Goal: Task Accomplishment & Management: Manage account settings

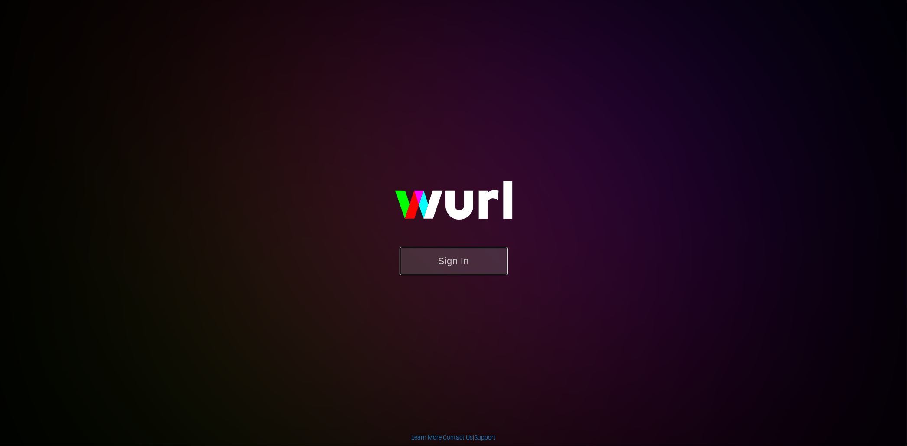
click at [487, 256] on button "Sign In" at bounding box center [454, 261] width 108 height 28
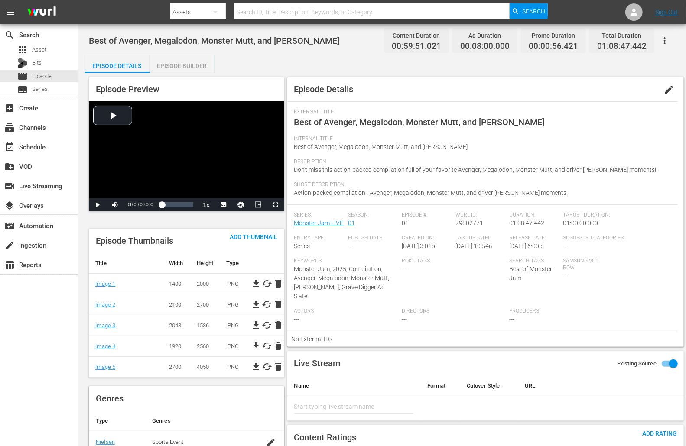
click at [667, 91] on span "edit" at bounding box center [669, 90] width 10 height 10
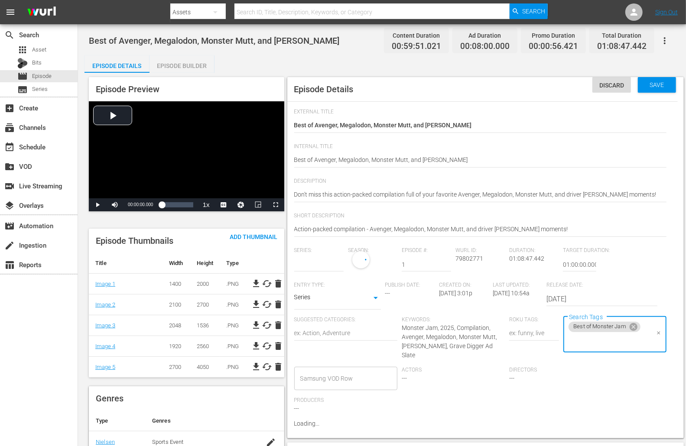
click at [609, 334] on input "Search Tags" at bounding box center [608, 342] width 82 height 16
type input "Monster Jam LIVE"
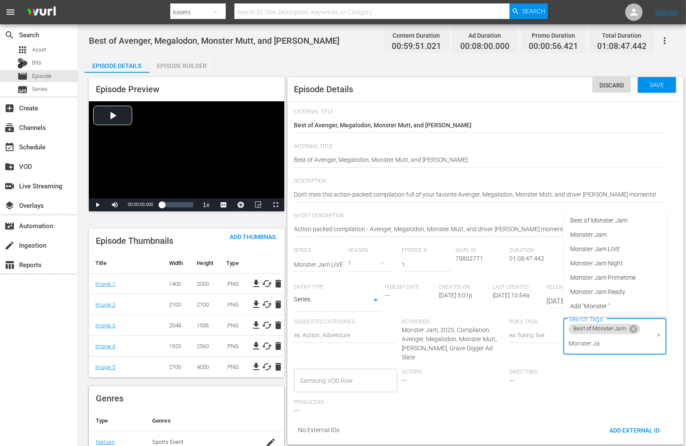
type input "Monster Jam"
click at [618, 294] on span "Monster Jam Ready" at bounding box center [597, 292] width 55 height 9
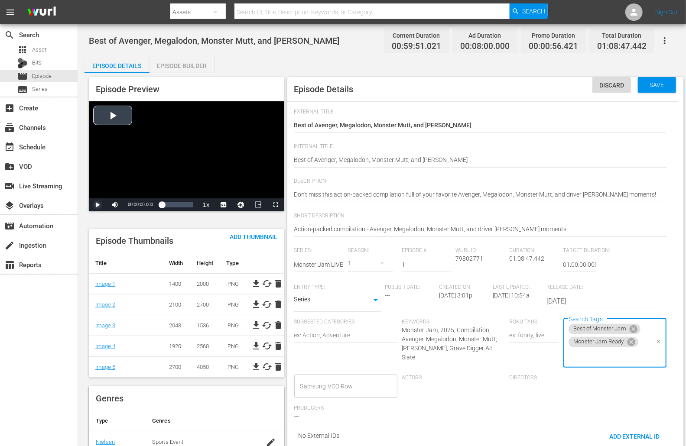
click at [98, 205] on span "Video Player" at bounding box center [98, 205] width 0 height 0
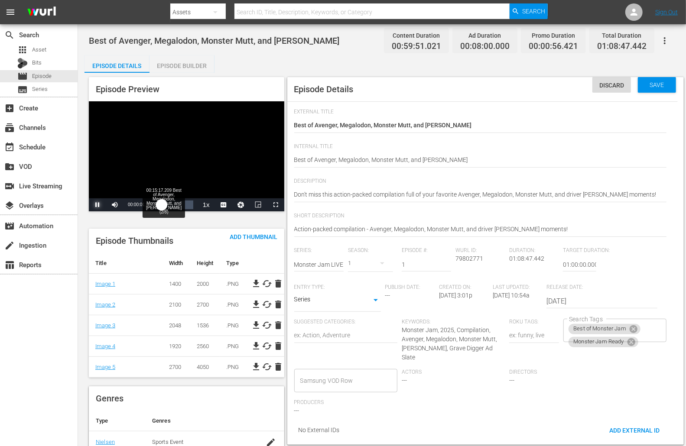
click at [169, 203] on div "Loaded : 0.83% 00:15:17.209 Best of Avenger, Megalodon, Monster Mutt, and Adam …" at bounding box center [177, 205] width 31 height 9
click at [189, 202] on div "Loaded : 22.41% 01:01:08.837 Best of Avenger, Megalodon, Monster Mutt, and Adam…" at bounding box center [177, 205] width 31 height 9
click at [657, 86] on span "Save" at bounding box center [657, 84] width 28 height 7
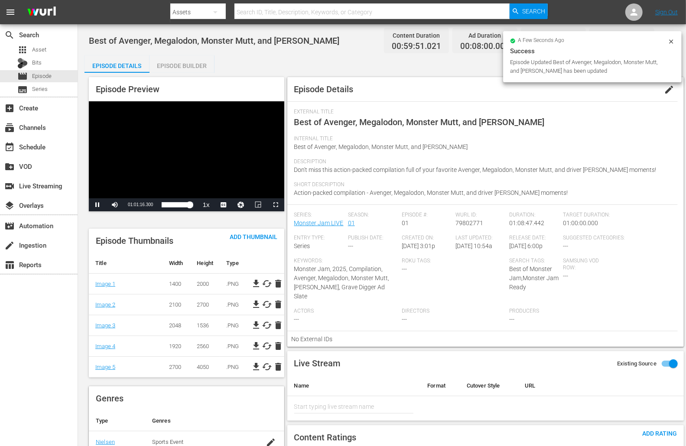
drag, startPoint x: 345, startPoint y: 69, endPoint x: 331, endPoint y: 72, distance: 15.0
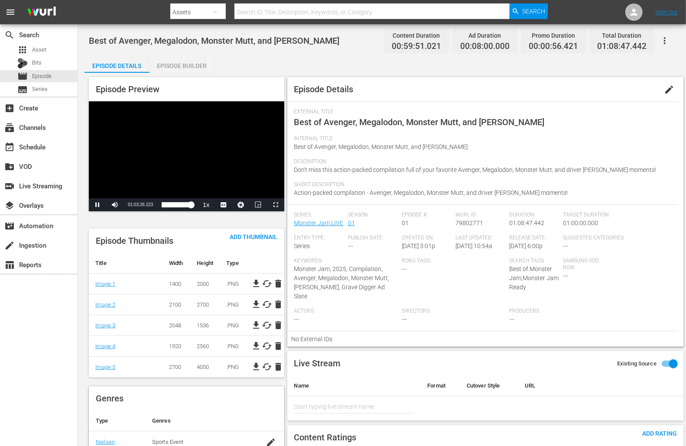
click at [138, 142] on div "Video Player" at bounding box center [186, 149] width 195 height 97
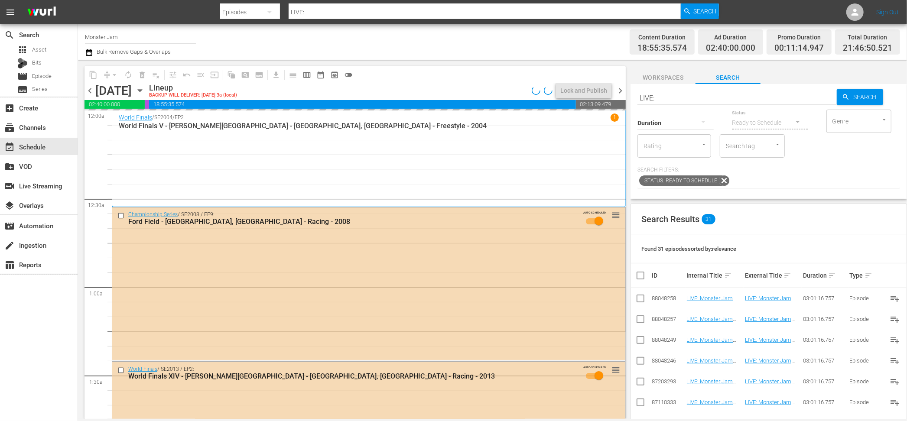
scroll to position [1, 0]
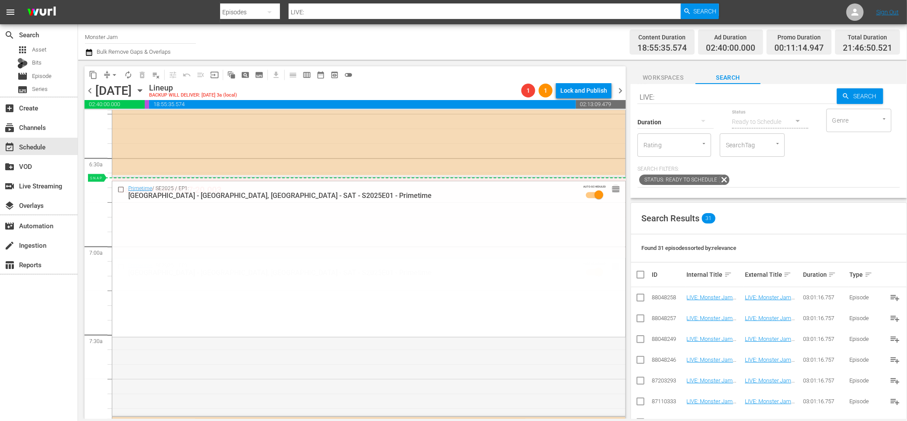
drag, startPoint x: 616, startPoint y: 266, endPoint x: 610, endPoint y: 182, distance: 83.9
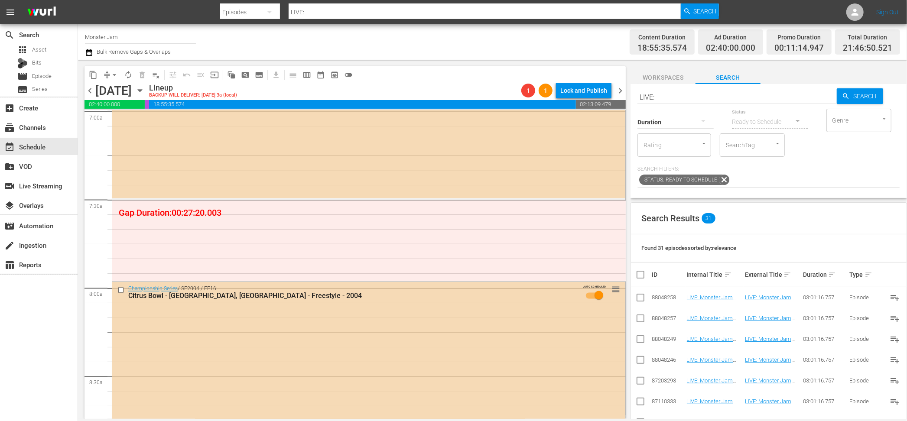
scroll to position [1228, 0]
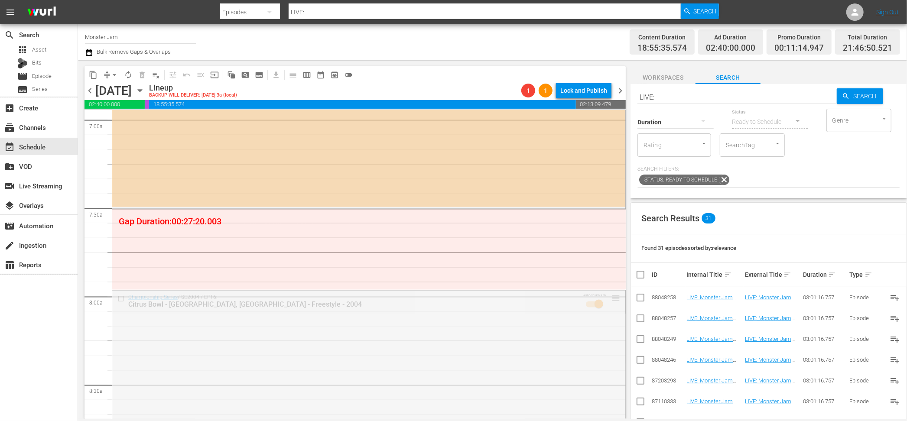
drag, startPoint x: 615, startPoint y: 298, endPoint x: 610, endPoint y: 212, distance: 86.0
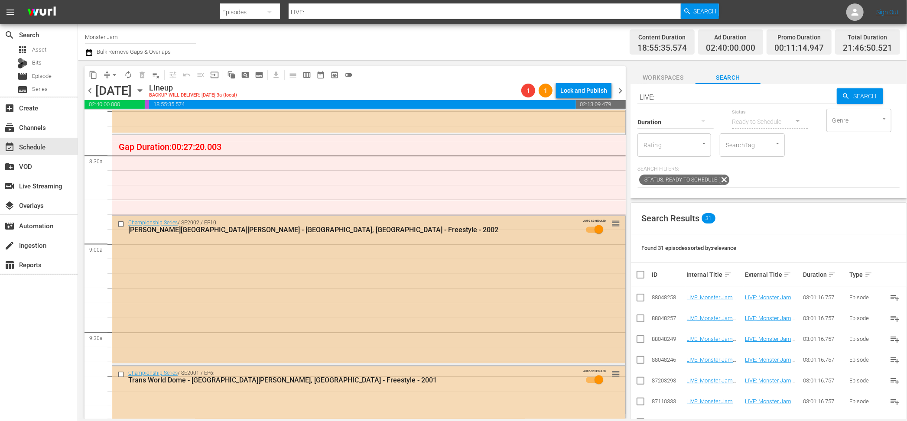
scroll to position [1469, 0]
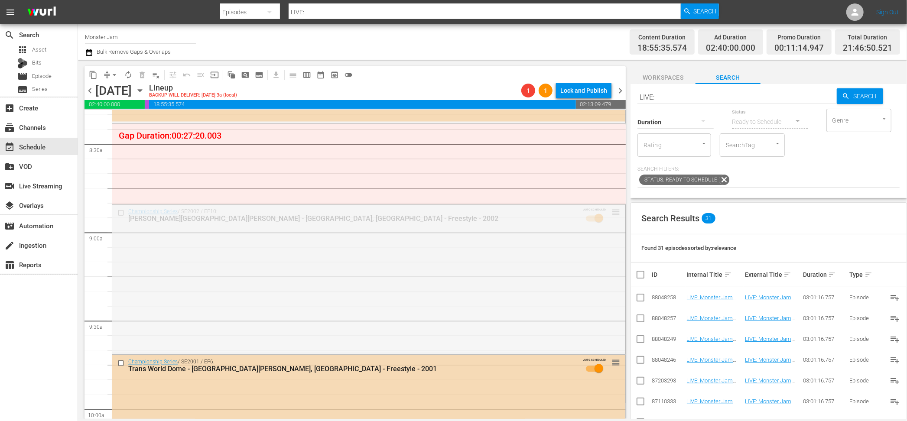
drag, startPoint x: 615, startPoint y: 211, endPoint x: 603, endPoint y: 124, distance: 87.5
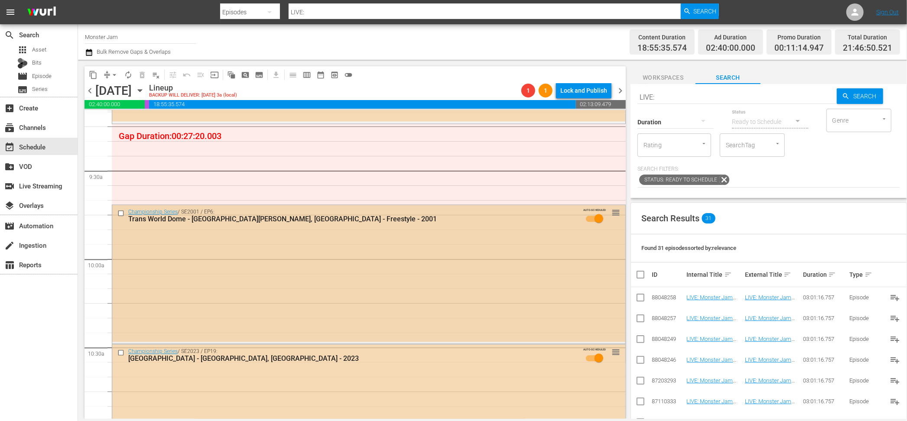
scroll to position [1624, 0]
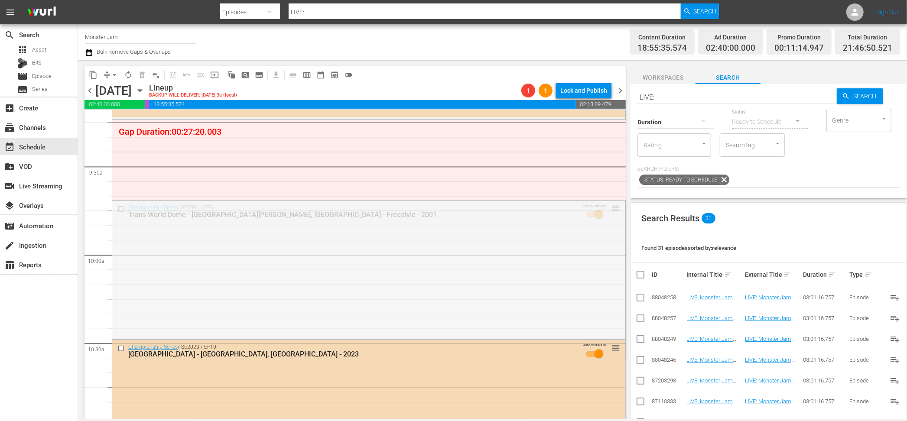
drag, startPoint x: 615, startPoint y: 206, endPoint x: 604, endPoint y: 120, distance: 87.3
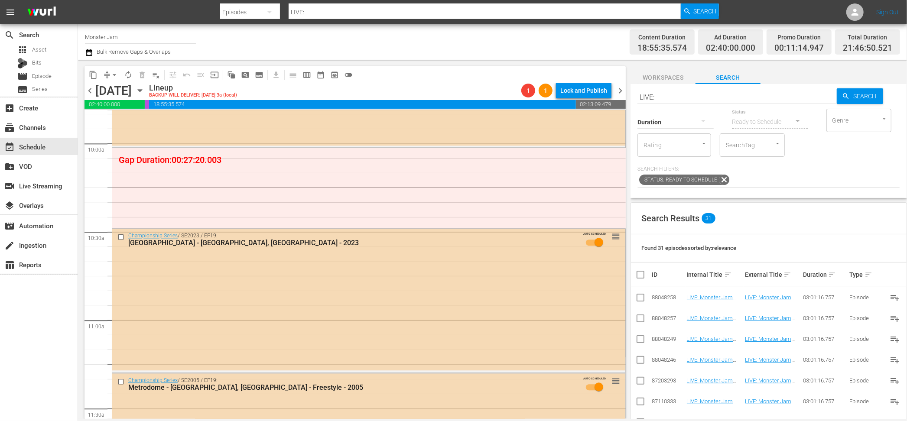
scroll to position [1730, 0]
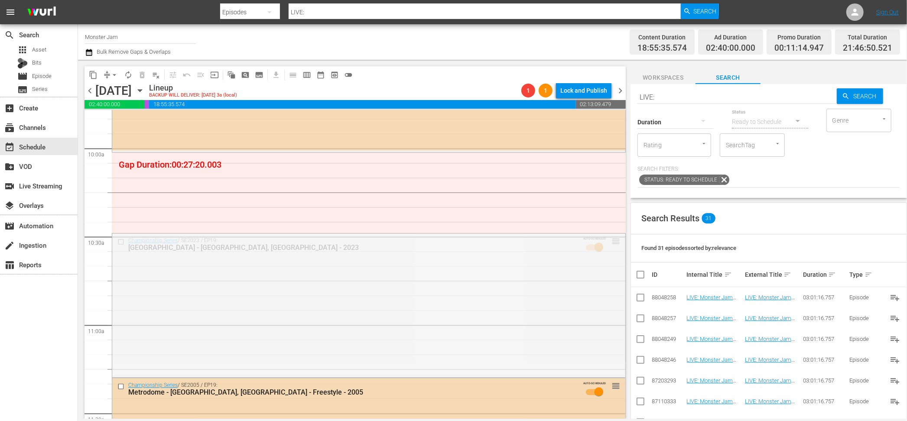
drag, startPoint x: 612, startPoint y: 240, endPoint x: 606, endPoint y: 153, distance: 87.3
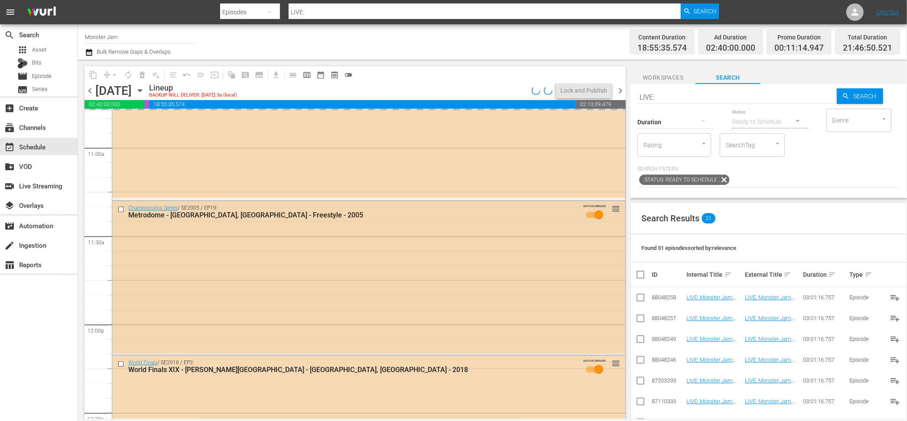
scroll to position [1905, 0]
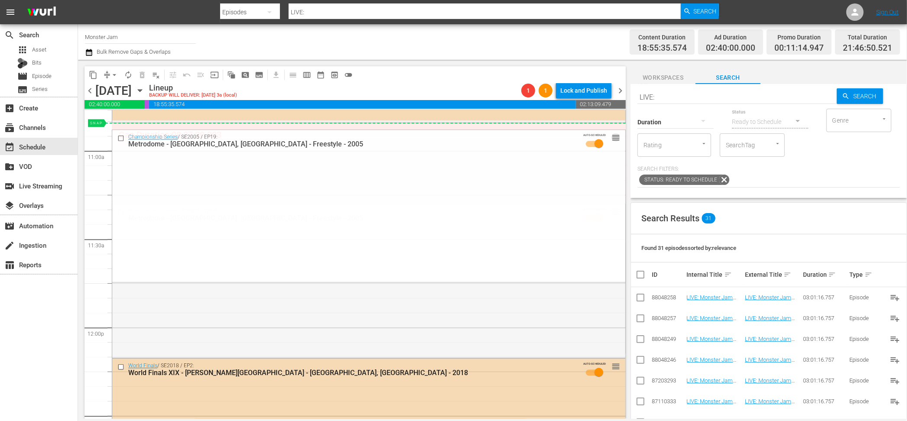
drag, startPoint x: 614, startPoint y: 210, endPoint x: 596, endPoint y: 124, distance: 88.1
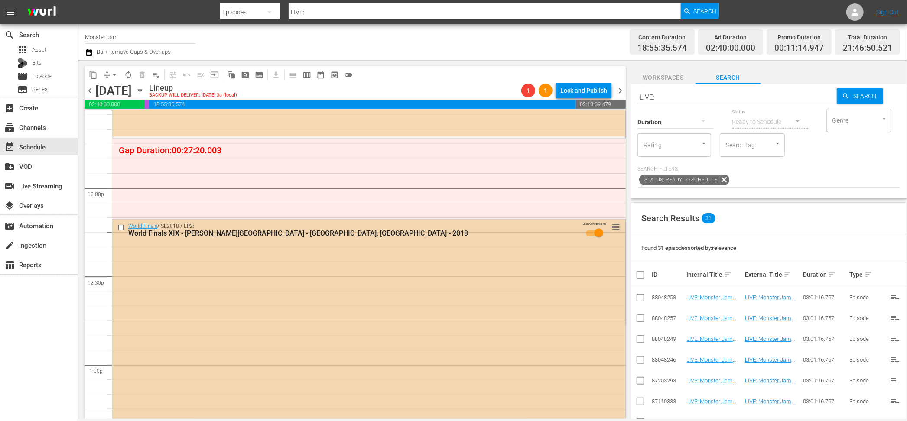
scroll to position [2046, 0]
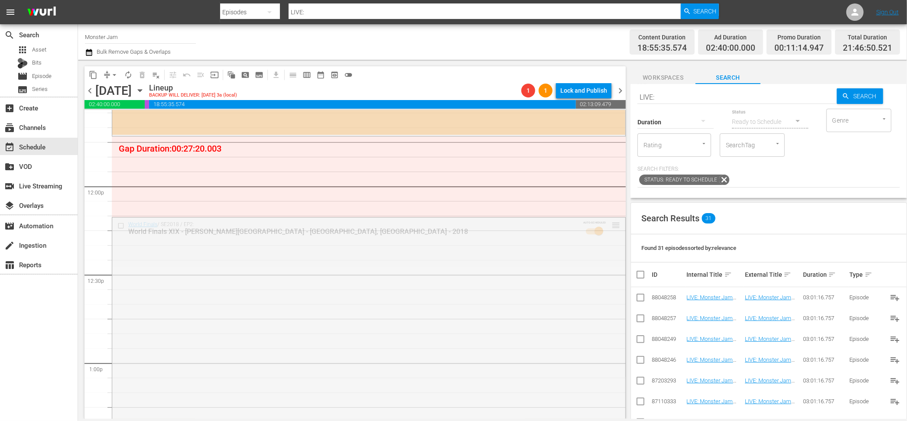
drag, startPoint x: 613, startPoint y: 223, endPoint x: 606, endPoint y: 137, distance: 86.1
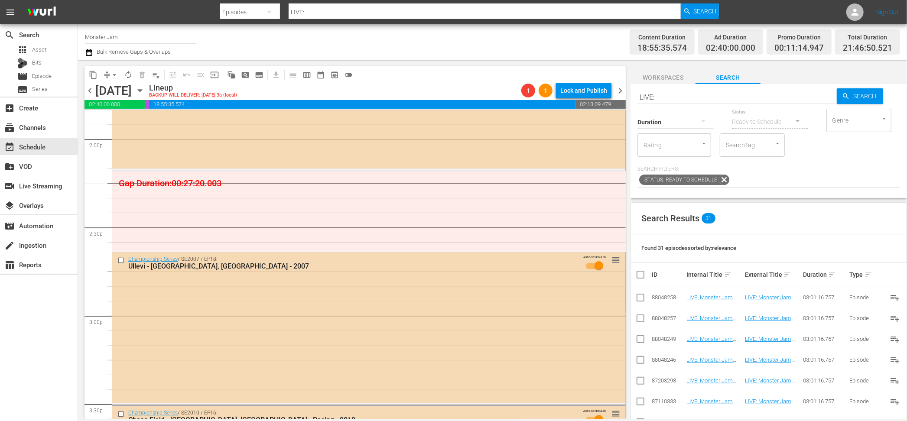
scroll to position [2469, 0]
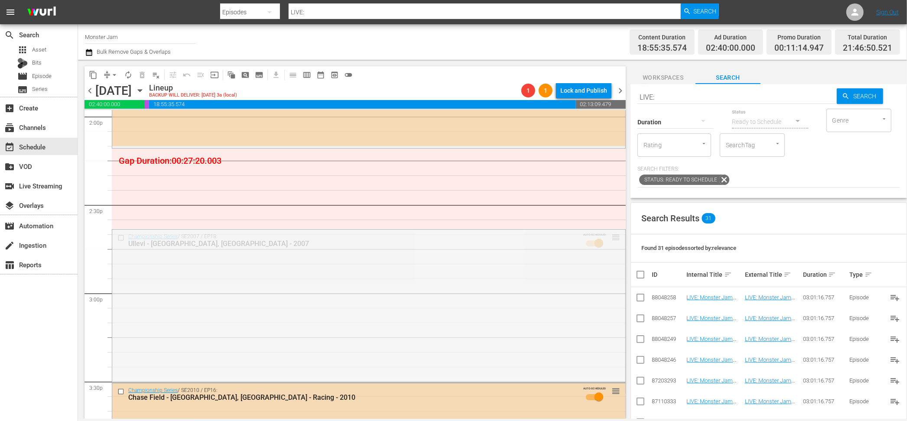
drag, startPoint x: 613, startPoint y: 235, endPoint x: 598, endPoint y: 149, distance: 87.6
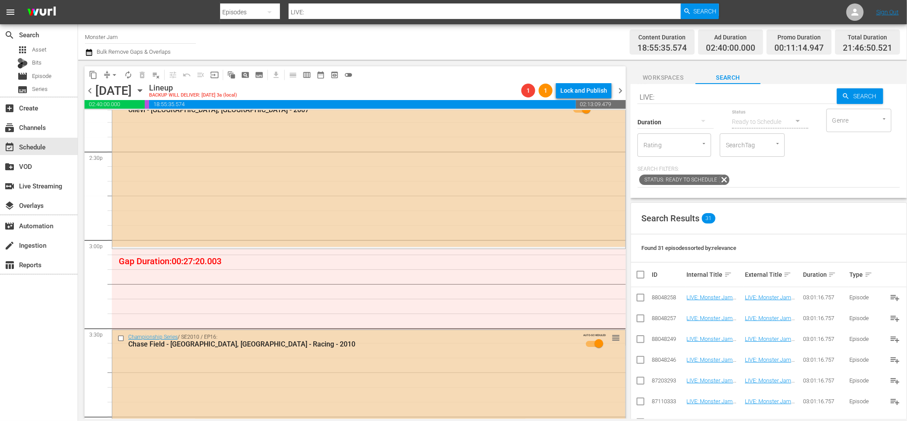
scroll to position [2599, 0]
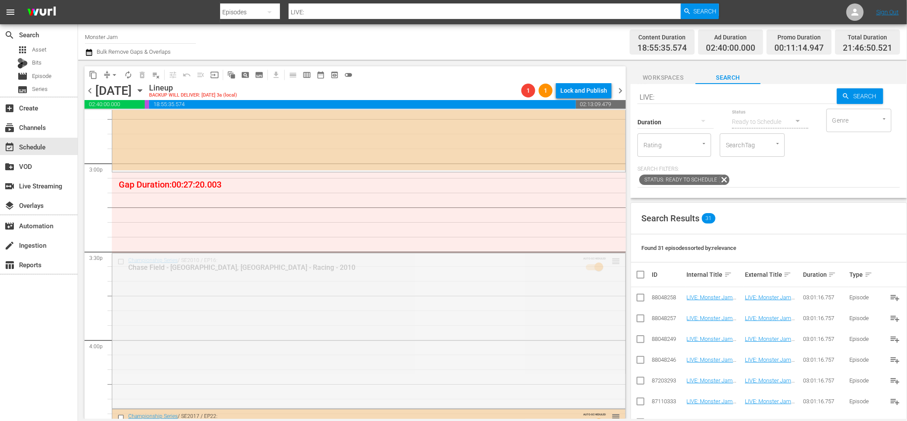
drag, startPoint x: 614, startPoint y: 260, endPoint x: 606, endPoint y: 174, distance: 85.7
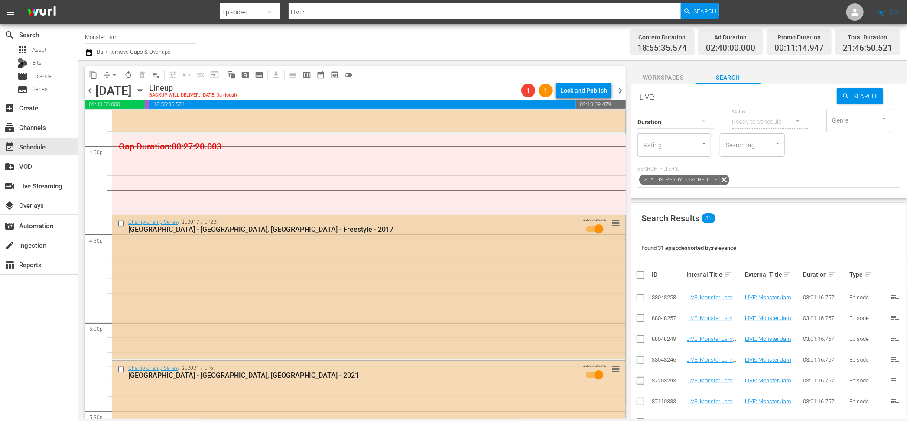
scroll to position [2809, 0]
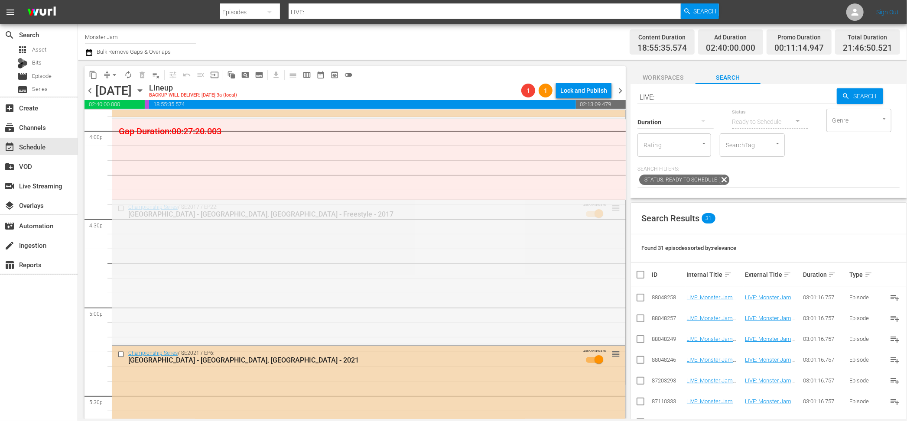
drag, startPoint x: 613, startPoint y: 207, endPoint x: 605, endPoint y: 119, distance: 87.9
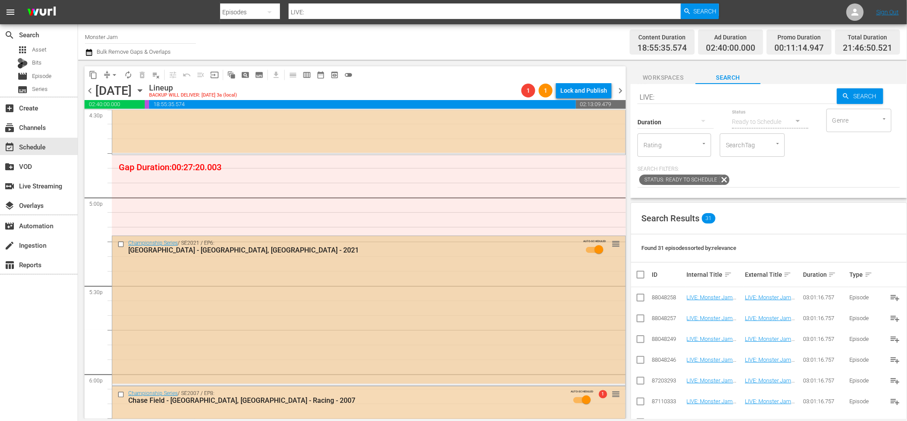
scroll to position [2931, 0]
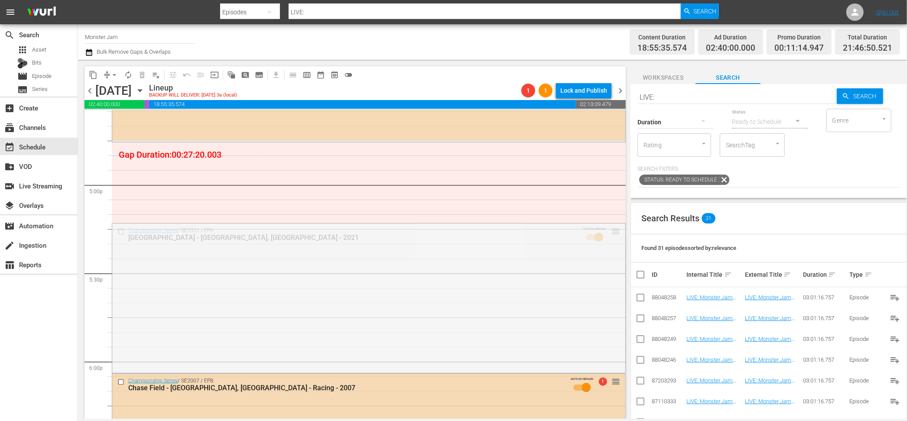
drag, startPoint x: 614, startPoint y: 229, endPoint x: 603, endPoint y: 143, distance: 86.5
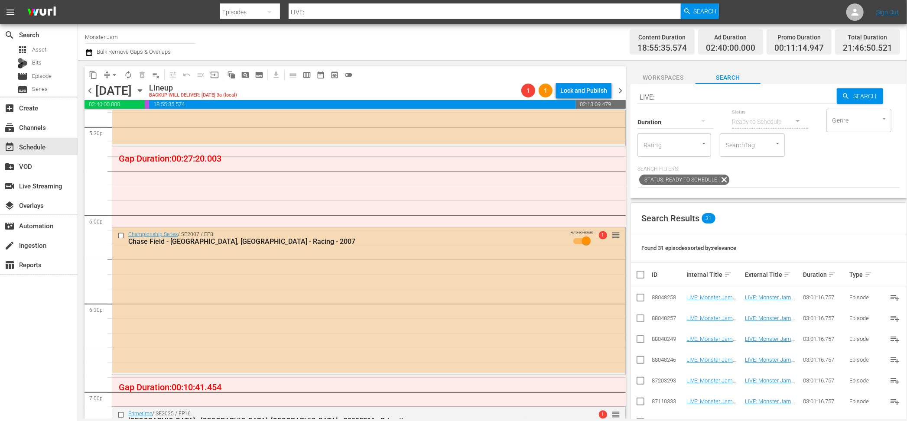
scroll to position [3094, 0]
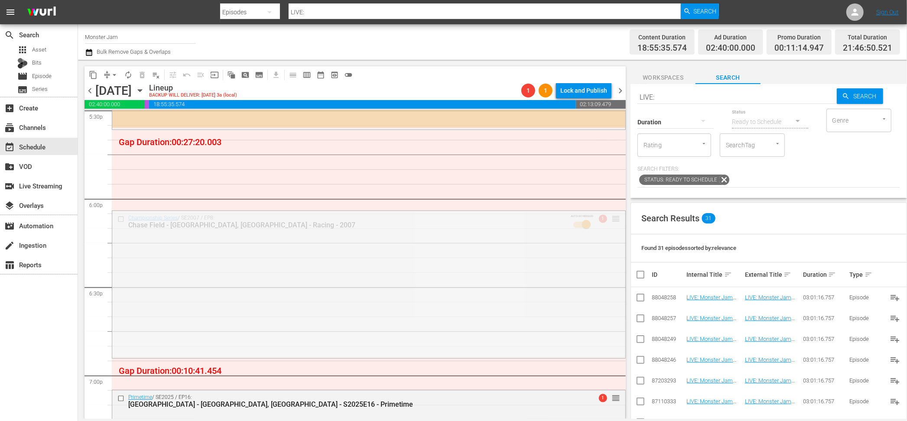
drag, startPoint x: 614, startPoint y: 219, endPoint x: 604, endPoint y: 130, distance: 89.4
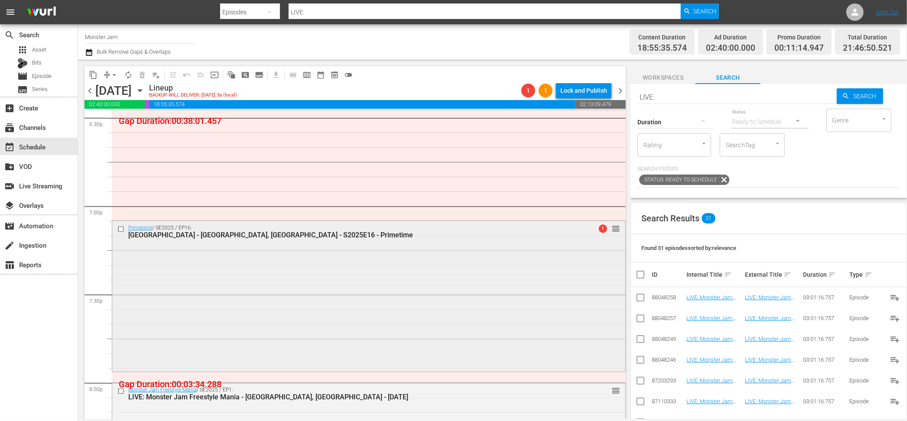
scroll to position [3242, 0]
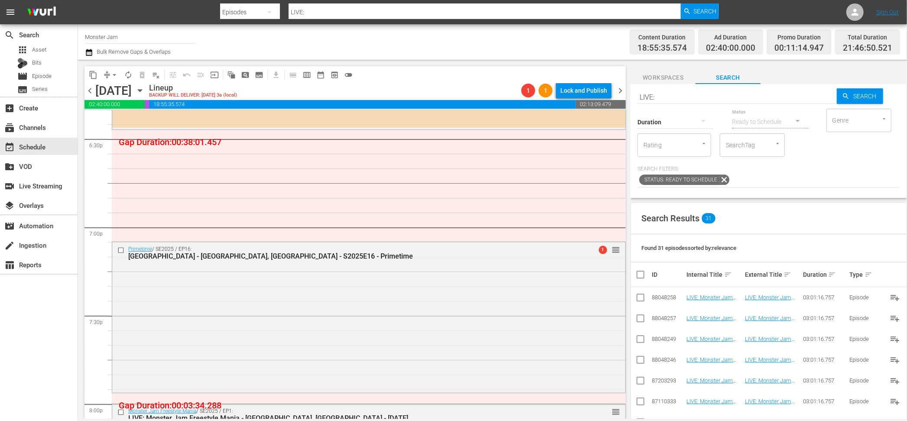
click at [764, 148] on div "SearchTag" at bounding box center [752, 144] width 65 height 23
type input "monster"
click at [755, 193] on span "Monster Jam Ready" at bounding box center [752, 188] width 51 height 18
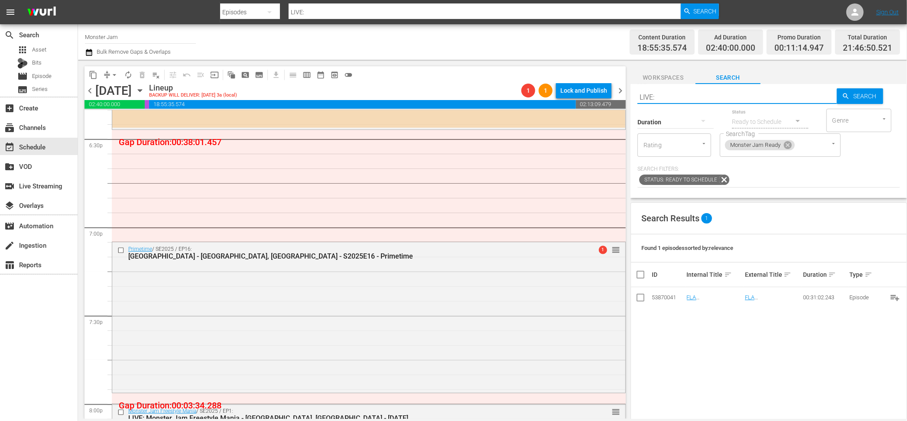
click at [667, 98] on input "LIVE:" at bounding box center [736, 97] width 199 height 21
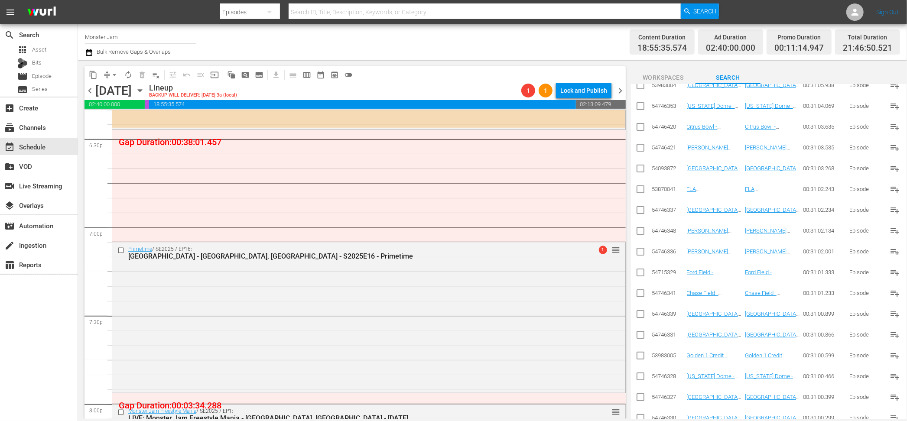
scroll to position [12452, 0]
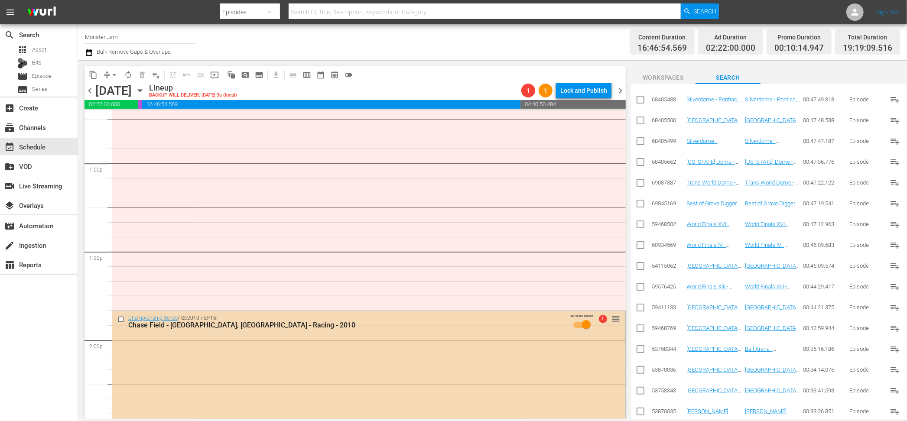
scroll to position [2238, 0]
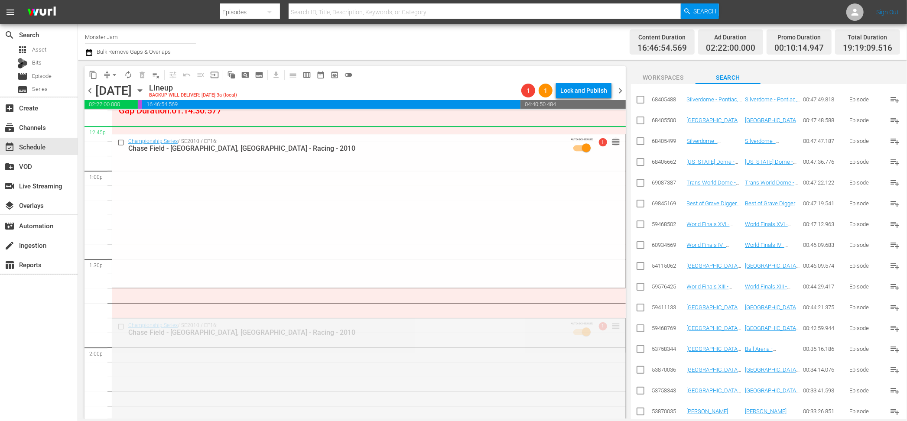
drag, startPoint x: 614, startPoint y: 326, endPoint x: 581, endPoint y: 125, distance: 203.3
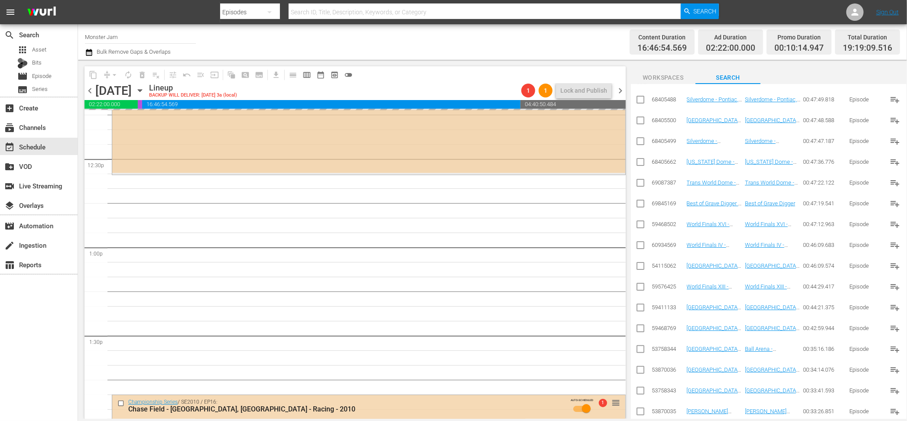
scroll to position [2159, 0]
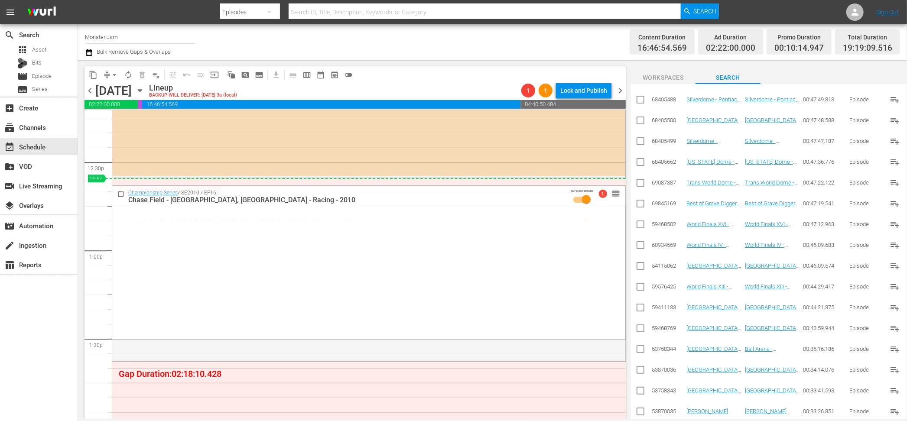
drag, startPoint x: 616, startPoint y: 215, endPoint x: 610, endPoint y: 181, distance: 34.3
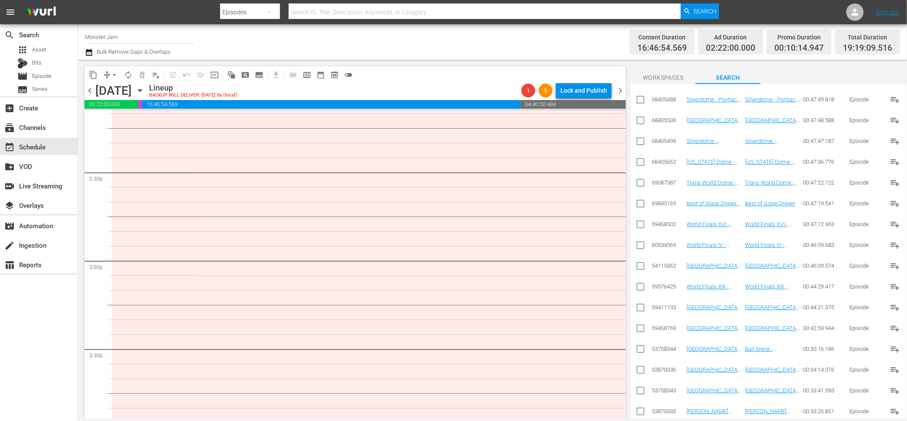
scroll to position [2581, 0]
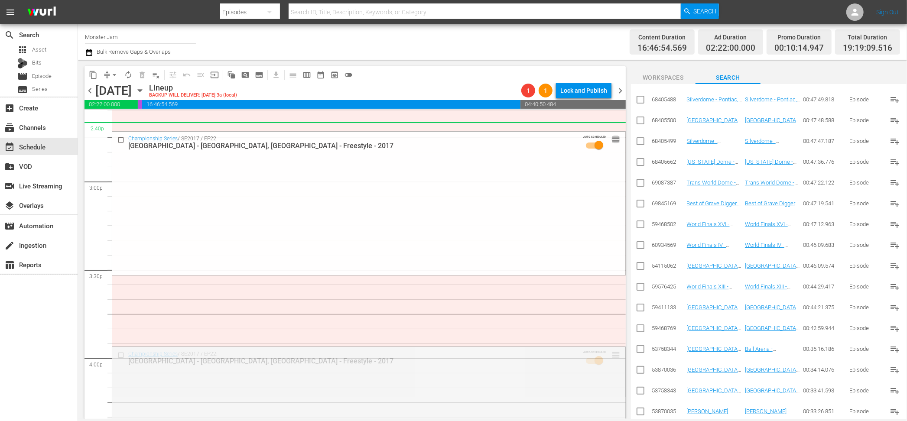
drag, startPoint x: 615, startPoint y: 354, endPoint x: 585, endPoint y: 126, distance: 229.4
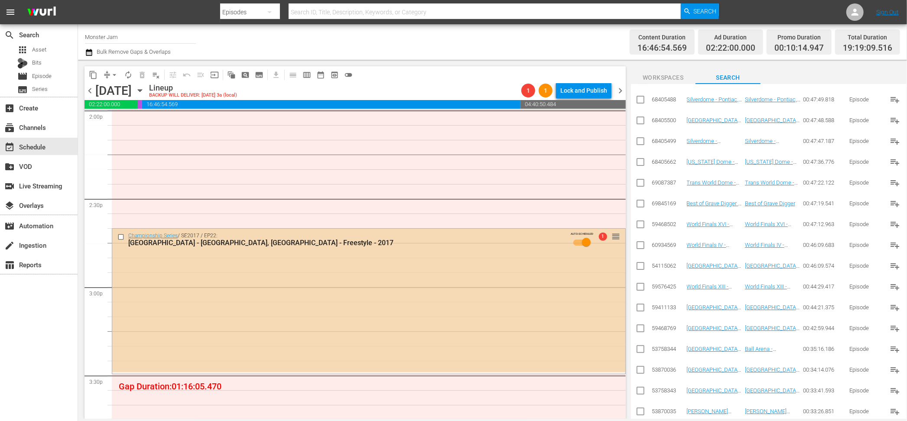
scroll to position [2417, 0]
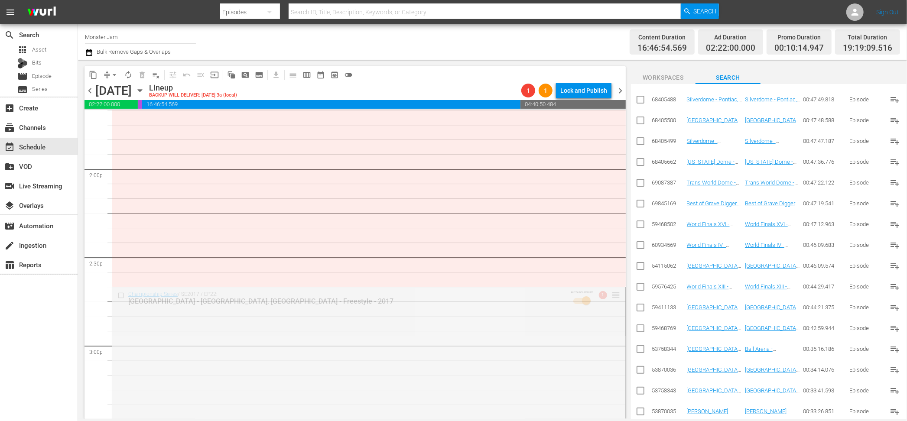
drag, startPoint x: 595, startPoint y: 208, endPoint x: 590, endPoint y: 163, distance: 44.9
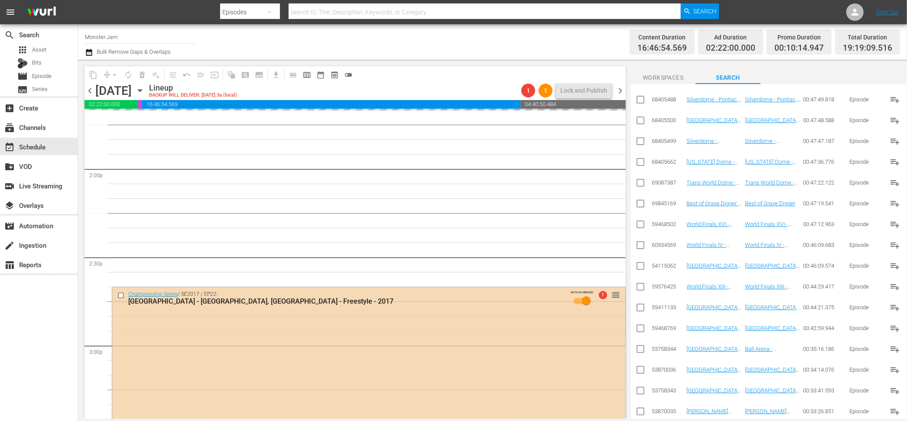
scroll to position [2245, 0]
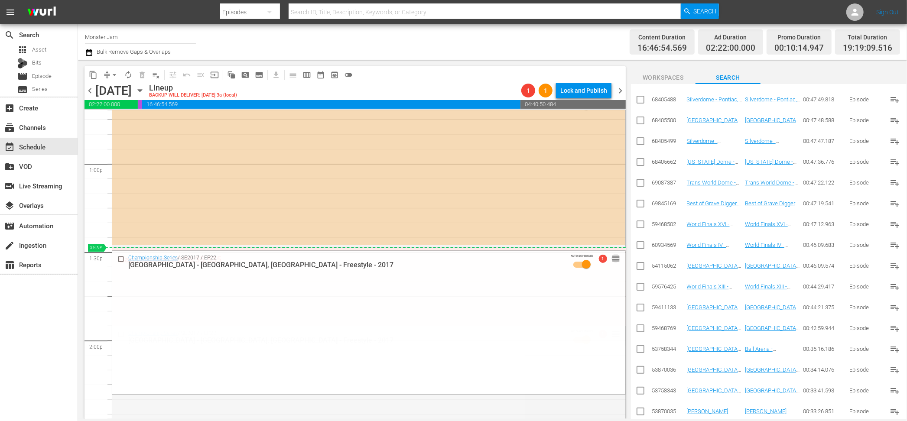
drag, startPoint x: 613, startPoint y: 332, endPoint x: 611, endPoint y: 249, distance: 82.8
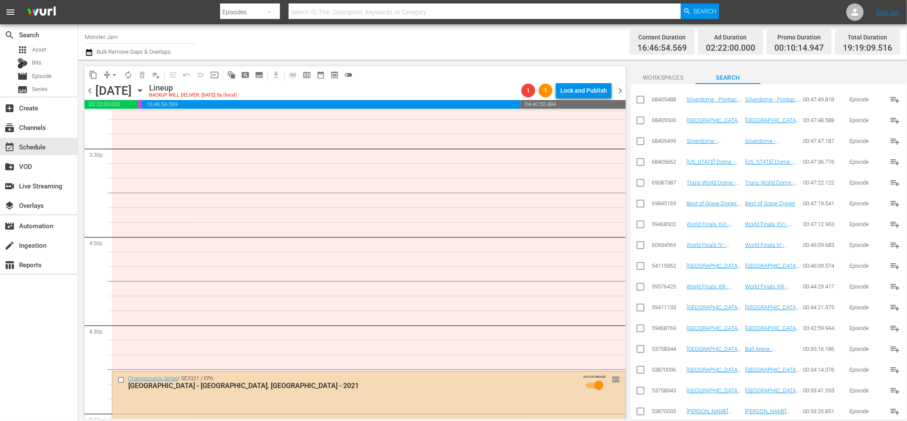
scroll to position [2694, 0]
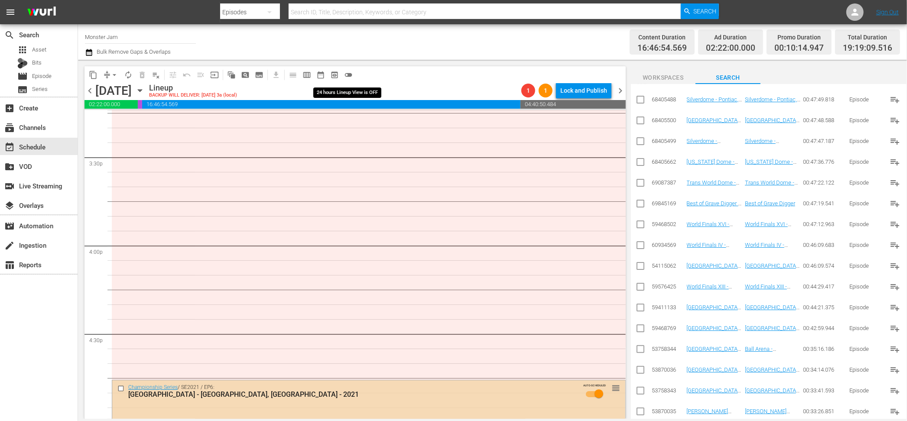
click at [346, 74] on span "toggle_off" at bounding box center [348, 75] width 9 height 9
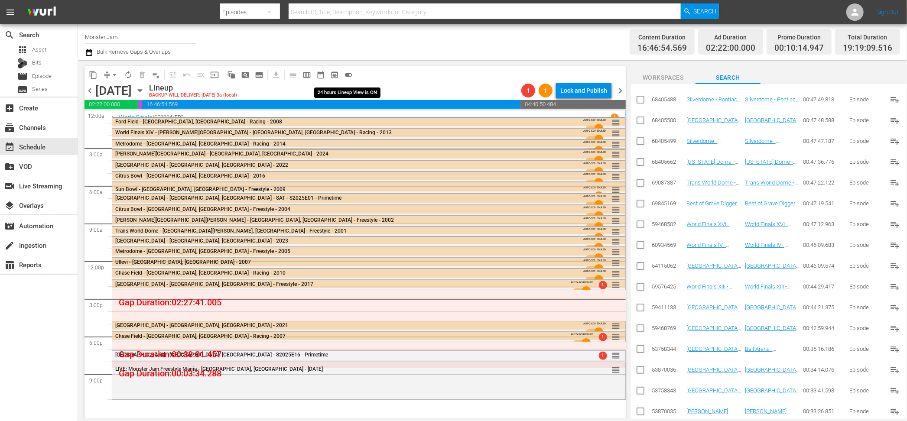
scroll to position [0, 0]
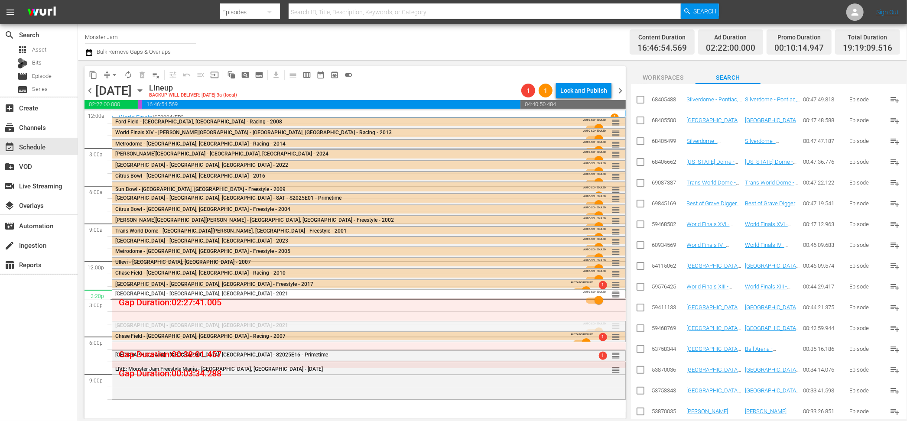
drag, startPoint x: 615, startPoint y: 325, endPoint x: 616, endPoint y: 289, distance: 35.1
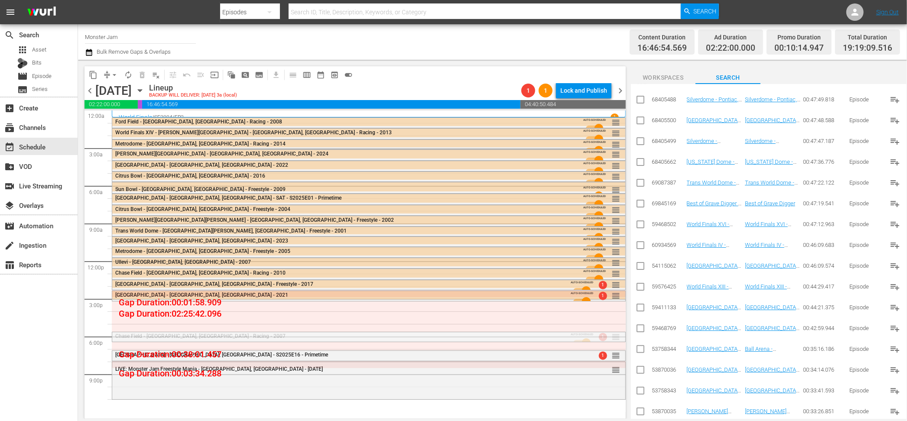
drag, startPoint x: 616, startPoint y: 336, endPoint x: 617, endPoint y: 302, distance: 34.7
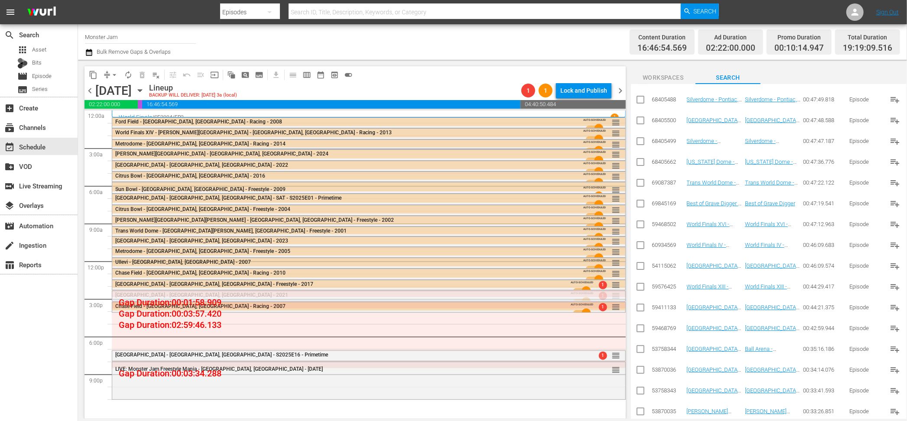
drag, startPoint x: 617, startPoint y: 296, endPoint x: 617, endPoint y: 289, distance: 6.5
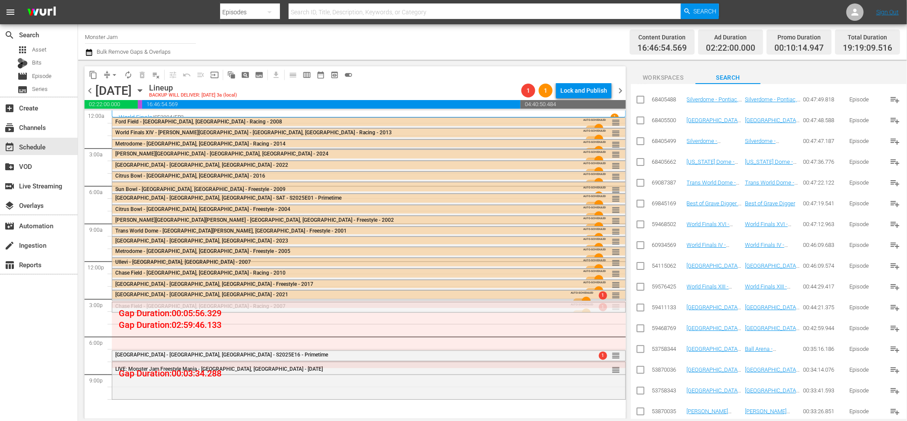
drag, startPoint x: 616, startPoint y: 307, endPoint x: 616, endPoint y: 300, distance: 6.5
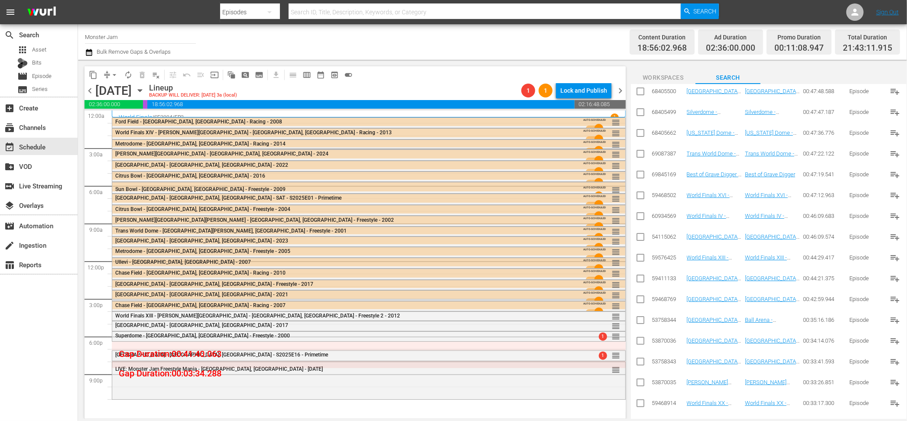
scroll to position [11953, 0]
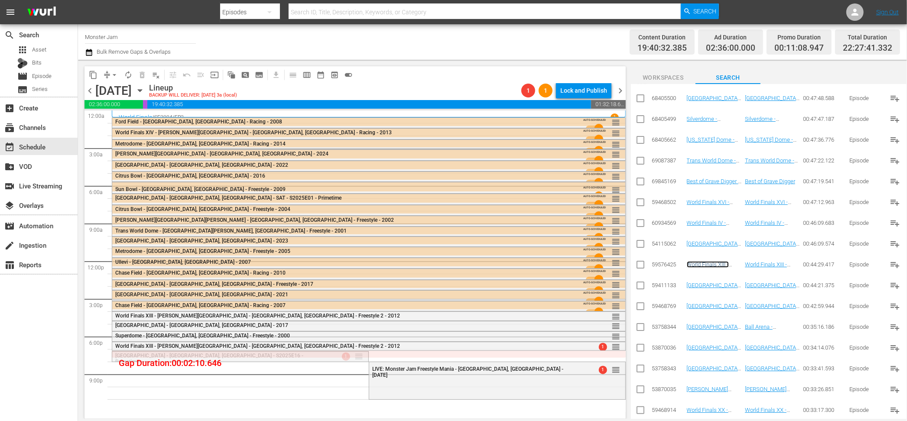
drag, startPoint x: 361, startPoint y: 355, endPoint x: 371, endPoint y: 351, distance: 10.3
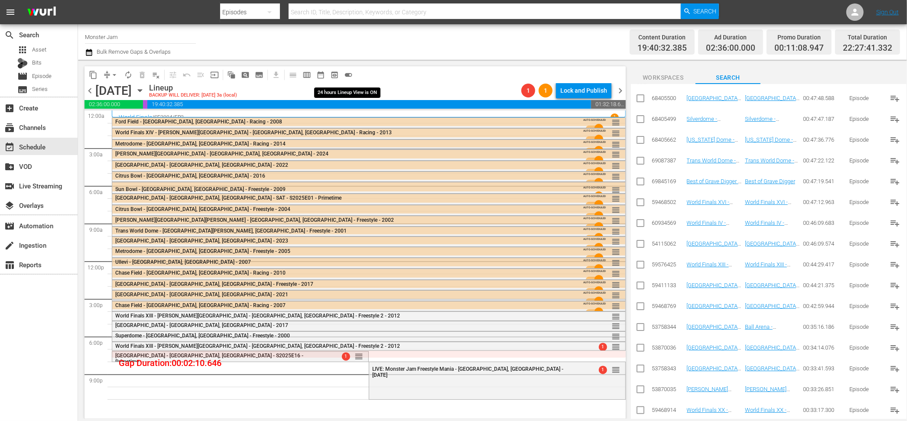
click at [346, 76] on span "toggle_on" at bounding box center [348, 75] width 9 height 9
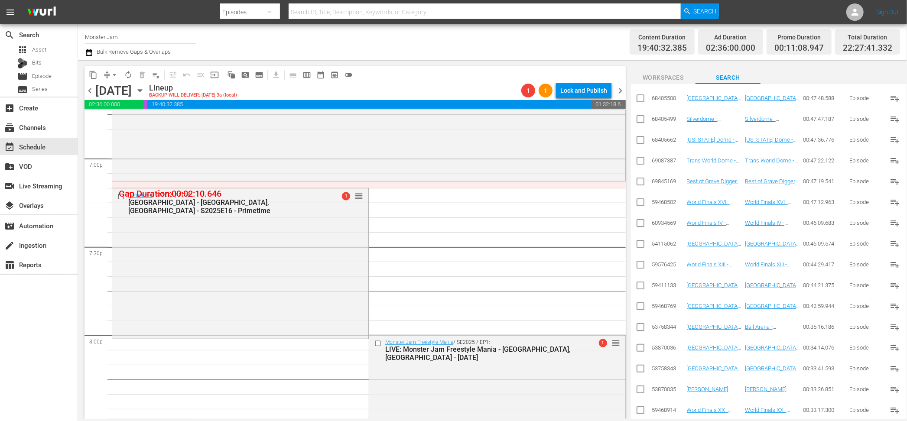
scroll to position [3278, 0]
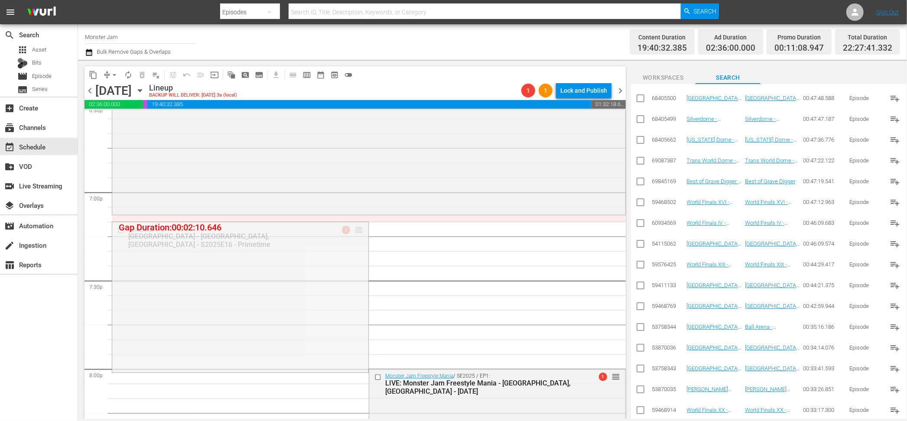
drag, startPoint x: 362, startPoint y: 231, endPoint x: 362, endPoint y: 218, distance: 12.6
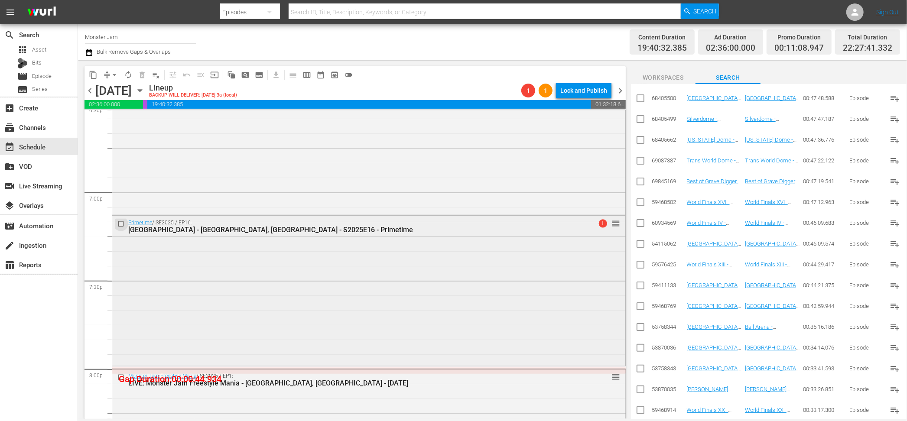
click at [124, 224] on input "checkbox" at bounding box center [121, 223] width 9 height 7
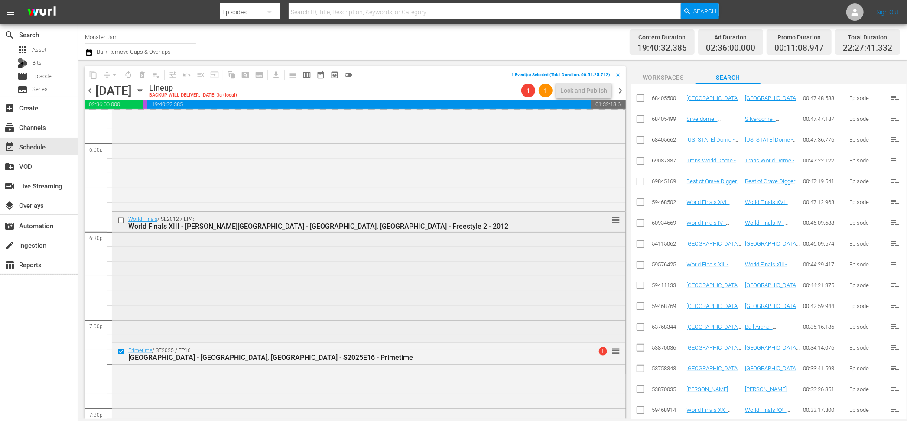
scroll to position [3148, 0]
click at [161, 242] on div "World Finals / SE2012 / EP4: World Finals XIII - Sam Boyd Stadium - Las Vegas, …" at bounding box center [368, 278] width 513 height 129
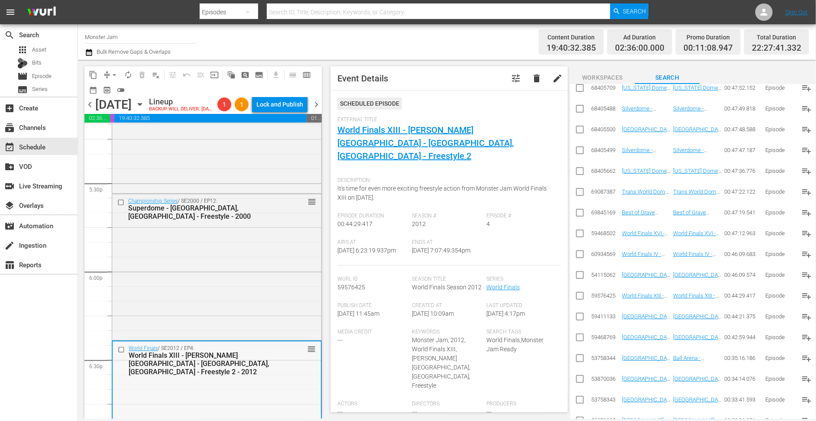
scroll to position [3034, 0]
click at [394, 57] on div "Channel Title Monster Jam Bulk Remove Gaps & Overlaps" at bounding box center [282, 41] width 395 height 31
click at [440, 30] on div "Channel Title Monster Jam Bulk Remove Gaps & Overlaps" at bounding box center [282, 41] width 395 height 31
click at [467, 59] on div "Channel Title Monster Jam Bulk Remove Gaps & Overlaps Content Duration 19:40:32…" at bounding box center [447, 42] width 738 height 36
click at [465, 60] on span "Event Details tune delete edit Scheduled Episode External Title World Finals XI…" at bounding box center [447, 239] width 246 height 359
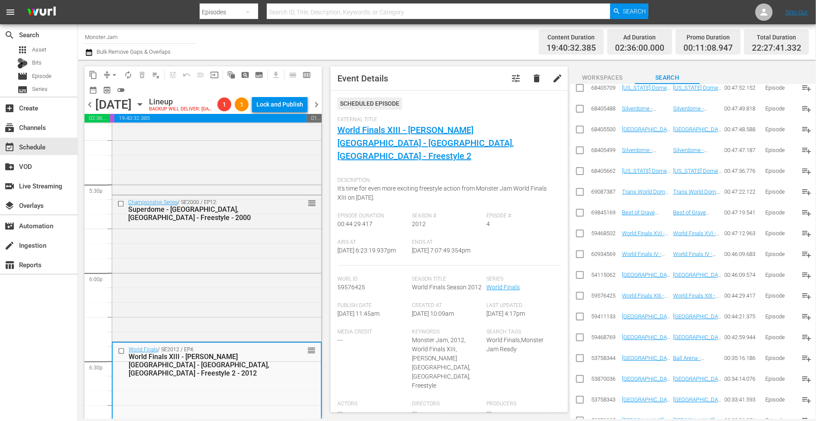
click at [459, 62] on span "Event Details tune delete edit Scheduled Episode External Title World Finals XI…" at bounding box center [447, 239] width 246 height 359
click at [285, 53] on div "Channel Title Monster Jam Bulk Remove Gaps & Overlaps" at bounding box center [282, 41] width 395 height 31
click at [328, 63] on span "Event Details tune delete edit Scheduled Episode External Title World Finals XI…" at bounding box center [447, 239] width 246 height 359
click at [327, 63] on span "Event Details tune delete edit Scheduled Episode External Title World Finals XI…" at bounding box center [447, 239] width 246 height 359
click at [326, 64] on span "Event Details tune delete edit Scheduled Episode External Title World Finals XI…" at bounding box center [447, 239] width 246 height 359
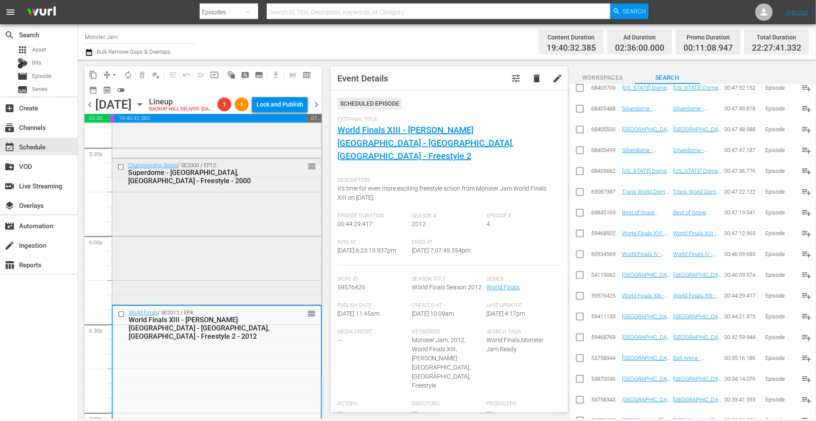
scroll to position [3060, 0]
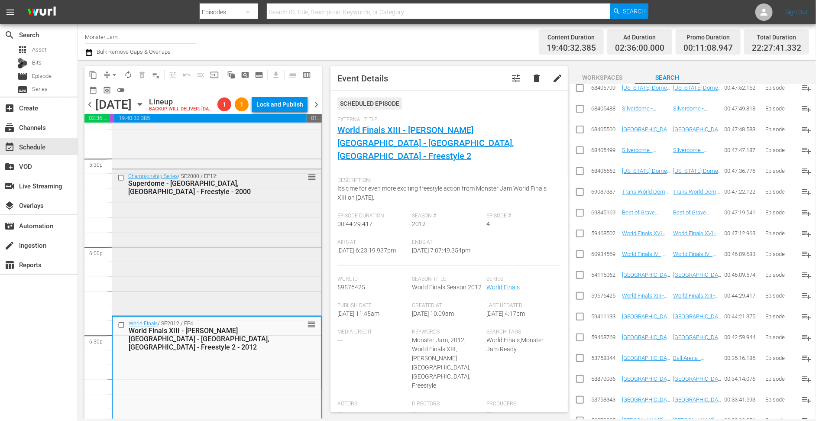
click at [241, 205] on div "Championship Series / SE2000 / EP12: Superdome - New Orleans, LA - Freestyle - …" at bounding box center [216, 241] width 209 height 144
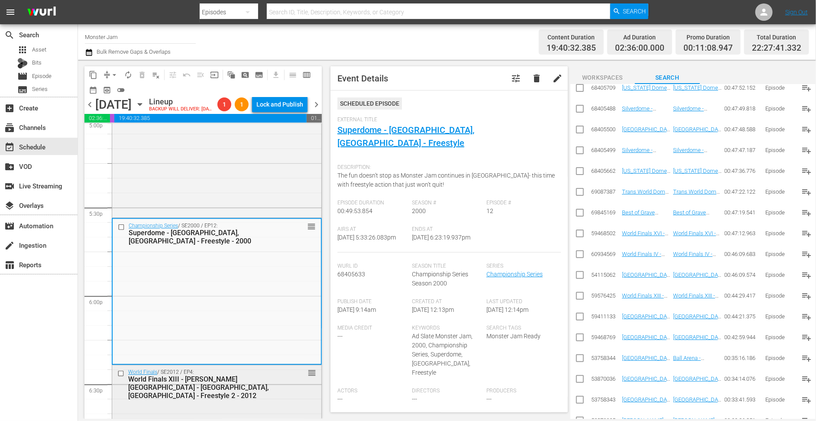
scroll to position [3008, 0]
click at [120, 234] on input "checkbox" at bounding box center [122, 229] width 9 height 7
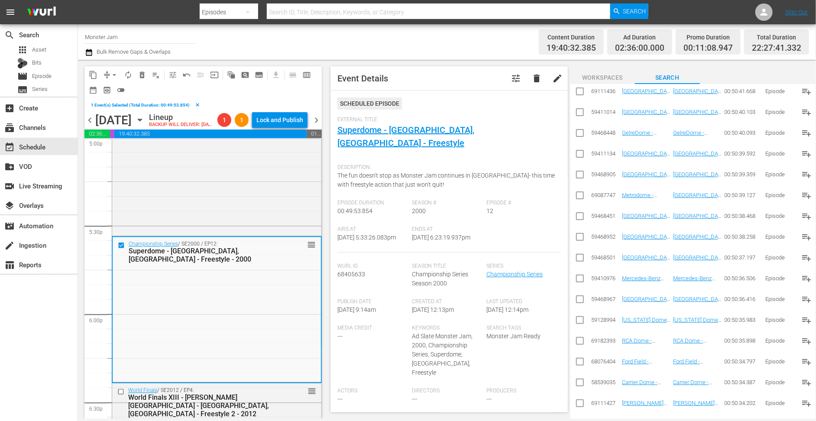
scroll to position [7857, 0]
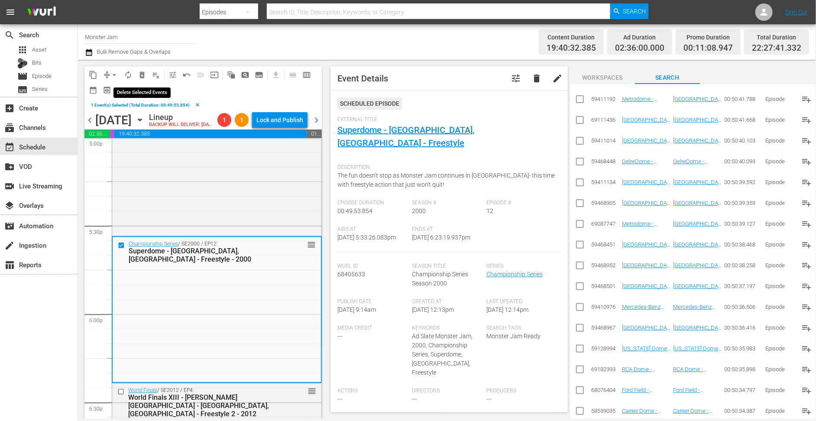
click at [140, 75] on span "delete_forever_outlined" at bounding box center [142, 75] width 9 height 9
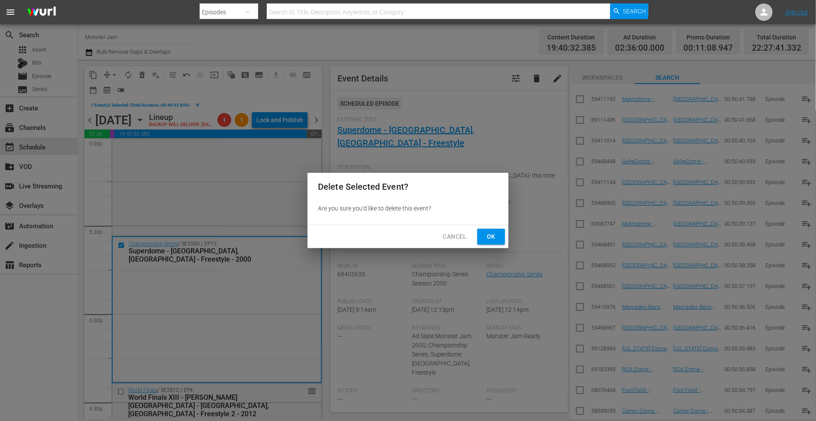
drag, startPoint x: 487, startPoint y: 235, endPoint x: 570, endPoint y: 301, distance: 106.1
click at [487, 235] on span "Ok" at bounding box center [492, 236] width 14 height 11
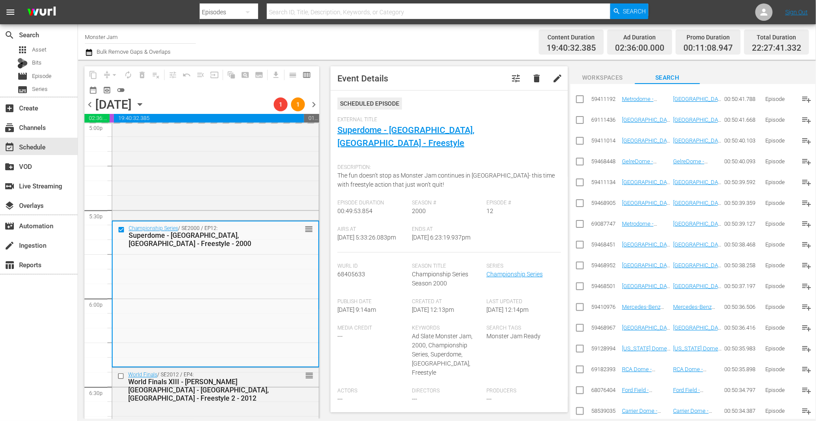
click at [656, 273] on td "Nissan Stadium - Nashville, TN - 2019" at bounding box center [646, 265] width 51 height 21
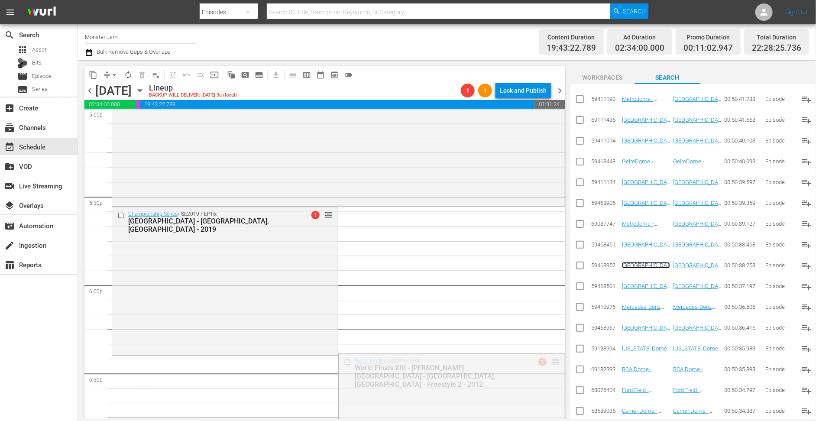
drag, startPoint x: 555, startPoint y: 360, endPoint x: 554, endPoint y: 365, distance: 4.9
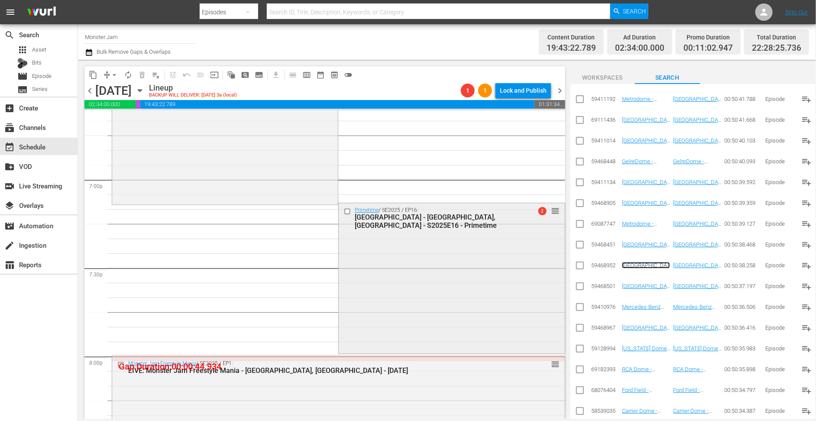
scroll to position [3291, 0]
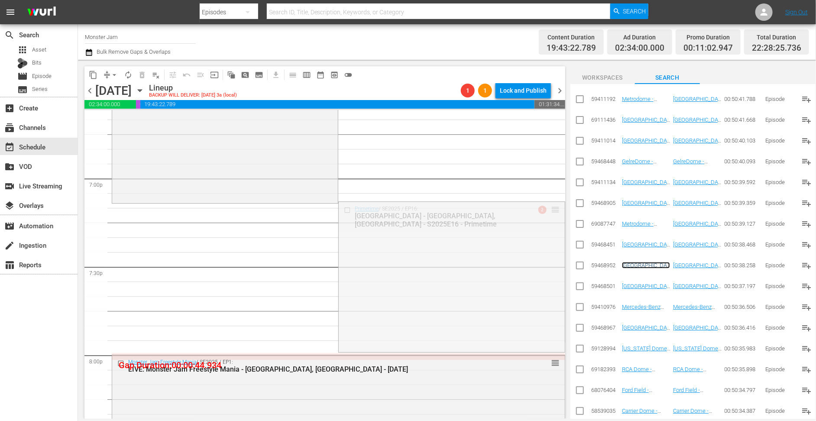
drag, startPoint x: 554, startPoint y: 209, endPoint x: 551, endPoint y: 204, distance: 5.7
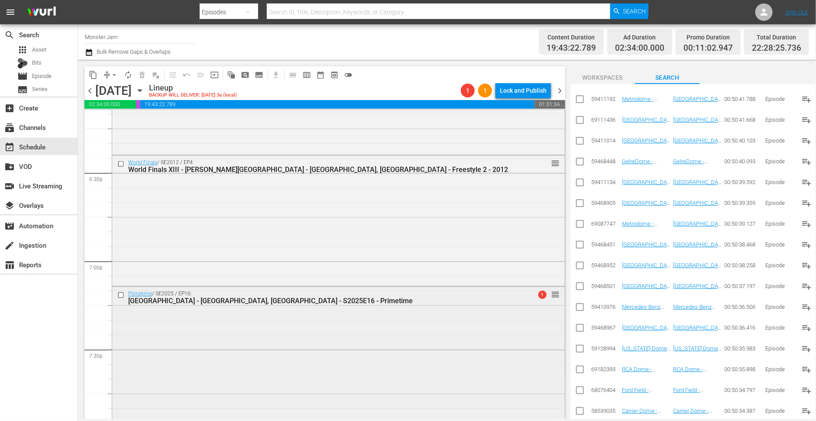
scroll to position [3097, 0]
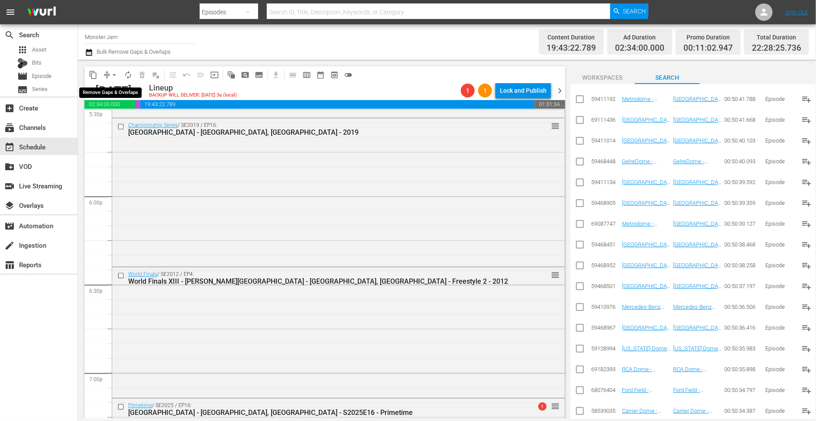
click at [112, 72] on span "arrow_drop_down" at bounding box center [114, 75] width 9 height 9
click at [332, 46] on div "Channel Title Monster Jam Bulk Remove Gaps & Overlaps" at bounding box center [282, 41] width 395 height 31
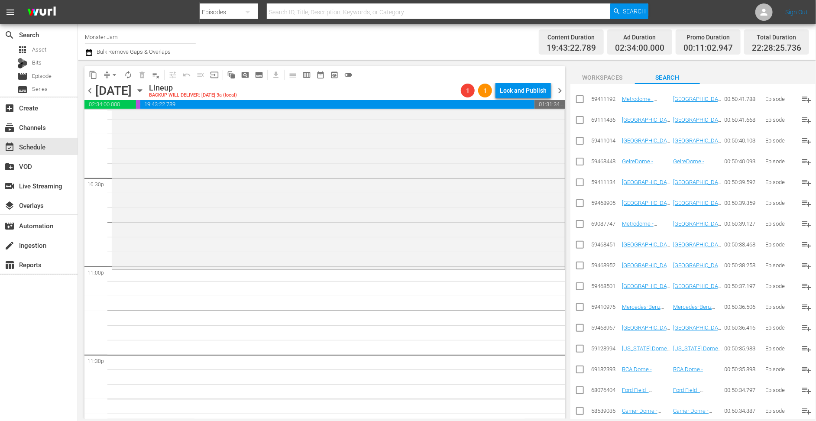
scroll to position [3935, 0]
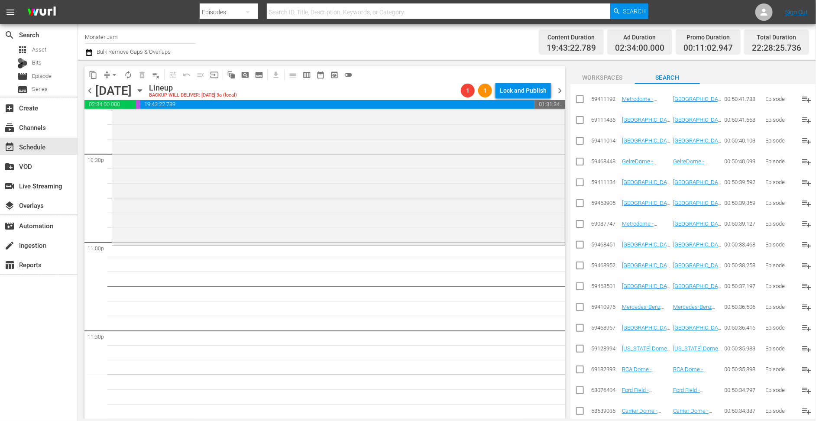
click at [618, 75] on span "Workspaces" at bounding box center [602, 77] width 65 height 11
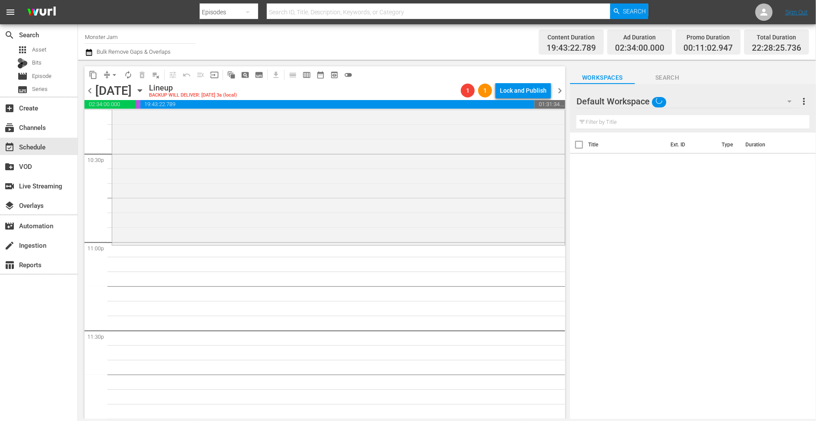
click at [659, 75] on span "Search" at bounding box center [667, 77] width 65 height 11
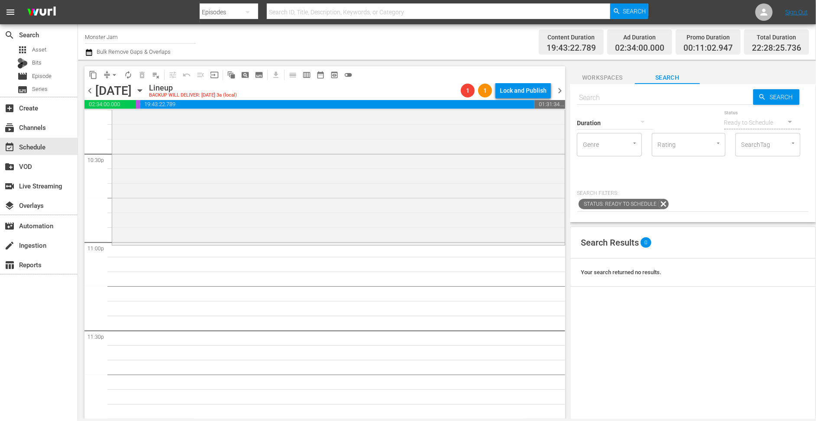
click at [757, 147] on input "SearchTag" at bounding box center [756, 145] width 33 height 16
type input "primetime"
click at [758, 172] on span "Monster Jam Primetime" at bounding box center [768, 174] width 51 height 18
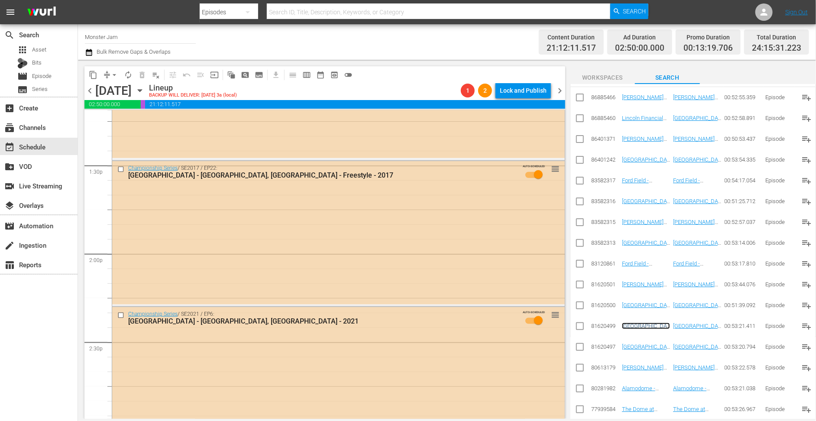
scroll to position [2330, 0]
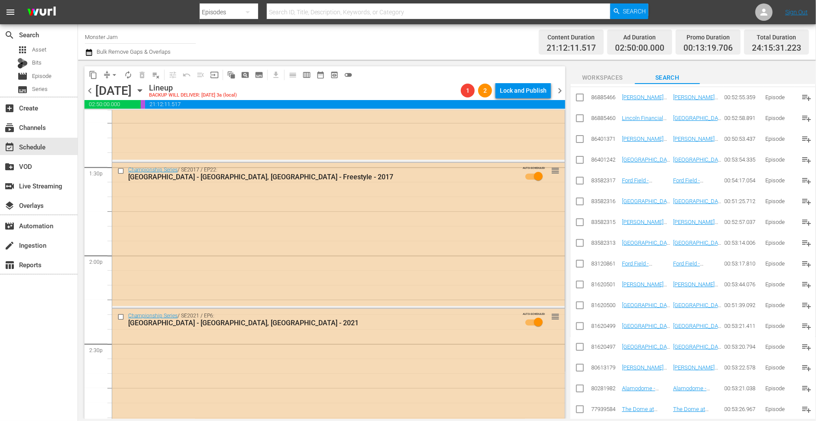
click at [345, 256] on div "Championship Series / SE2017 / EP22: Nissan Stadium - Nashville, TN - Freestyle…" at bounding box center [338, 234] width 453 height 143
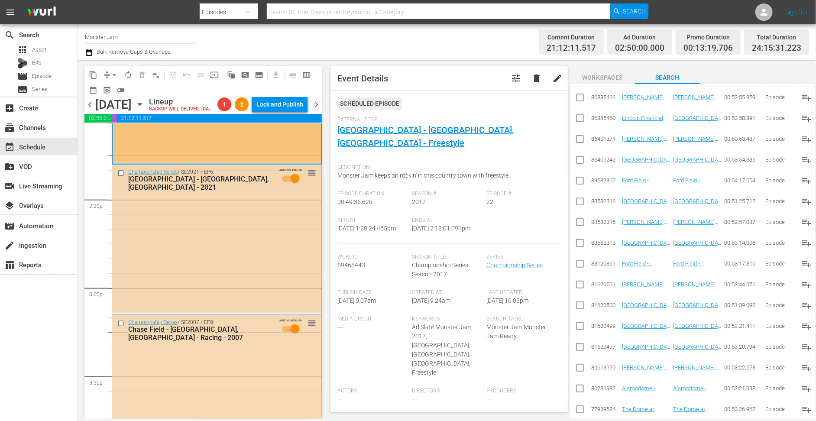
scroll to position [2490, 0]
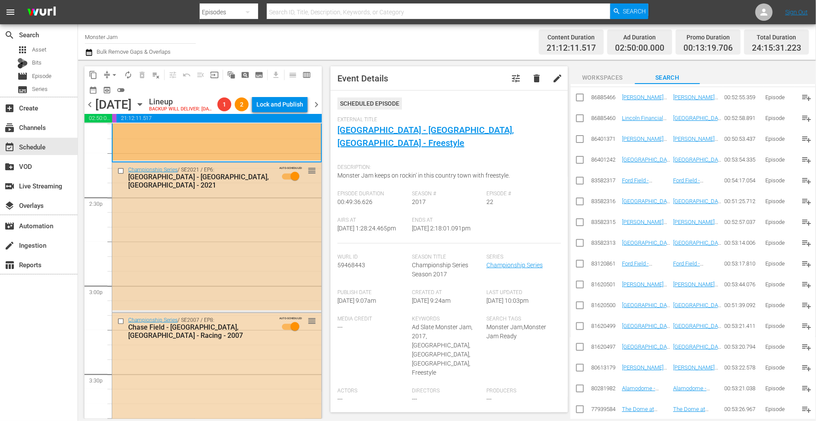
click at [266, 263] on div "Championship Series / SE2021 / EP6: NRG Stadium - Houston, TX - 2021 AUTO-SCHED…" at bounding box center [216, 237] width 209 height 148
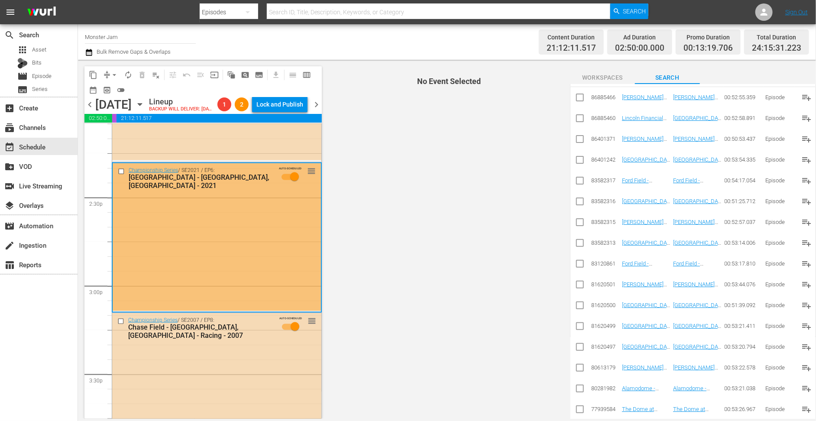
scroll to position [0, 0]
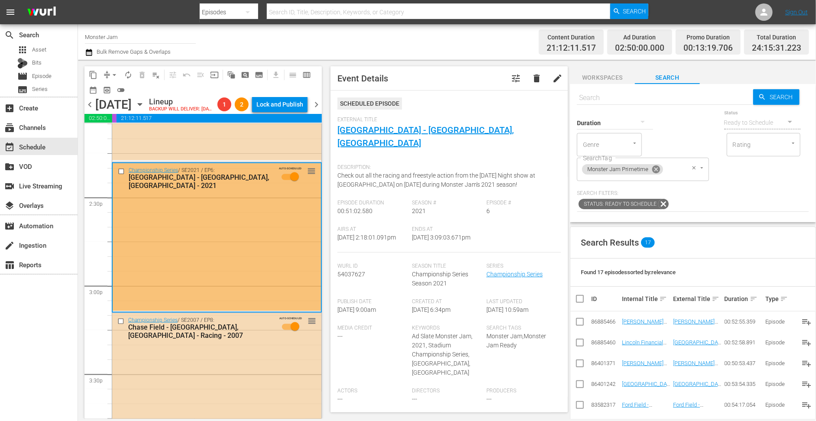
click at [657, 170] on icon at bounding box center [656, 170] width 8 height 8
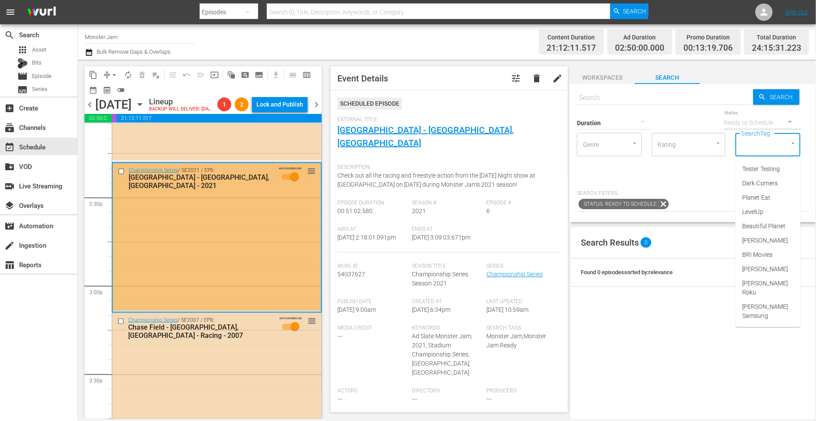
click at [748, 145] on input "SearchTag" at bounding box center [756, 145] width 33 height 16
type input "monster"
click at [768, 193] on span "Monster Jam Ready" at bounding box center [768, 188] width 51 height 18
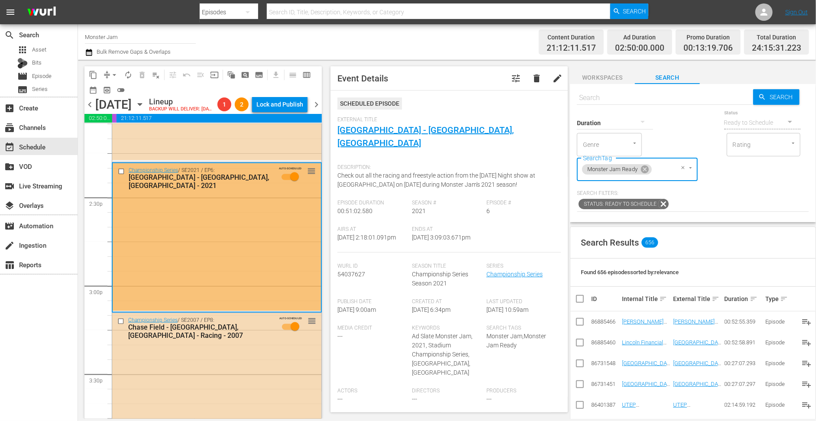
click at [441, 64] on span "Event Details tune delete edit Scheduled Episode External Title NRG Stadium - H…" at bounding box center [447, 239] width 246 height 359
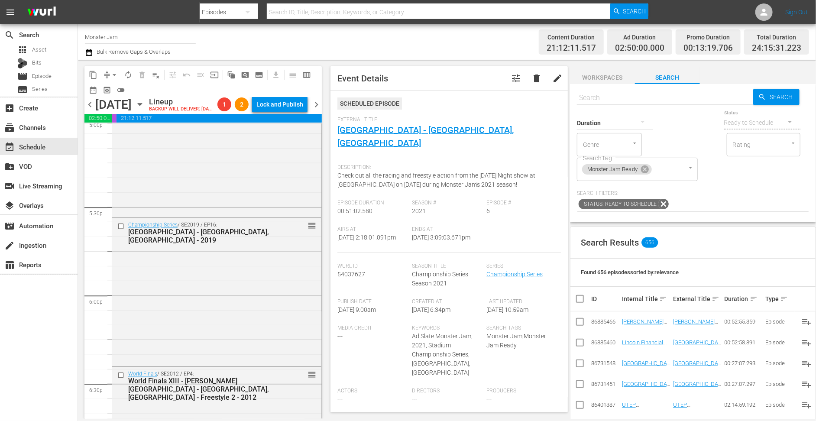
scroll to position [2993, 0]
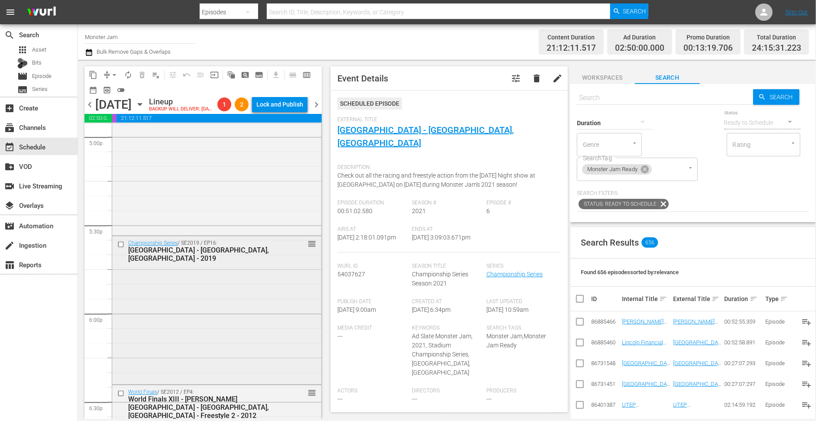
click at [268, 266] on div "Championship Series / SE2019 / EP16: Nissan Stadium - Nashville, TN - 2019 reor…" at bounding box center [216, 250] width 209 height 29
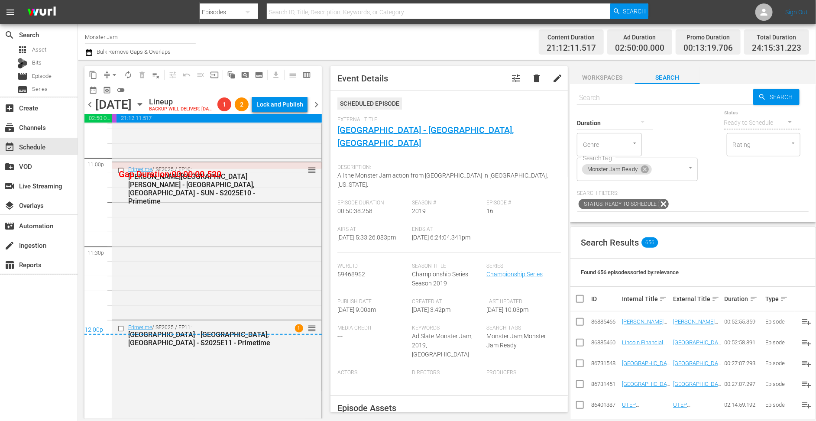
scroll to position [4012, 0]
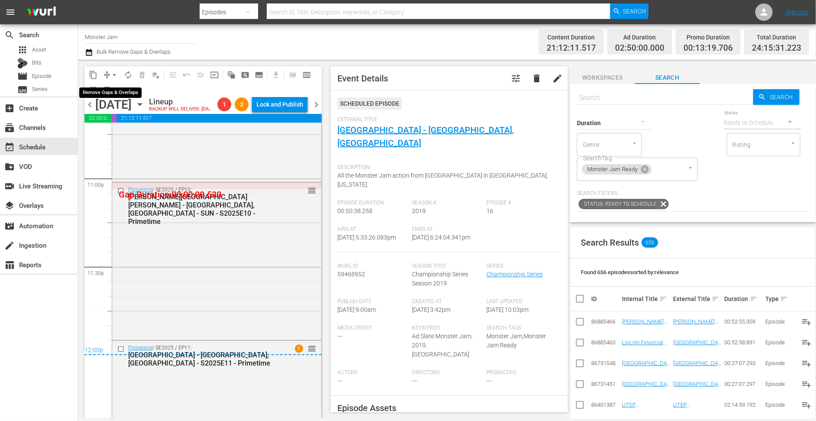
click at [112, 75] on span "arrow_drop_down" at bounding box center [114, 75] width 9 height 9
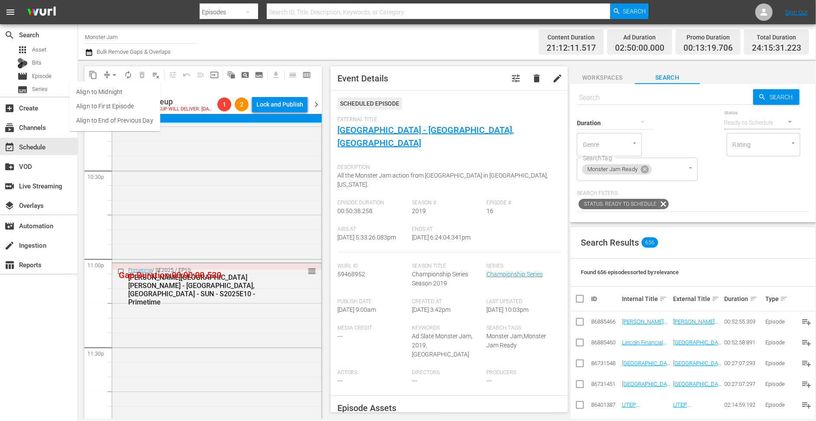
scroll to position [3938, 0]
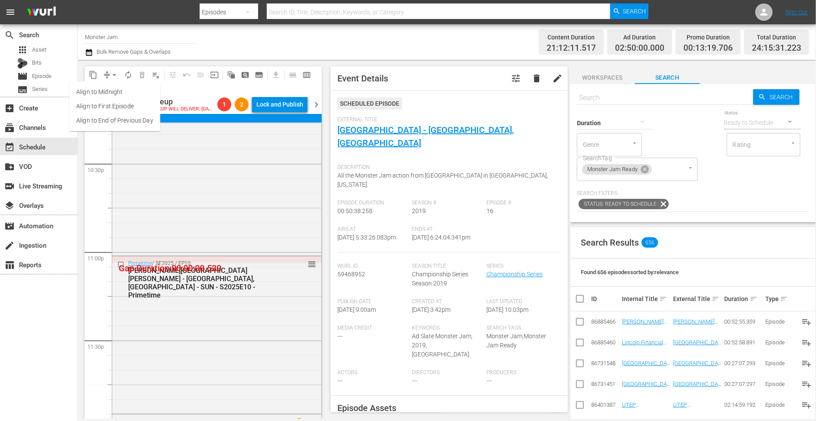
click at [111, 122] on li "Align to End of Previous Day" at bounding box center [114, 121] width 91 height 14
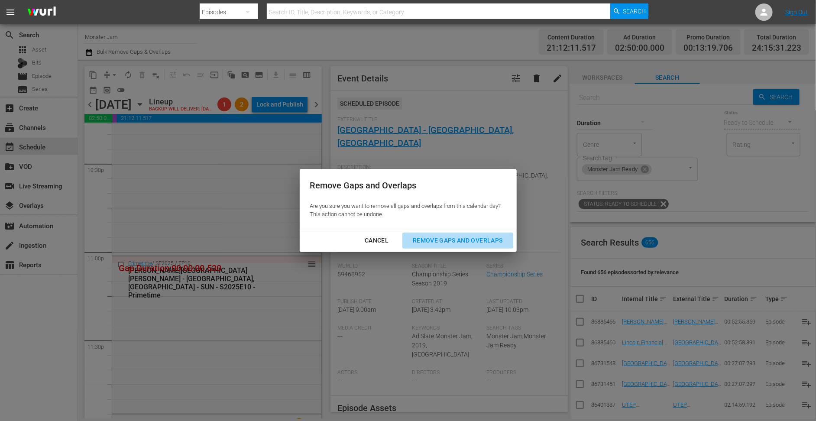
click at [442, 239] on div "Remove Gaps and Overlaps" at bounding box center [458, 240] width 104 height 11
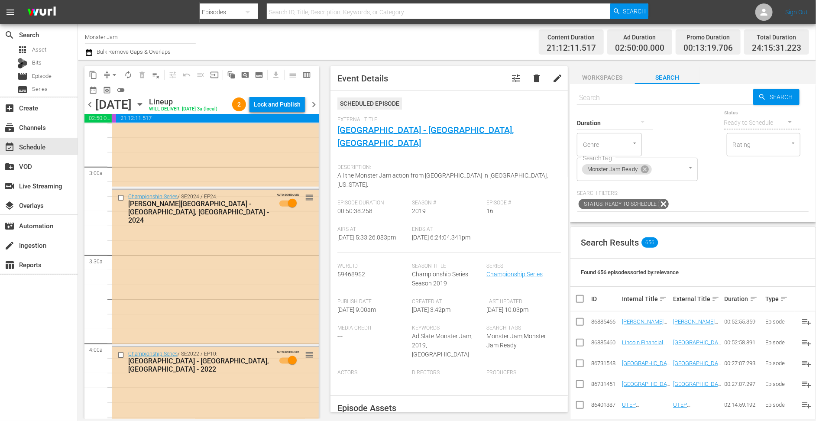
scroll to position [0, 0]
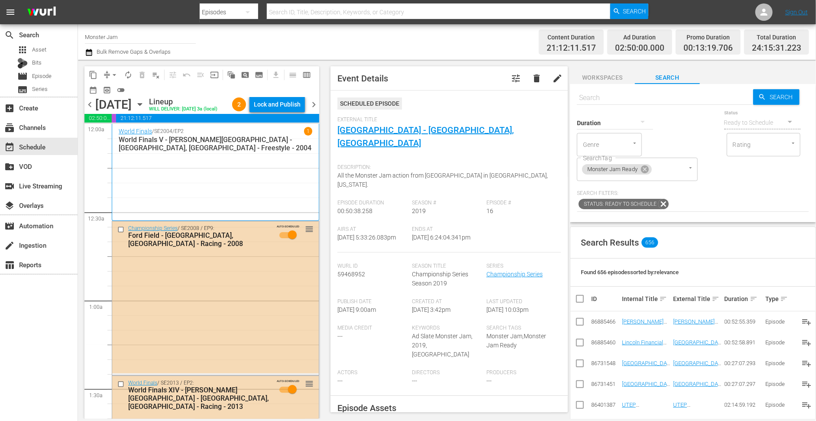
click at [323, 70] on div "content_copy compress arrow_drop_down autorenew_outlined delete_forever_outline…" at bounding box center [201, 239] width 246 height 359
click at [392, 51] on div "Channel Title Monster Jam Bulk Remove Gaps & Overlaps" at bounding box center [282, 41] width 395 height 31
click at [322, 69] on div "content_copy compress arrow_drop_down autorenew_outlined delete_forever_outline…" at bounding box center [201, 239] width 246 height 359
click at [324, 76] on span "Event Details tune delete edit Scheduled Episode External Title Nissan Stadium …" at bounding box center [447, 239] width 246 height 359
click at [334, 42] on div "Channel Title Monster Jam Bulk Remove Gaps & Overlaps" at bounding box center [282, 41] width 395 height 31
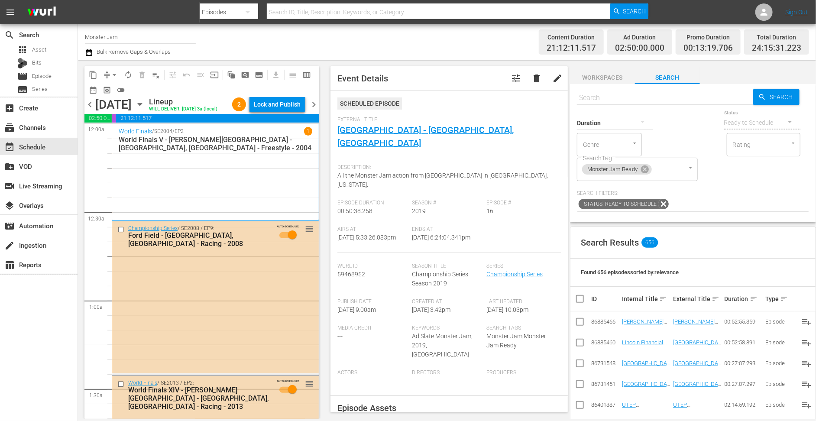
click at [324, 68] on span "Event Details tune delete edit Scheduled Episode External Title Nissan Stadium …" at bounding box center [447, 239] width 246 height 359
click at [451, 62] on span "Event Details tune delete edit Scheduled Episode External Title Nissan Stadium …" at bounding box center [447, 239] width 246 height 359
click at [689, 227] on div "Search Results 656 Found 656 episodes sorted by: relevance ID Internal Title so…" at bounding box center [693, 394] width 246 height 335
click at [500, 29] on div "Content Duration 21:12:11.517 Ad Duration 02:50:00.000 Promo Duration 00:13:19.…" at bounding box center [644, 41] width 329 height 31
click at [46, 53] on span "Asset" at bounding box center [39, 50] width 14 height 9
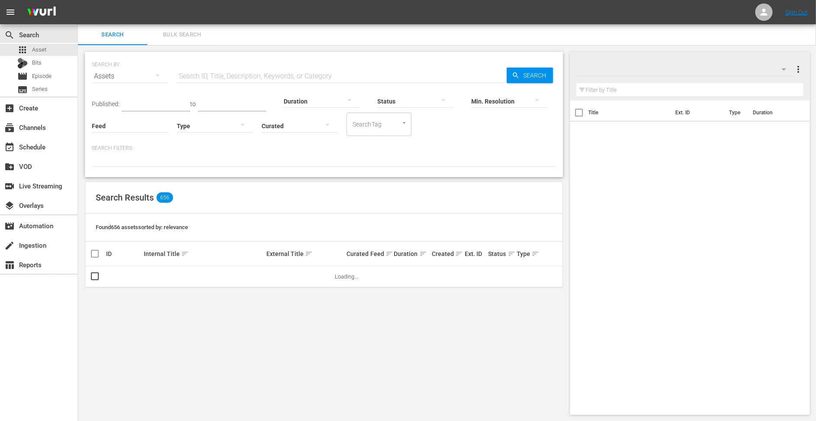
click at [273, 80] on input "text" at bounding box center [342, 76] width 330 height 21
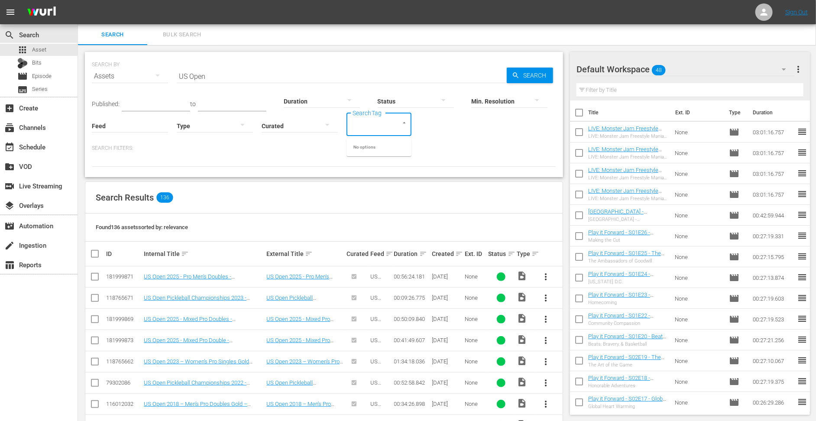
click at [367, 126] on input "SearchTag" at bounding box center [367, 125] width 33 height 16
click at [311, 82] on div "Duration" at bounding box center [322, 95] width 76 height 31
click at [302, 77] on input "US Open" at bounding box center [342, 76] width 330 height 21
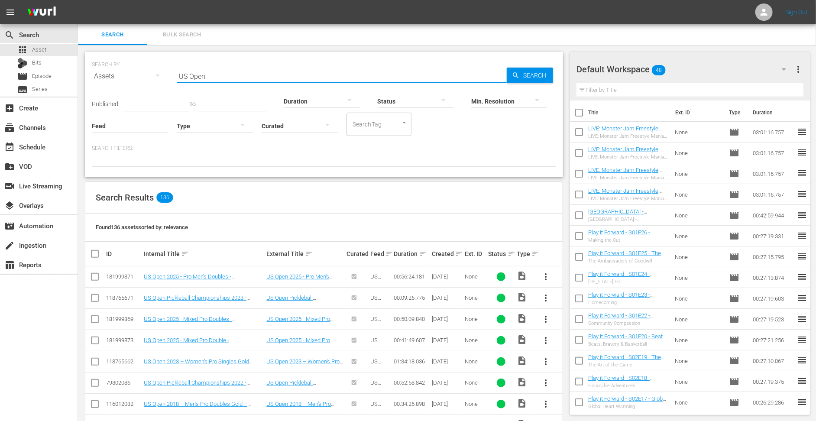
drag, startPoint x: 221, startPoint y: 75, endPoint x: 165, endPoint y: 73, distance: 56.0
click at [165, 73] on div "SEARCH BY Search By Assets Search ID, Title, Description, Keywords, or Category…" at bounding box center [324, 70] width 465 height 31
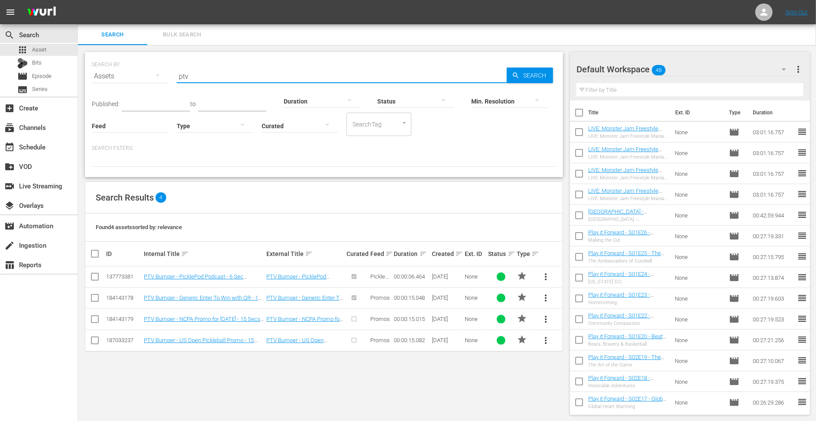
type input "ptv"
drag, startPoint x: 266, startPoint y: 232, endPoint x: 241, endPoint y: 235, distance: 24.9
click at [241, 235] on div "Found 4 assets sorted by: relevance" at bounding box center [324, 228] width 478 height 28
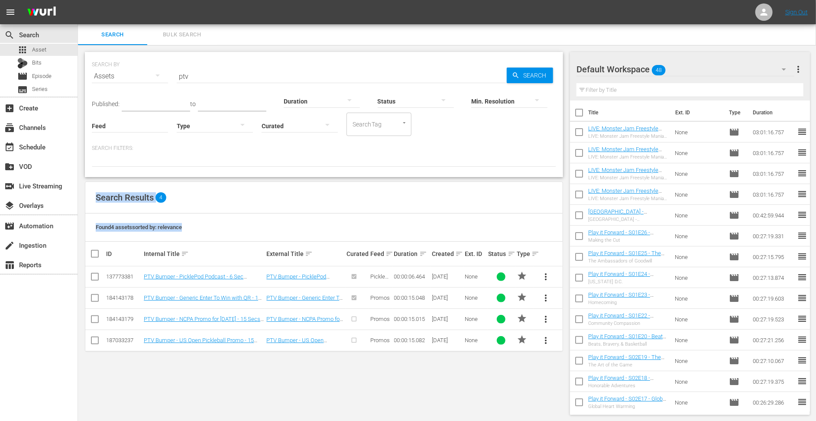
drag, startPoint x: 232, startPoint y: 234, endPoint x: 85, endPoint y: 192, distance: 152.8
click at [85, 192] on div "Search Results 4 Found 4 assets sorted by: relevance ID Internal Title sort Ext…" at bounding box center [324, 267] width 478 height 170
click at [90, 195] on div "Search Results 4" at bounding box center [324, 198] width 478 height 32
drag, startPoint x: 97, startPoint y: 199, endPoint x: 195, endPoint y: 229, distance: 102.8
click at [195, 228] on div "Search Results 4 Found 4 assets sorted by: relevance ID Internal Title sort Ext…" at bounding box center [324, 267] width 478 height 170
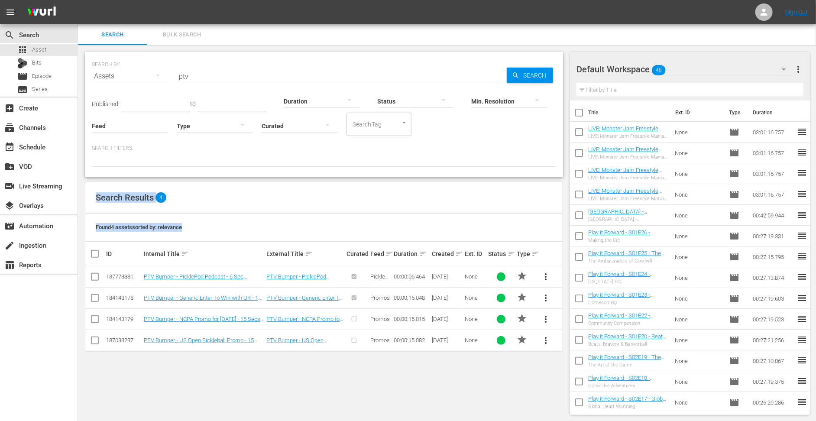
click at [195, 229] on div "Found 4 assets sorted by: relevance" at bounding box center [324, 228] width 478 height 28
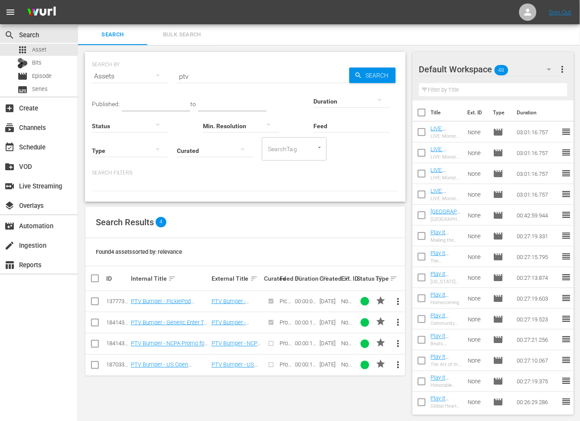
click at [155, 203] on div "SEARCH BY Search By Assets Search ID, Title, Description, Keywords, or Category…" at bounding box center [245, 233] width 335 height 377
click at [139, 220] on span "Search Results" at bounding box center [125, 222] width 58 height 10
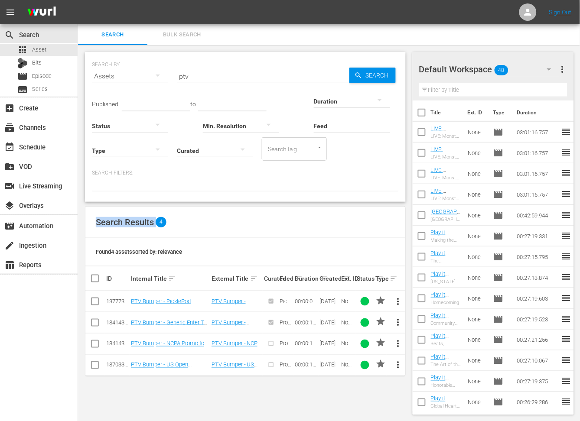
click at [139, 220] on span "Search Results" at bounding box center [125, 222] width 58 height 10
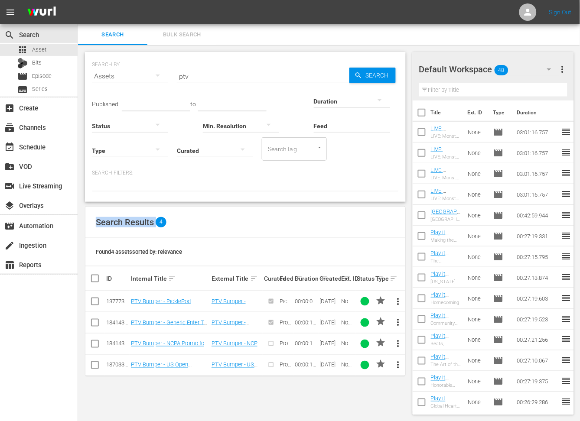
click at [139, 220] on span "Search Results" at bounding box center [125, 222] width 58 height 10
click at [289, 47] on div "SEARCH BY Search By Assets Search ID, Title, Description, Keywords, or Category…" at bounding box center [245, 233] width 335 height 377
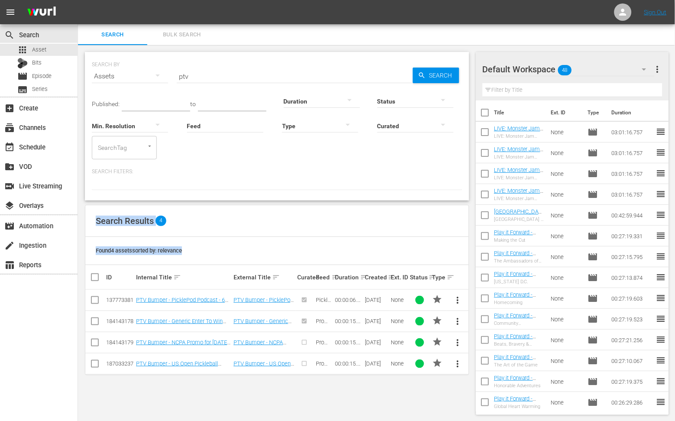
drag, startPoint x: 174, startPoint y: 253, endPoint x: 95, endPoint y: 218, distance: 86.3
click at [95, 218] on div "Search Results 4 Found 4 assets sorted by: relevance ID Internal Title sort Ext…" at bounding box center [277, 290] width 384 height 170
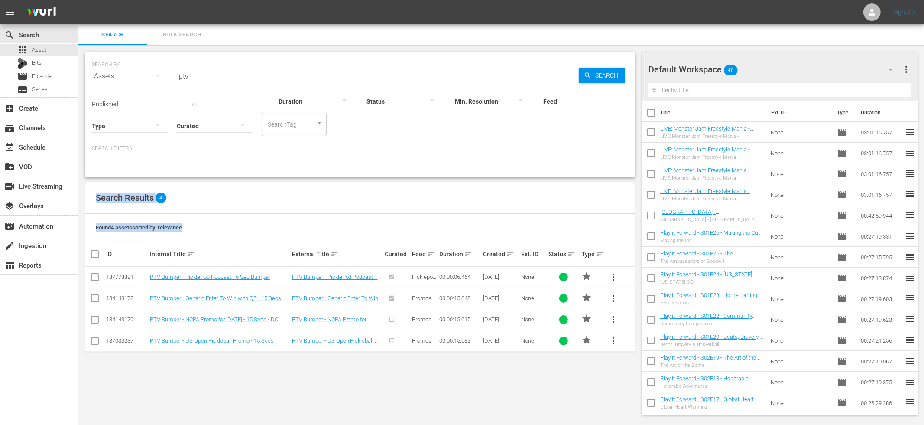
click at [321, 223] on div "Found 4 assets sorted by: relevance" at bounding box center [360, 228] width 550 height 28
click at [617, 32] on div "Search Bulk Search" at bounding box center [501, 34] width 846 height 21
click at [333, 67] on input "ptv" at bounding box center [378, 76] width 402 height 21
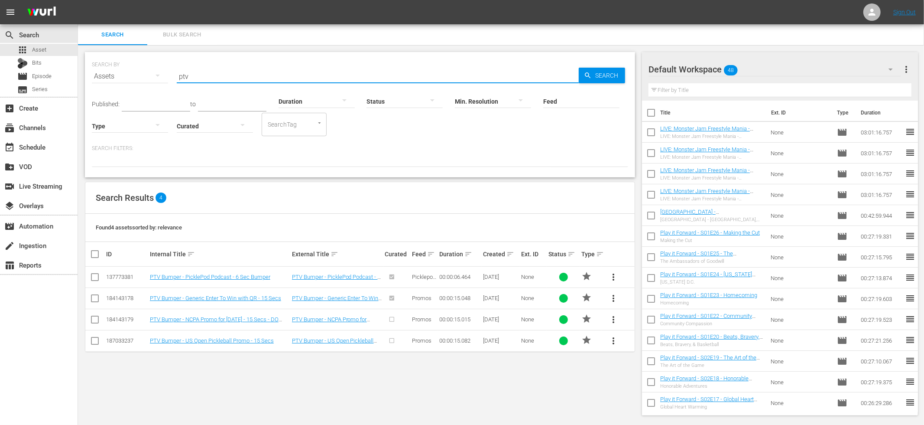
click at [343, 49] on div "SEARCH BY Search By Assets Search ID, Title, Description, Keywords, or Category…" at bounding box center [360, 233] width 564 height 377
click at [35, 150] on div "event_available Schedule" at bounding box center [24, 146] width 49 height 8
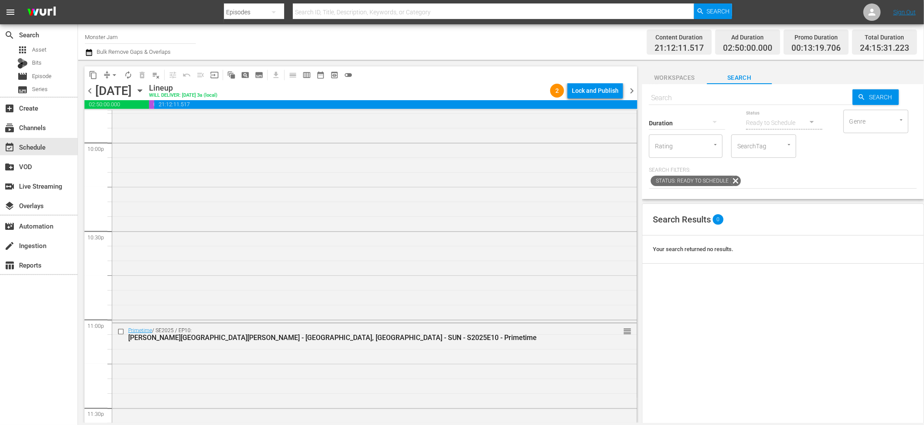
scroll to position [3919, 0]
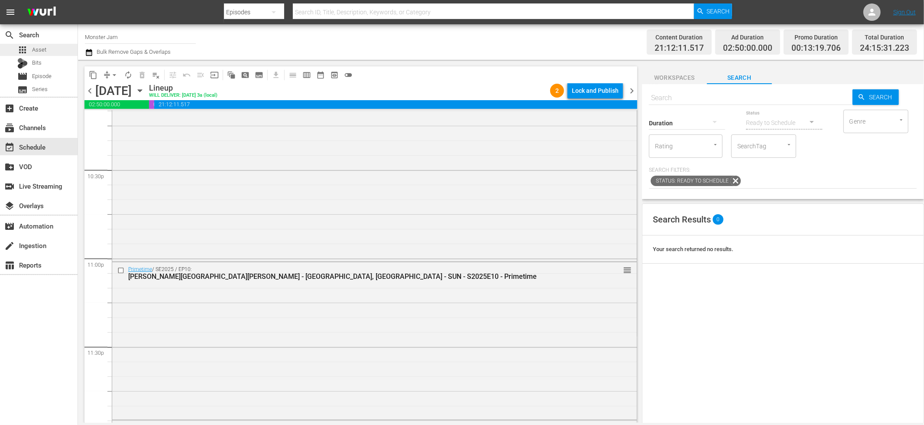
click at [32, 52] on span "Asset" at bounding box center [39, 50] width 14 height 9
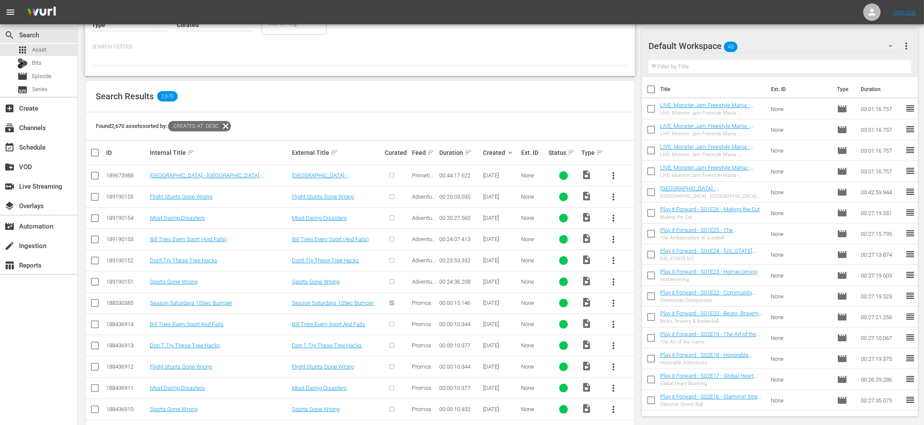
scroll to position [103, 0]
click at [318, 103] on div "Search Results 2,670" at bounding box center [360, 95] width 550 height 32
click at [612, 172] on span "more_vert" at bounding box center [613, 174] width 10 height 10
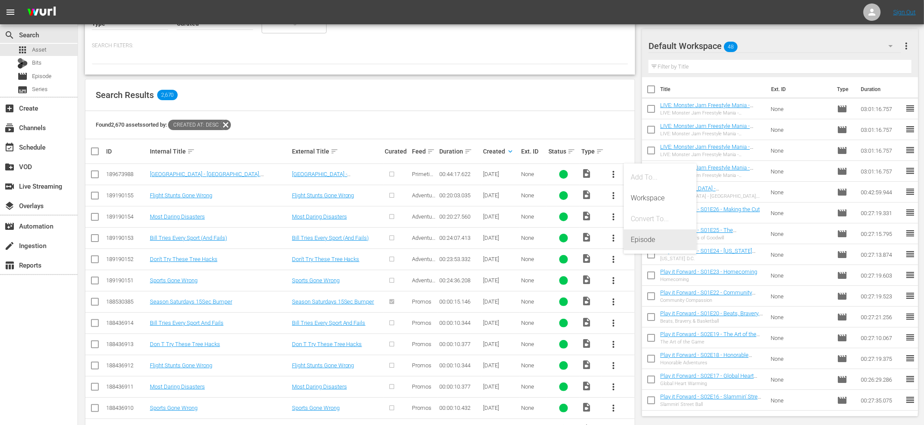
click at [632, 238] on div "Episode" at bounding box center [660, 239] width 59 height 21
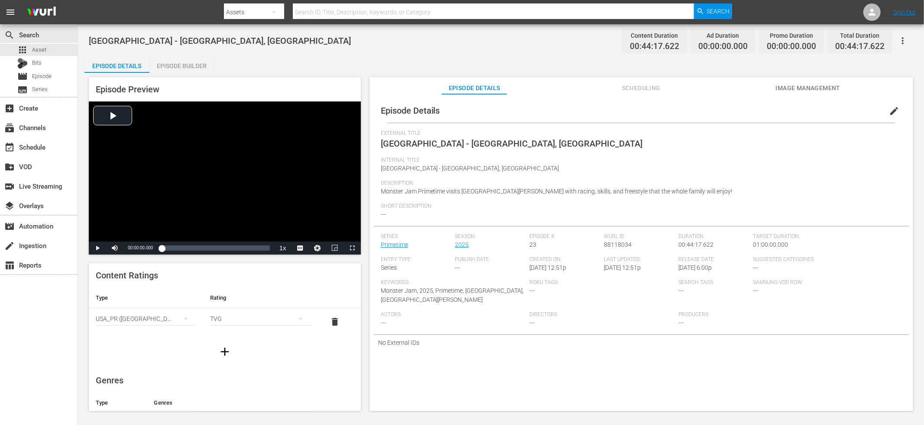
click at [816, 111] on span "edit" at bounding box center [894, 111] width 10 height 10
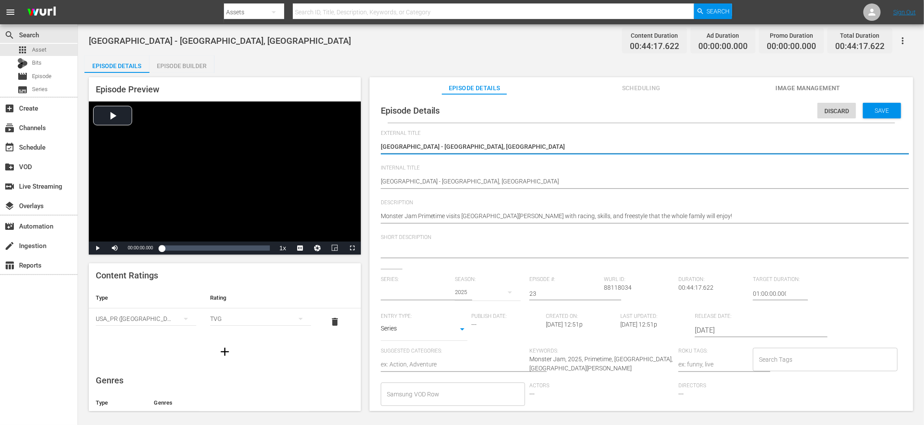
type input "Primetime"
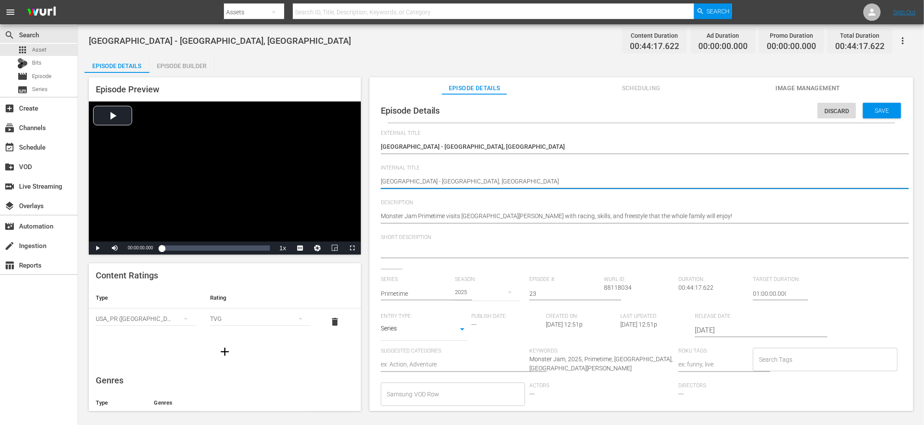
click at [429, 182] on textarea "MetLife Stadium - East Rutherford, NJ" at bounding box center [639, 182] width 517 height 10
type textarea "MetLife Stadium - SEast Rutherford, NJ"
type textarea "MetLife Stadium - S2East Rutherford, NJ"
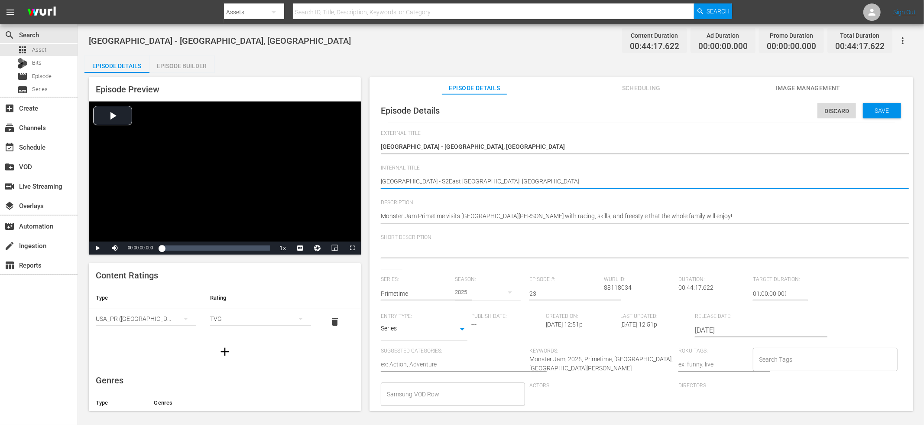
type textarea "MetLife Stadium - S20East Rutherford, NJ"
type textarea "MetLife Stadium - S202East Rutherford, NJ"
type textarea "MetLife Stadium - S2025East Rutherford, NJ"
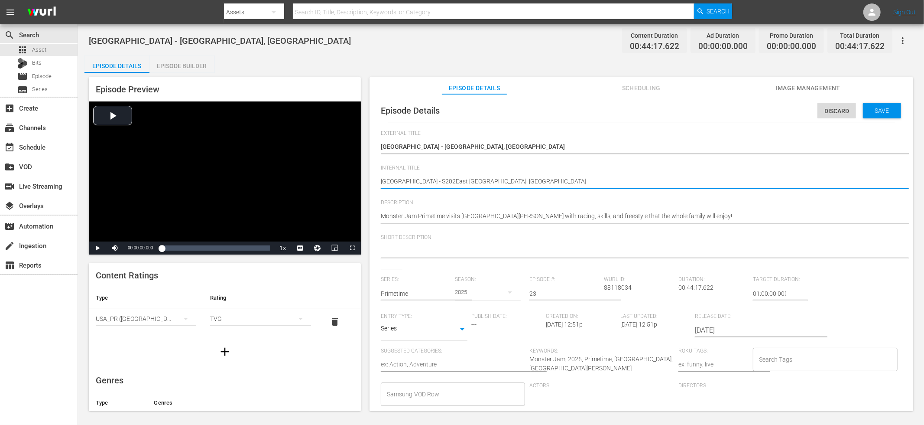
type textarea "MetLife Stadium - S2025East Rutherford, NJ"
type textarea "MetLife Stadium - S2025EEast Rutherford, NJ"
type textarea "MetLife Stadium - S2025E2East Rutherford, NJ"
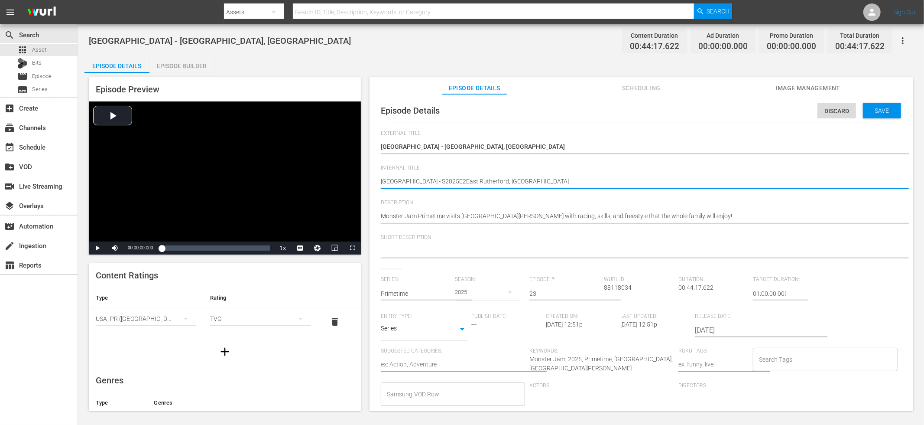
type textarea "MetLife Stadium - S2025E23East Rutherford, NJ"
type textarea "MetLife Stadium - S2025E23 East Rutherford, NJ"
type textarea "MetLife Stadium - S2025E23 -East Rutherford, NJ"
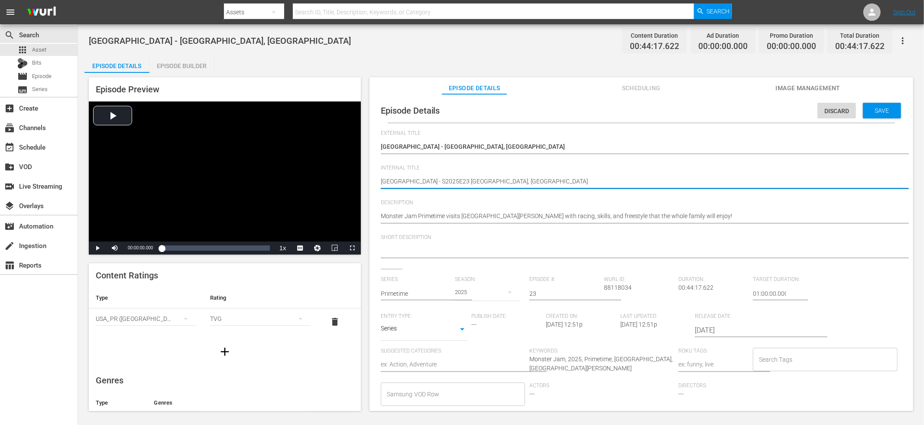
type textarea "MetLife Stadium - S2025E23 -East Rutherford, NJ"
type textarea "MetLife Stadium - S2025E23 - East Rutherford, NJ"
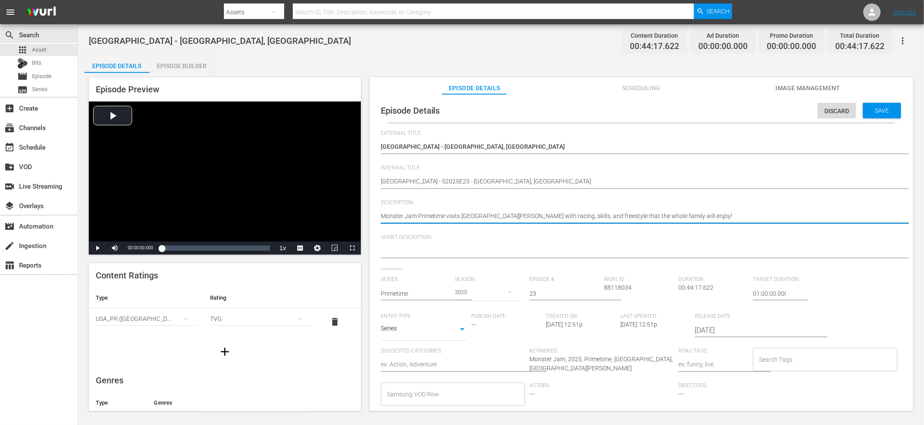
click at [437, 214] on textarea "Monster Jam Primetime visits East Rutherford with racing, skills, and freestyle…" at bounding box center [639, 216] width 517 height 10
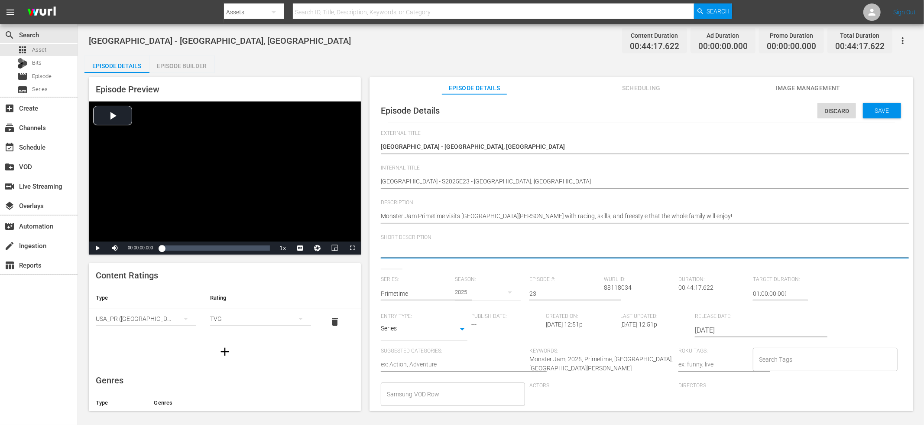
paste textarea "Monster Jam Primetime visits East Rutherford with racing, skills, and freestyle…"
click at [423, 254] on textarea at bounding box center [639, 251] width 517 height 10
type textarea "Monster Jam Primetime visits East Rutherford with racing, skills, and freestyle…"
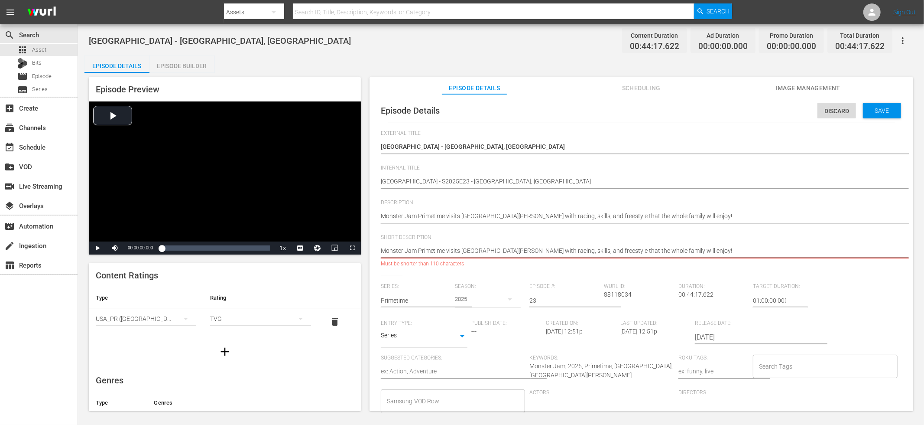
drag, startPoint x: 463, startPoint y: 249, endPoint x: 420, endPoint y: 250, distance: 42.9
click at [420, 250] on textarea "Monster Jam Primetime visits East Rutherford with racing, skills, and freestyle…" at bounding box center [639, 251] width 517 height 10
type textarea "Monster Jam PEast Rutherford with racing, skills, and freestyle that the whole …"
type textarea "Monster Jam East Rutherford with racing, skills, and freestyle that the whole f…"
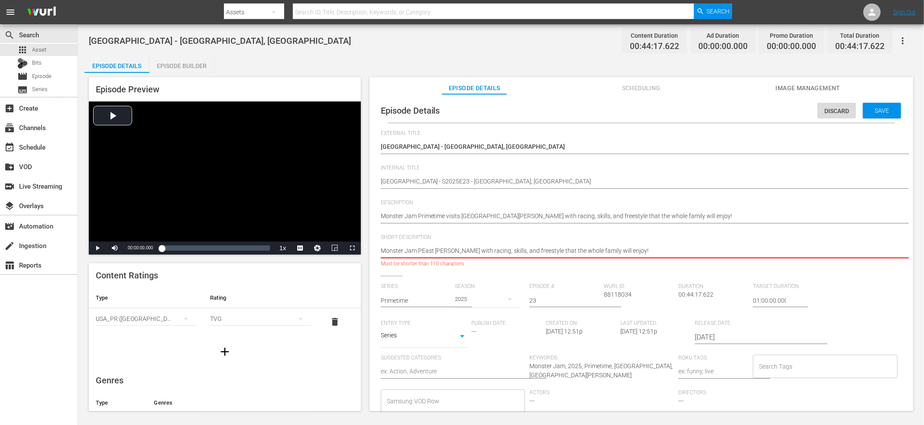
type textarea "Monster Jam East Rutherford with racing, skills, and freestyle that the whole f…"
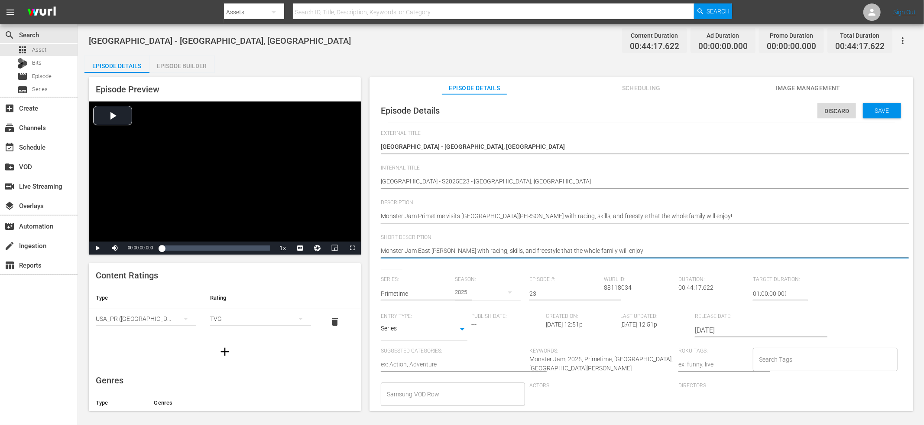
type textarea "Monster Jam iEast Rutherford with racing, skills, and freestyle that the whole …"
type textarea "Monster Jam inEast Rutherford with racing, skills, and freestyle that the whole…"
type textarea "Monster Jam in East Rutherford with racing, skills, and freestyle that the whol…"
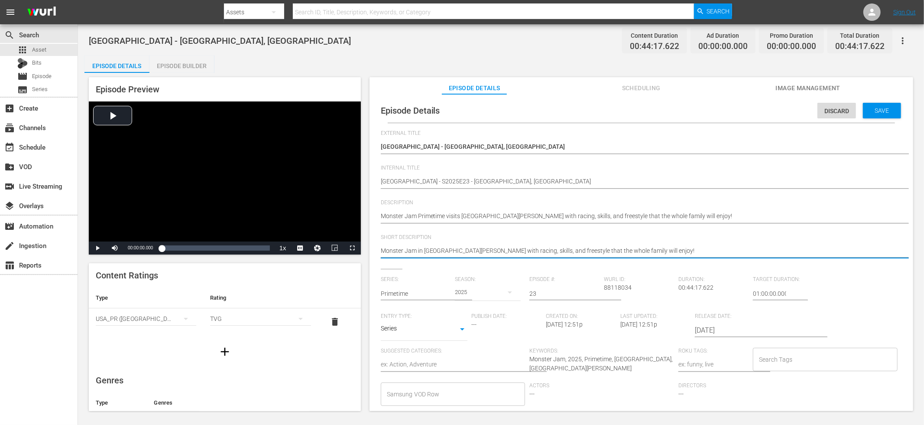
type textarea "Monster Jam in East Rutherford with racing, skills, and freestyle that the whol…"
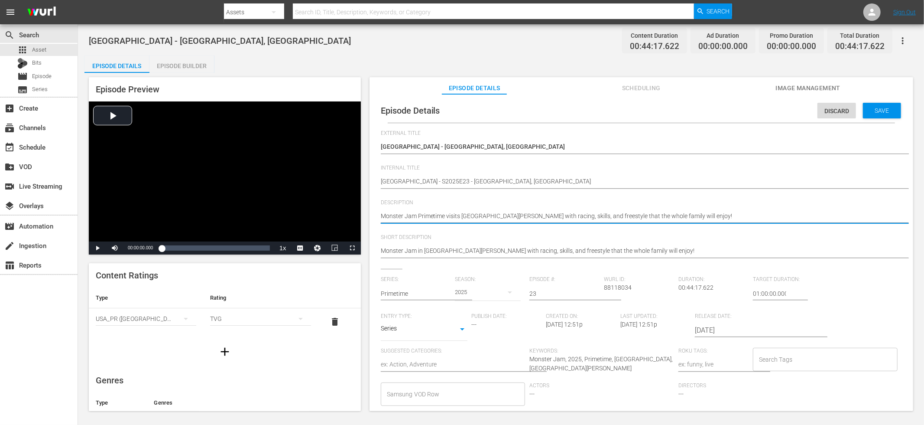
drag, startPoint x: 463, startPoint y: 215, endPoint x: 423, endPoint y: 216, distance: 40.3
type textarea "Monster Jam East Rutherford with racing, skills, and freestyle that the whole f…"
type textarea "Monster Jam iEast Rutherford with racing, skills, and freestyle that the whole …"
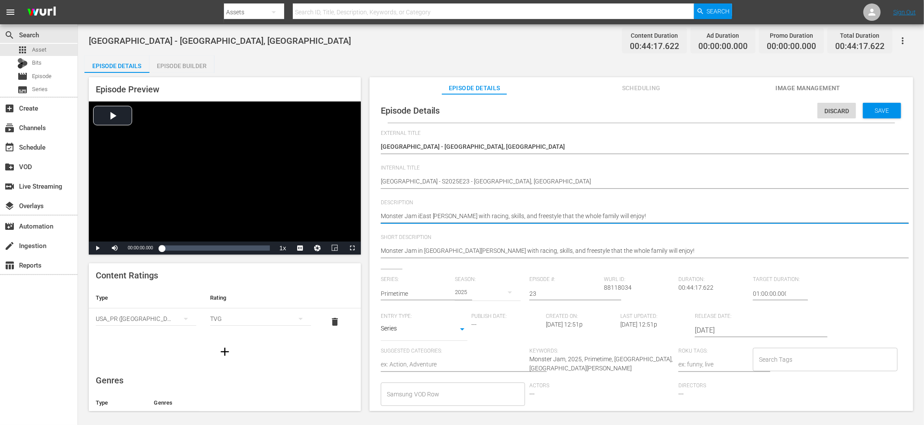
type textarea "Monster Jam inEast Rutherford with racing, skills, and freestyle that the whole…"
type textarea "Monster Jam in East Rutherford with racing, skills, and freestyle that the whol…"
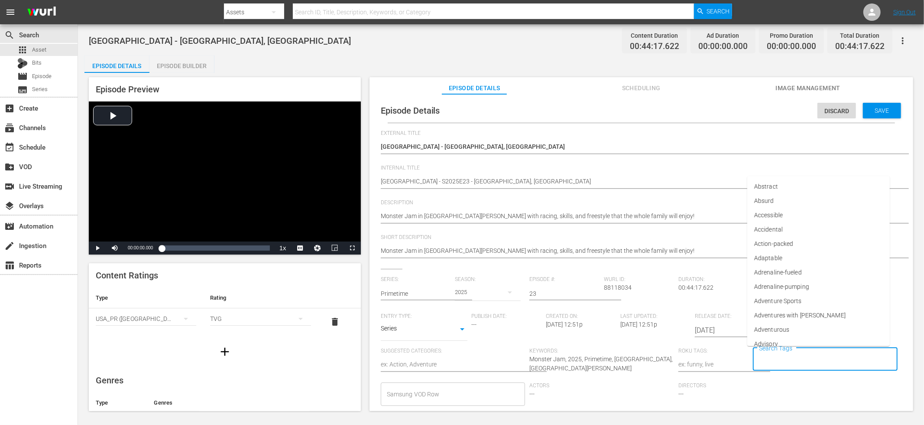
click at [775, 358] on input "Search Tags" at bounding box center [819, 359] width 124 height 16
type input "monster"
click at [790, 325] on span "Monster Jam Ready" at bounding box center [781, 320] width 55 height 9
type input "monster"
click at [813, 310] on span "Monster Jam Primetime" at bounding box center [786, 306] width 65 height 9
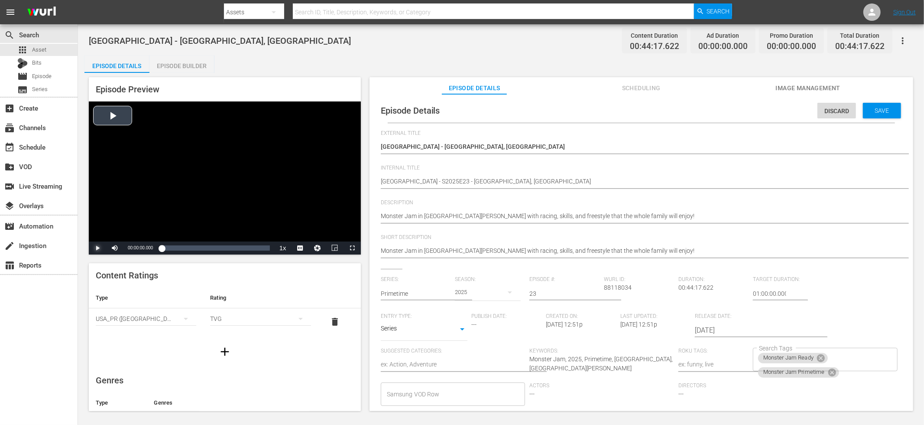
click at [98, 248] on span "Video Player" at bounding box center [98, 248] width 0 height 0
click at [816, 112] on span "Save" at bounding box center [882, 110] width 28 height 7
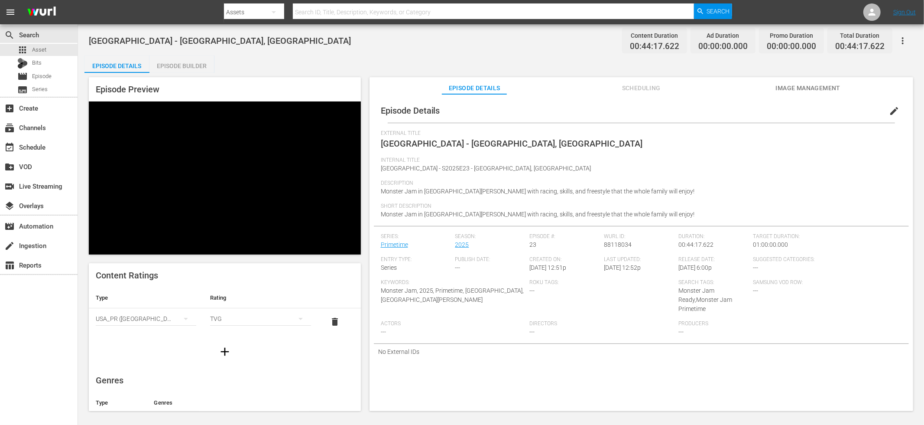
click at [177, 63] on div "Episode Builder" at bounding box center [182, 65] width 65 height 21
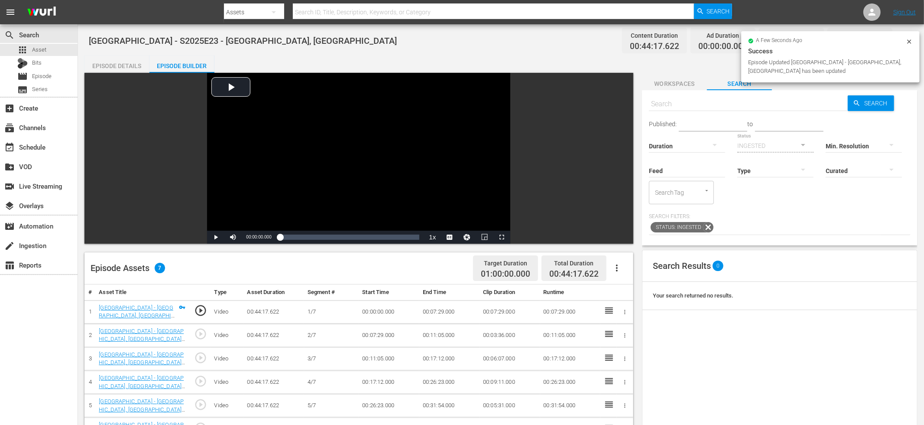
click at [698, 88] on span "Workspaces" at bounding box center [674, 83] width 65 height 11
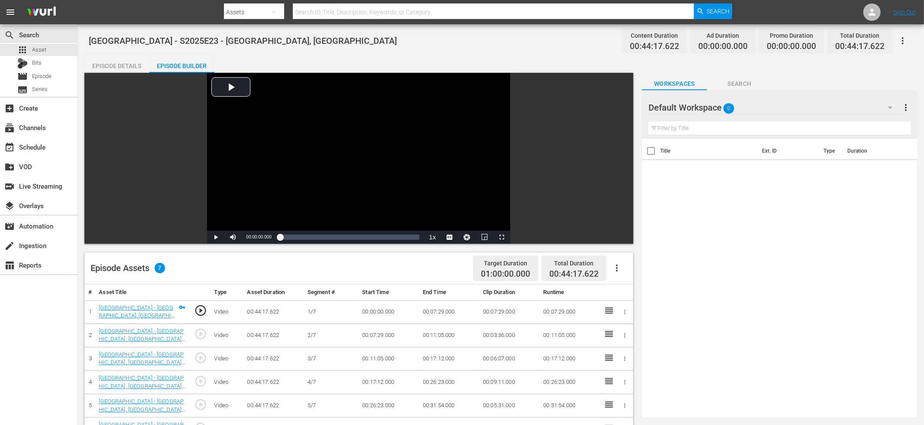
click at [781, 109] on div "Default Workspace 0" at bounding box center [775, 107] width 252 height 24
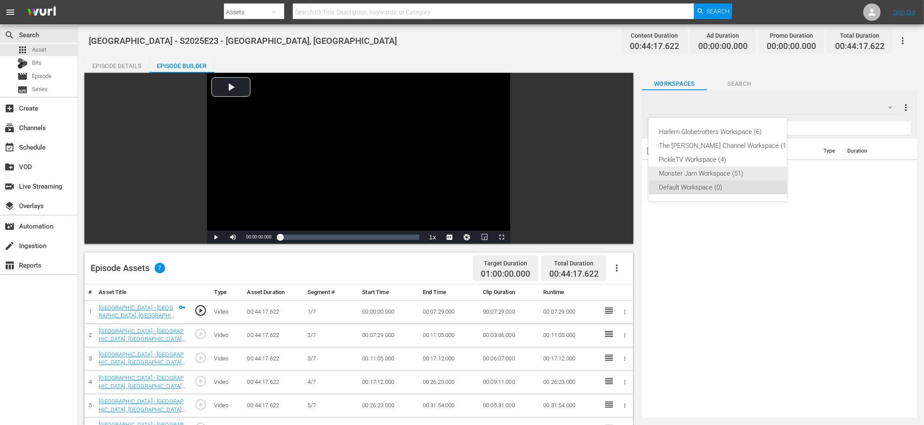
click at [723, 172] on div "Monster Jam Workspace (51)" at bounding box center [725, 173] width 133 height 14
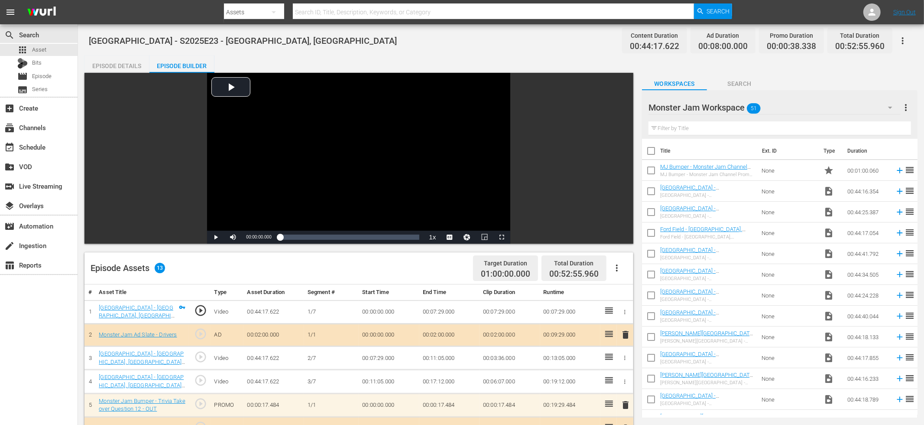
click at [738, 81] on span "Search" at bounding box center [739, 83] width 65 height 11
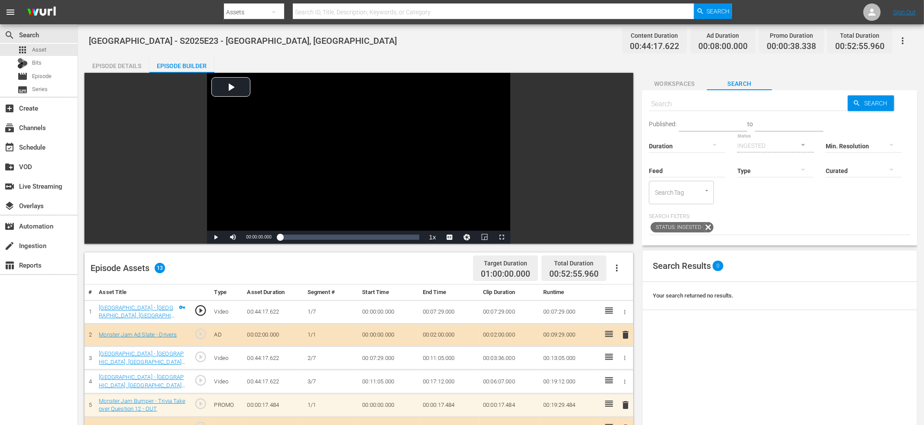
click at [709, 98] on input "text" at bounding box center [748, 104] width 199 height 21
type input "mj bumpe"
type input "r"
drag, startPoint x: 666, startPoint y: 104, endPoint x: 644, endPoint y: 102, distance: 22.3
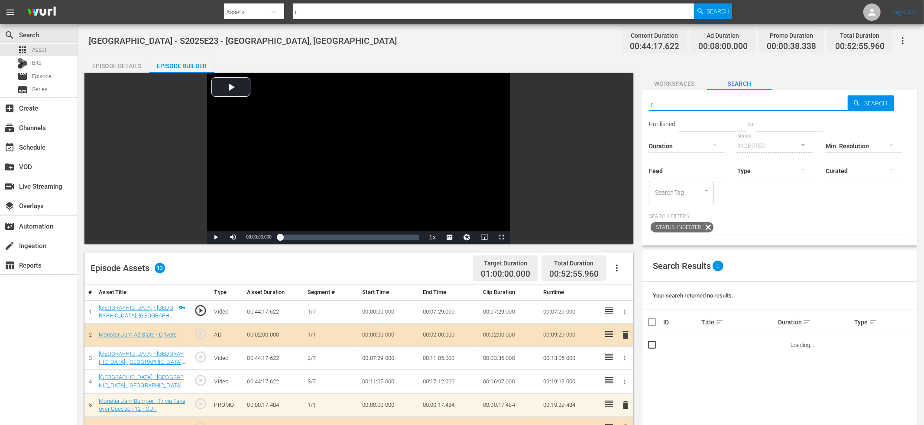
click at [644, 102] on div "Search r Search Published: to Duration Status INGESTED Min. Resolution Feed Fee…" at bounding box center [780, 167] width 276 height 155
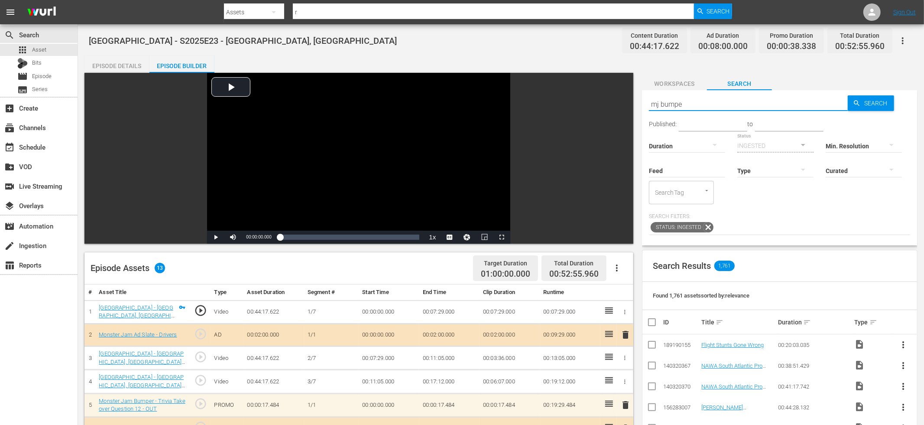
type input "mj bumper"
click at [738, 182] on div at bounding box center [776, 170] width 76 height 24
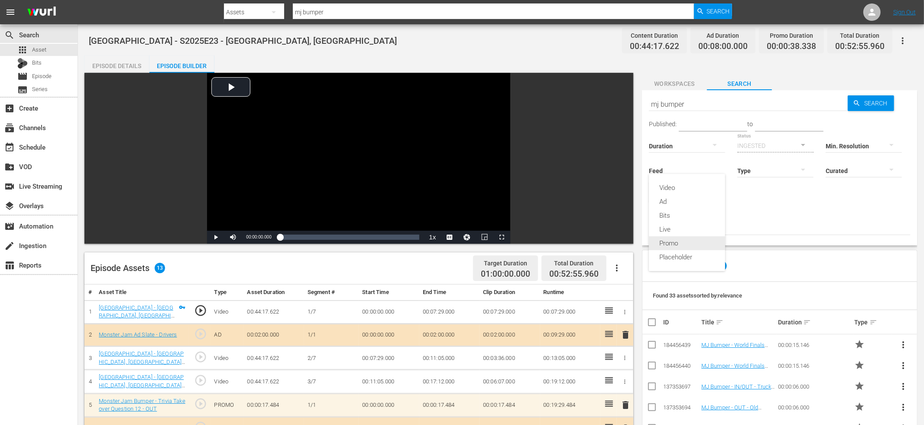
click at [675, 240] on div "Promo" at bounding box center [687, 243] width 76 height 14
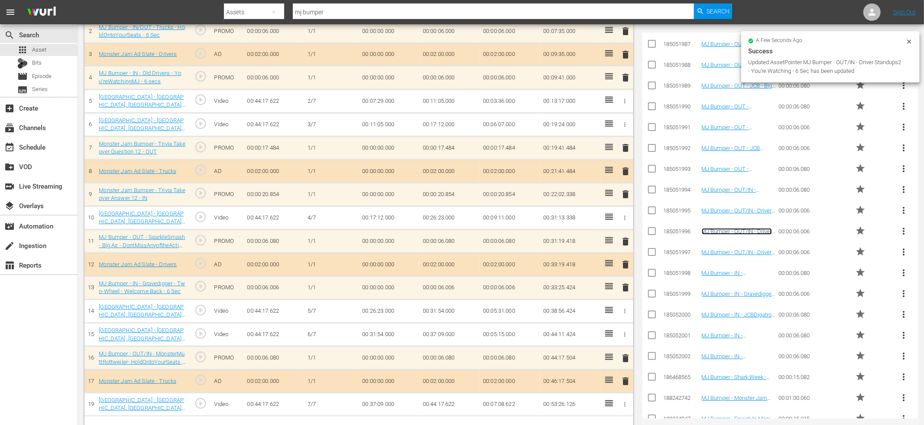
scroll to position [302, 0]
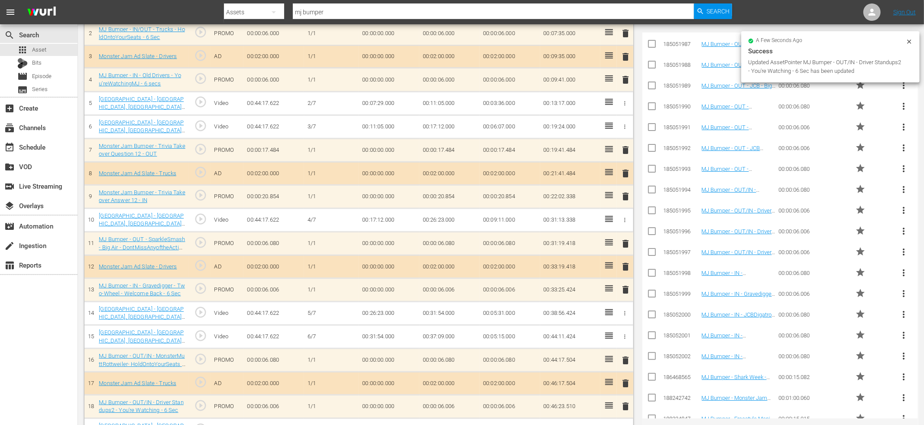
click at [203, 403] on span "play_circle_outline" at bounding box center [200, 405] width 13 height 13
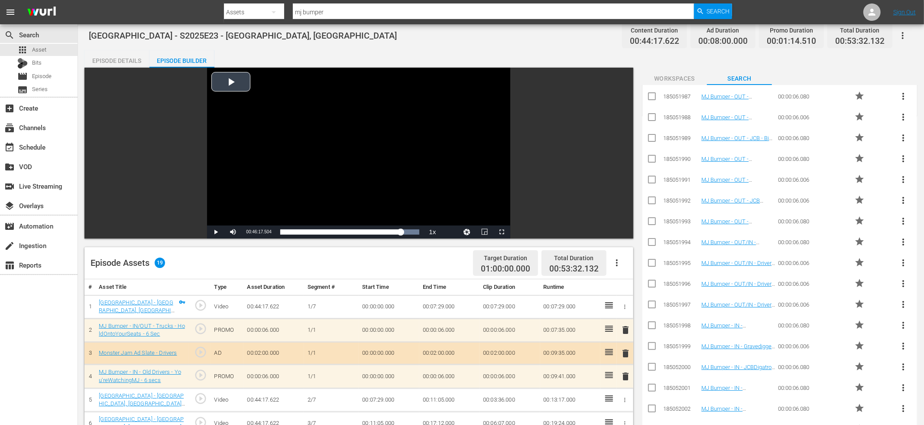
scroll to position [0, 0]
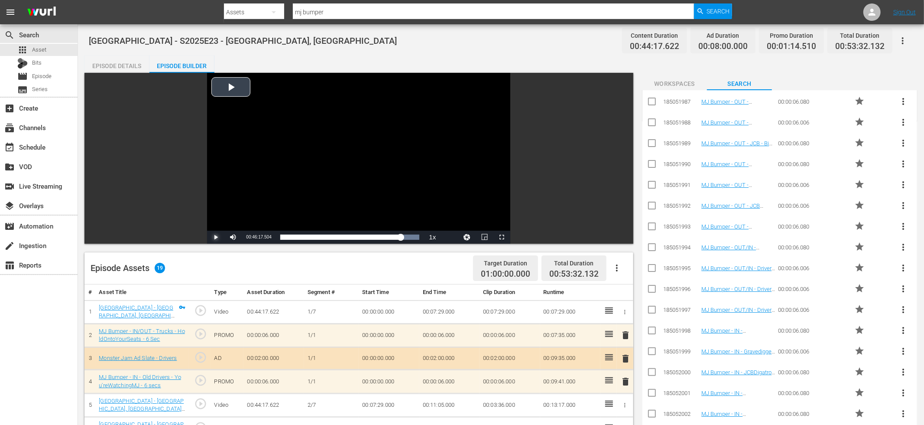
click at [216, 237] on span "Video Player" at bounding box center [216, 237] width 0 height 0
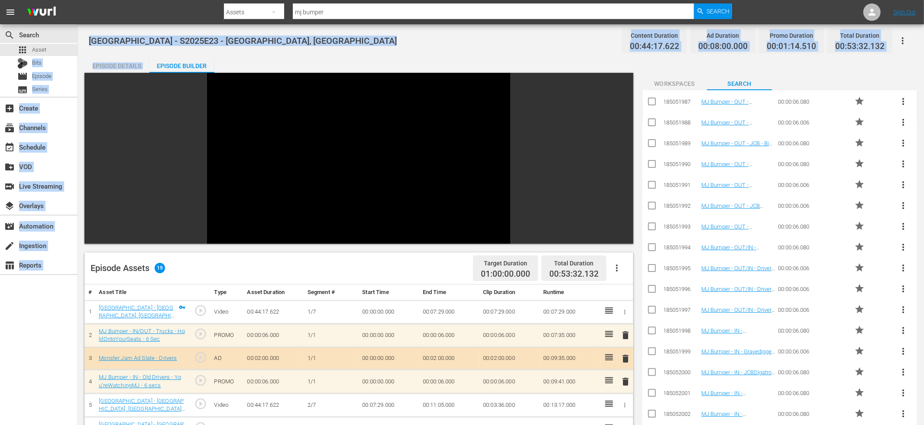
drag, startPoint x: 49, startPoint y: 48, endPoint x: 397, endPoint y: 58, distance: 347.7
click at [397, 0] on div "search Search apps Asset Bits movie Episode subtitles Series add_box Create sub…" at bounding box center [501, 0] width 846 height 0
drag, startPoint x: 397, startPoint y: 58, endPoint x: 357, endPoint y: 59, distance: 39.5
click at [397, 58] on div "Episode Details Episode Builder Episode Preview Video Player is loading. Play V…" at bounding box center [501, 399] width 833 height 688
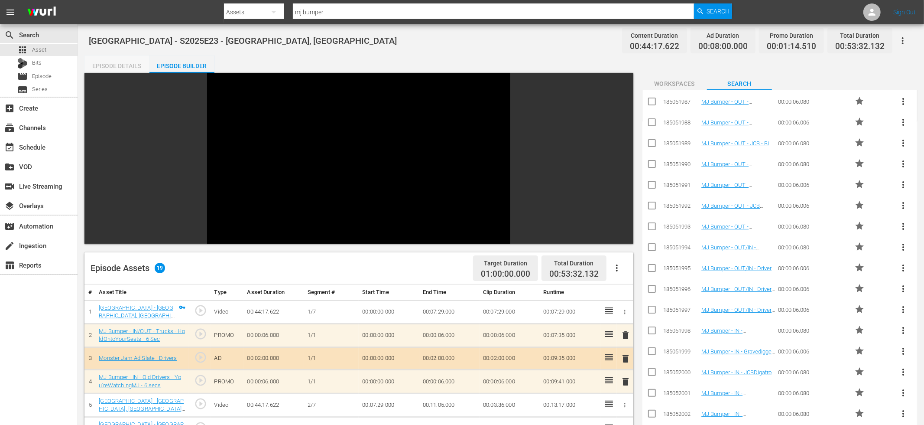
click at [119, 63] on div "Episode Details" at bounding box center [117, 65] width 65 height 21
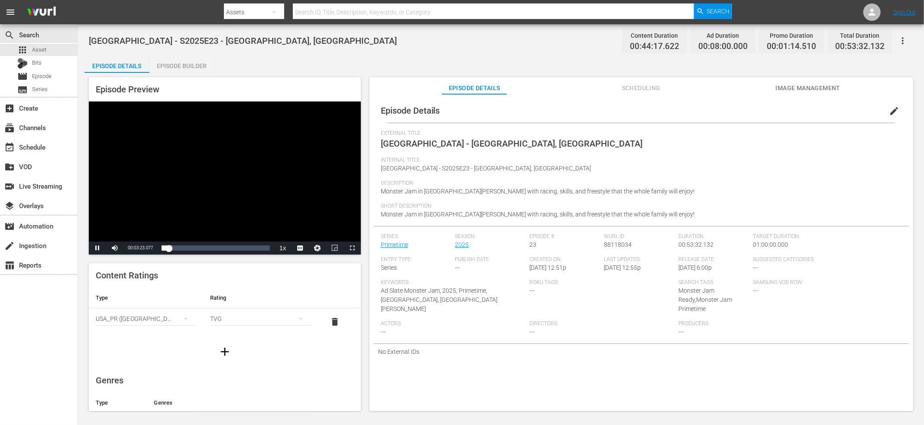
click at [189, 70] on div "Episode Builder" at bounding box center [182, 65] width 65 height 21
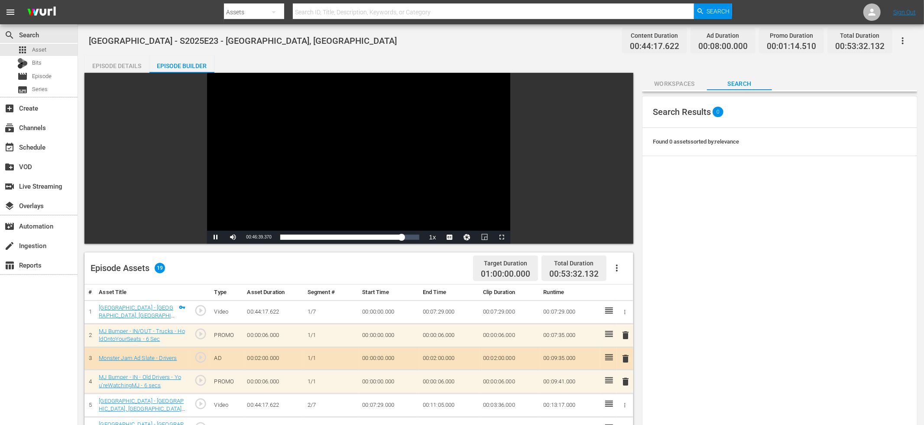
click at [125, 64] on div "Episode Details" at bounding box center [117, 65] width 65 height 21
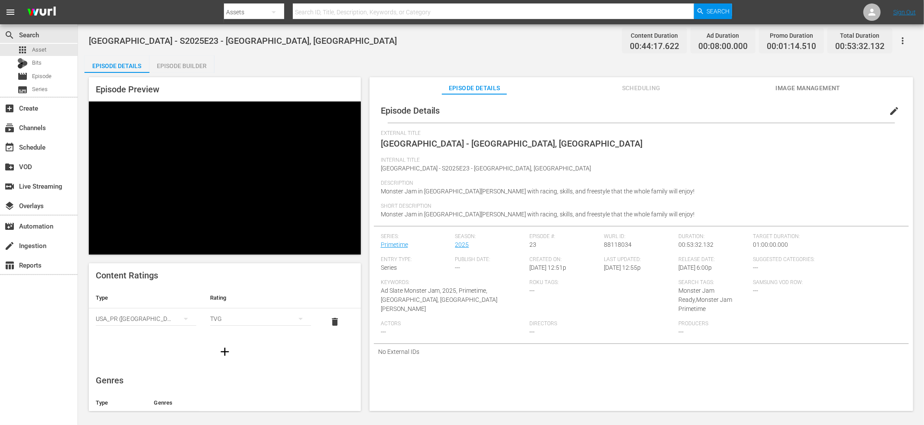
click at [816, 110] on span "edit" at bounding box center [894, 111] width 10 height 10
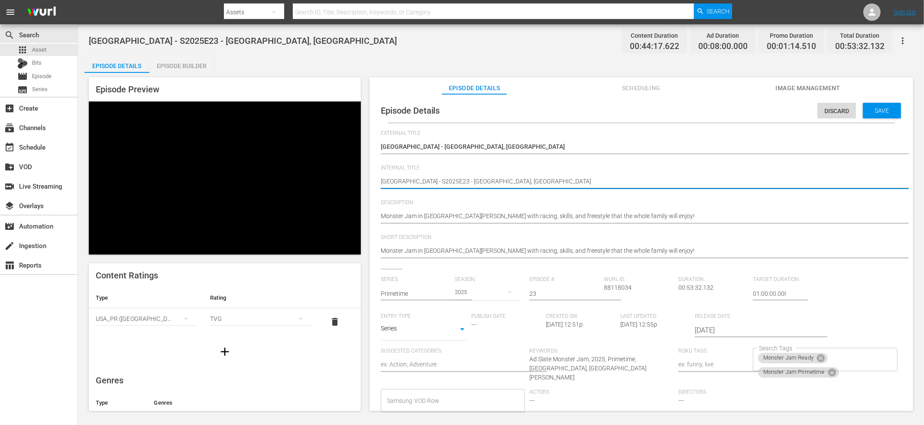
type textarea "MetLife Stadium - S2025E23 - East Rutherford, NJ"
type textarea "MetLife Stadium - S2025E23 - East Rutherford, NJ -"
type textarea "MetLife Stadium - S2025E23 - East Rutherford, NJ - P"
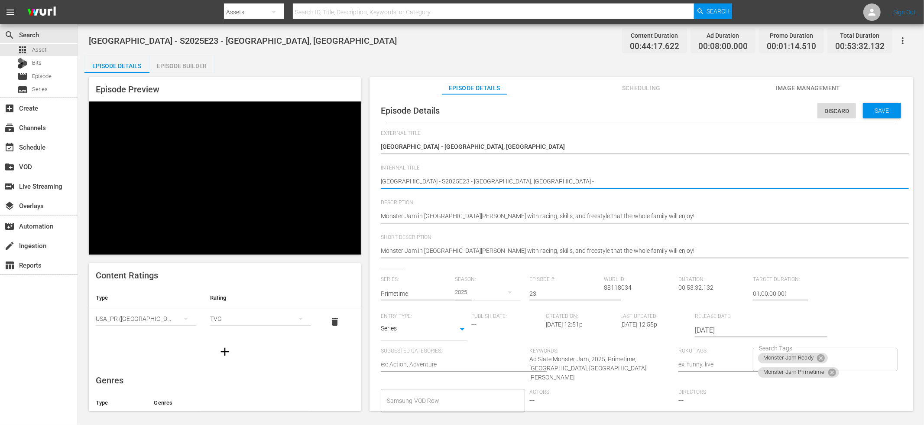
type textarea "MetLife Stadium - S2025E23 - East Rutherford, NJ - P"
type textarea "MetLife Stadium - S2025E23 - East Rutherford, NJ - Pr"
type textarea "MetLife Stadium - S2025E23 - East Rutherford, NJ - Pri"
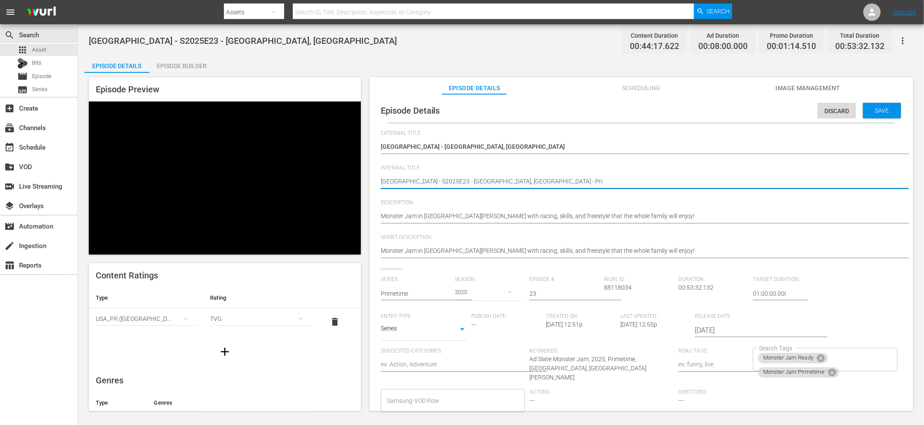
type textarea "MetLife Stadium - S2025E23 - East Rutherford, NJ - Prim"
type textarea "MetLife Stadium - S2025E23 - East Rutherford, NJ - Prime"
type textarea "MetLife Stadium - S2025E23 - East Rutherford, NJ - Primet"
type textarea "MetLife Stadium - S2025E23 - East Rutherford, NJ - Primeti"
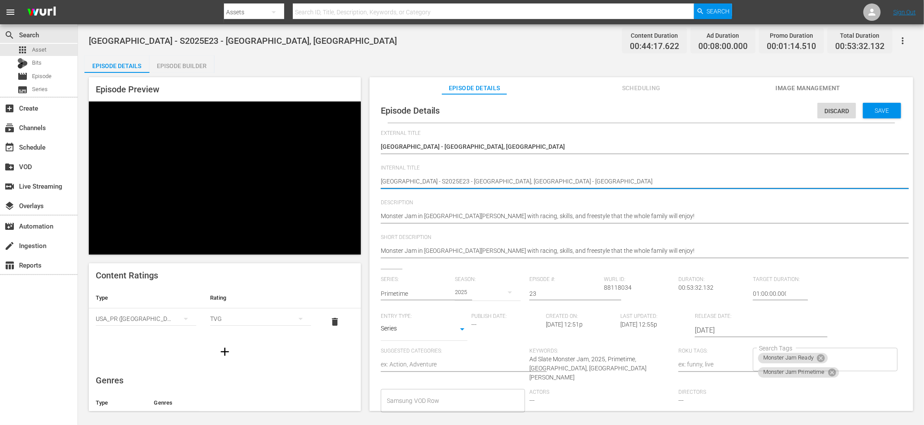
type textarea "MetLife Stadium - S2025E23 - East Rutherford, NJ - Primeti"
type textarea "MetLife Stadium - S2025E23 - East Rutherford, NJ - Primetim"
type textarea "MetLife Stadium - S2025E23 - East Rutherford, NJ - Primetime"
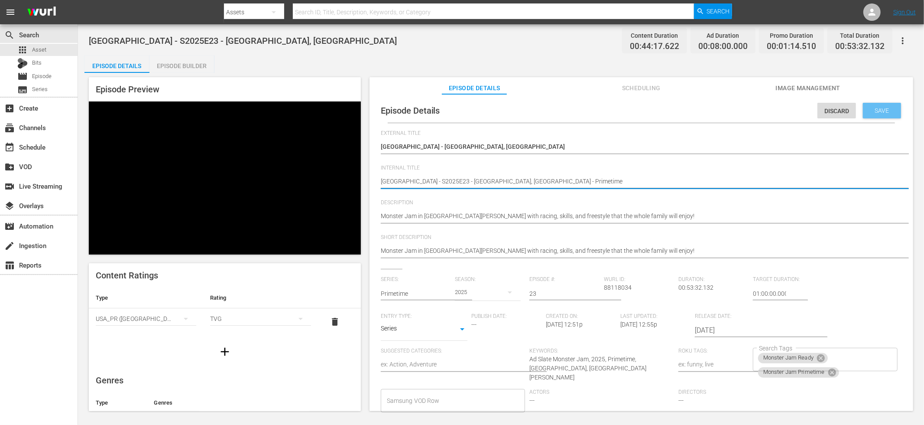
click at [816, 109] on span "Save" at bounding box center [882, 110] width 28 height 7
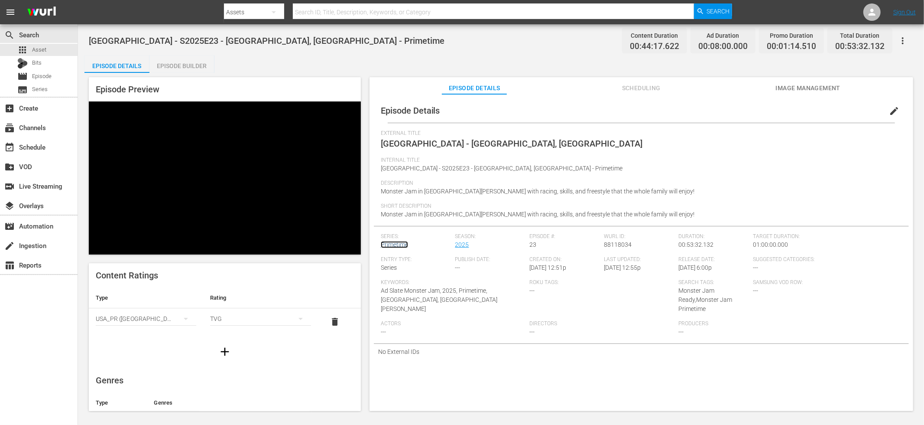
click at [402, 244] on link "Primetime" at bounding box center [394, 244] width 27 height 7
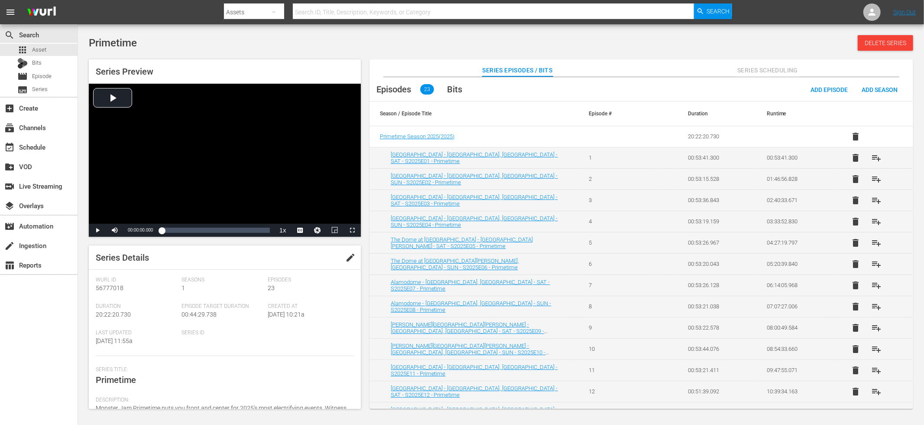
drag, startPoint x: 413, startPoint y: 49, endPoint x: 286, endPoint y: 49, distance: 127.0
click at [413, 49] on div "Primetime Delete Series" at bounding box center [501, 43] width 825 height 16
click at [385, 53] on div "Primetime Delete Series Series Preview Video Player is loading. Play Video Play…" at bounding box center [501, 219] width 833 height 369
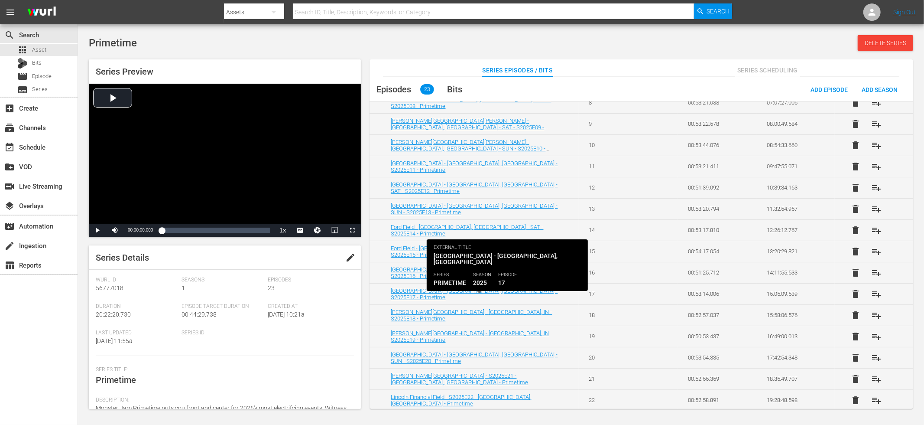
scroll to position [228, 0]
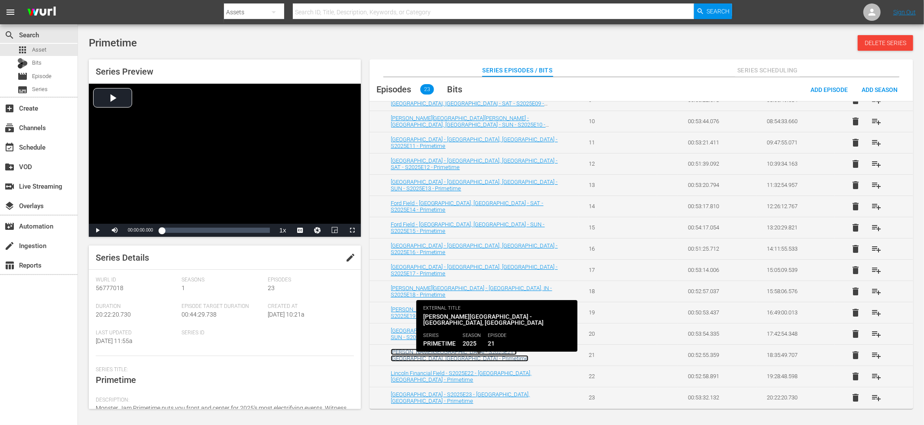
click at [499, 355] on link "Gillette Stadium - S2025E21 - Foxborough, MA - Primetime" at bounding box center [460, 354] width 138 height 13
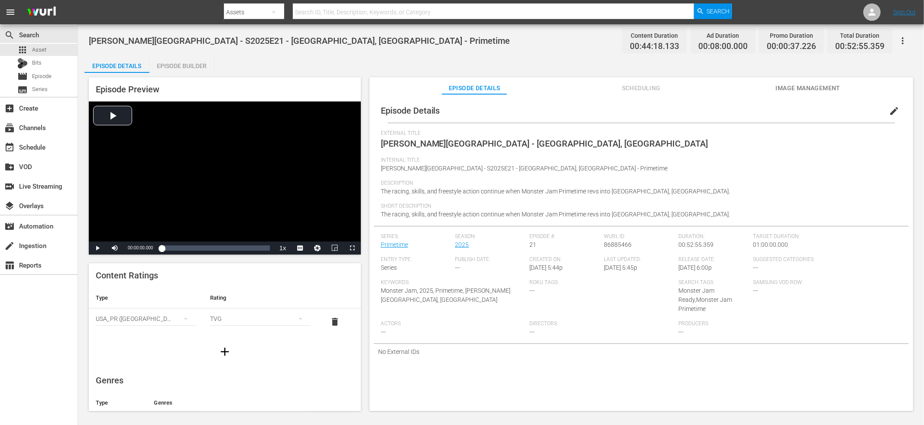
scroll to position [163, 0]
click at [816, 110] on span "edit" at bounding box center [894, 111] width 10 height 10
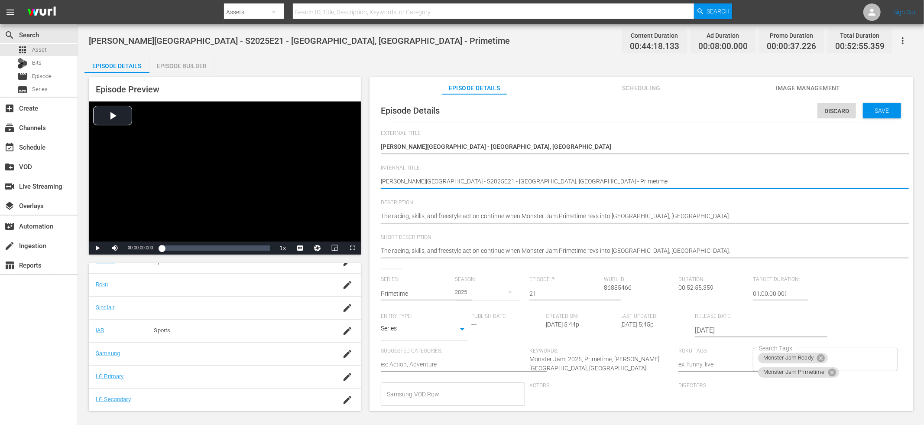
drag, startPoint x: 454, startPoint y: 179, endPoint x: 428, endPoint y: 180, distance: 25.6
click at [382, 181] on textarea "Gillette Stadium - S2025E21 - Foxborough, MA - Primetime" at bounding box center [639, 182] width 517 height 10
paste textarea "S2025E21"
type textarea "S2025E21Gillette Stadium - S2025E21 - Foxborough, MA - Primetime"
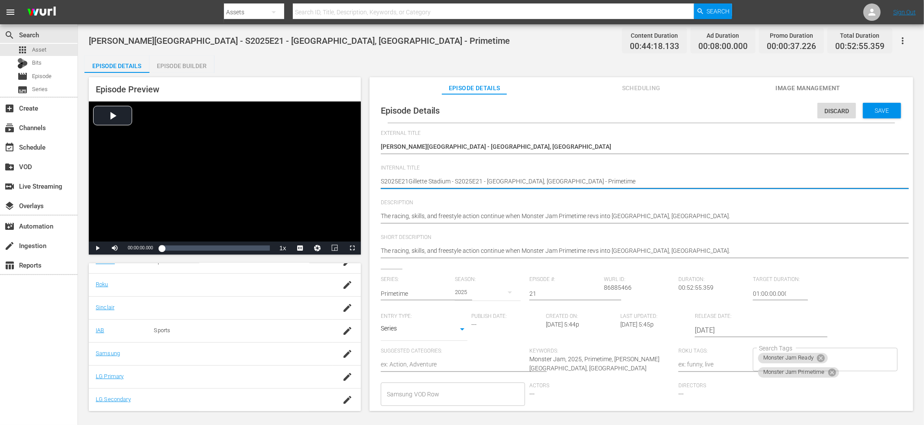
type textarea "S2025E21-Gillette Stadium - S2025E21 - Foxborough, MA - Primetime"
type textarea "S2025E21- Gillette Stadium - S2025E21 - Foxborough, MA - Primetime"
drag, startPoint x: 457, startPoint y: 180, endPoint x: 488, endPoint y: 178, distance: 30.8
click at [488, 178] on textarea "Gillette Stadium - S2025E21 - Foxborough, MA - Primetime" at bounding box center [639, 182] width 517 height 10
type textarea "S2025E21- Gillette Stadium - Foxborough, MA - Primetime"
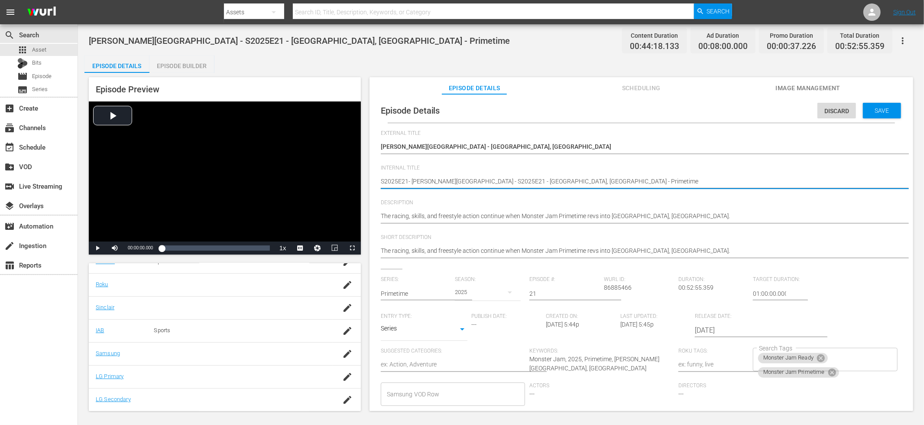
type textarea "S2025E21- Gillette Stadium - Foxborough, MA - Primetime"
drag, startPoint x: 522, startPoint y: 180, endPoint x: 505, endPoint y: 181, distance: 16.5
click at [505, 181] on textarea "Gillette Stadium - S2025E21 - Foxborough, MA - Primetime" at bounding box center [639, 182] width 517 height 10
click at [510, 181] on textarea "Gillette Stadium - S2025E21 - Foxborough, MA - Primetime" at bounding box center [639, 182] width 517 height 10
drag, startPoint x: 508, startPoint y: 181, endPoint x: 535, endPoint y: 181, distance: 26.9
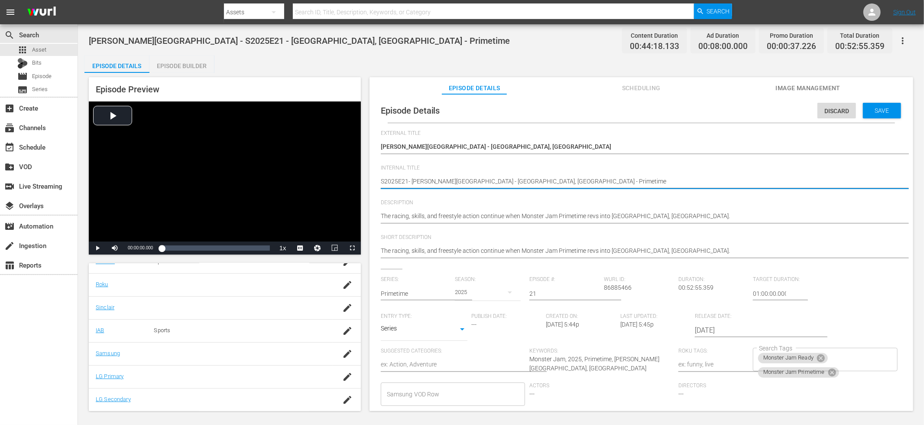
click at [535, 181] on textarea "Gillette Stadium - S2025E21 - Foxborough, MA - Primetime" at bounding box center [639, 182] width 517 height 10
type textarea "S2025E21- Gillette Stadium - Foxborough, MA -"
paste textarea "Primetime"
type textarea "S2025E21- Gillette Stadium - Foxborough, MA - Primetime"
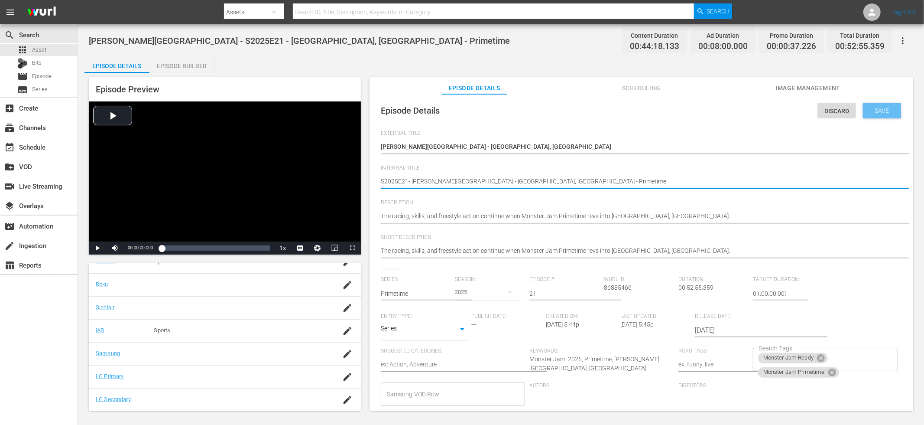
type textarea "S2025E21- Gillette Stadium - Foxborough, MA - Primetime"
click at [816, 107] on span "Save" at bounding box center [882, 110] width 28 height 7
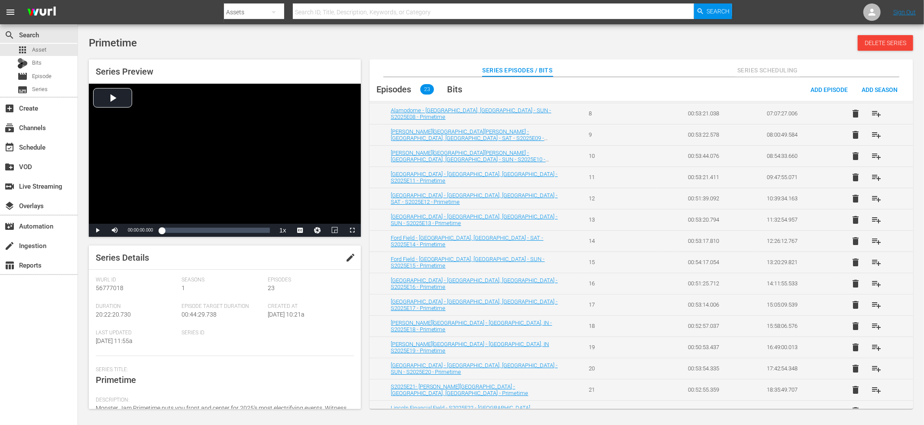
scroll to position [228, 0]
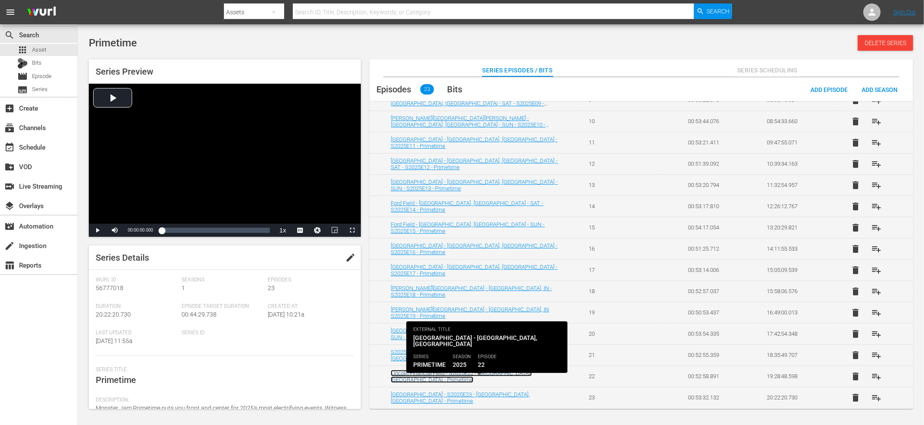
click at [469, 376] on link "Lincoln Financial Field - S2025E22 - Philadelphia, PA - Primetime" at bounding box center [461, 376] width 141 height 13
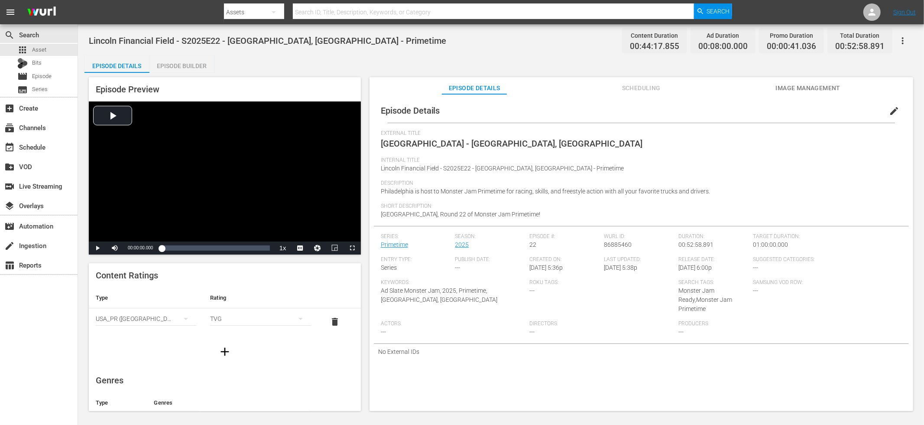
drag, startPoint x: 890, startPoint y: 107, endPoint x: 821, endPoint y: 126, distance: 72.0
click at [816, 107] on span "edit" at bounding box center [894, 111] width 10 height 10
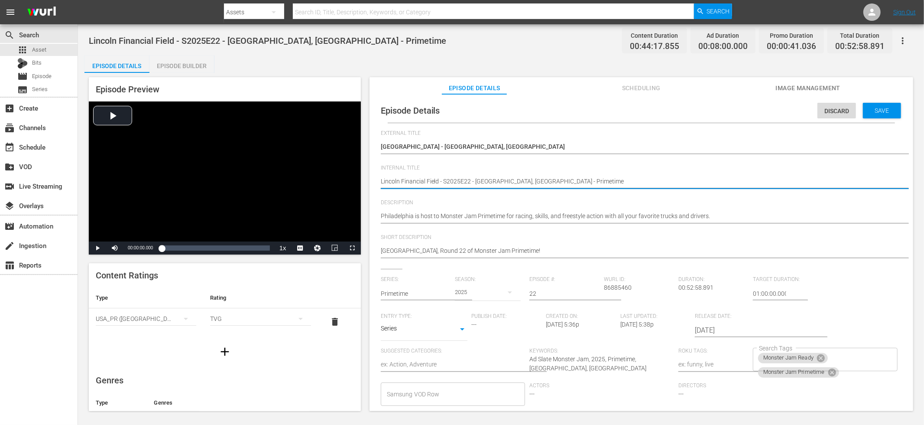
drag, startPoint x: 445, startPoint y: 181, endPoint x: 462, endPoint y: 181, distance: 16.9
click at [470, 180] on textarea "Lincoln Financial Field - S2025E22 - Philadelphia, PA - Primetime" at bounding box center [639, 182] width 517 height 10
type textarea "Lincoln Financial Field - - Philadelphia, PA - Primetime"
click at [378, 180] on div "Episode Details Discard Save External Title Lincoln Financial Field - Philadelp…" at bounding box center [641, 281] width 535 height 367
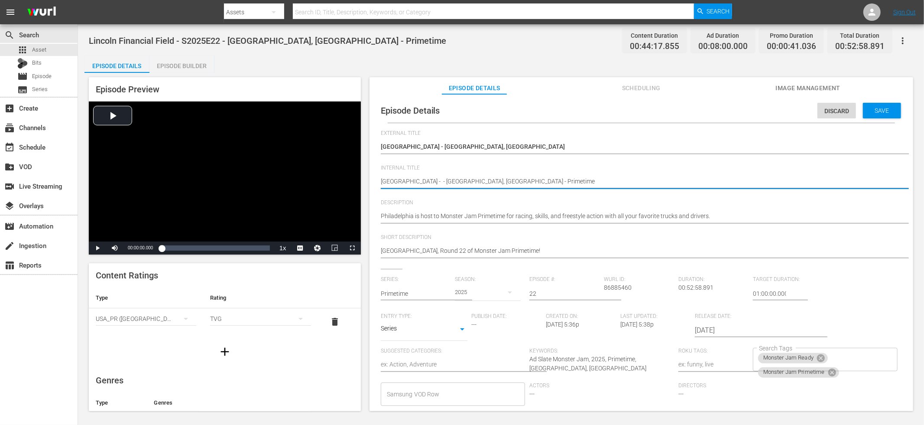
paste textarea "S2025E22"
type textarea "S2025E22Lincoln Financial Field - - Philadelphia, PA - Primetime"
type textarea "S2025E22 Lincoln Financial Field - - Philadelphia, PA - Primetime"
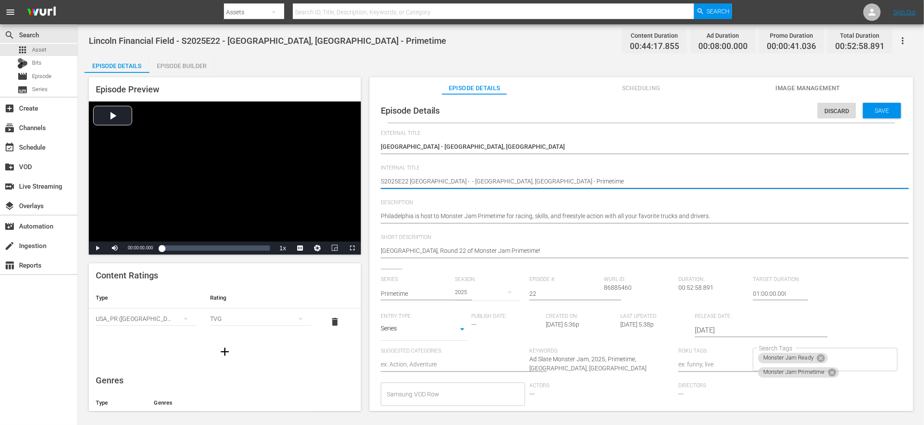
type textarea "S2025E22 -Lincoln Financial Field - - Philadelphia, PA - Primetime"
type textarea "S2025E22 - Lincoln Financial Field - - Philadelphia, PA - Primetime"
drag, startPoint x: 472, startPoint y: 181, endPoint x: 489, endPoint y: 180, distance: 16.5
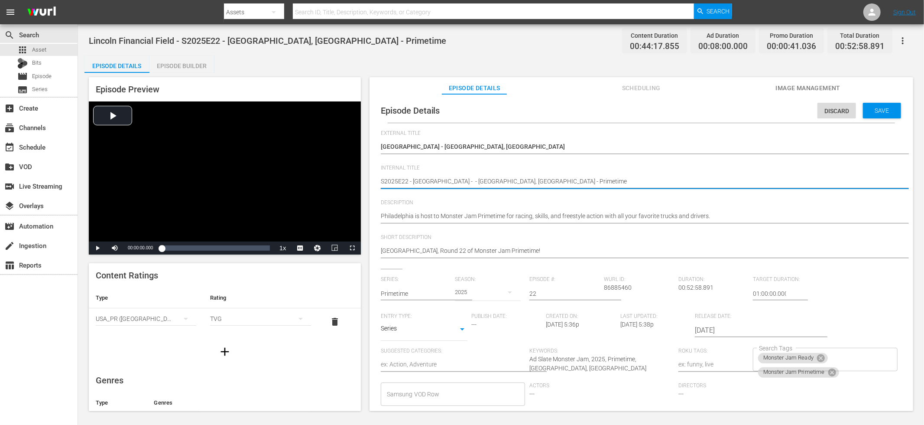
click at [480, 180] on textarea "Lincoln Financial Field - S2025E22 - Philadelphia, PA - Primetime" at bounding box center [639, 182] width 517 height 10
type textarea "S2025E22 - Lincoln Financial Field Philadelphia, PA - Primetime"
type textarea "S2025E22 - Lincoln Financial Field -Philadelphia, PA - Primetime"
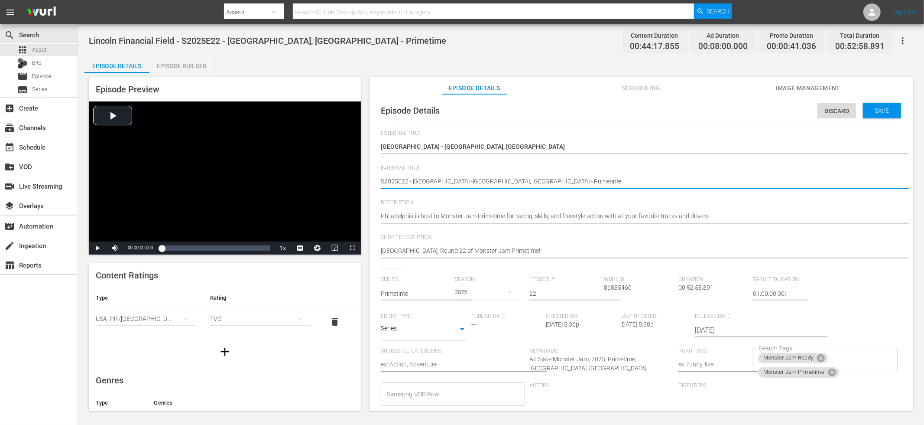
type textarea "S2025E22 - Lincoln Financial Field - Philadelphia, PA - Primetime"
click at [816, 107] on span "Save" at bounding box center [882, 110] width 28 height 7
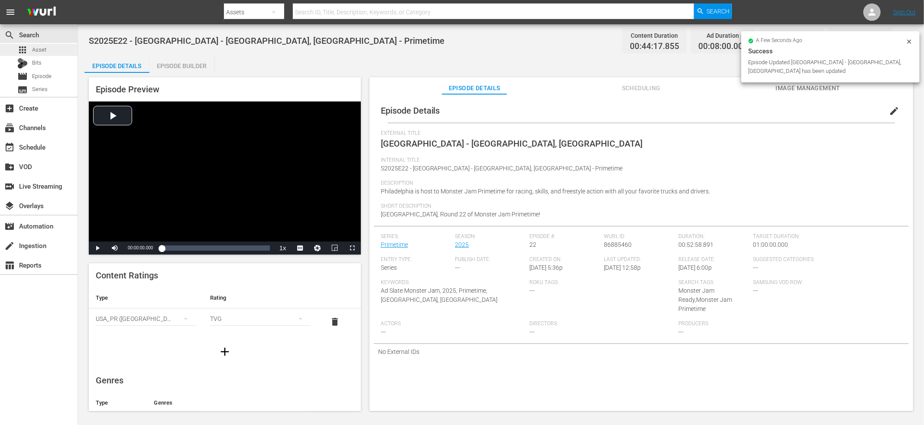
click at [53, 49] on div "apps Asset" at bounding box center [39, 50] width 78 height 12
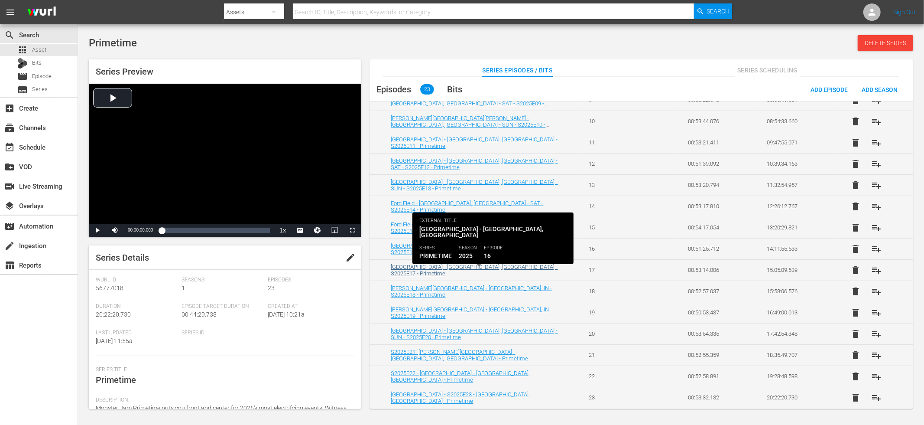
scroll to position [228, 0]
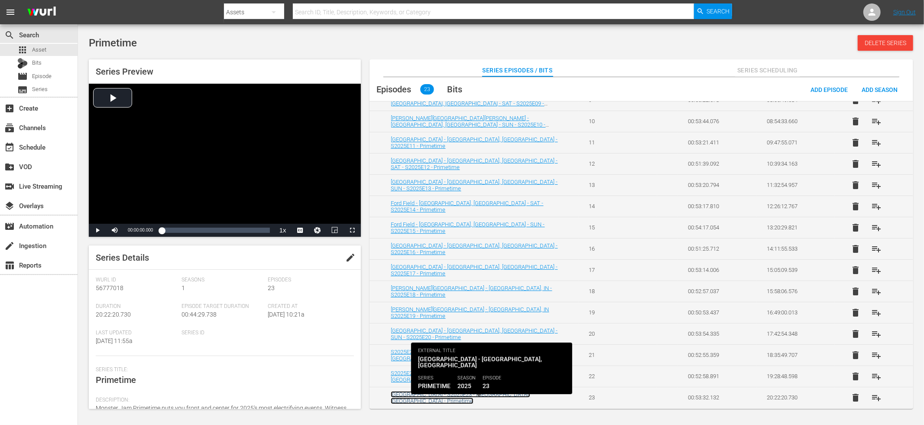
click at [450, 396] on link "MetLife Stadium - S2025E23 - East Rutherford, NJ - Primetime" at bounding box center [461, 397] width 140 height 13
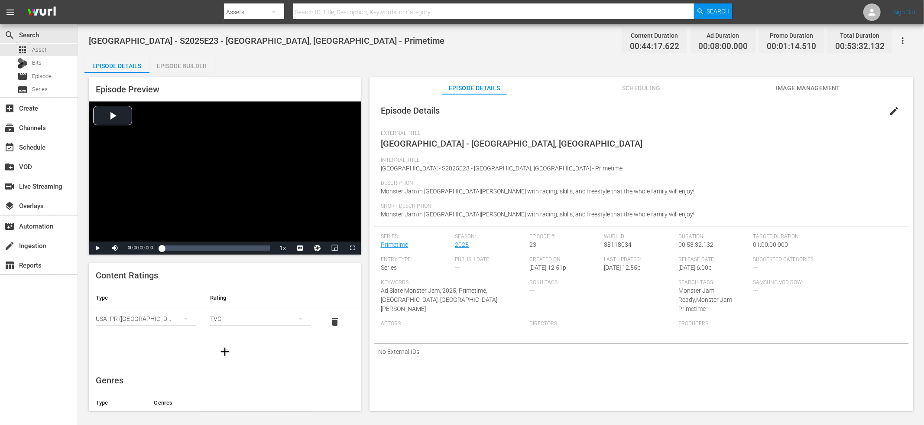
click at [816, 107] on span "edit" at bounding box center [894, 111] width 10 height 10
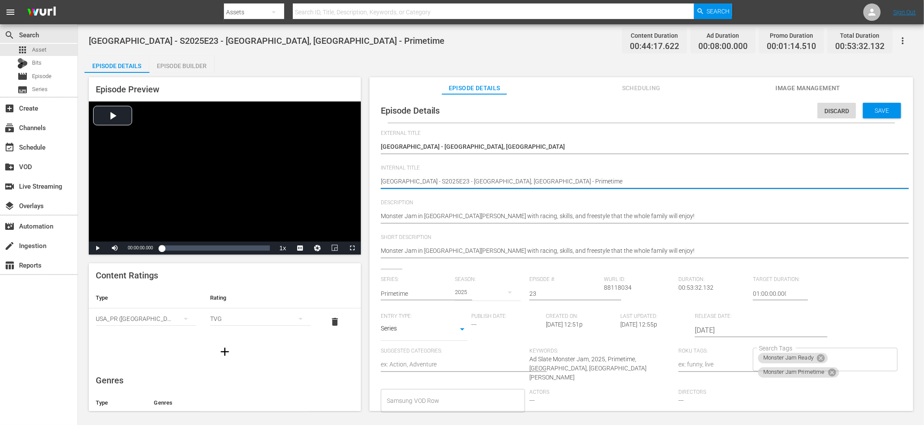
click at [444, 181] on textarea "MetLife Stadium - S2025E23 - East Rutherford, NJ - Primetime" at bounding box center [639, 182] width 517 height 10
type textarea "MetLife Stadium - - East Rutherford, NJ - Primetime"
click at [382, 181] on textarea "MetLife Stadium - S2025E23 - East Rutherford, NJ - Primetime" at bounding box center [639, 182] width 517 height 10
paste textarea "S2025E23"
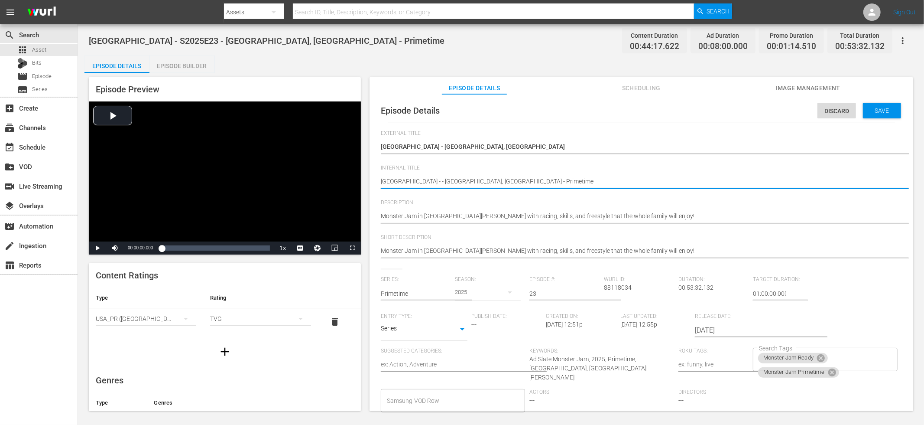
type textarea "S2025E23MetLife Stadium - - East Rutherford, NJ - Primetime"
type textarea "S2025E23 MetLife Stadium - - East Rutherford, NJ - Primetime"
type textarea "S2025E23 -MetLife Stadium - - East Rutherford, NJ - Primetime"
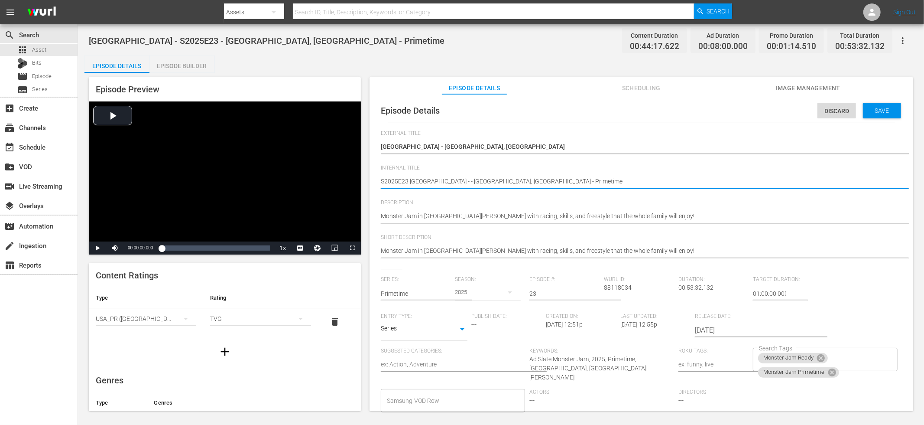
type textarea "S2025E23 -MetLife Stadium - - East Rutherford, NJ - Primetime"
type textarea "S2025E23 - MetLife Stadium - - East Rutherford, NJ - Primetime"
click at [464, 179] on textarea "MetLife Stadium - S2025E23 - East Rutherford, NJ - Primetime" at bounding box center [639, 182] width 517 height 10
type textarea "S2025E23 - MetLife Stadium - -East Rutherford, NJ - Primetime"
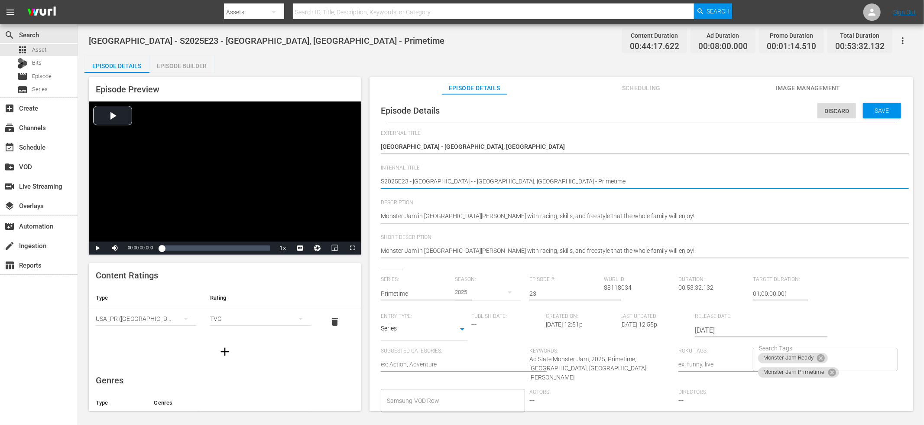
type textarea "S2025E23 - MetLife Stadium - -East Rutherford, NJ - Primetime"
type textarea "S2025E23 - MetLife Stadium - East Rutherford, NJ - Primetime"
click at [816, 109] on span "Save" at bounding box center [882, 110] width 28 height 7
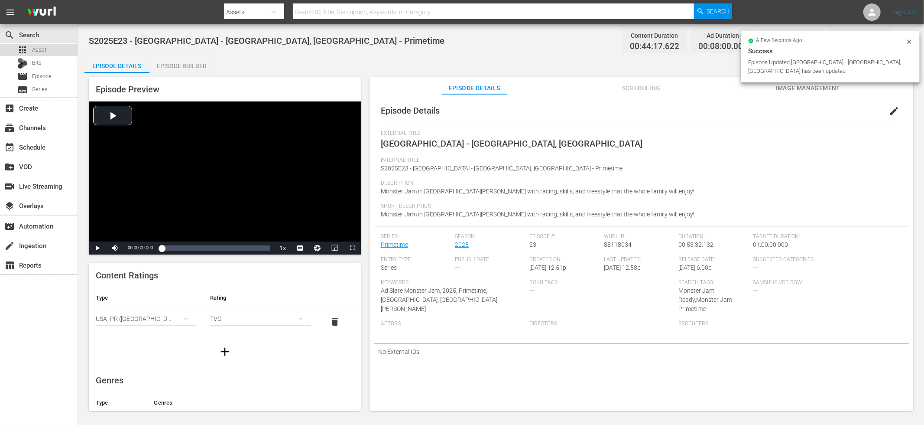
click at [59, 52] on div "apps Asset" at bounding box center [39, 50] width 78 height 12
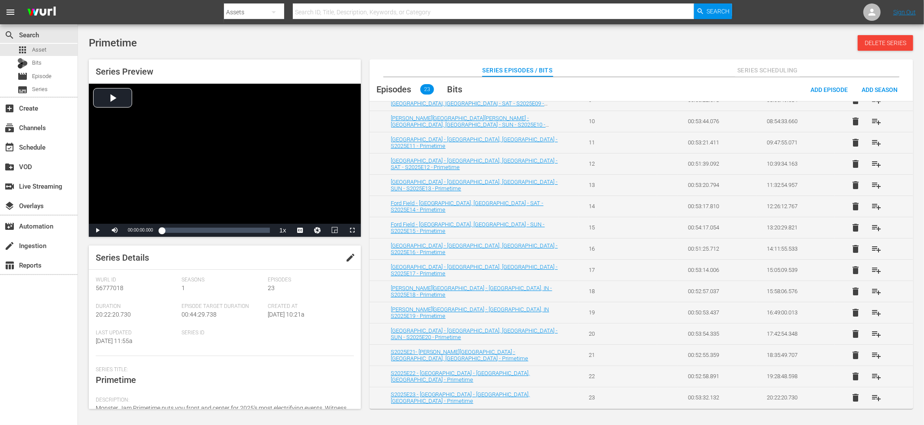
scroll to position [128, 0]
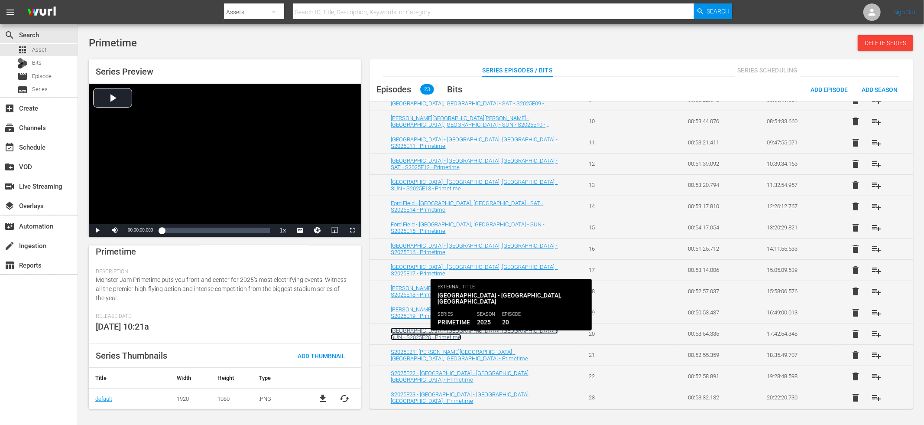
click at [422, 334] on link "Lumen Field - Seattle, WA - SUN - S2025E20 - Primetime" at bounding box center [474, 333] width 167 height 13
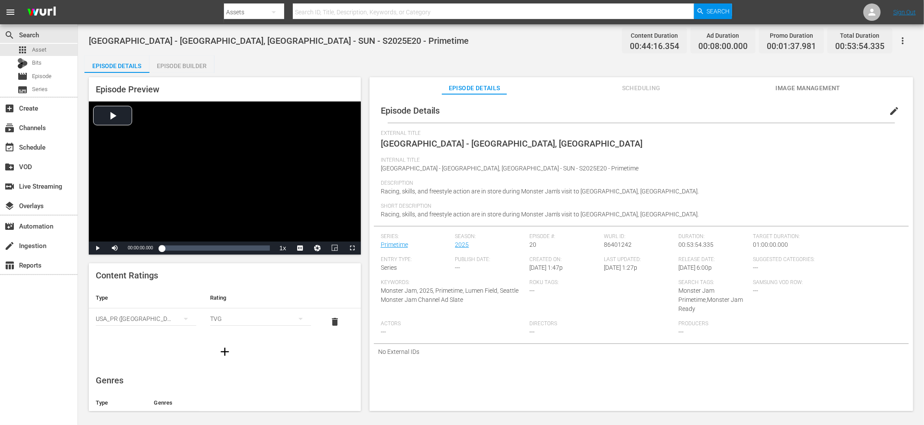
click at [816, 112] on span "edit" at bounding box center [894, 111] width 10 height 10
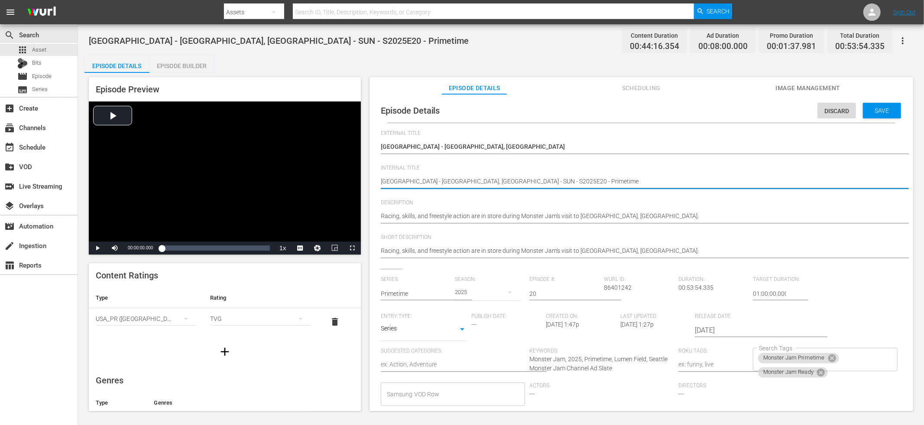
click at [472, 179] on textarea "Lumen Field - Seattle, WA - SUN - S2025E20 - Primetime" at bounding box center [639, 182] width 517 height 10
type textarea "Lumen Field - Seattle, WA - SUN - - Primetime"
click at [381, 182] on textarea "Lumen Field - Seattle, WA - SUN - S2025E20 - Primetime" at bounding box center [639, 182] width 517 height 10
paste textarea "S2025E20"
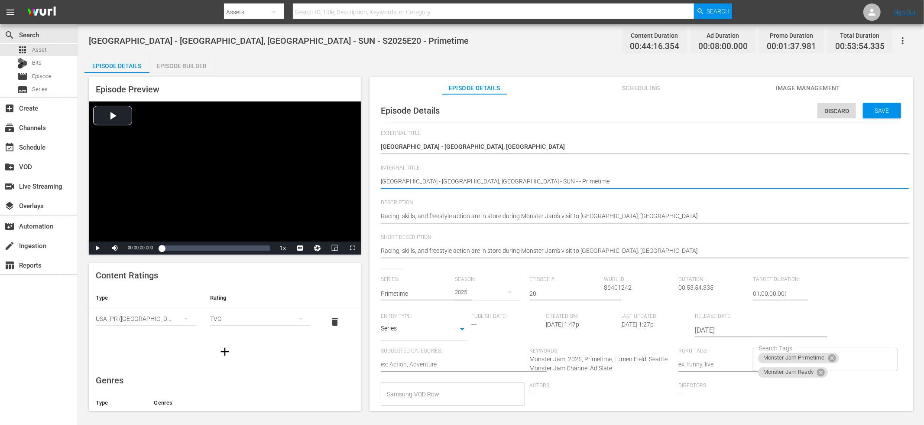
type textarea "S2025E20Lumen Field - Seattle, WA - SUN - - Primetime"
type textarea "S2025E20 Lumen Field - Seattle, WA - SUN - - Primetime"
type textarea "S2025E20 -Lumen Field - Seattle, WA - SUN - - Primetime"
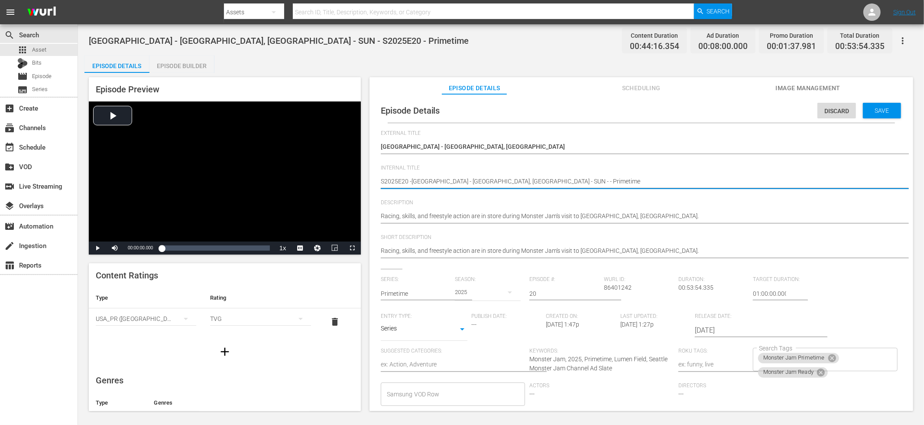
type textarea "S2025E20 - Lumen Field - Seattle, WA - SUN - - Primetime"
click at [502, 180] on textarea "Lumen Field - Seattle, WA - SUN - S2025E20 - Primetime" at bounding box center [639, 182] width 517 height 10
type textarea "S2025E20 - Lumen Field - Seattle, WA - SUN - Primetime"
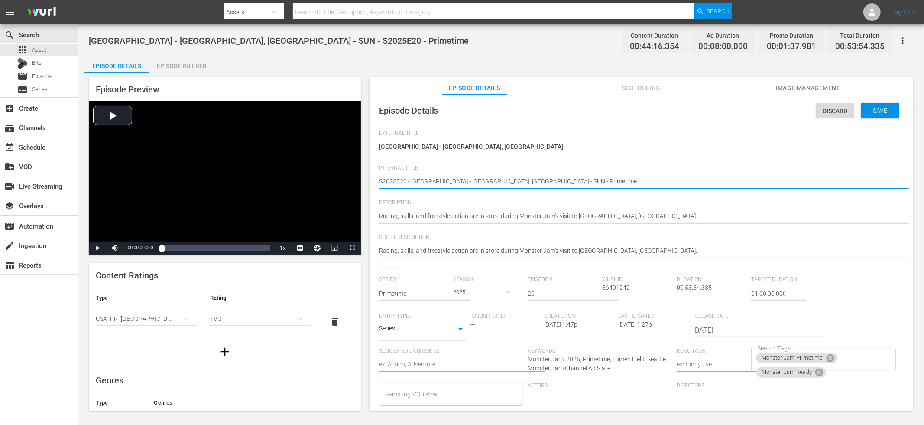
scroll to position [2, 2]
type textarea "S2025E20 - Lumen Field - Seattle, WA - SUN - Primetime"
click at [816, 111] on span "Save" at bounding box center [881, 108] width 28 height 7
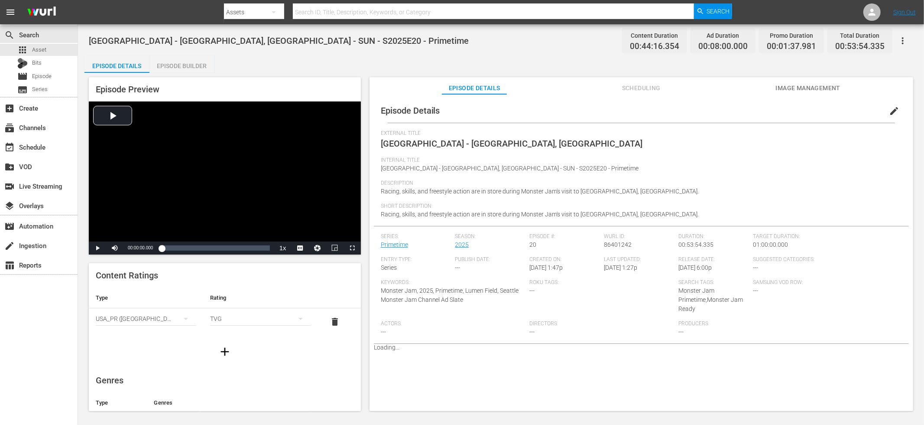
scroll to position [0, 0]
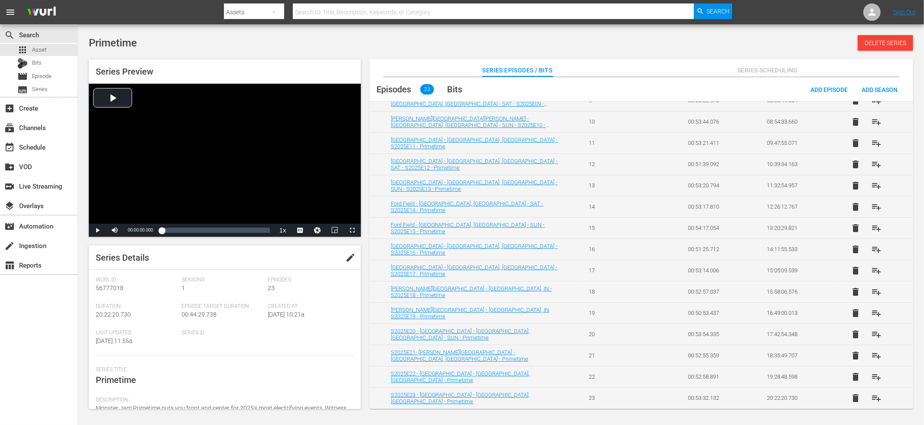
scroll to position [228, 0]
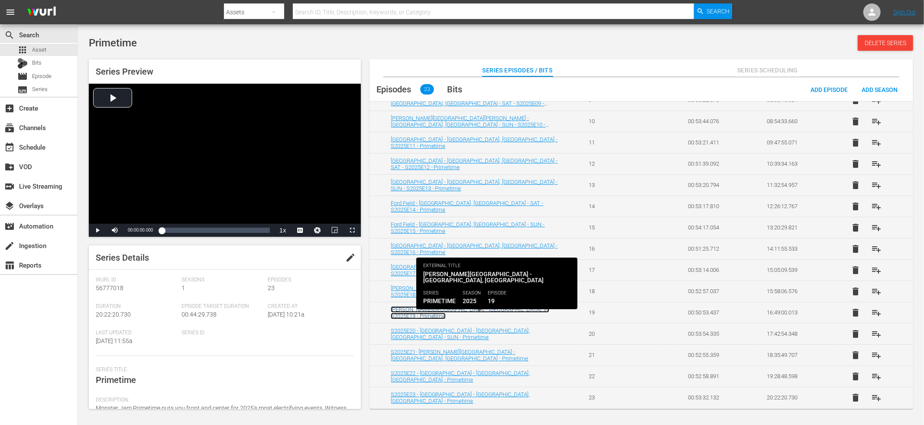
click at [465, 311] on link "Lucas Oil Stadium - Indianapolis, IN S2025E19 - Primetime" at bounding box center [470, 312] width 159 height 13
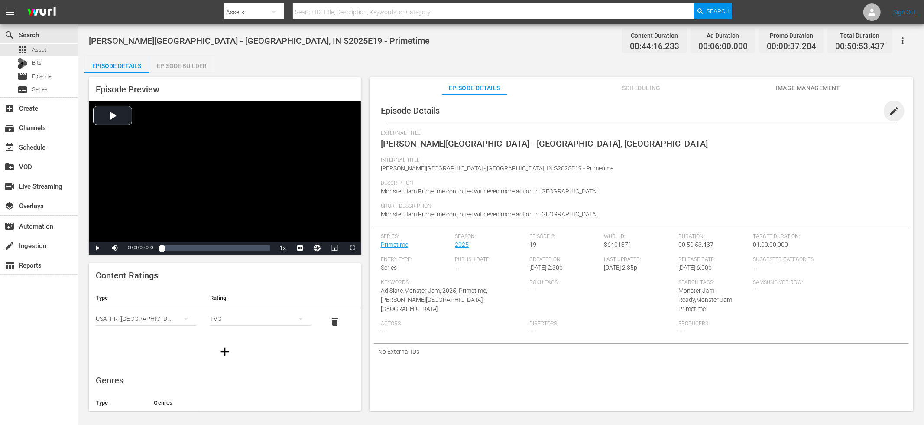
click at [816, 111] on span "edit" at bounding box center [894, 111] width 10 height 10
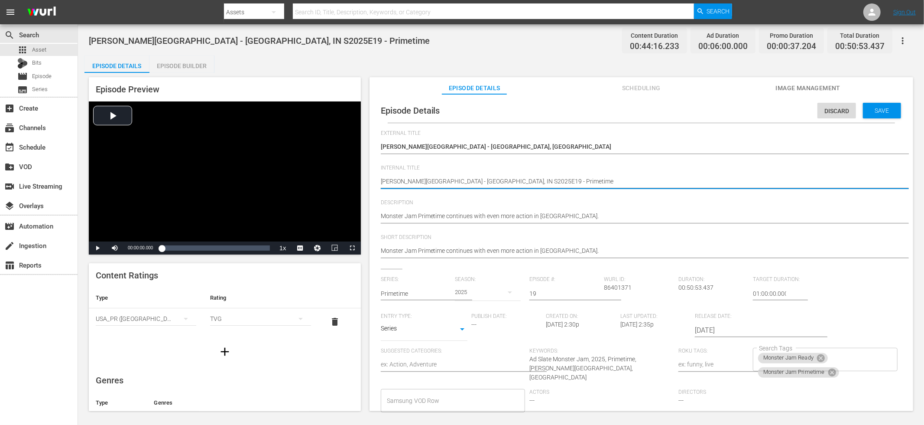
click at [482, 179] on textarea "Lucas Oil Stadium - Indianapolis, IN S2025E19 - Primetime" at bounding box center [639, 182] width 517 height 10
type textarea "Lucas Oil Stadium - Indianapolis, IN - Primetime"
click at [381, 181] on textarea "Lucas Oil Stadium - Indianapolis, IN S2025E19 - Primetime" at bounding box center [639, 182] width 517 height 10
paste textarea "S2025E19"
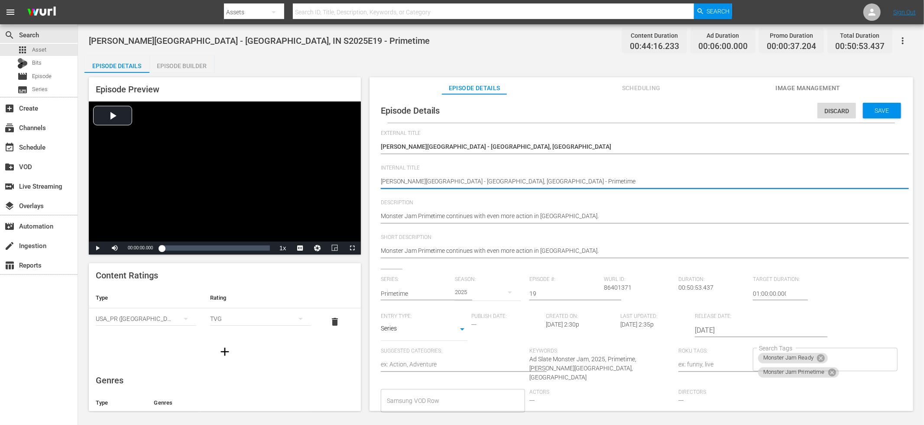
type textarea "S2025E19Lucas Oil Stadium - Indianapolis, IN - Primetime"
type textarea "S2025E19 Lucas Oil Stadium - Indianapolis, IN - Primetime"
type textarea "S2025E19 -Lucas Oil Stadium - Indianapolis, IN - Primetime"
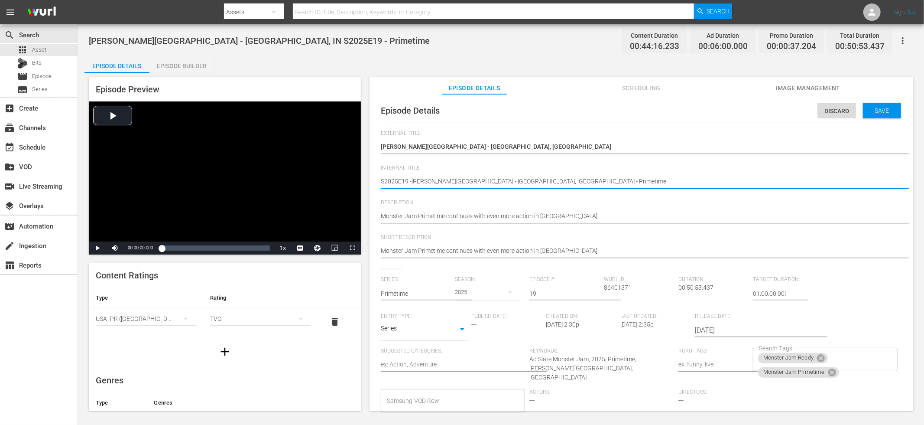
type textarea "S2025E19 - Lucas Oil Stadium - Indianapolis, IN - Primetime"
drag, startPoint x: 881, startPoint y: 113, endPoint x: 874, endPoint y: 114, distance: 6.5
click at [816, 113] on span "Save" at bounding box center [882, 110] width 28 height 7
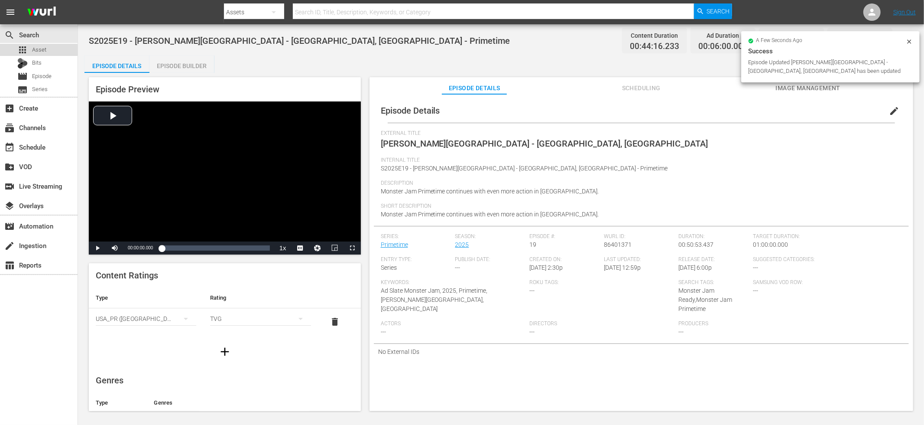
click at [37, 51] on span "Asset" at bounding box center [39, 50] width 14 height 9
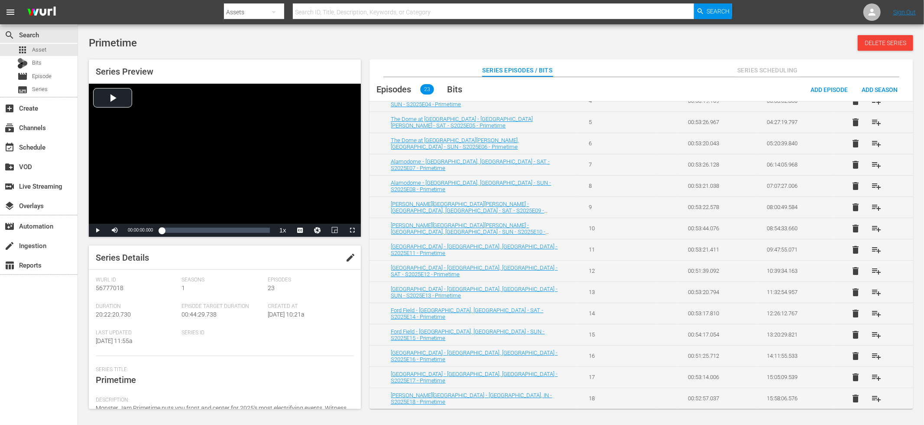
scroll to position [228, 0]
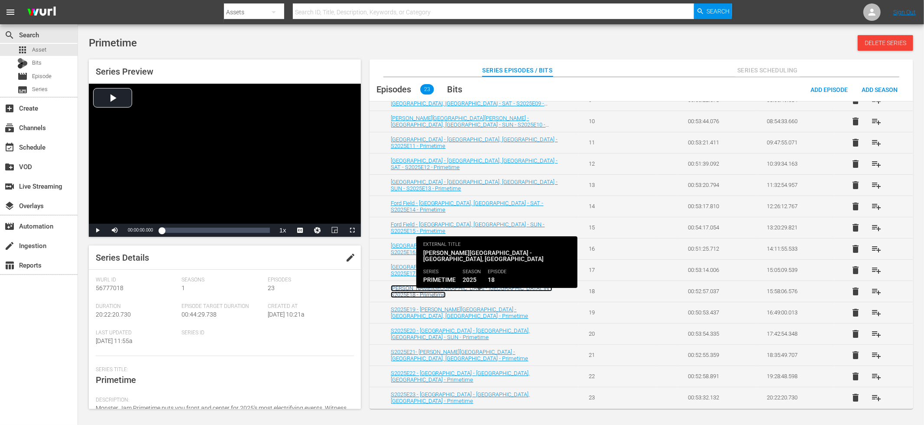
click at [496, 293] on link "Lucas Oil Stadium - Indianapolis, IN - S2025E18 - Primetime" at bounding box center [472, 291] width 162 height 13
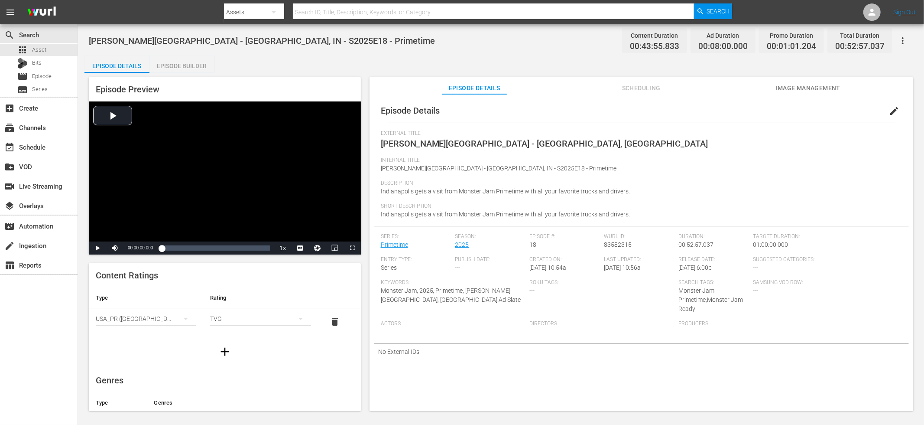
click at [816, 111] on button "edit" at bounding box center [894, 111] width 21 height 21
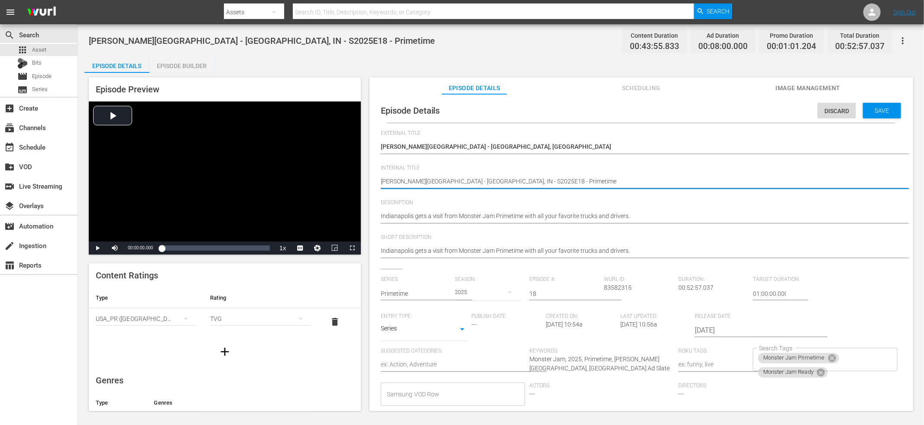
click at [494, 182] on textarea "Lucas Oil Stadium - Indianapolis, IN - S2025E18 - Primetime" at bounding box center [639, 182] width 517 height 10
type textarea "Lucas Oil Stadium - Indianapolis, IN - - Primetime"
click at [380, 179] on div "Episode Details Discard Save External Title Lucas Oil Stadium - Indianapolis, I…" at bounding box center [641, 281] width 535 height 367
click at [379, 180] on div "Episode Details Discard Save External Title Lucas Oil Stadium - Indianapolis, I…" at bounding box center [641, 281] width 535 height 367
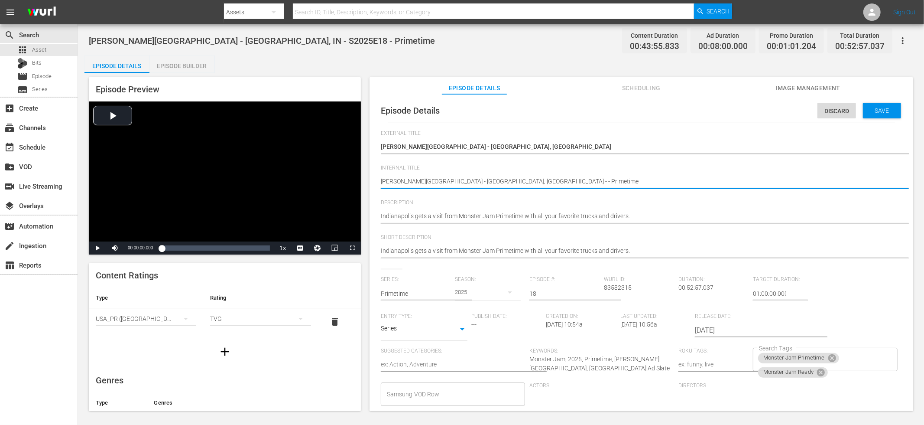
paste textarea "S2025E18"
type textarea "S2025E18Lucas Oil Stadium - Indianapolis, IN - - Primetime"
type textarea "S2025E18 Lucas Oil Stadium - Indianapolis, IN - - Primetime"
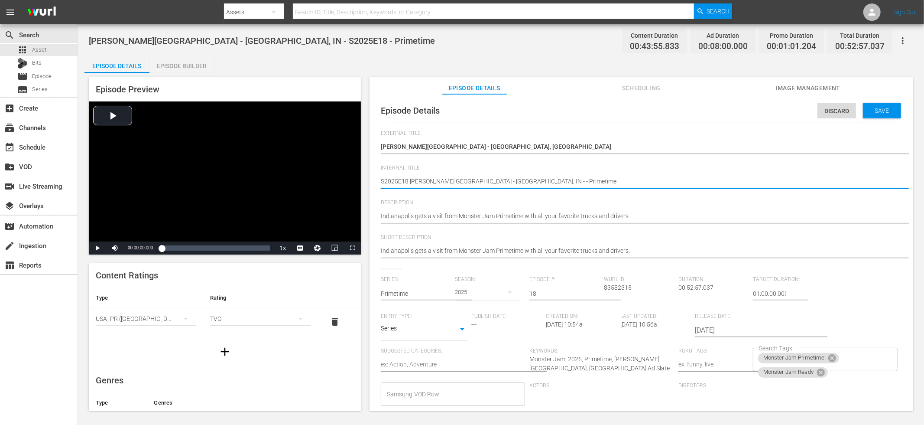
type textarea "S2025E18 -Lucas Oil Stadium - Indianapolis, IN - - Primetime"
type textarea "S2025E18 - Lucas Oil Stadium - Indianapolis, IN - - Primetime"
click at [511, 180] on textarea "Lucas Oil Stadium - Indianapolis, IN - S2025E18 - Primetime" at bounding box center [639, 182] width 517 height 10
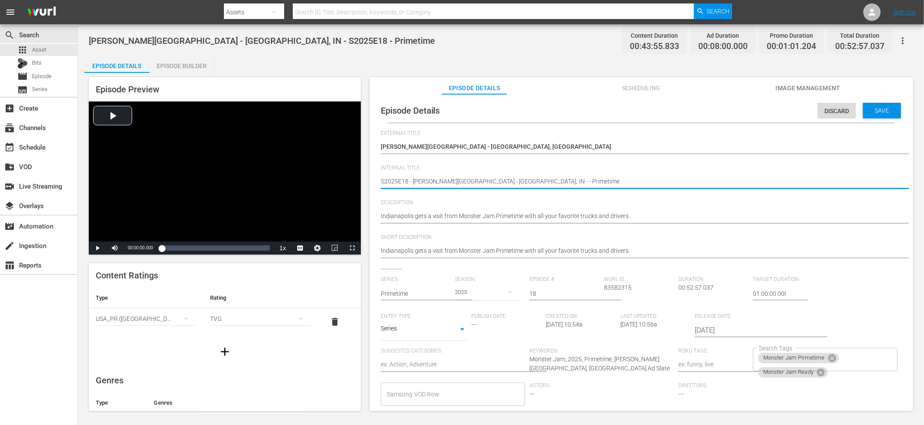
type textarea "S2025E18 - Lucas Oil Stadium - Indianapolis, IN -- Primetime"
type textarea "S2025E18 - Lucas Oil Stadium - Indianapolis, IN - Primetime"
type textarea "S2025E18 - Lucas Oil Stadium - Indianapolis, IN- Primetime"
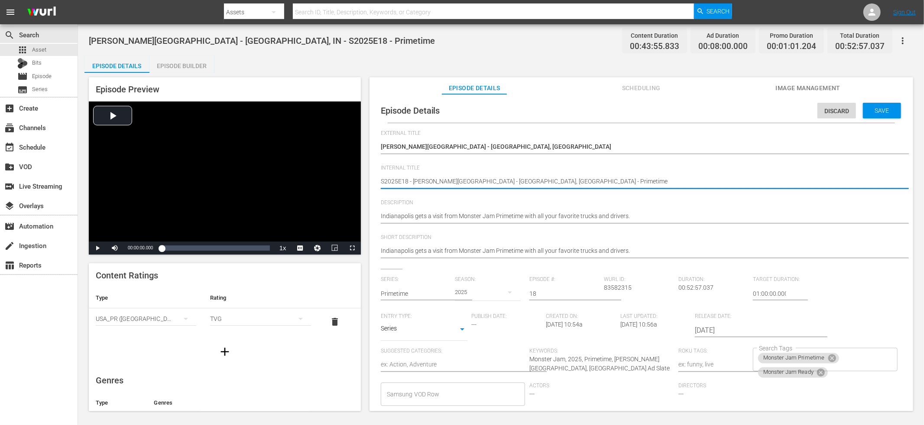
type textarea "S2025E18 - Lucas Oil Stadium - Indianapolis, IN- Primetime"
type textarea "S2025E18 - Lucas Oil Stadium - Indianapolis, IN - Primetime"
click at [816, 113] on span "Save" at bounding box center [882, 110] width 28 height 7
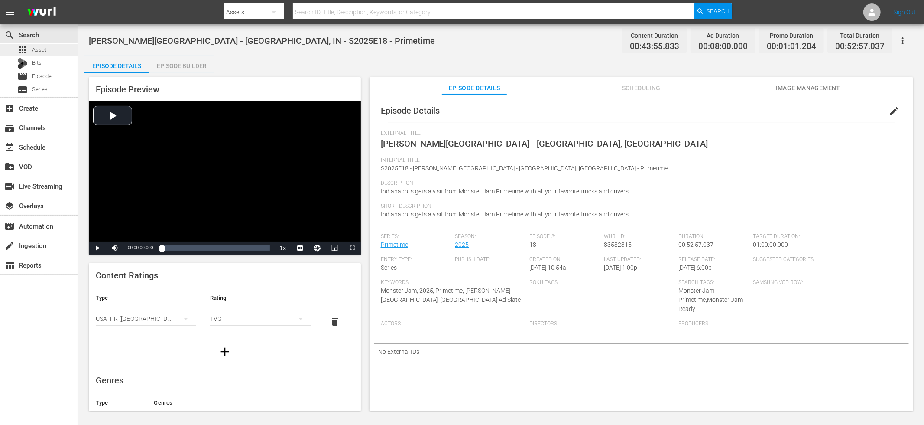
click at [44, 52] on span "Asset" at bounding box center [39, 50] width 14 height 9
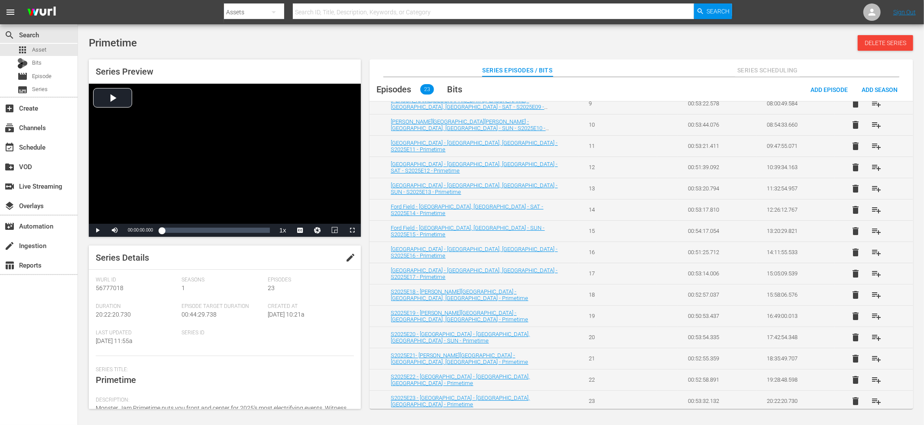
scroll to position [228, 0]
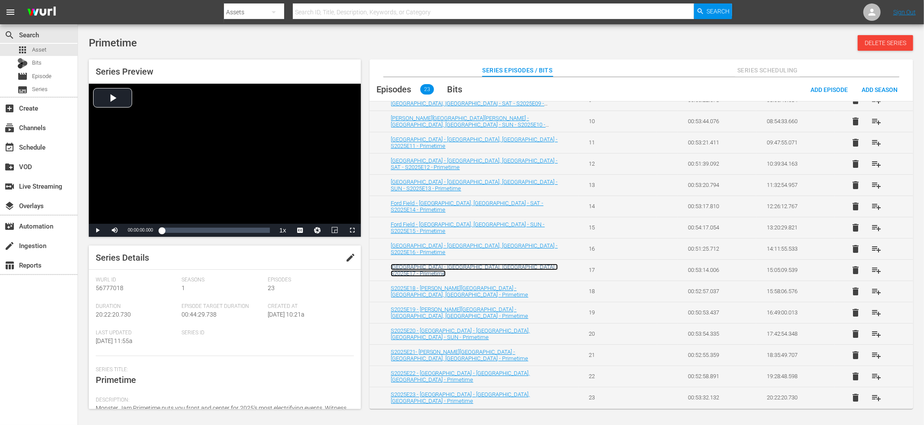
click at [498, 273] on link "AT&T Stadium - Arlington, TX - S2025E17 - Primetime" at bounding box center [474, 269] width 167 height 13
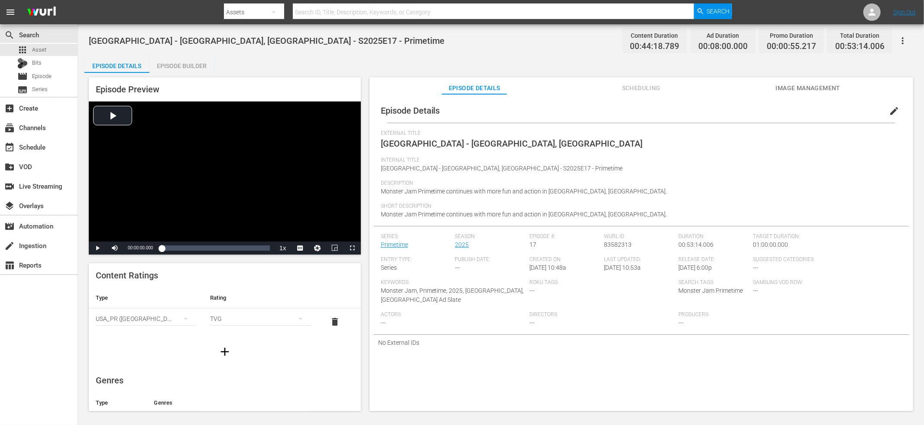
click at [816, 108] on span "edit" at bounding box center [894, 111] width 10 height 10
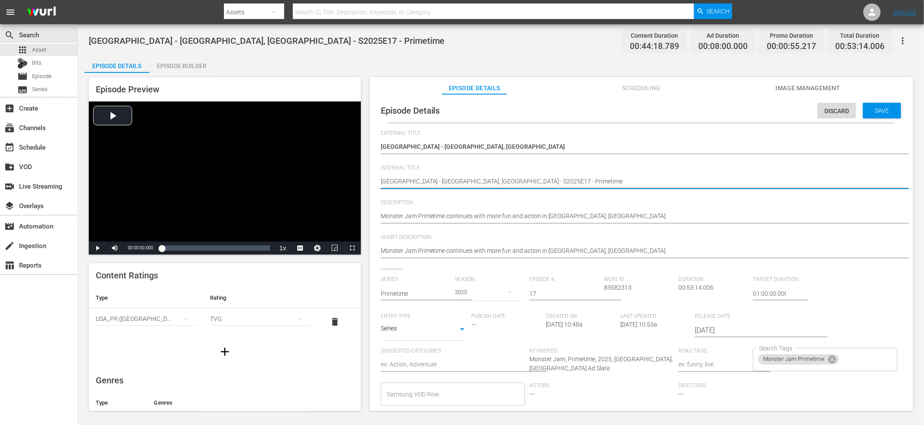
click at [465, 180] on textarea "AT&T Stadium - Arlington, TX - S2025E17 - Primetime" at bounding box center [639, 182] width 517 height 10
type textarea "AT&T Stadium - Arlington, TX - - Primetime"
click at [380, 181] on div "Episode Details Discard Save External Title AT&T Stadium - Arlington, TX AT&T S…" at bounding box center [641, 281] width 535 height 367
paste textarea "S2025E17"
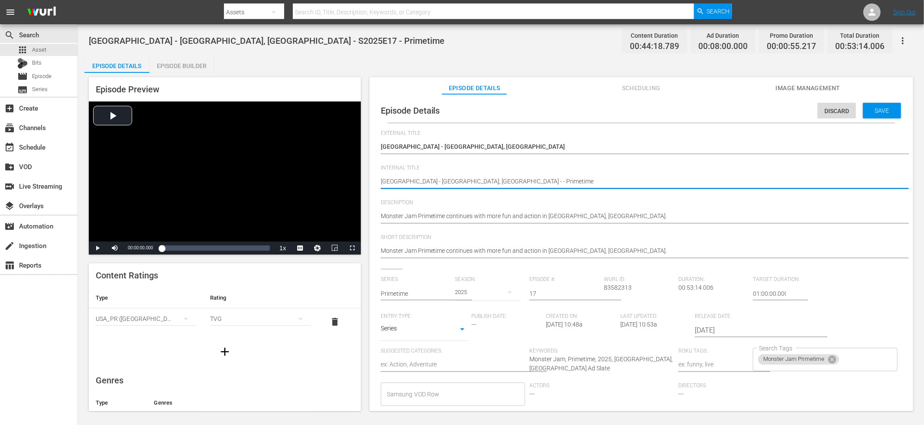
type textarea "S2025E17AT&T Stadium - Arlington, TX - - Primetime"
type textarea "S2025E17 AT&T Stadium - Arlington, TX - - Primetime"
type textarea "S2025E17 -AT&T Stadium - Arlington, TX - - Primetime"
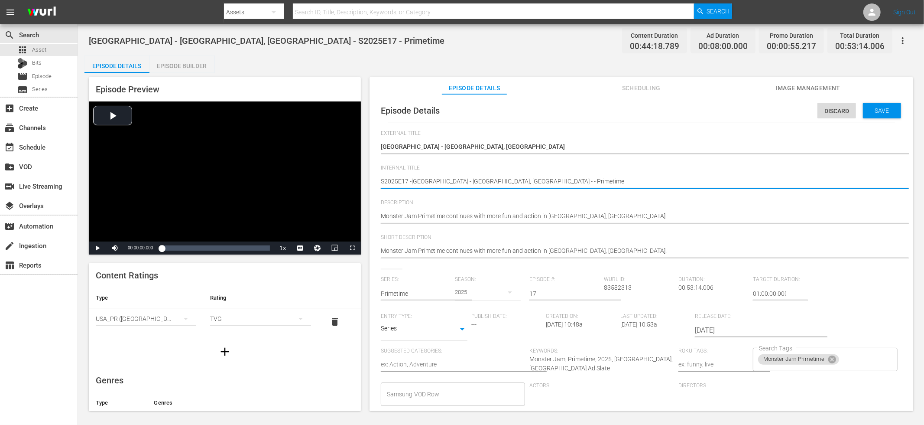
type textarea "S2025E17 - AT&T Stadium - Arlington, TX - - Primetime"
click at [496, 182] on textarea "AT&T Stadium - Arlington, TX - S2025E17 - Primetime" at bounding box center [639, 182] width 517 height 10
type textarea "S2025E17 - AT&T Stadium - Arlington, TX - -Primetime"
type textarea "S2025E17 - AT&T Stadium - Arlington, TX - Primetime"
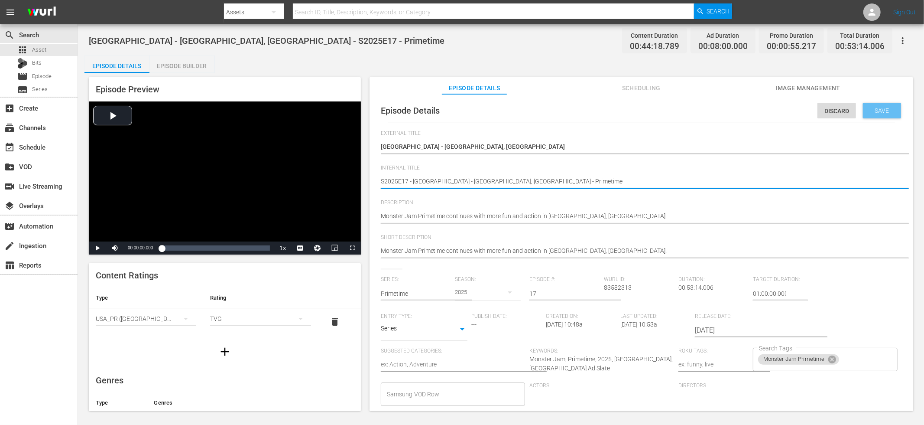
type textarea "S2025E17 - AT&T Stadium - Arlington, TX - Primetime"
click at [816, 108] on span "Save" at bounding box center [882, 110] width 28 height 7
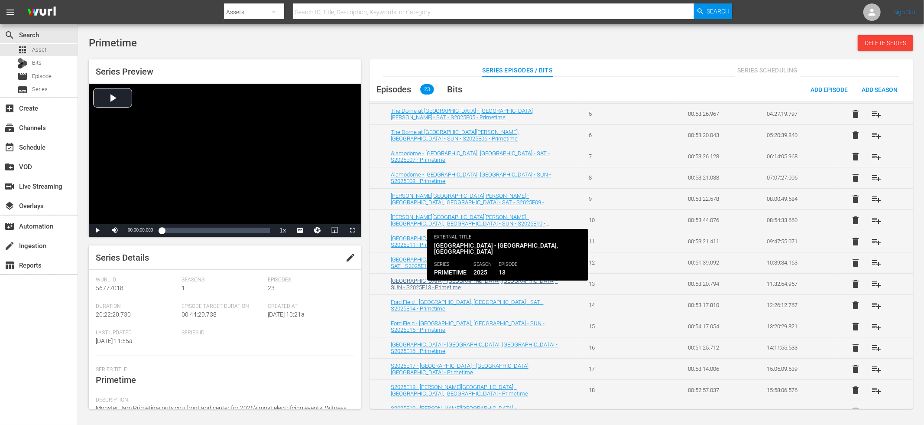
scroll to position [191, 0]
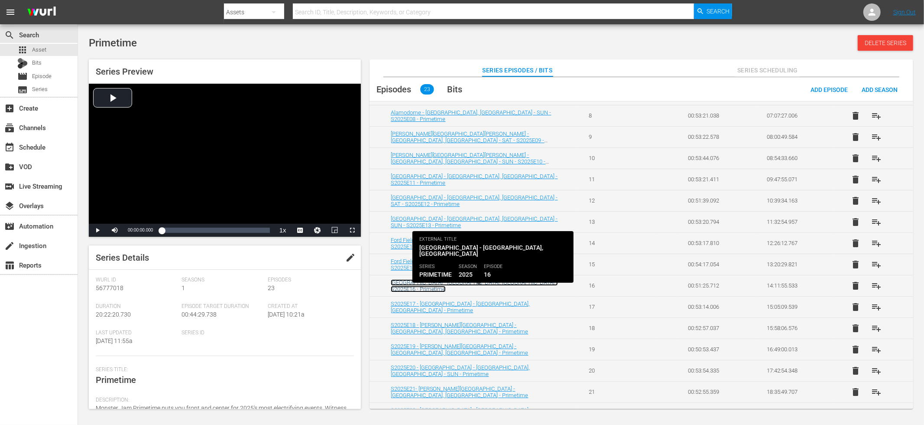
click at [476, 284] on link "Camping World Stadium - Orlando, FL - S2025E16 - Primetime" at bounding box center [474, 285] width 167 height 13
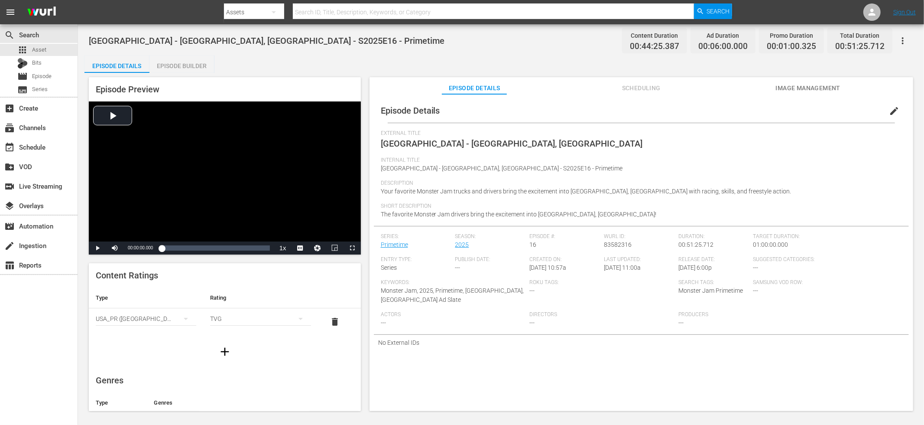
click at [816, 110] on button "edit" at bounding box center [894, 111] width 21 height 21
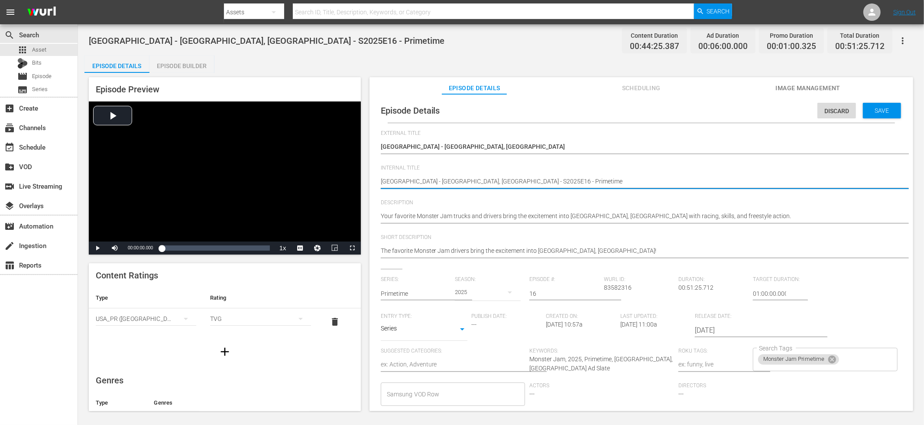
click at [495, 182] on textarea "Camping World Stadium - Orlando, FL - S2025E16 - Primetime" at bounding box center [639, 182] width 517 height 10
type textarea "Camping World Stadium - Orlando, FL - - Primetime"
click at [382, 182] on textarea "Camping World Stadium - Orlando, FL - S2025E16 - Primetime" at bounding box center [639, 182] width 517 height 10
paste textarea "S2025E16"
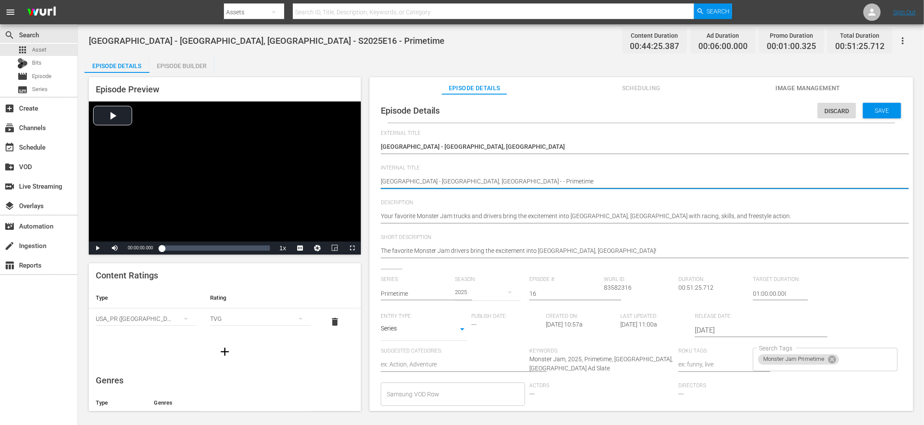
type textarea "S2025E16Camping World Stadium - Orlando, FL - - Primetime"
type textarea "S2025E16 Camping World Stadium - Orlando, FL - - Primetime"
type textarea "S2025E16 -Camping World Stadium - Orlando, FL - - Primetime"
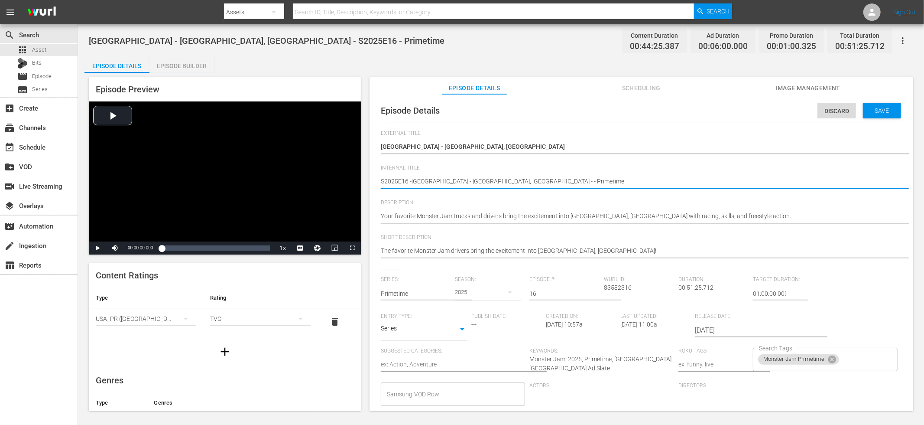
type textarea "S2025E16 - Camping World Stadium - Orlando, FL - - Primetime"
drag, startPoint x: 520, startPoint y: 182, endPoint x: 527, endPoint y: 182, distance: 7.8
click at [520, 182] on textarea "Camping World Stadium - Orlando, FL - S2025E16 - Primetime" at bounding box center [639, 182] width 517 height 10
type textarea "S2025E16 - Camping World Stadium - Orlando, FL - -Primetime"
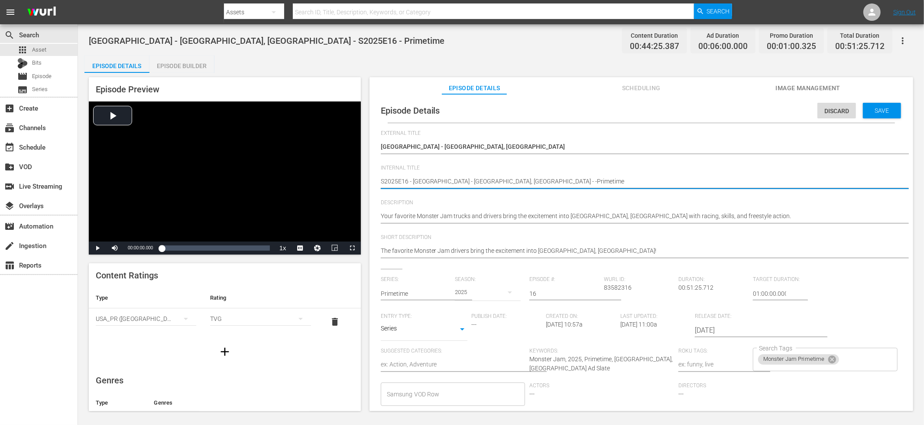
type textarea "S2025E16 - Camping World Stadium - Orlando, FL - Primetime"
click at [816, 362] on input "Search Tags" at bounding box center [861, 359] width 40 height 16
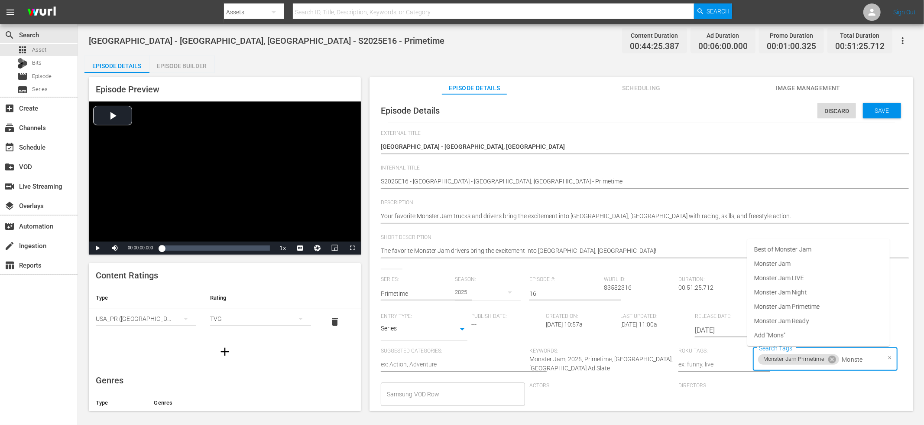
type input "Monster"
click at [816, 323] on li "Monster Jam Ready" at bounding box center [819, 321] width 143 height 14
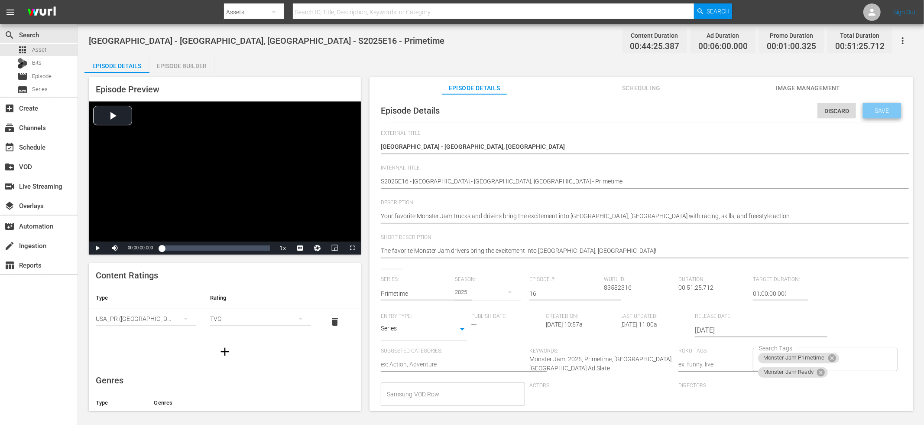
click at [816, 107] on span "Save" at bounding box center [882, 110] width 28 height 7
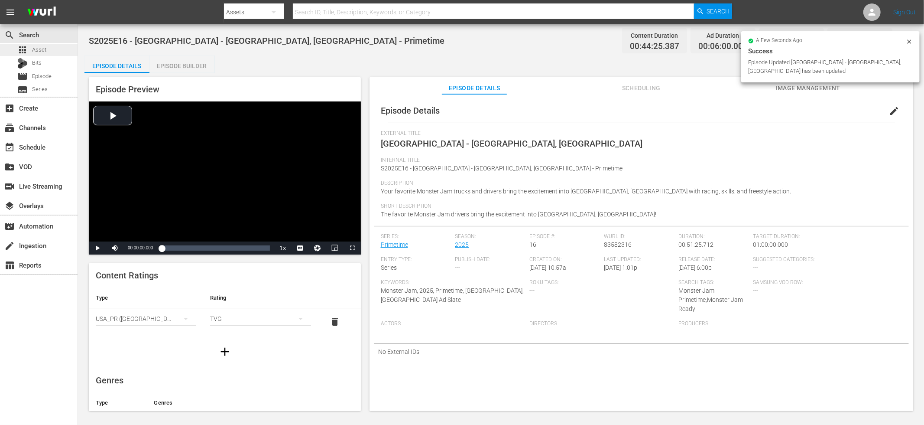
click at [44, 50] on span "Asset" at bounding box center [39, 50] width 14 height 9
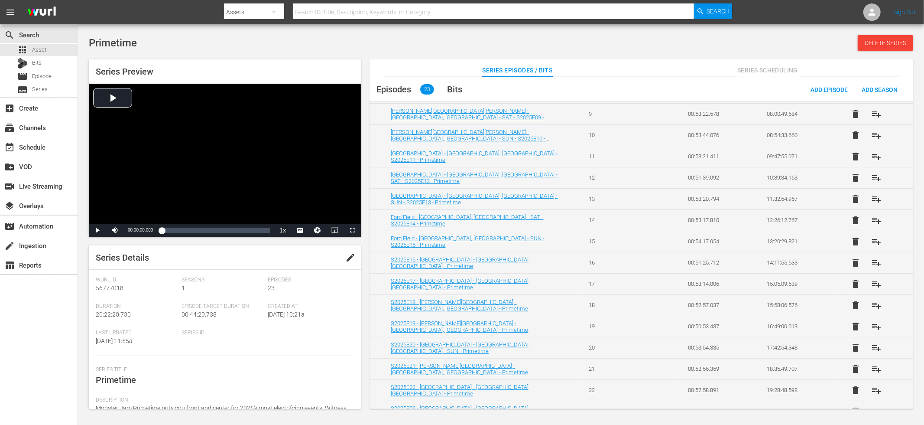
scroll to position [224, 0]
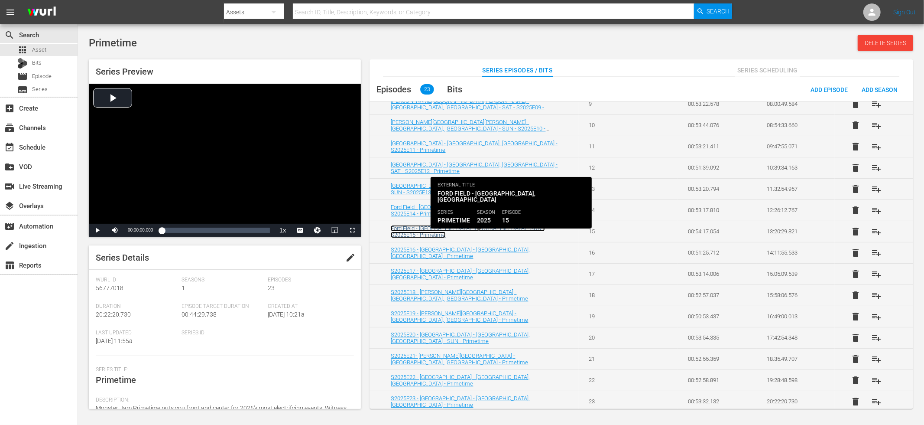
click at [470, 230] on link "Ford Field - Detroit, MI - SUN - S2025E15 - Primetime" at bounding box center [468, 231] width 154 height 13
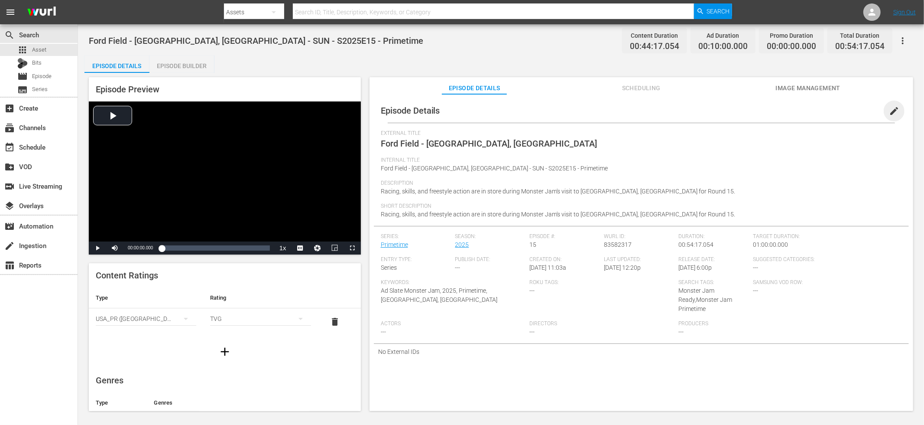
click at [816, 112] on span "edit" at bounding box center [894, 111] width 10 height 10
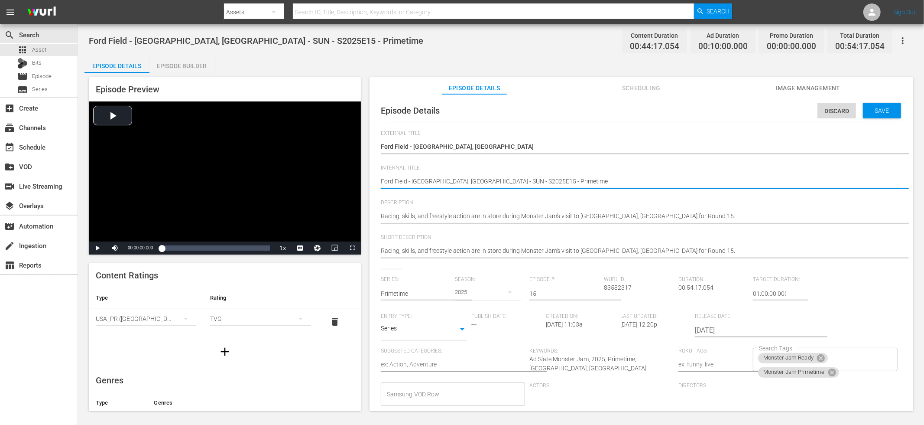
click at [477, 182] on textarea "Ford Field - Detroit, MI - SUN - S2025E15 - Primetime" at bounding box center [639, 182] width 517 height 10
type textarea "Ford Field - Detroit, MI - SUN - - Primetime"
click at [381, 181] on textarea "Ford Field - Detroit, MI - SUN - S2025E15 - Primetime" at bounding box center [639, 182] width 517 height 10
paste textarea "S2025E15"
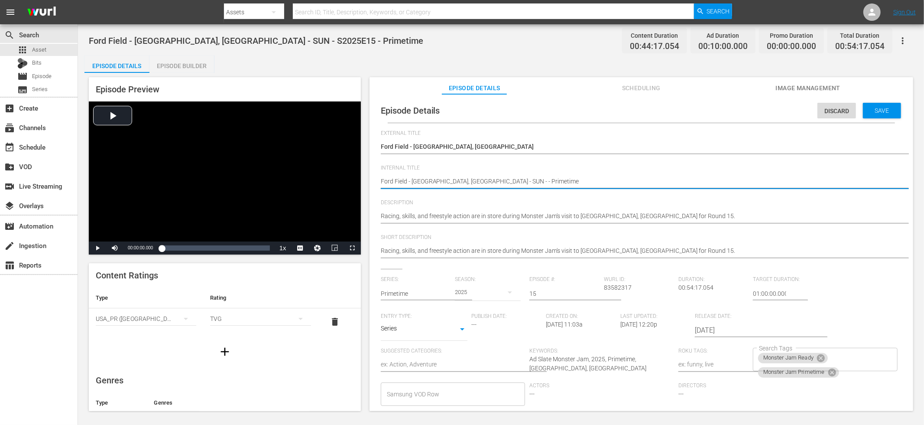
type textarea "S2025E15Ford Field - Detroit, MI - SUN - - Primetime"
type textarea "S2025E15 Ford Field - Detroit, MI - SUN - - Primetime"
type textarea "S2025E15 -Ford Field - Detroit, MI - SUN - - Primetime"
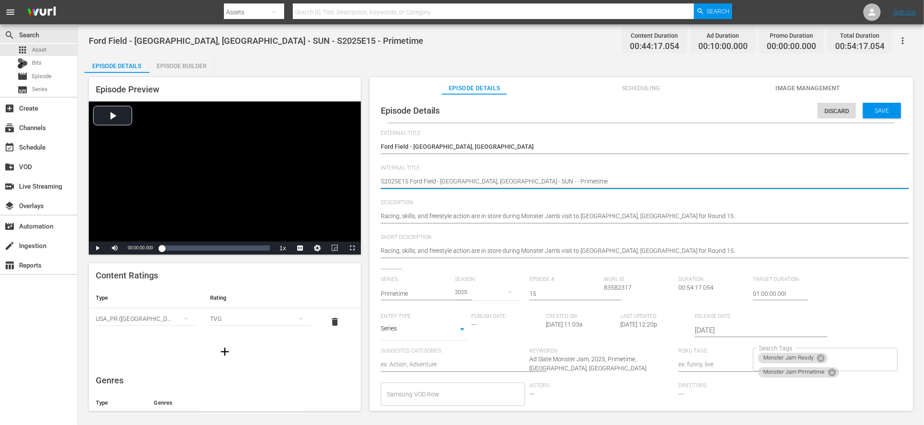
type textarea "S2025E15 -Ford Field - Detroit, MI - SUN - - Primetime"
type textarea "S2025E15 - Ford Field - Detroit, MI - SUN - - Primetime"
click at [494, 182] on textarea "Ford Field - Detroit, MI - SUN - S2025E15 - Primetime" at bounding box center [639, 182] width 517 height 10
type textarea "S2025E15 - Ford Field - Detroit, MI - SUN - Primetime"
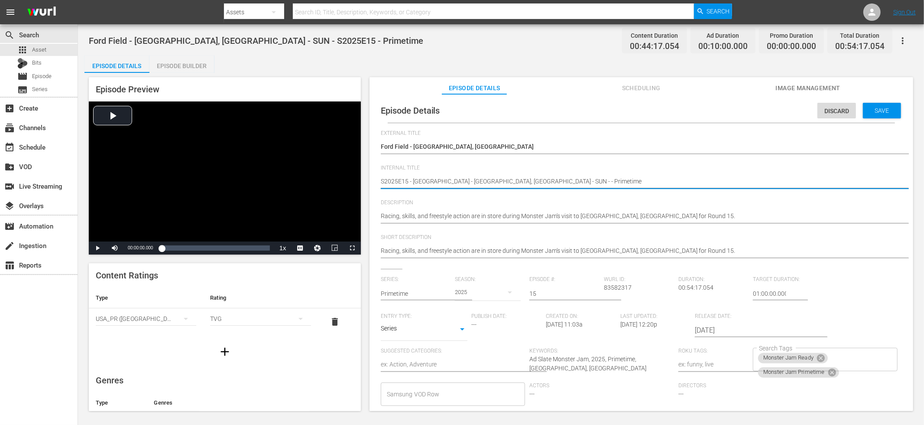
type textarea "S2025E15 - Ford Field - Detroit, MI - SUN - Primetime"
click at [816, 111] on span "Save" at bounding box center [882, 110] width 28 height 7
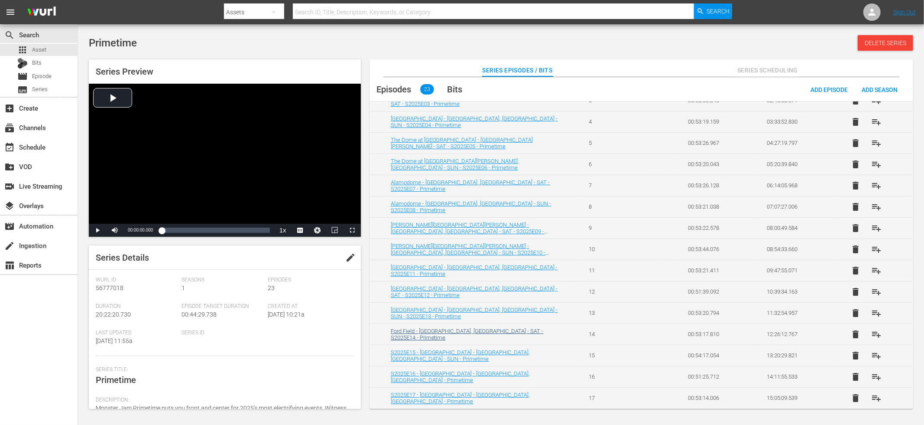
scroll to position [127, 0]
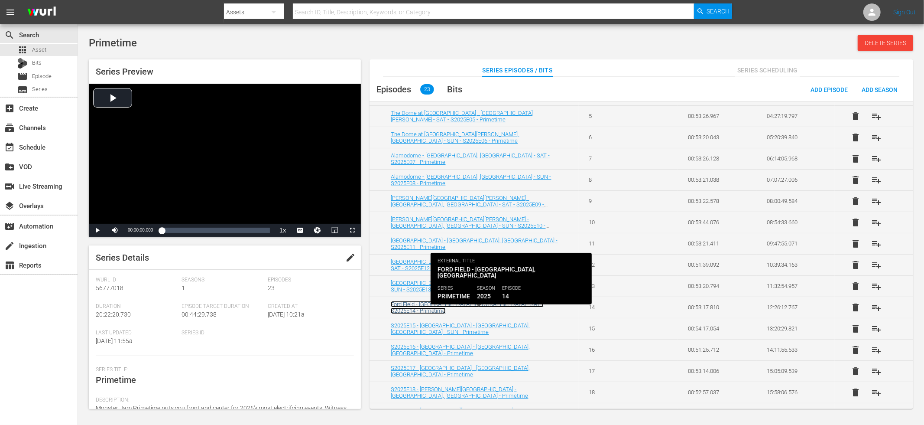
click at [472, 308] on link "Ford Field - Detroit, MI - SAT - S2025E14 - Primetime" at bounding box center [467, 307] width 153 height 13
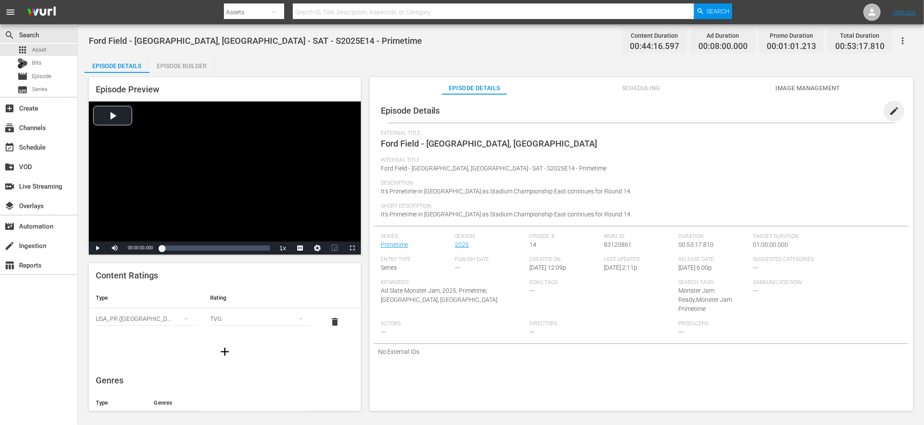
click at [816, 111] on span "edit" at bounding box center [894, 111] width 10 height 10
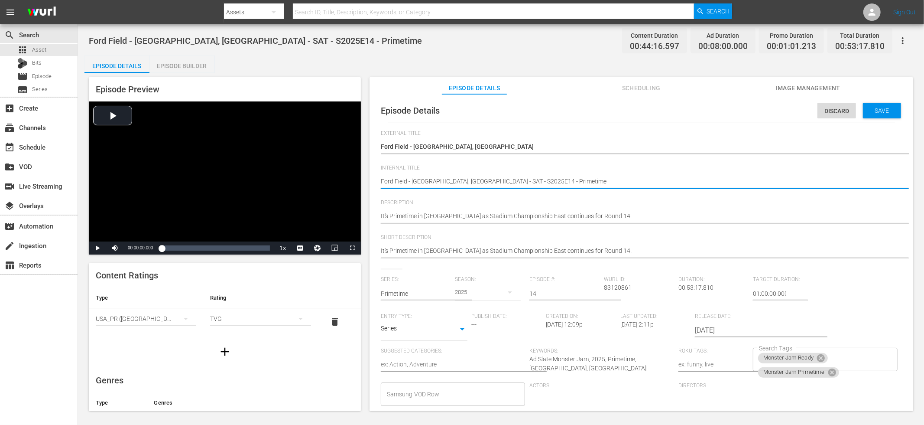
click at [465, 182] on textarea "Ford Field - Detroit, MI - SAT - S2025E14 - Primetime" at bounding box center [639, 182] width 517 height 10
type textarea "Ford Field - Detroit, MI - SAT - - Primetime"
click at [382, 181] on textarea "Ford Field - Detroit, MI - SAT - S2025E14 - Primetime" at bounding box center [639, 182] width 517 height 10
paste textarea "S2025E14"
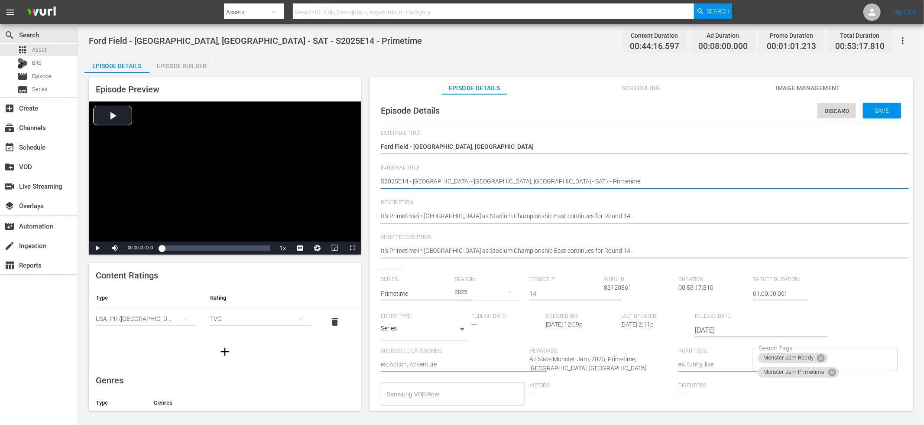
scroll to position [0, 0]
drag, startPoint x: 491, startPoint y: 181, endPoint x: 501, endPoint y: 180, distance: 10.0
click at [491, 181] on textarea "Ford Field - Detroit, MI - SAT - S2025E14 - Primetime" at bounding box center [638, 182] width 517 height 10
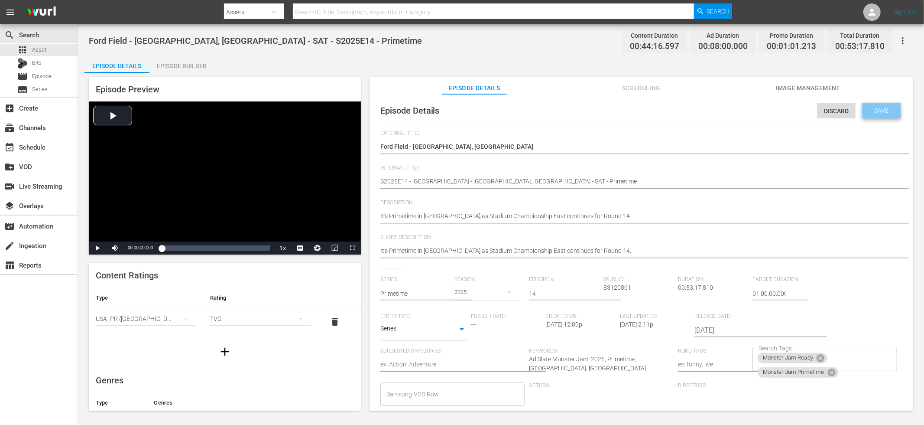
drag, startPoint x: 863, startPoint y: 113, endPoint x: 837, endPoint y: 120, distance: 27.3
click at [816, 113] on span "Save" at bounding box center [882, 110] width 28 height 7
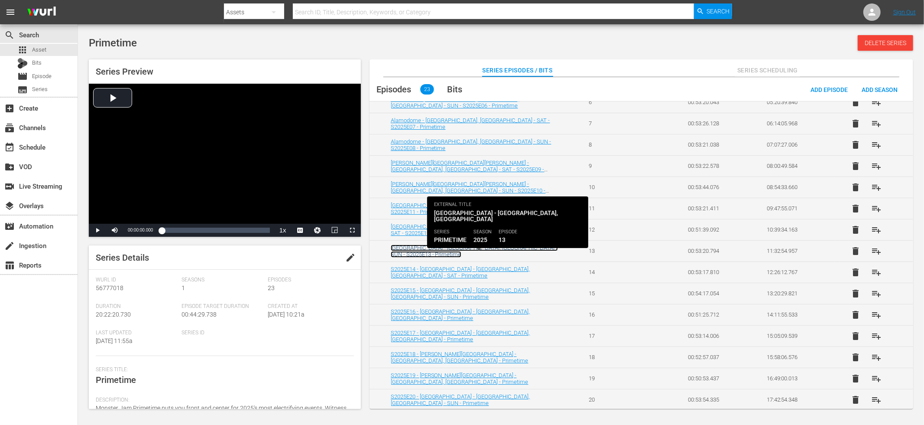
scroll to position [165, 0]
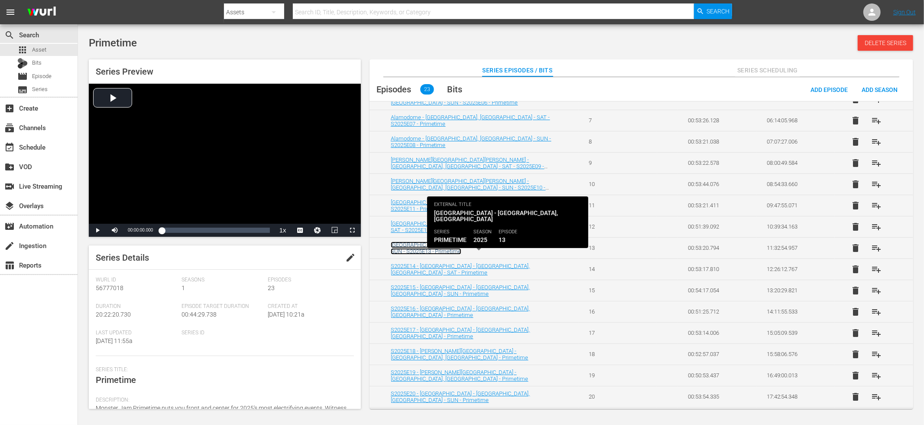
click at [498, 249] on link "Angel Stadium - Anaheim, CA - SUN - S2025E13 - Primetime" at bounding box center [474, 247] width 167 height 13
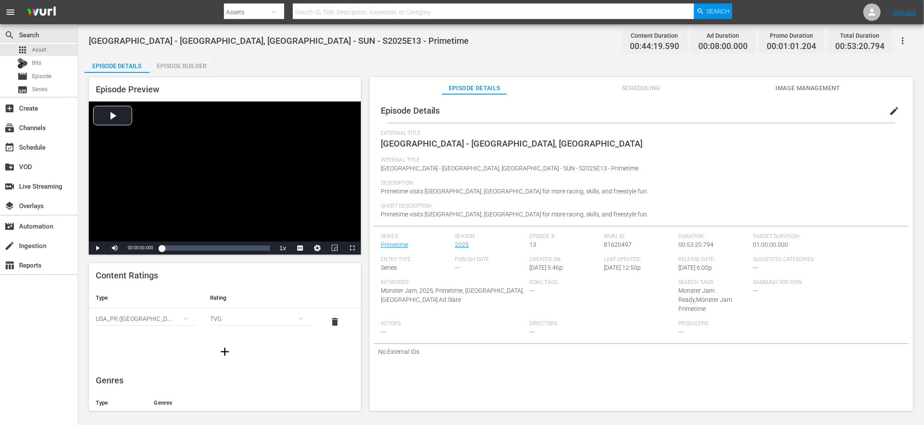
click at [816, 107] on span "edit" at bounding box center [894, 111] width 10 height 10
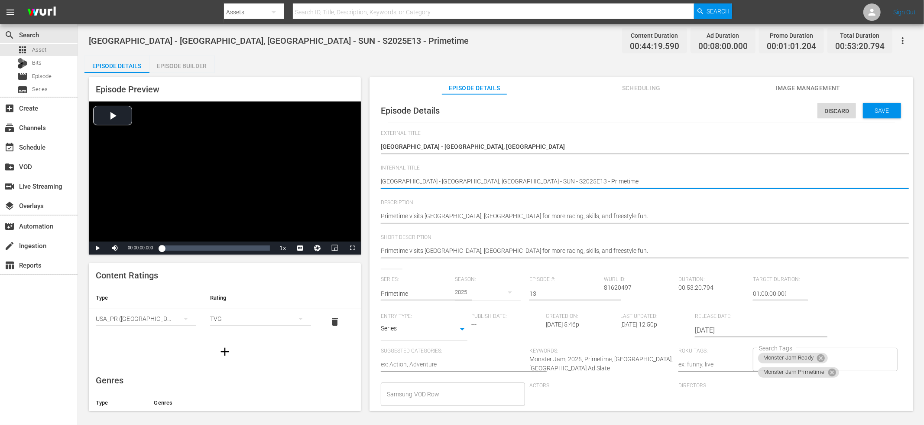
click at [497, 182] on textarea "[GEOGRAPHIC_DATA] - [GEOGRAPHIC_DATA], [GEOGRAPHIC_DATA] - SUN - S2025E13 - Pri…" at bounding box center [639, 182] width 517 height 10
click at [381, 184] on textarea "[GEOGRAPHIC_DATA] - [GEOGRAPHIC_DATA], [GEOGRAPHIC_DATA] - SUN - S2025E13 - Pri…" at bounding box center [639, 182] width 517 height 10
paste textarea "S2025E13"
drag, startPoint x: 510, startPoint y: 179, endPoint x: 523, endPoint y: 183, distance: 14.3
click at [510, 179] on textarea "[GEOGRAPHIC_DATA] - [GEOGRAPHIC_DATA], [GEOGRAPHIC_DATA] - SUN - S2025E13 - Pri…" at bounding box center [639, 182] width 517 height 10
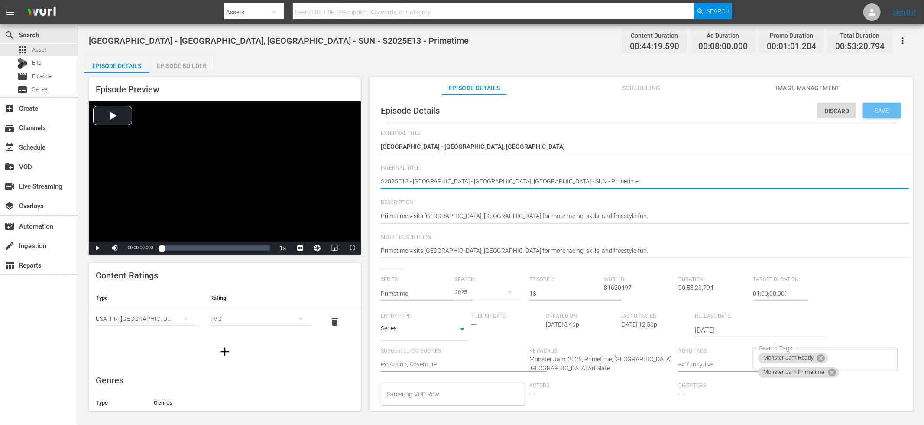
type textarea "S2025E13 - [GEOGRAPHIC_DATA] - [GEOGRAPHIC_DATA], [GEOGRAPHIC_DATA] - SUN - Pri…"
click at [889, 117] on div "Save" at bounding box center [882, 111] width 38 height 16
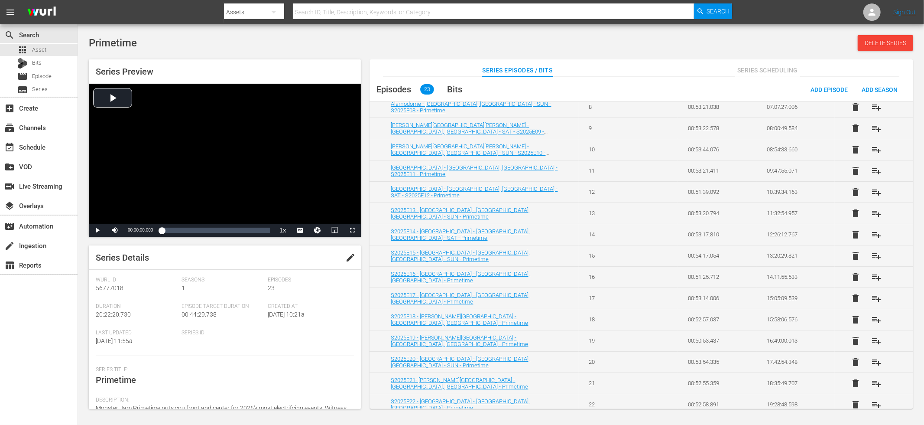
scroll to position [218, 0]
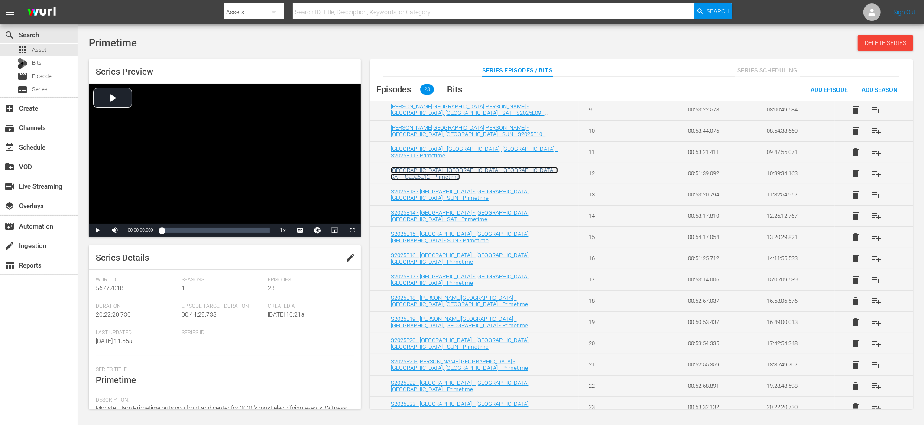
click at [447, 176] on link "[GEOGRAPHIC_DATA] - [GEOGRAPHIC_DATA], [GEOGRAPHIC_DATA] - SAT - S2025E12 - Pri…" at bounding box center [474, 173] width 167 height 13
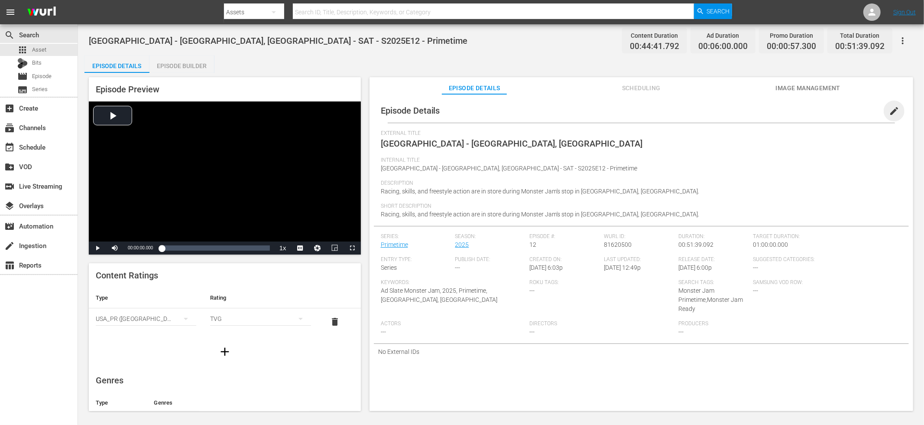
click at [891, 111] on span "edit" at bounding box center [894, 111] width 10 height 10
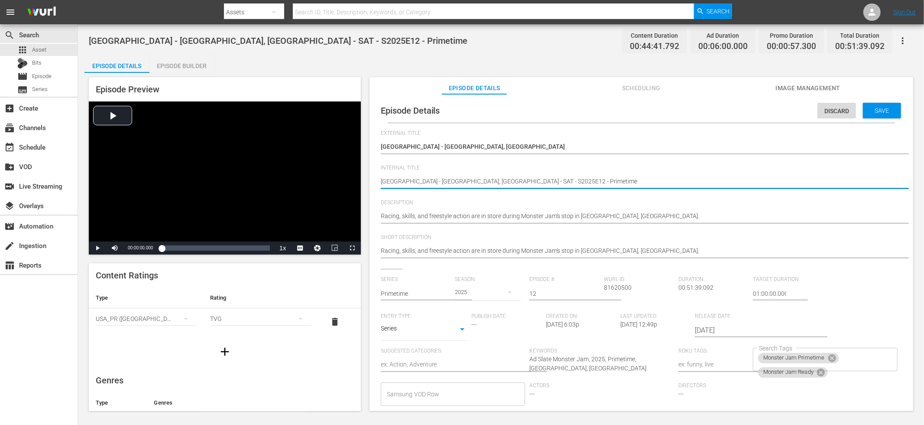
click at [489, 179] on textarea "[GEOGRAPHIC_DATA] - [GEOGRAPHIC_DATA], [GEOGRAPHIC_DATA] - SAT - S2025E12 - Pri…" at bounding box center [639, 182] width 517 height 10
type textarea "[GEOGRAPHIC_DATA] - [GEOGRAPHIC_DATA], [GEOGRAPHIC_DATA] - SAT - - Primetime"
click at [382, 182] on textarea "[GEOGRAPHIC_DATA] - [GEOGRAPHIC_DATA], [GEOGRAPHIC_DATA] - SAT - S2025E12 - Pri…" at bounding box center [639, 182] width 517 height 10
paste textarea "S2025E12"
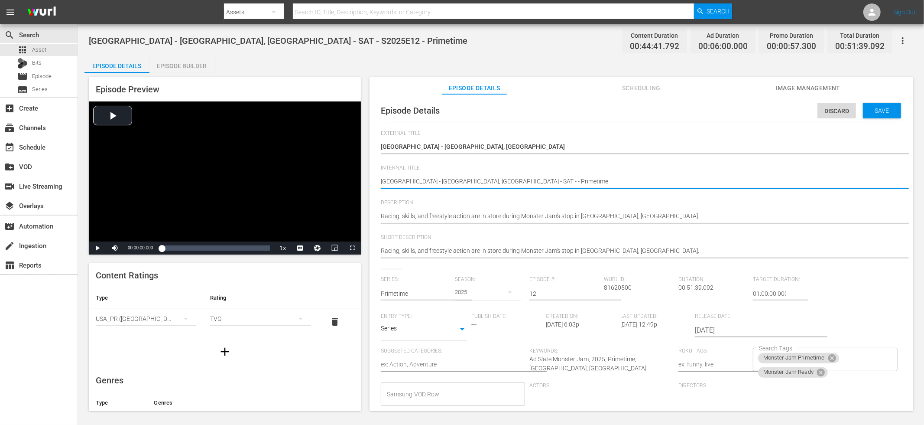
type textarea "S2025E12Angel Stadium - [GEOGRAPHIC_DATA], [GEOGRAPHIC_DATA] - SAT - - Primetime"
type textarea "S2025E12 [GEOGRAPHIC_DATA] - [GEOGRAPHIC_DATA], [GEOGRAPHIC_DATA] - SAT - - Pri…"
type textarea "S2025E12 -[GEOGRAPHIC_DATA] - [GEOGRAPHIC_DATA], [GEOGRAPHIC_DATA] - SAT - - Pr…"
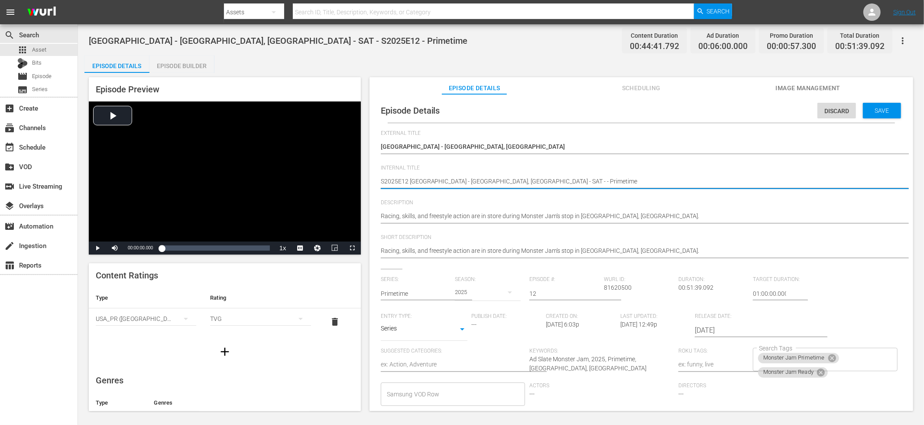
type textarea "S2025E12 -[GEOGRAPHIC_DATA] - [GEOGRAPHIC_DATA], [GEOGRAPHIC_DATA] - SAT - - Pr…"
type textarea "S2025E12 - [GEOGRAPHIC_DATA] - [GEOGRAPHIC_DATA], [GEOGRAPHIC_DATA] - SAT - - P…"
drag, startPoint x: 511, startPoint y: 181, endPoint x: 515, endPoint y: 181, distance: 4.8
click at [511, 181] on textarea "[GEOGRAPHIC_DATA] - [GEOGRAPHIC_DATA], [GEOGRAPHIC_DATA] - SAT - S2025E12 - Pri…" at bounding box center [639, 182] width 517 height 10
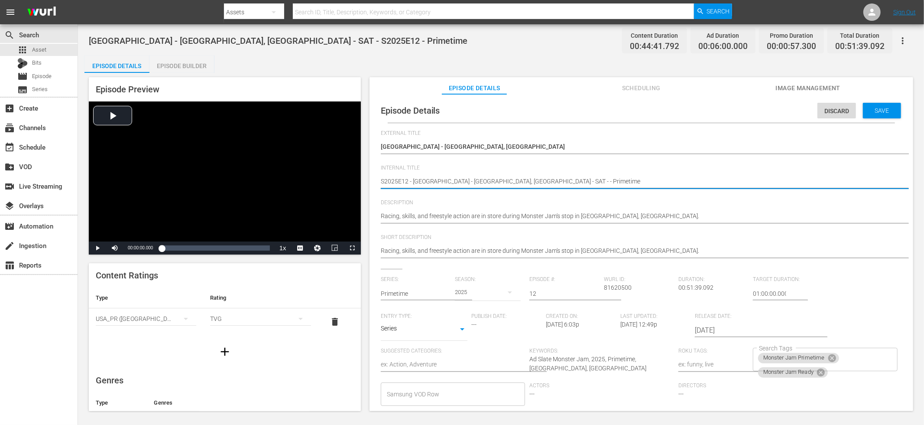
type textarea "S2025E12 - [GEOGRAPHIC_DATA] - [GEOGRAPHIC_DATA], [GEOGRAPHIC_DATA] - SAT -- Pr…"
type textarea "S2025E12 - [GEOGRAPHIC_DATA] - [GEOGRAPHIC_DATA], [GEOGRAPHIC_DATA] - SAT - Pri…"
click at [880, 114] on span "Save" at bounding box center [882, 110] width 28 height 7
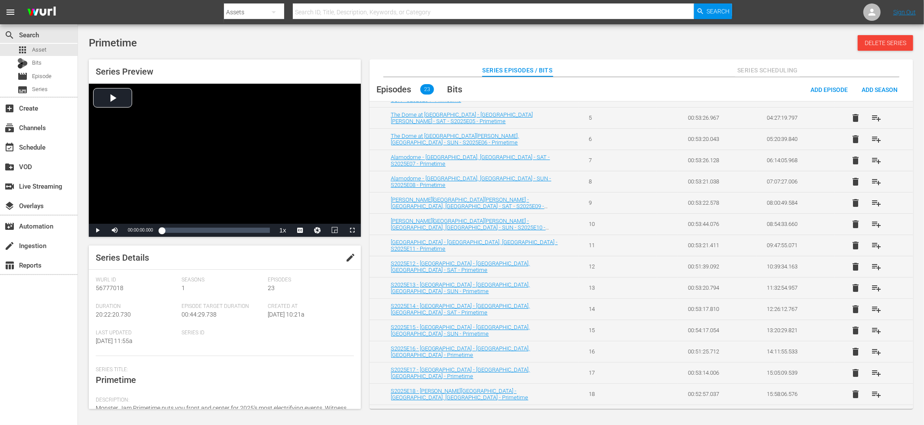
scroll to position [163, 0]
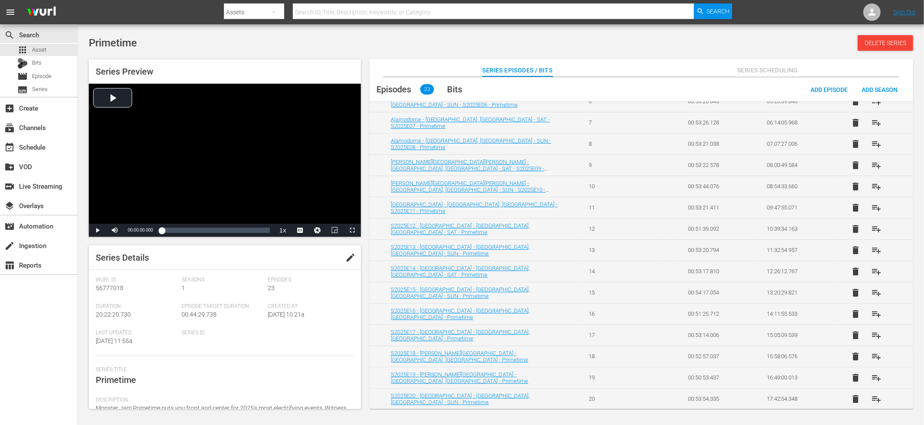
click at [451, 204] on td "[GEOGRAPHIC_DATA] - [GEOGRAPHIC_DATA], [GEOGRAPHIC_DATA] - S2025E11 - Primetime" at bounding box center [474, 207] width 209 height 21
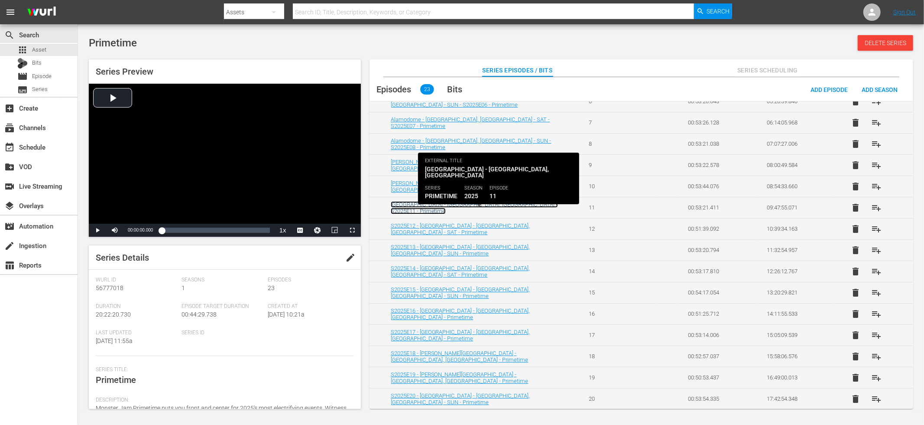
click at [451, 205] on link "[GEOGRAPHIC_DATA] - [GEOGRAPHIC_DATA], [GEOGRAPHIC_DATA] - S2025E11 - Primetime" at bounding box center [474, 207] width 167 height 13
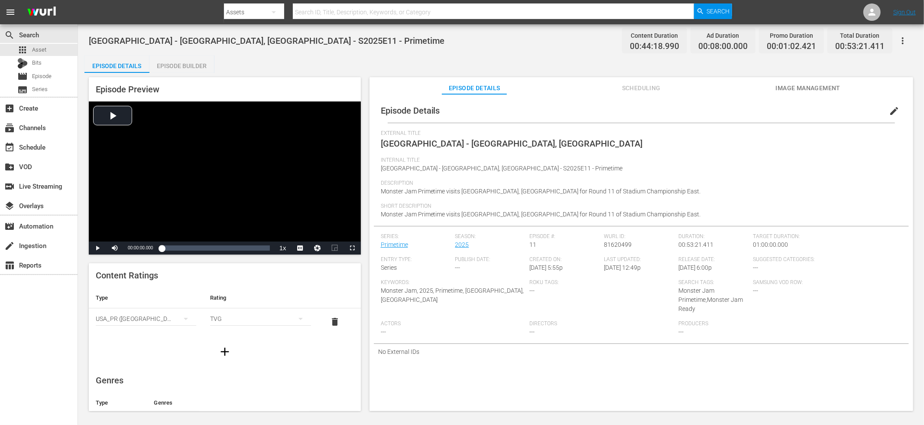
click at [884, 116] on button "edit" at bounding box center [894, 111] width 21 height 21
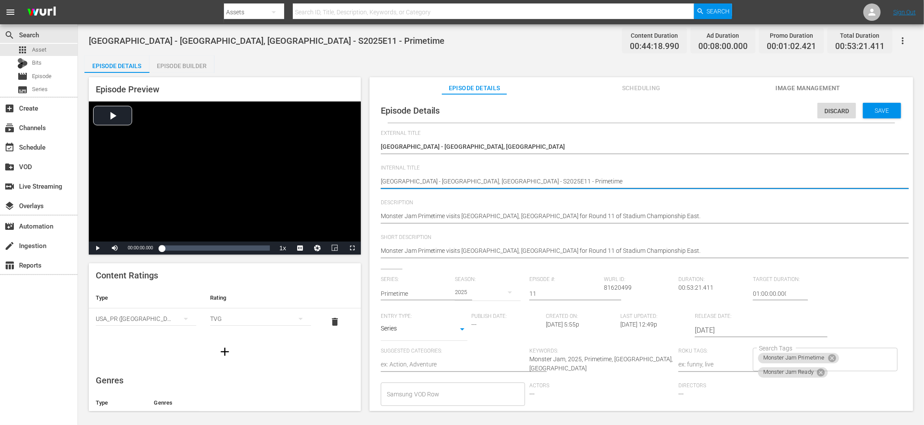
click at [488, 182] on textarea "[GEOGRAPHIC_DATA] - [GEOGRAPHIC_DATA], [GEOGRAPHIC_DATA] - S2025E11 - Primetime" at bounding box center [639, 182] width 517 height 10
type textarea "[GEOGRAPHIC_DATA] - [GEOGRAPHIC_DATA], [GEOGRAPHIC_DATA] - - Primetime"
click at [381, 180] on textarea "[GEOGRAPHIC_DATA] - [GEOGRAPHIC_DATA], [GEOGRAPHIC_DATA] - S2025E11 - Primetime" at bounding box center [639, 182] width 517 height 10
paste textarea "S2025E11"
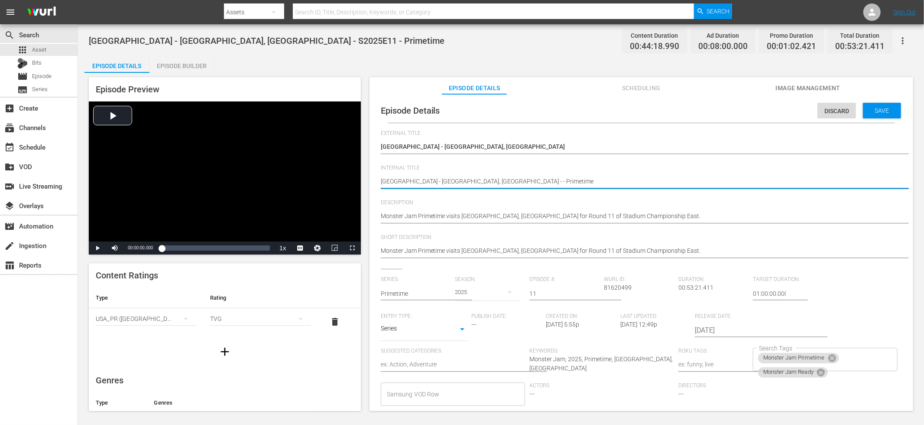
type textarea "S2025E11State [GEOGRAPHIC_DATA] - [GEOGRAPHIC_DATA], [GEOGRAPHIC_DATA] - - Prim…"
type textarea "S2025E11 [GEOGRAPHIC_DATA] - [GEOGRAPHIC_DATA], [GEOGRAPHIC_DATA] - - Primetime"
type textarea "S2025E11 -[GEOGRAPHIC_DATA] - [GEOGRAPHIC_DATA], [GEOGRAPHIC_DATA] - - Primetime"
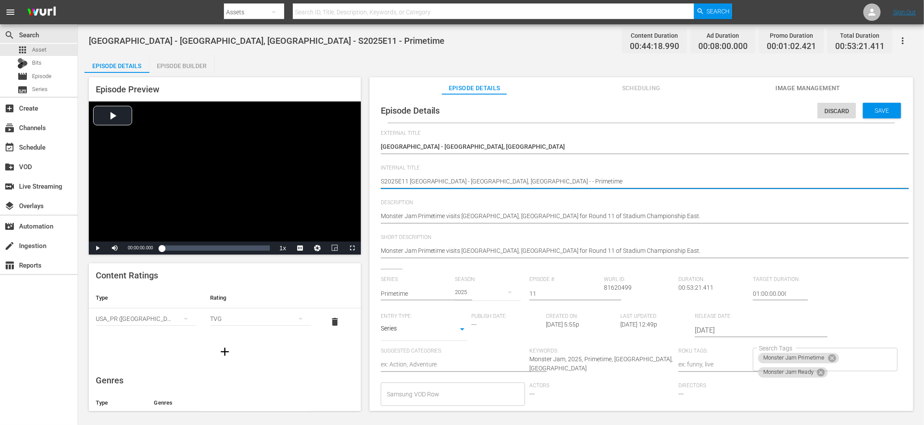
type textarea "S2025E11 -[GEOGRAPHIC_DATA] - [GEOGRAPHIC_DATA], [GEOGRAPHIC_DATA] - - Primetime"
type textarea "S2025E11 - [GEOGRAPHIC_DATA] - [GEOGRAPHIC_DATA], [GEOGRAPHIC_DATA] - - Primeti…"
click at [514, 183] on textarea "[GEOGRAPHIC_DATA] - [GEOGRAPHIC_DATA], [GEOGRAPHIC_DATA] - S2025E11 - Primetime" at bounding box center [639, 182] width 517 height 10
drag, startPoint x: 511, startPoint y: 182, endPoint x: 519, endPoint y: 182, distance: 8.7
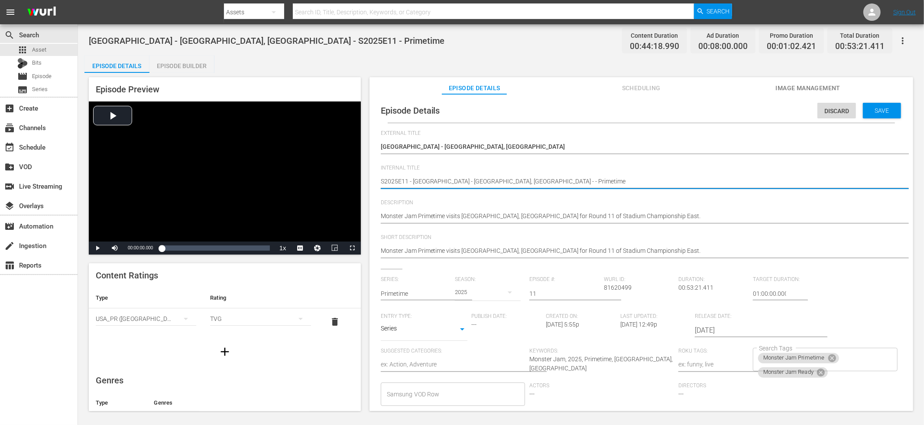
click at [511, 182] on textarea "[GEOGRAPHIC_DATA] - [GEOGRAPHIC_DATA], [GEOGRAPHIC_DATA] - S2025E11 - Primetime" at bounding box center [639, 182] width 517 height 10
type textarea "S2025E11 - [GEOGRAPHIC_DATA] - [GEOGRAPHIC_DATA], [GEOGRAPHIC_DATA] - Primetime"
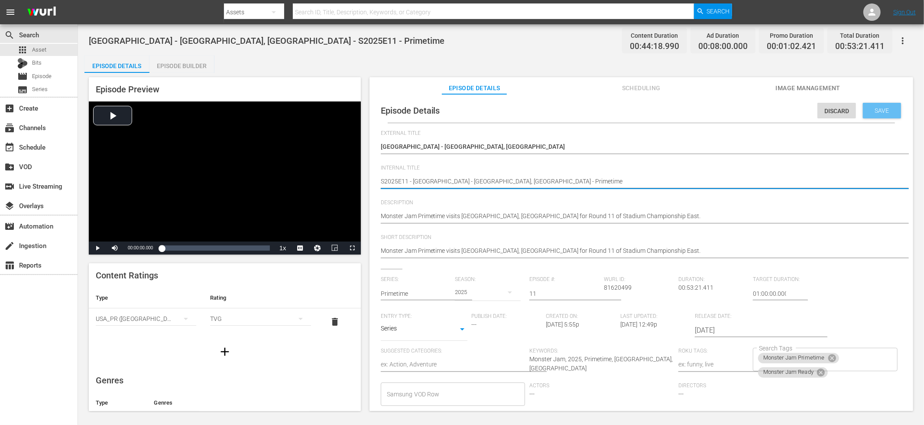
click at [880, 111] on span "Save" at bounding box center [882, 110] width 28 height 7
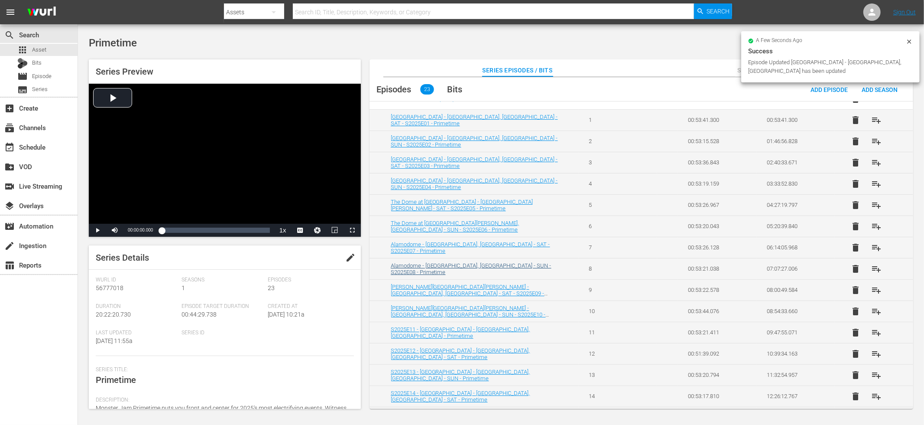
scroll to position [38, 0]
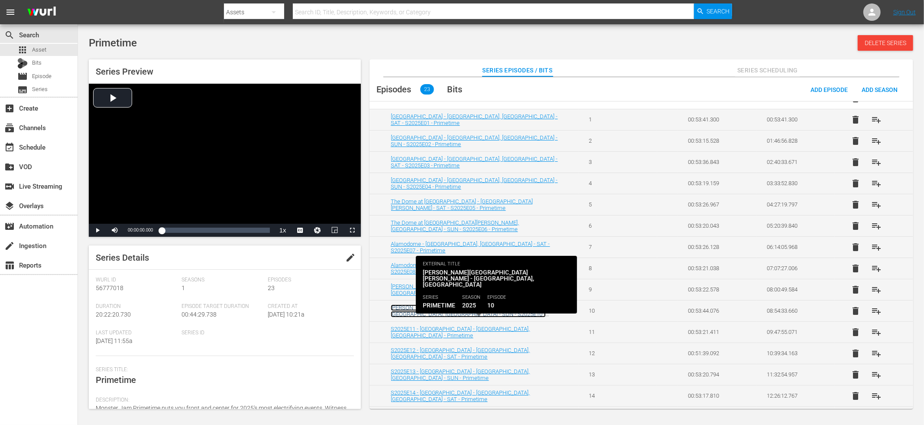
click at [480, 307] on link "[PERSON_NAME][GEOGRAPHIC_DATA][PERSON_NAME] - [GEOGRAPHIC_DATA], [GEOGRAPHIC_DA…" at bounding box center [468, 314] width 155 height 20
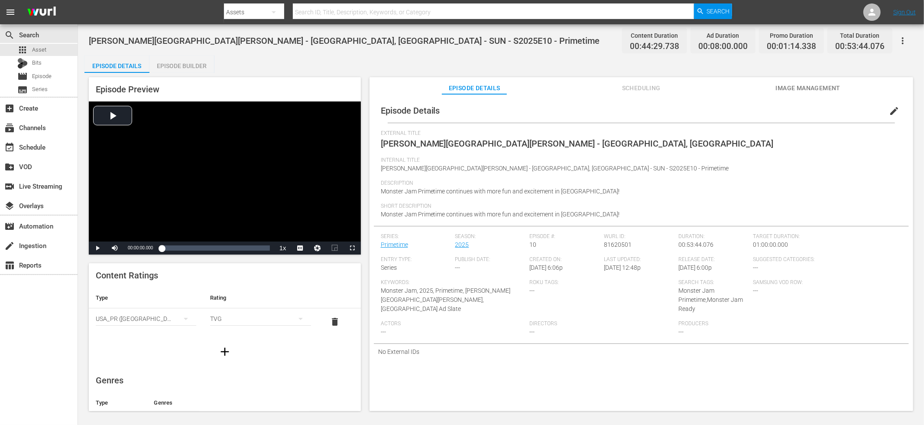
click at [889, 114] on span "edit" at bounding box center [894, 111] width 10 height 10
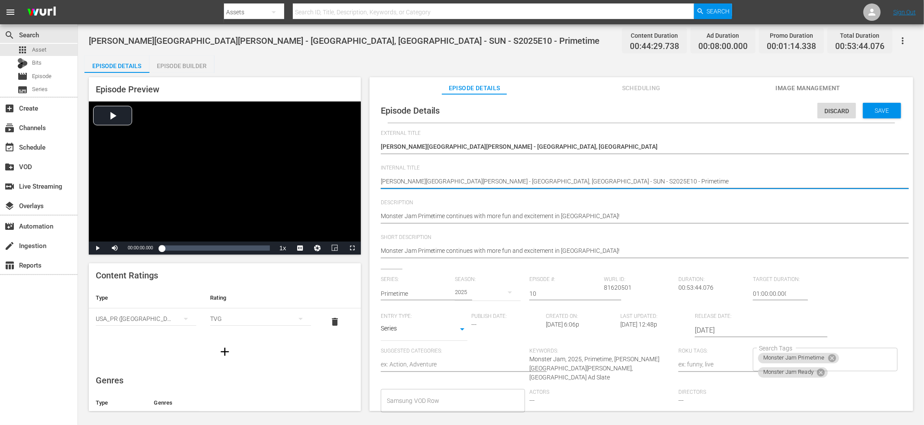
click at [521, 182] on textarea "[PERSON_NAME][GEOGRAPHIC_DATA][PERSON_NAME] - [GEOGRAPHIC_DATA], [GEOGRAPHIC_DA…" at bounding box center [639, 182] width 517 height 10
type textarea "[PERSON_NAME][GEOGRAPHIC_DATA][PERSON_NAME] - [GEOGRAPHIC_DATA], [GEOGRAPHIC_DA…"
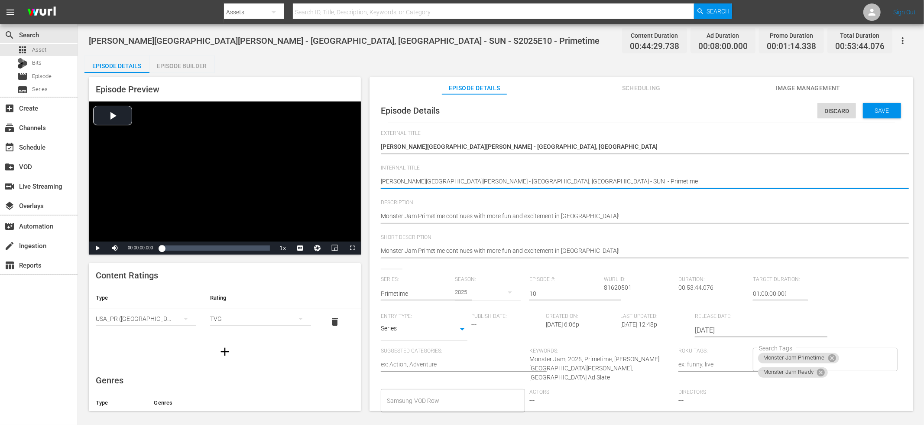
type textarea "[PERSON_NAME][GEOGRAPHIC_DATA][PERSON_NAME] - [GEOGRAPHIC_DATA], [GEOGRAPHIC_DA…"
click at [382, 181] on textarea "[PERSON_NAME][GEOGRAPHIC_DATA][PERSON_NAME] - [GEOGRAPHIC_DATA], [GEOGRAPHIC_DA…" at bounding box center [639, 182] width 517 height 10
paste textarea "S2025E10"
type textarea "S2025E10Raymond [PERSON_NAME][GEOGRAPHIC_DATA] - [GEOGRAPHIC_DATA], [GEOGRAPHIC…"
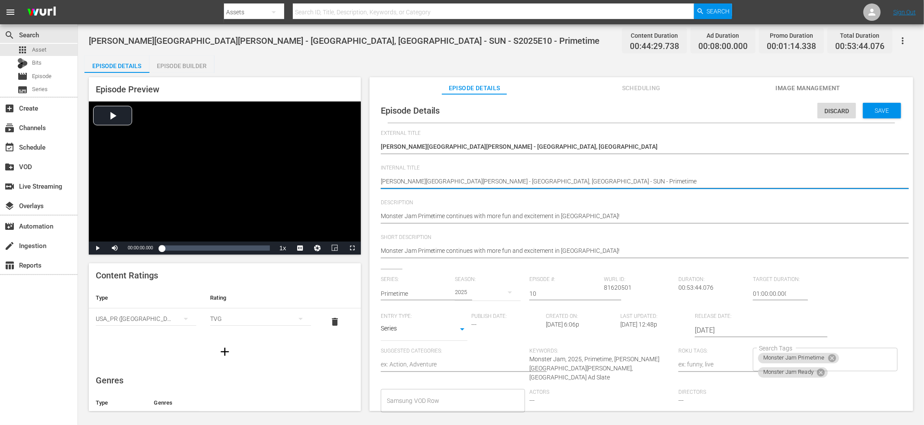
type textarea "S2025E10Raymond [PERSON_NAME][GEOGRAPHIC_DATA] - [GEOGRAPHIC_DATA], [GEOGRAPHIC…"
type textarea "S2025E10 [PERSON_NAME][GEOGRAPHIC_DATA][PERSON_NAME] - [GEOGRAPHIC_DATA], [GEOG…"
type textarea "S2025E10 -[PERSON_NAME][GEOGRAPHIC_DATA][PERSON_NAME] - [GEOGRAPHIC_DATA], [GEO…"
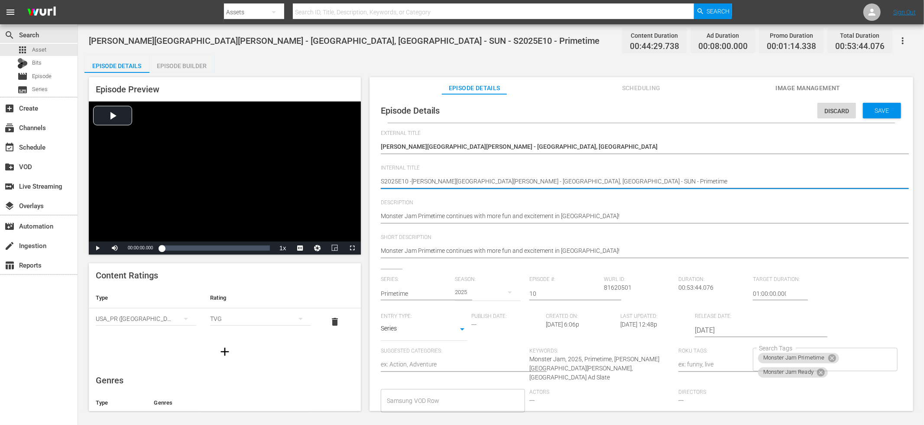
type textarea "S2025E10 - [PERSON_NAME][GEOGRAPHIC_DATA][PERSON_NAME] - [GEOGRAPHIC_DATA], [GE…"
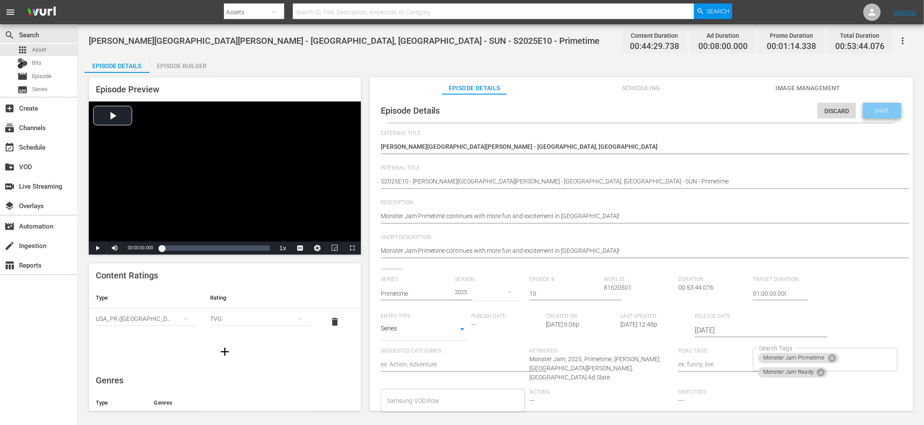
click at [870, 111] on span "Save" at bounding box center [882, 110] width 28 height 7
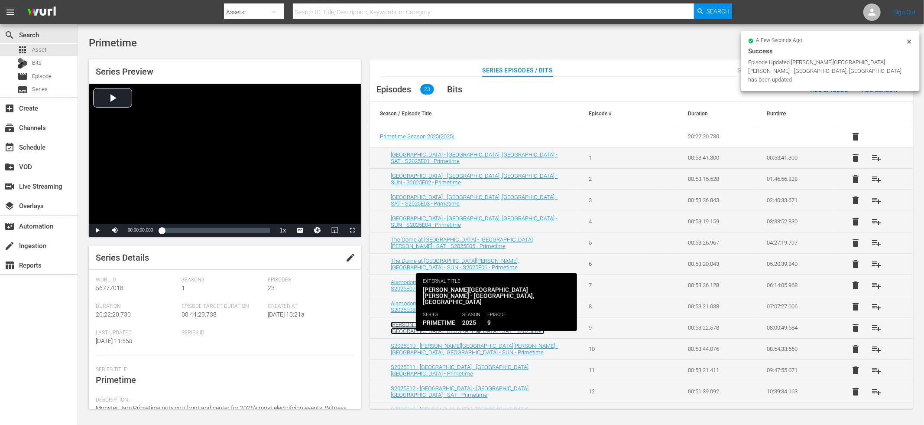
click at [488, 328] on link "[PERSON_NAME][GEOGRAPHIC_DATA][PERSON_NAME] - [GEOGRAPHIC_DATA], [GEOGRAPHIC_DA…" at bounding box center [468, 331] width 154 height 20
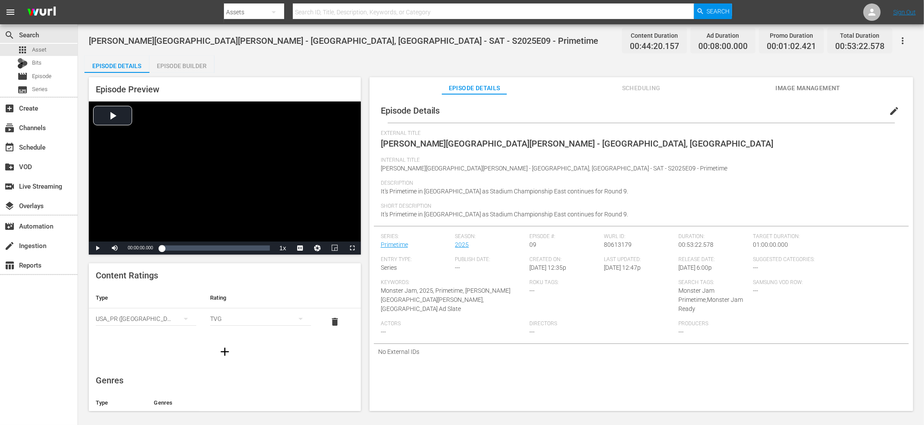
click at [889, 114] on span "edit" at bounding box center [894, 111] width 10 height 10
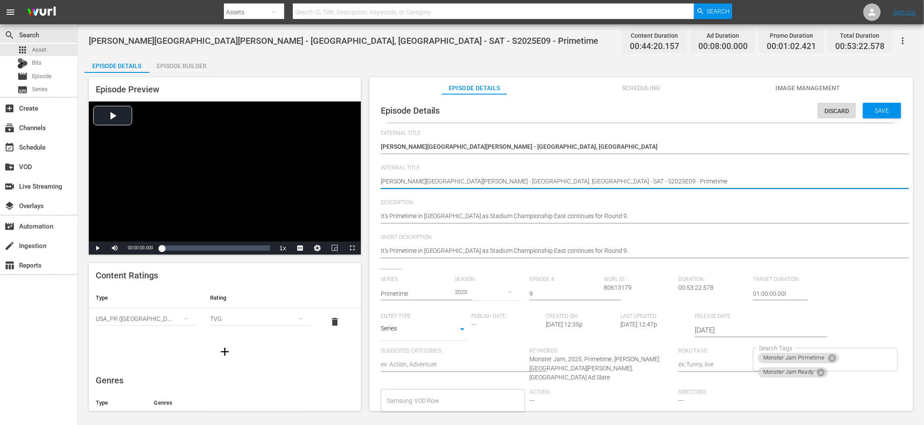
click at [509, 181] on textarea "[PERSON_NAME][GEOGRAPHIC_DATA][PERSON_NAME] - [GEOGRAPHIC_DATA], [GEOGRAPHIC_DA…" at bounding box center [639, 182] width 517 height 10
type textarea "[PERSON_NAME][GEOGRAPHIC_DATA][PERSON_NAME] - [GEOGRAPHIC_DATA], [GEOGRAPHIC_DA…"
click at [381, 180] on textarea "[PERSON_NAME][GEOGRAPHIC_DATA][PERSON_NAME] - [GEOGRAPHIC_DATA], [GEOGRAPHIC_DA…" at bounding box center [639, 182] width 517 height 10
paste textarea "S2025E09"
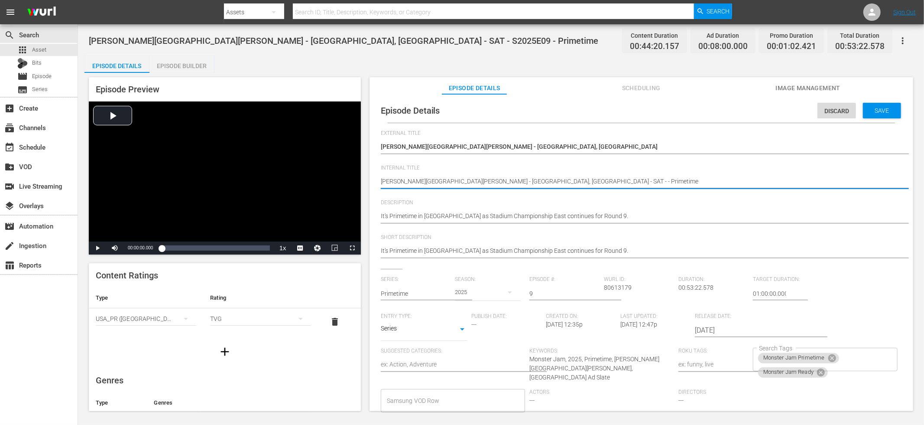
type textarea "S2025E09Raymond [PERSON_NAME][GEOGRAPHIC_DATA] - [GEOGRAPHIC_DATA], [GEOGRAPHIC…"
type textarea "S2025E09 [PERSON_NAME][GEOGRAPHIC_DATA][PERSON_NAME] - [GEOGRAPHIC_DATA], [GEOG…"
type textarea "S2025E09 -[PERSON_NAME][GEOGRAPHIC_DATA][PERSON_NAME] - [GEOGRAPHIC_DATA], [GEO…"
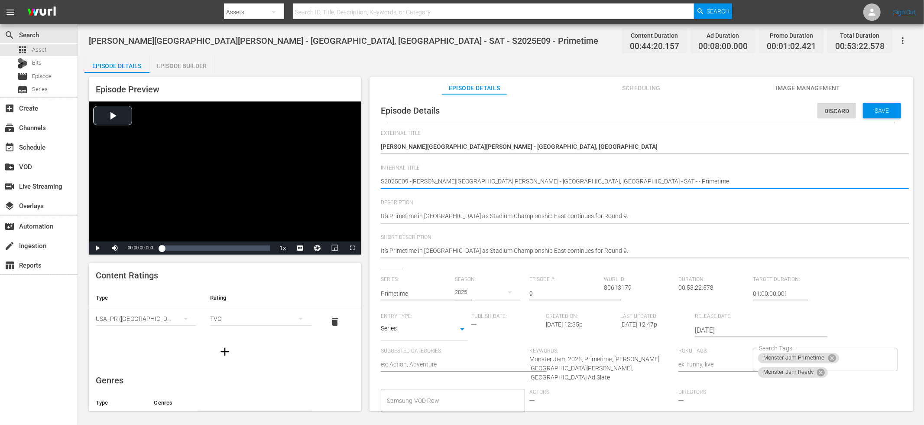
type textarea "S2025E09 - [PERSON_NAME][GEOGRAPHIC_DATA][PERSON_NAME] - [GEOGRAPHIC_DATA], [GE…"
click at [534, 179] on textarea "[PERSON_NAME][GEOGRAPHIC_DATA][PERSON_NAME] - [GEOGRAPHIC_DATA], [GEOGRAPHIC_DA…" at bounding box center [639, 182] width 517 height 10
type textarea "S2025E09 - [PERSON_NAME][GEOGRAPHIC_DATA][PERSON_NAME] - [GEOGRAPHIC_DATA], [GE…"
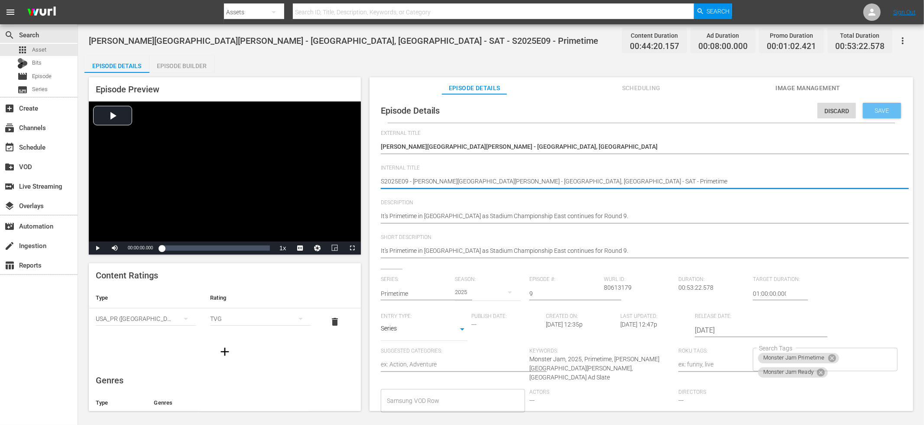
type textarea "S2025E09 - [PERSON_NAME][GEOGRAPHIC_DATA][PERSON_NAME] - [GEOGRAPHIC_DATA], [GE…"
drag, startPoint x: 873, startPoint y: 111, endPoint x: 725, endPoint y: 125, distance: 148.5
click at [874, 111] on span "Save" at bounding box center [882, 110] width 28 height 7
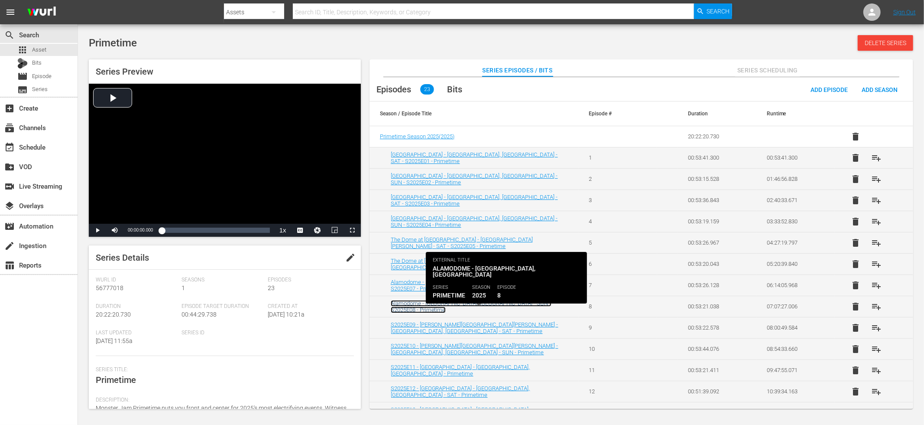
click at [503, 307] on link "Alamodome - [GEOGRAPHIC_DATA], [GEOGRAPHIC_DATA] - SUN - S2025E08 - Primetime" at bounding box center [471, 306] width 161 height 13
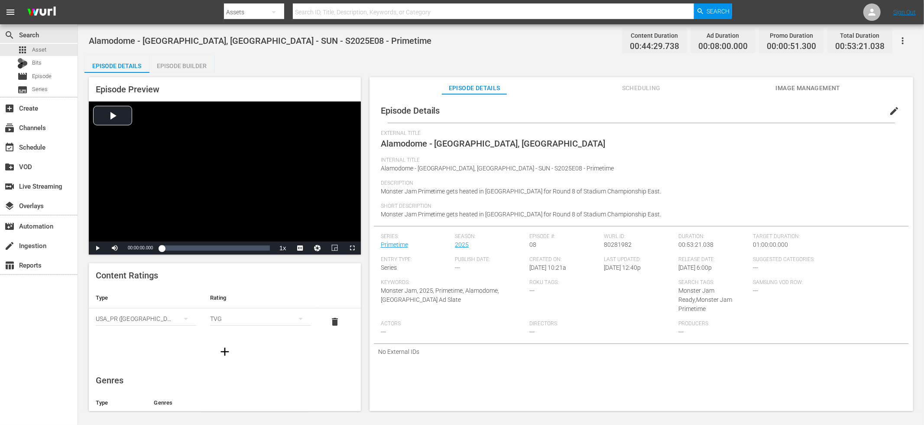
click at [889, 116] on button "edit" at bounding box center [894, 111] width 21 height 21
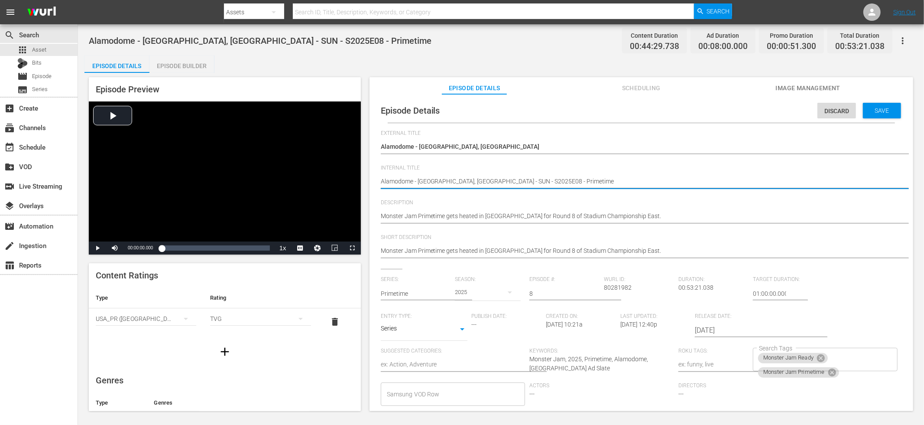
click at [495, 181] on textarea "Alamodome - [GEOGRAPHIC_DATA], [GEOGRAPHIC_DATA] - SUN - S2025E08 - Primetime" at bounding box center [639, 182] width 517 height 10
type textarea "Alamodome - [GEOGRAPHIC_DATA], [GEOGRAPHIC_DATA] - SUN - - Primetime"
type textarea "Alamodome - [GEOGRAPHIC_DATA], [GEOGRAPHIC_DATA] - SUN - Primetime"
type textarea "Alamodome - San Antonio, TX - SUN - Primetime"
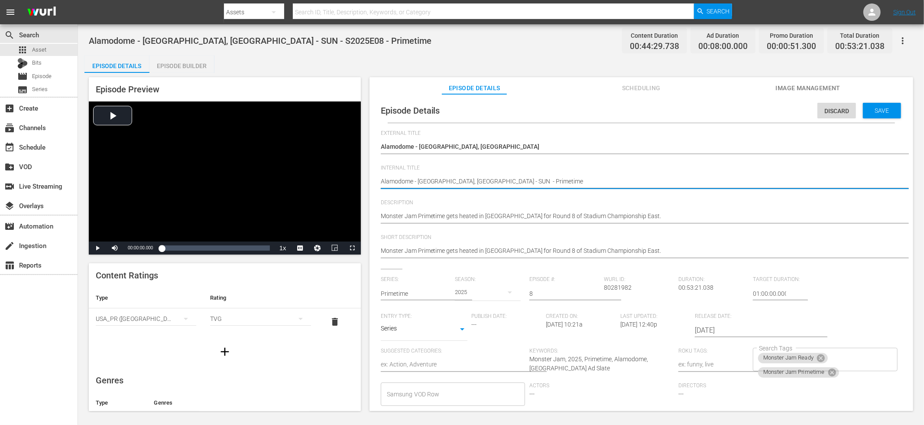
type textarea "Alamodome - San Antonio, TX - SUN - Primetime"
click at [381, 180] on textarea "Alamodome - San Antonio, TX - SUN - S2025E08 - Primetime" at bounding box center [639, 182] width 517 height 10
paste textarea "S2025E08"
type textarea "S2025E08Alamodome - San Antonio, TX - SUN - Primetime"
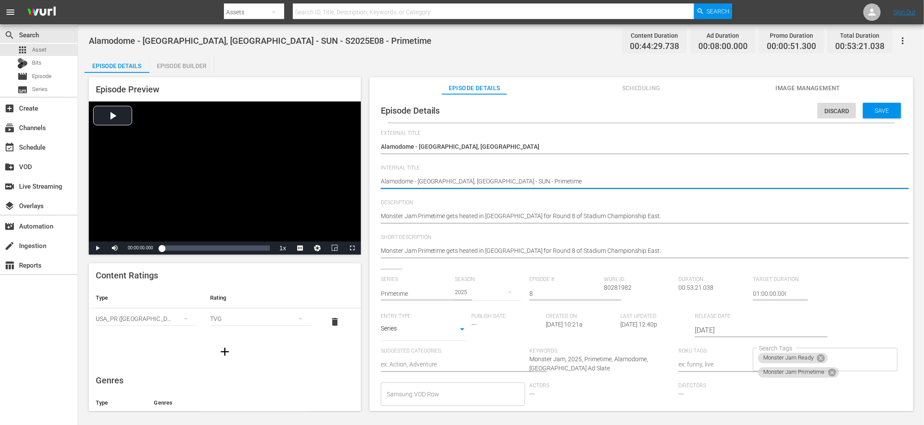
type textarea "S2025E08Alamodome - San Antonio, TX - SUN - Primetime"
type textarea "S2025E08 Alamodome - San Antonio, TX - SUN - Primetime"
type textarea "S2025E08 -Alamodome - San Antonio, TX - SUN - Primetime"
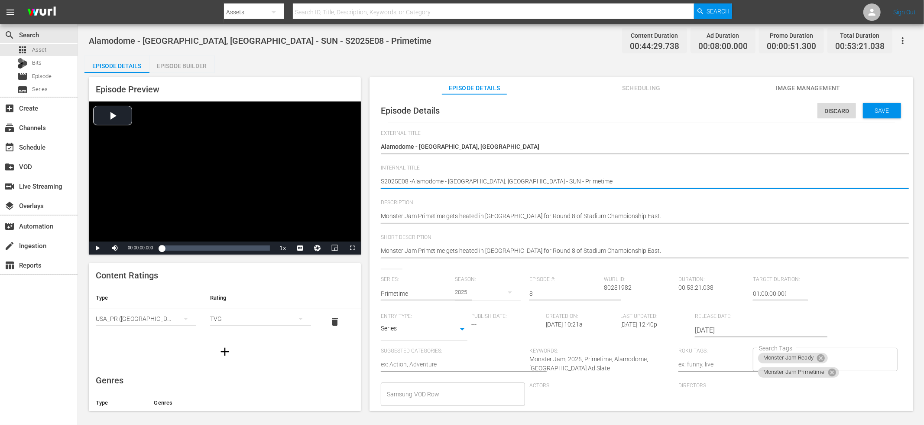
type textarea "S2025E08 - Alamodome - San Antonio, TX - SUN - Primetime"
click at [872, 111] on span "Save" at bounding box center [882, 110] width 28 height 7
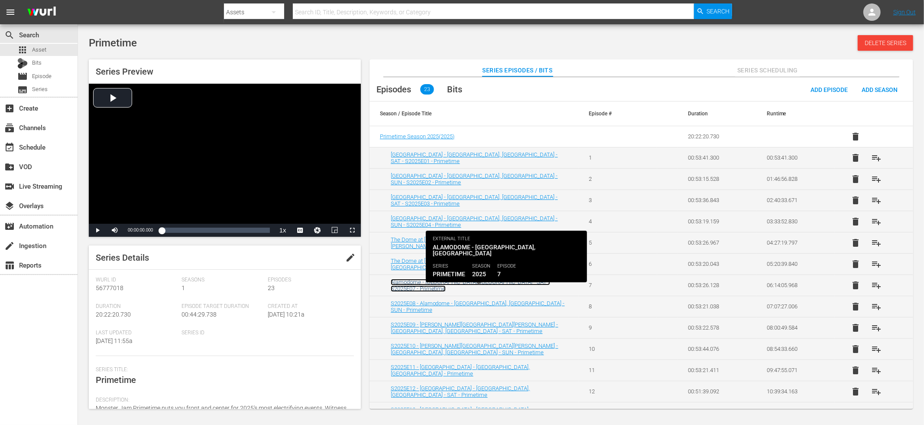
click at [504, 283] on link "Alamodome - San Antonio, TX - SAT - S2025E07 - Primetime" at bounding box center [470, 285] width 159 height 13
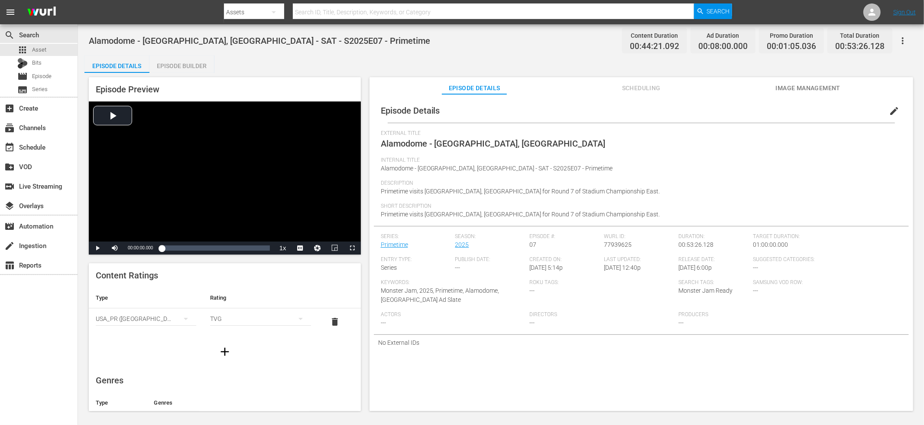
click at [493, 170] on span "Alamodome - San Antonio, TX - SAT - S2025E07 - Primetime" at bounding box center [497, 168] width 232 height 7
click at [884, 114] on button "edit" at bounding box center [894, 111] width 21 height 21
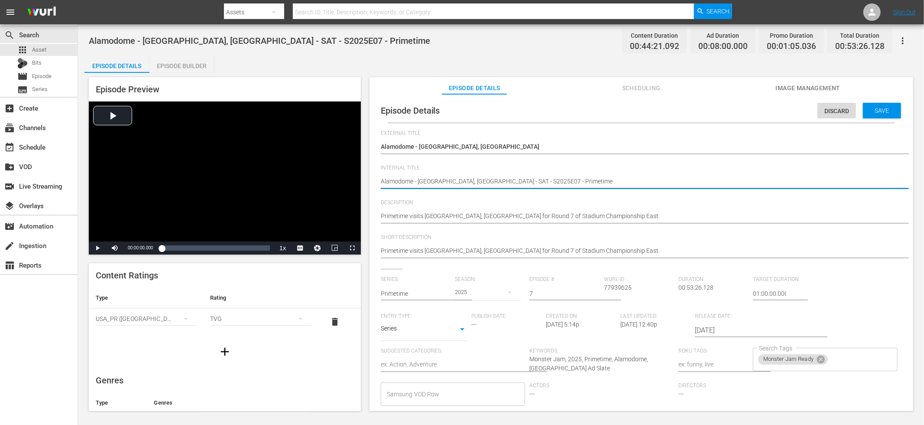
click at [490, 180] on textarea "Alamodome - San Antonio, TX - SAT - S2025E07 - Primetime" at bounding box center [639, 182] width 517 height 10
type textarea "Alamodome - San Antonio, TX - SAT - - Primetime"
type textarea "Alamodome - San Antonio, TX - SAT - Primetime"
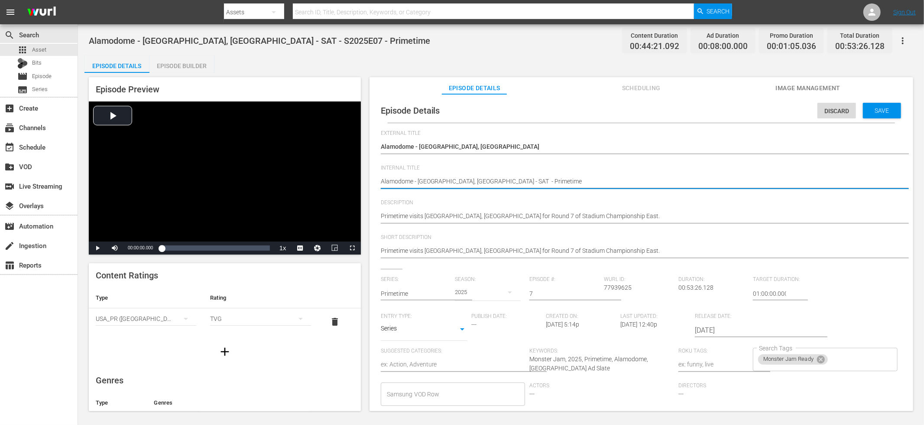
type textarea "Alamodome - San Antonio, TX - SAT - Primetime"
click at [381, 183] on textarea "Alamodome - San Antonio, TX - SAT - S2025E07 - Primetime" at bounding box center [639, 182] width 517 height 10
paste textarea "S2025E07"
type textarea "S2025E07Alamodome - San Antonio, TX - SAT - Primetime"
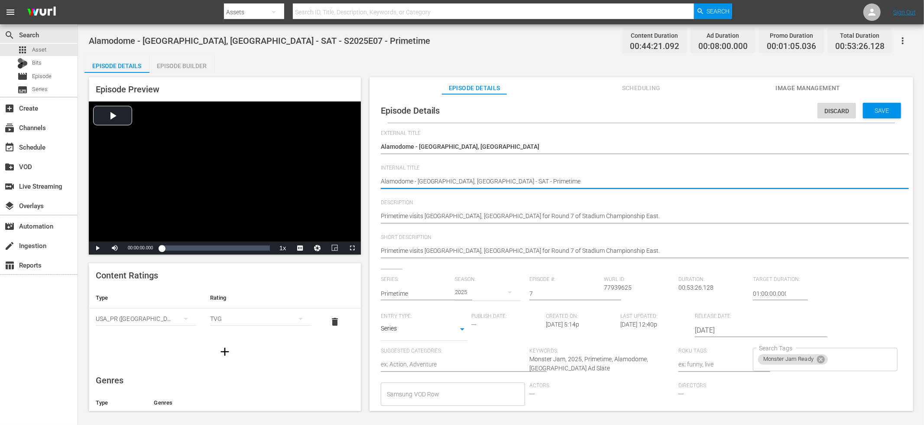
type textarea "S2025E07Alamodome - San Antonio, TX - SAT - Primetime"
type textarea "S2025E07 Alamodome - San Antonio, TX - SAT - Primetime"
type textarea "S2025E07 -Alamodome - San Antonio, TX - SAT - Primetime"
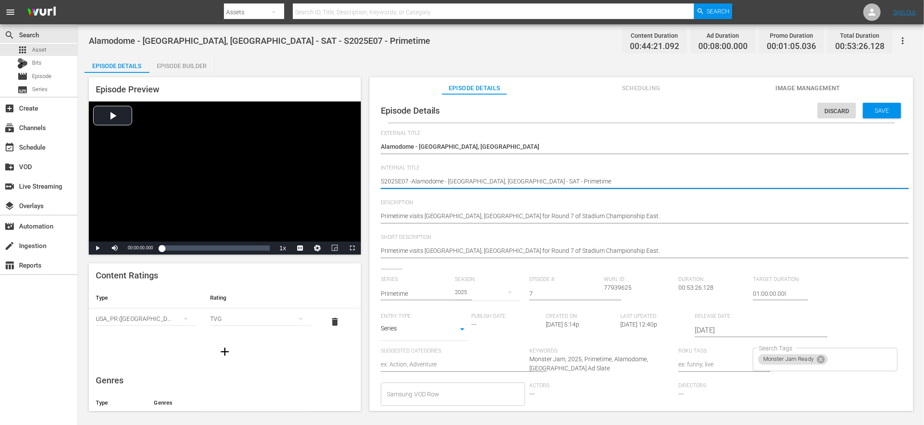
type textarea "S2025E07 - Alamodome - San Antonio, TX - SAT - Primetime"
click at [834, 358] on input "Search Tags" at bounding box center [854, 359] width 51 height 16
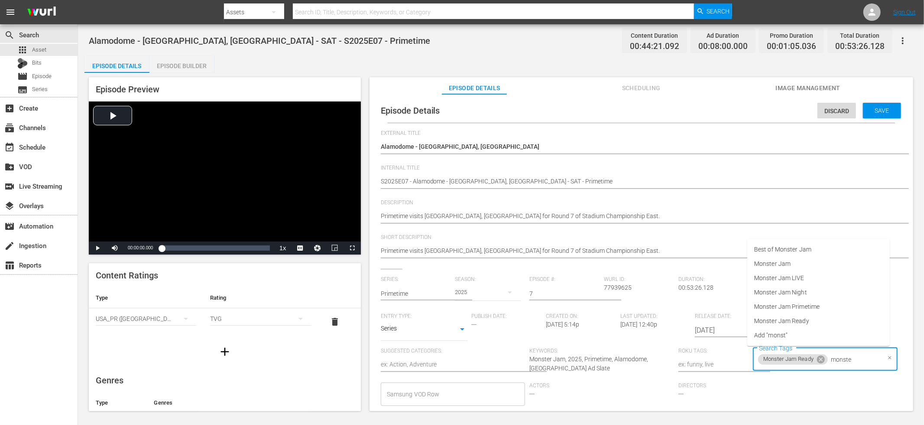
type input "monster"
click at [821, 309] on li "Monster Jam Primetime" at bounding box center [819, 306] width 143 height 14
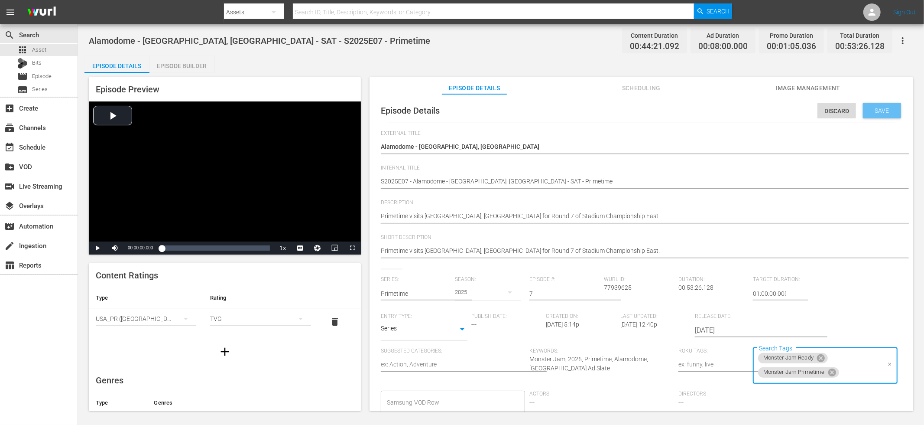
click at [875, 114] on div "Save" at bounding box center [882, 111] width 38 height 16
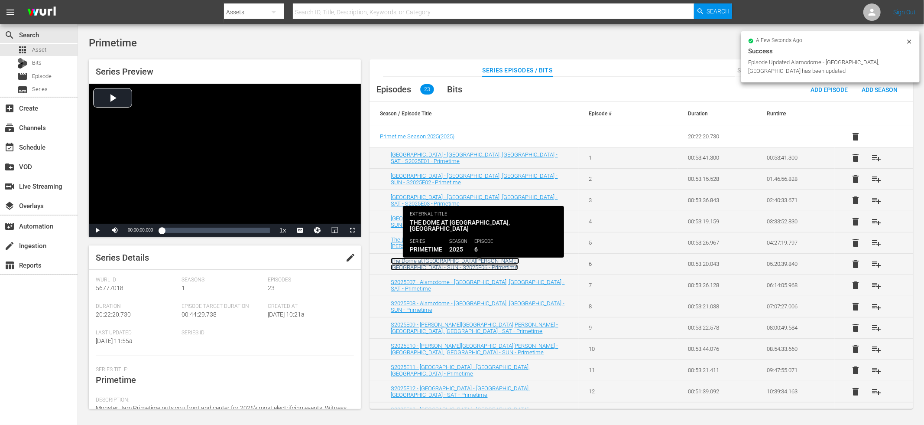
click at [499, 260] on link "The Dome at America's Center - St. Louis, MO - SUN - S2025E06 - Primetime" at bounding box center [455, 263] width 129 height 13
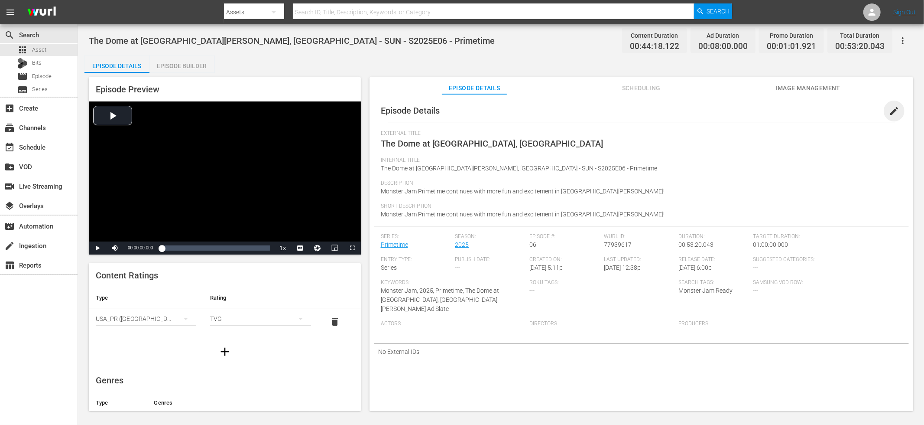
drag, startPoint x: 891, startPoint y: 109, endPoint x: 875, endPoint y: 125, distance: 23.0
click at [891, 109] on span "edit" at bounding box center [894, 111] width 10 height 10
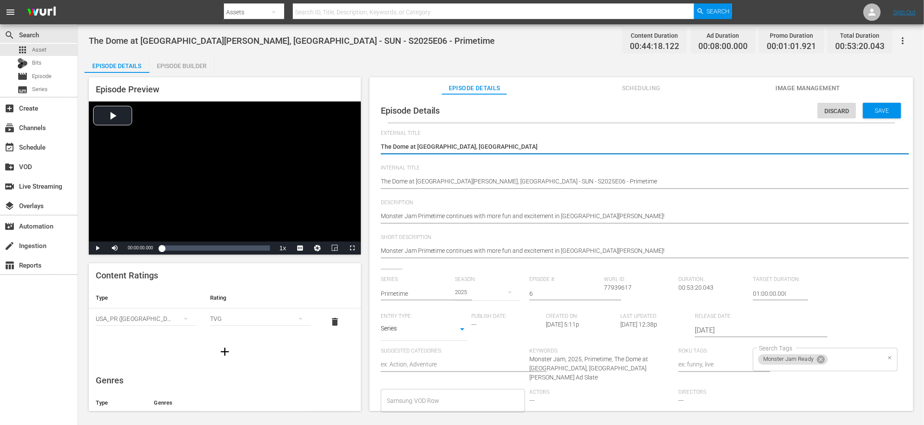
click at [836, 362] on input "Search Tags" at bounding box center [854, 359] width 51 height 16
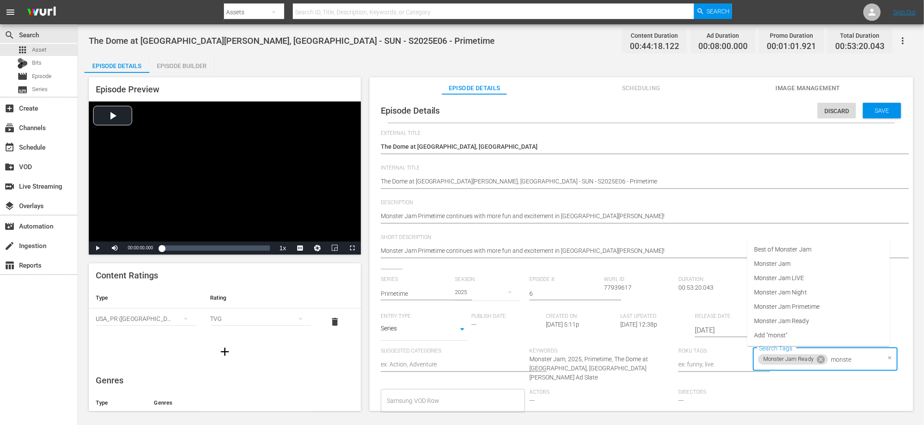
type input "monster"
click at [808, 310] on span "Monster Jam Primetime" at bounding box center [786, 306] width 65 height 9
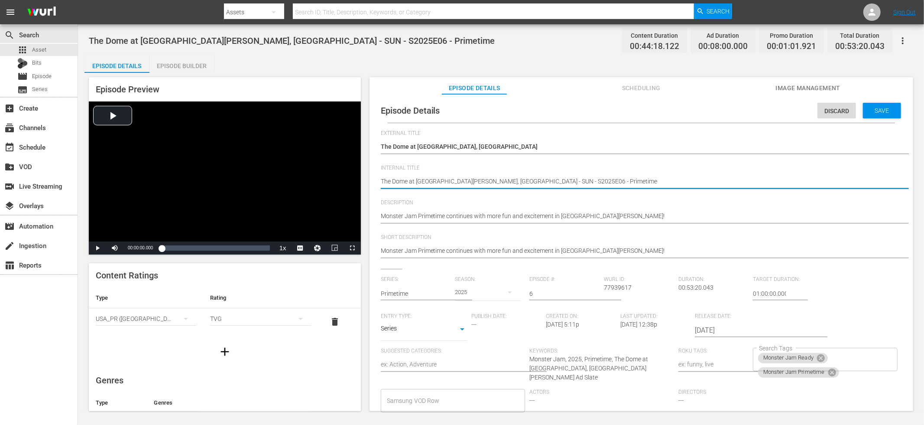
click at [537, 179] on textarea "The Dome at America's Center - St. Louis, MO - SUN - S2025E06 - Primetime" at bounding box center [639, 182] width 517 height 10
type textarea "The Dome at America's Center - St. Louis, MO - SUN - - Primetime"
type textarea "The Dome at America's Center - St. Louis, MO - SUN - Primetime"
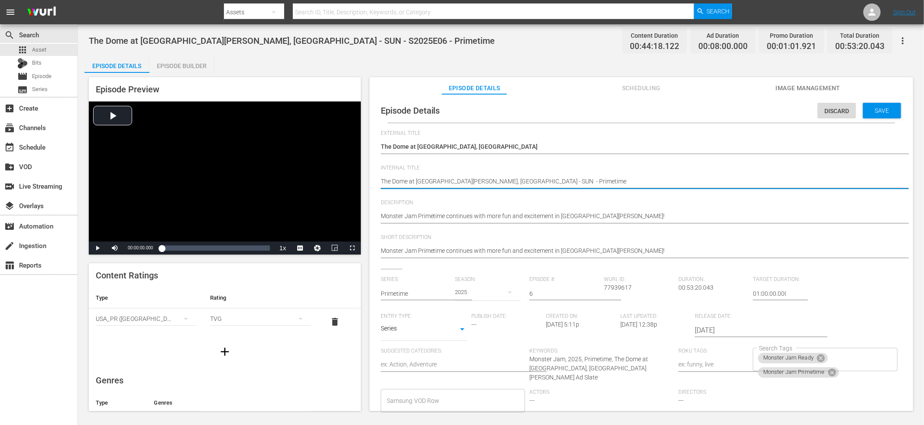
type textarea "The Dome at America's Center - St. Louis, MO - SUN - Primetime"
click at [382, 182] on textarea "The Dome at America's Center - St. Louis, MO - SUN - S2025E06 - Primetime" at bounding box center [639, 182] width 517 height 10
paste textarea "S2025E06"
type textarea "S2025E06The Dome at America's Center - St. Louis, MO - SUN - Primetime"
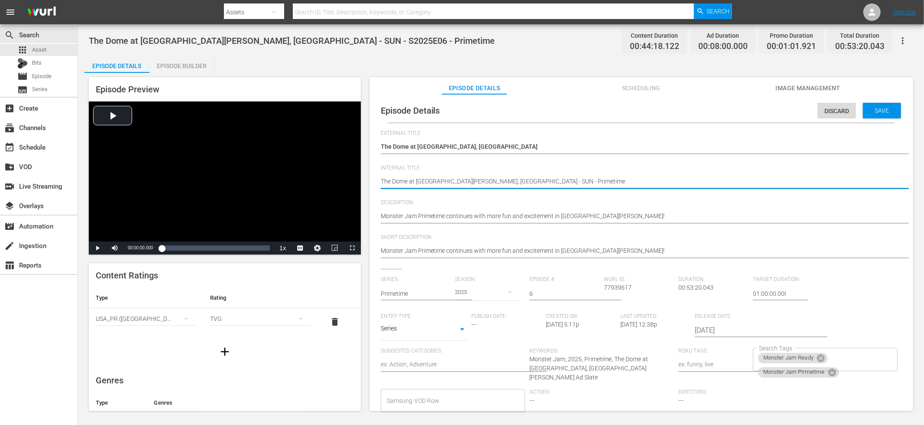
type textarea "S2025E06The Dome at America's Center - St. Louis, MO - SUN - Primetime"
type textarea "S2025E06 The Dome at America's Center - St. Louis, MO - SUN - Primetime"
type textarea "S2025E06 -The Dome at America's Center - St. Louis, MO - SUN - Primetime"
type textarea "S2025E06 - The Dome at America's Center - St. Louis, MO - SUN - Primetime"
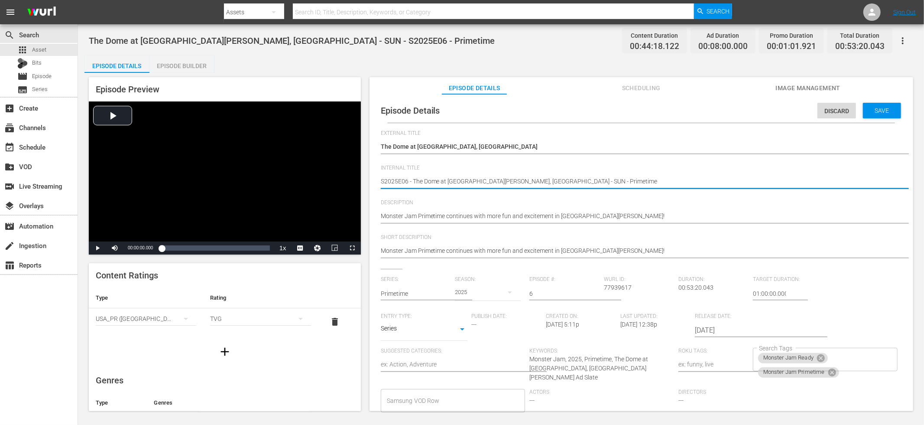
type textarea "S2025E06 - The Dome at America's Center - St. Louis, MO - SUN - Primetime"
click at [863, 114] on div "Save" at bounding box center [882, 111] width 38 height 16
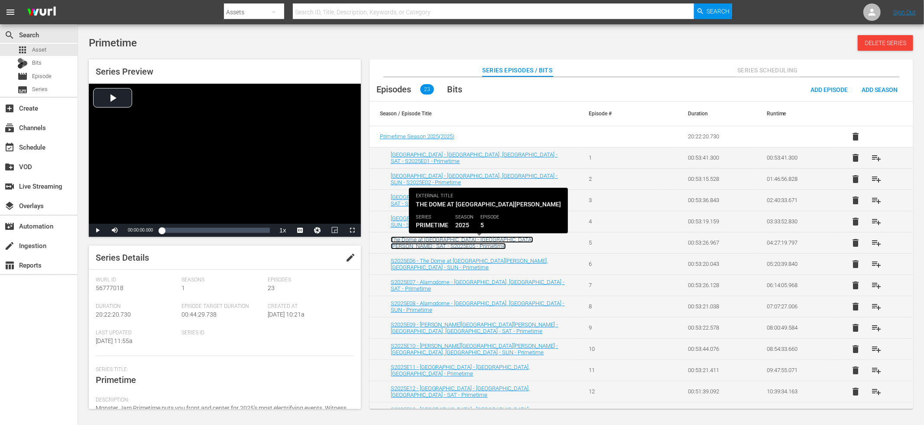
click at [530, 242] on link "The Dome at America’s Center - St. Louis - SAT - S2025E05 - Primetime" at bounding box center [462, 242] width 143 height 13
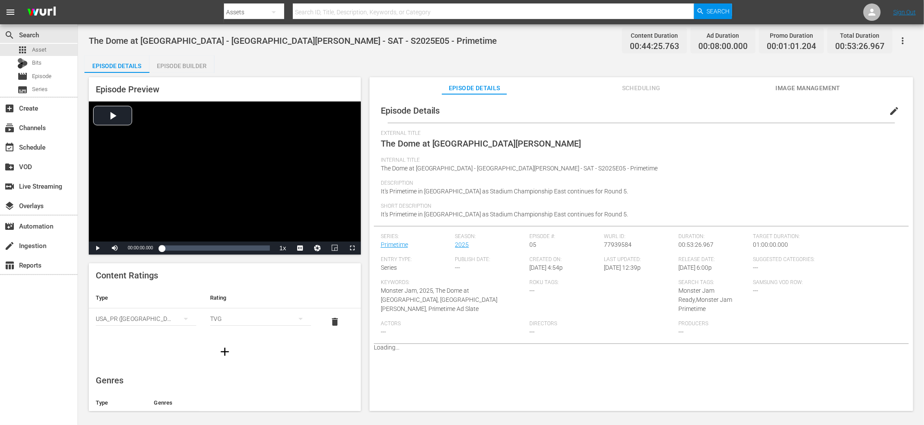
click at [889, 110] on span "edit" at bounding box center [894, 111] width 10 height 10
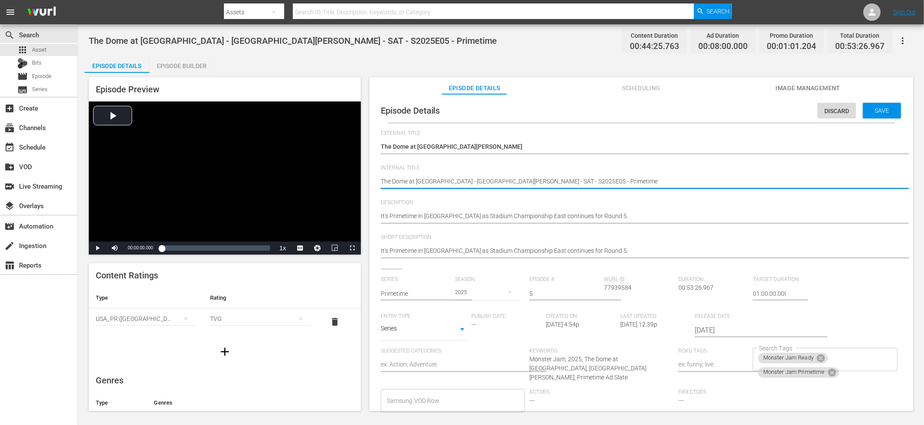
click at [525, 181] on textarea "The Dome at America’s Center - St. Louis - SAT - S2025E05 - Primetime" at bounding box center [639, 182] width 517 height 10
type textarea "The Dome at America’s Center - St. Louis - SAT - - Primetime"
type textarea "The Dome at America’s Center - St. Louis - SAT - Primetime"
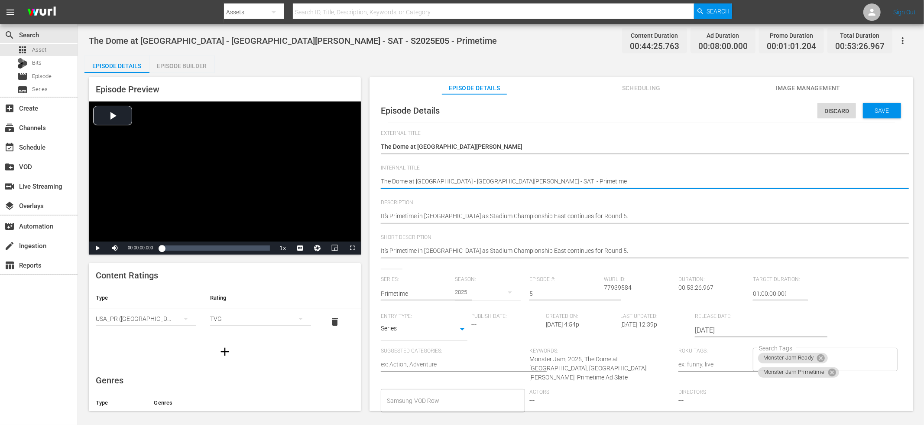
type textarea "The Dome at America’s Center - St. Louis - SAT - Primetime"
click at [381, 181] on textarea "The Dome at America’s Center - St. Louis - SAT - S2025E05 - Primetime" at bounding box center [639, 182] width 517 height 10
paste textarea "S2025E05"
type textarea "S2025E05The Dome at America’s Center - St. Louis - SAT - Primetime"
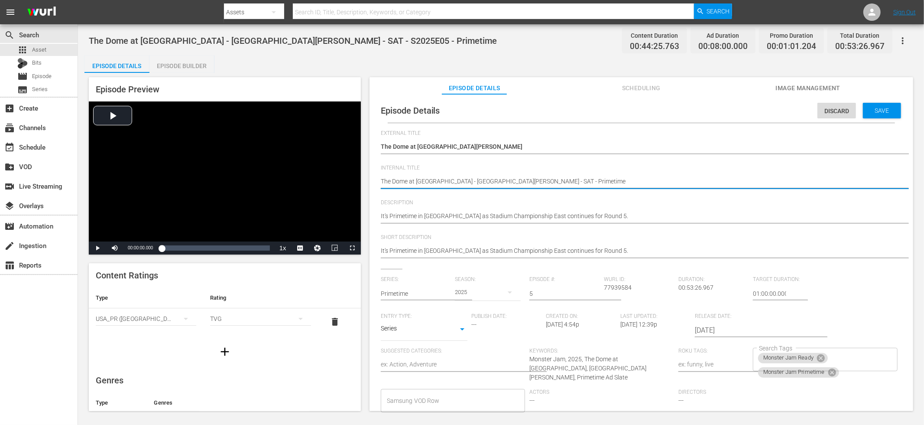
type textarea "S2025E05The Dome at America’s Center - St. Louis - SAT - Primetime"
type textarea "S2025E05 The Dome at America’s Center - St. Louis - SAT - Primetime"
type textarea "S2025E05 -The Dome at America’s Center - St. Louis - SAT - Primetime"
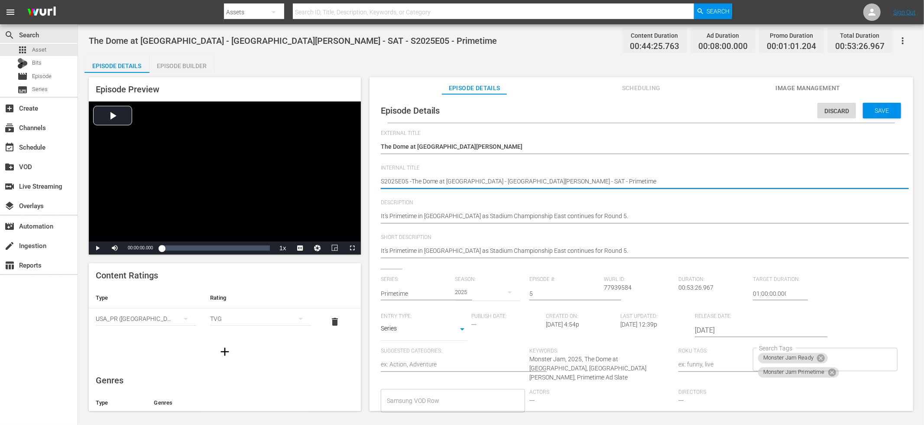
type textarea "S2025E05 - The Dome at America’s Center - St. Louis - SAT - Primetime"
drag, startPoint x: 865, startPoint y: 113, endPoint x: 860, endPoint y: 113, distance: 5.2
click at [868, 113] on span "Save" at bounding box center [882, 110] width 28 height 7
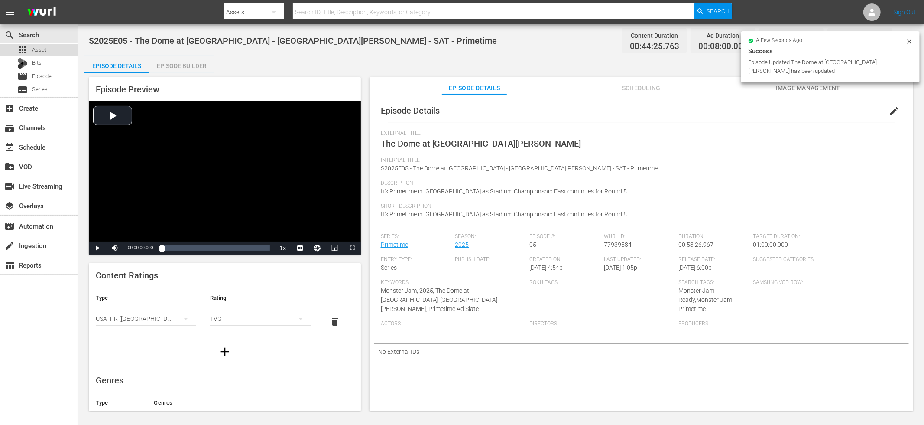
click at [35, 50] on span "Asset" at bounding box center [39, 50] width 14 height 9
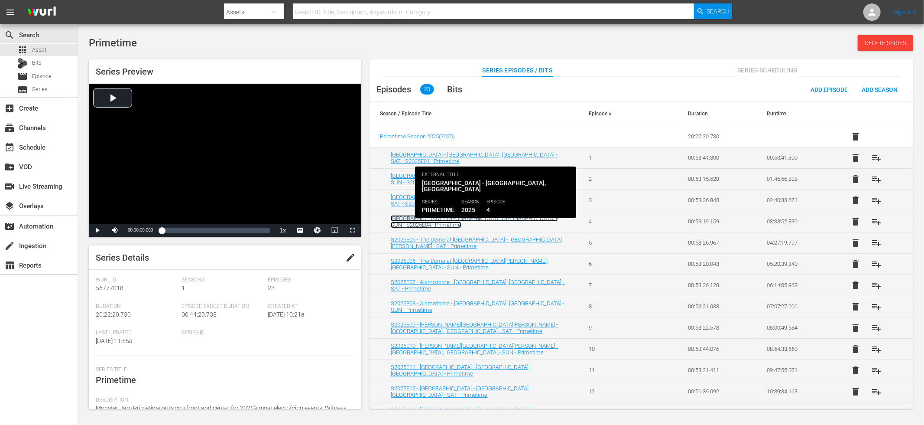
click at [479, 224] on link "Snapdragon Stadium - San Diego, CA - SUN - S2025E04 - Primetime" at bounding box center [474, 221] width 167 height 13
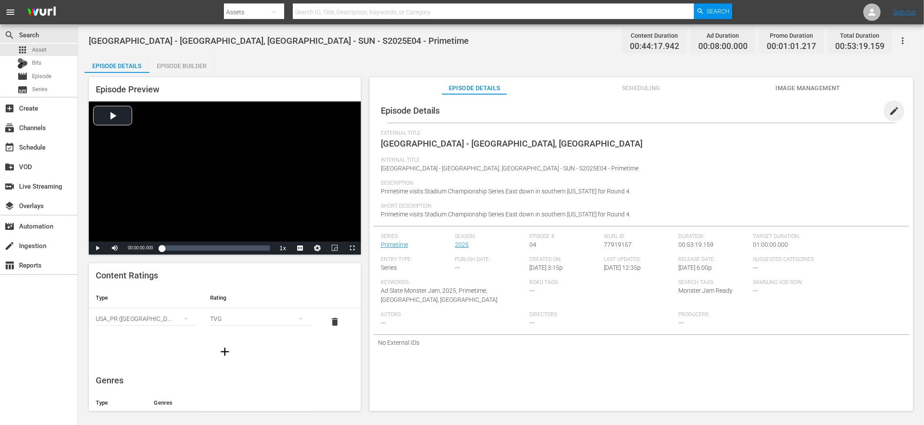
click at [889, 114] on span "edit" at bounding box center [894, 111] width 10 height 10
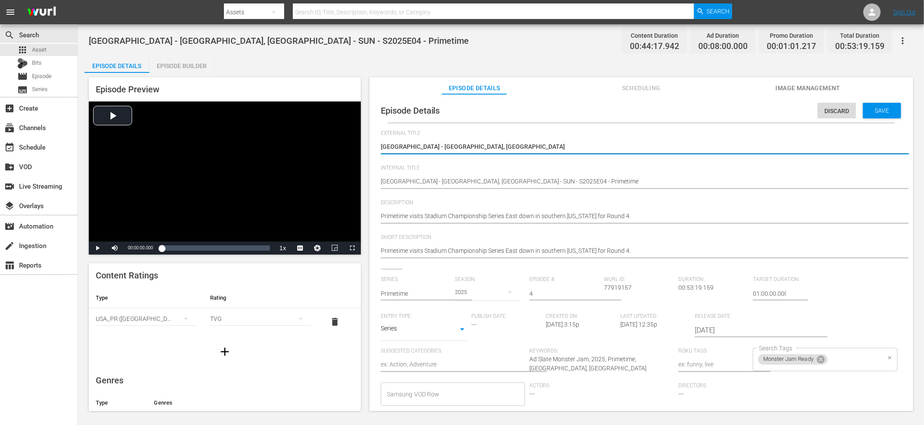
click at [842, 350] on div "Monster Jam Ready Search Tags" at bounding box center [825, 359] width 145 height 23
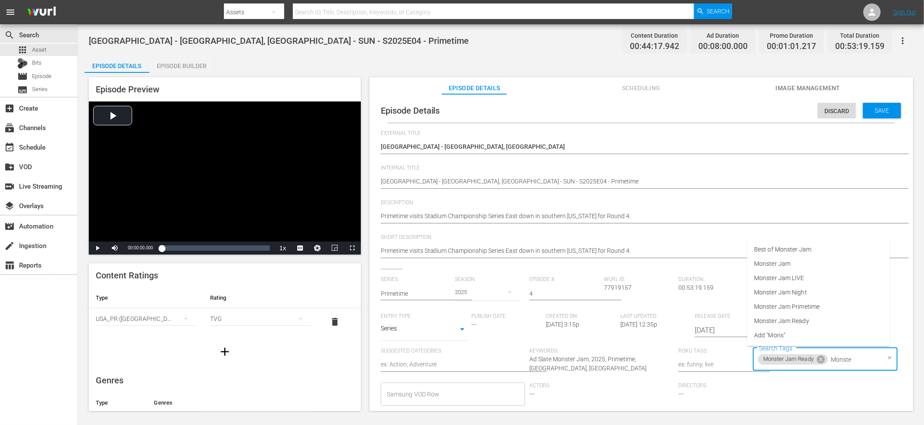
type input "Monster"
click at [853, 303] on li "Monster Jam Primetime" at bounding box center [819, 306] width 143 height 14
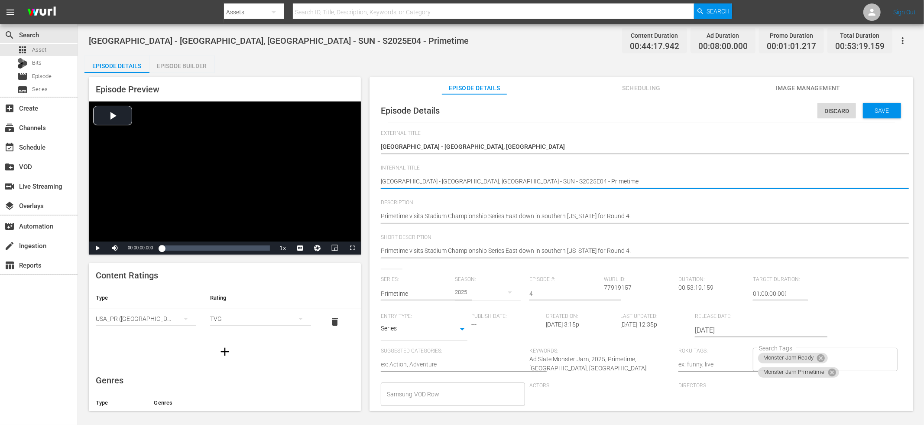
click at [506, 179] on textarea "Snapdragon Stadium - San Diego, CA - SUN - S2025E04 - Primetime" at bounding box center [639, 182] width 517 height 10
type textarea "Snapdragon Stadium - San Diego, CA - SUN - - Primetime"
click at [381, 182] on textarea "Snapdragon Stadium - San Diego, CA - SUN - S2025E04 - Primetime" at bounding box center [639, 182] width 517 height 10
paste textarea "S2025E04"
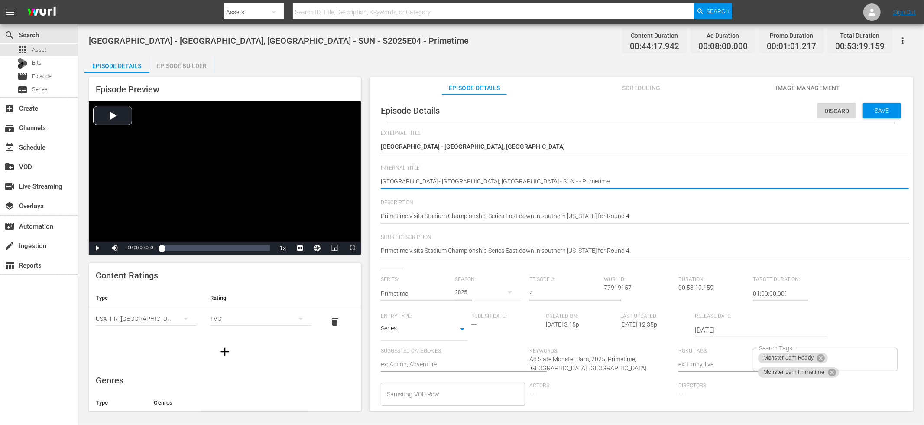
type textarea "S2025E04Snapdragon Stadium - San Diego, CA - SUN - - Primetime"
click at [527, 179] on textarea "Snapdragon Stadium - San Diego, CA - SUN - S2025E04 - Primetime" at bounding box center [639, 182] width 517 height 10
type textarea "S2025E04Snapdragon Stadium - San Diego, CA - SUN -- Primetime"
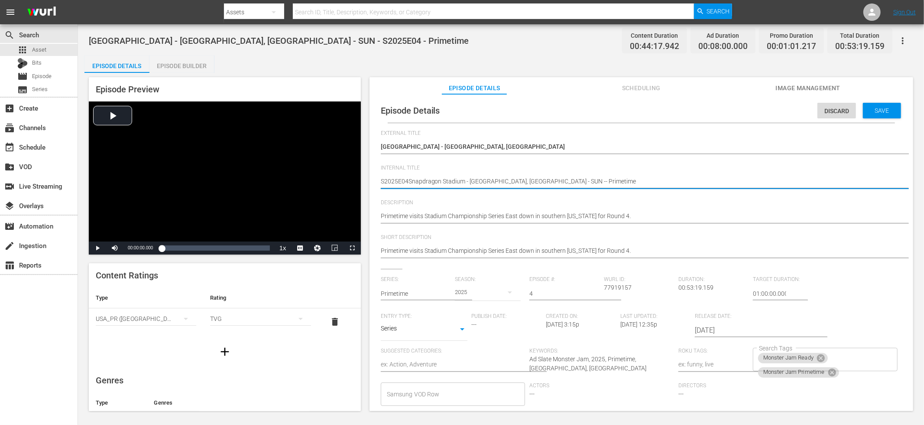
type textarea "S2025E04Snapdragon Stadium - San Diego, CA - SUN - Primetime"
type textarea "S2025E04Snapdragon Stadium - San Diego, CA - SUN- Primetime"
type textarea "S2025E04Snapdragon Stadium - San Diego, CA - SUN - Primetime"
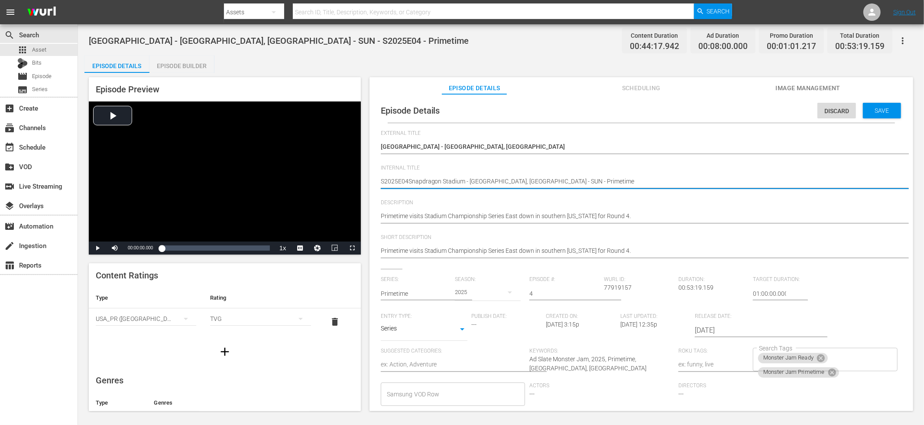
type textarea "S2025E04Snapdragon Stadium - San Diego, CA - SUN - Primetime"
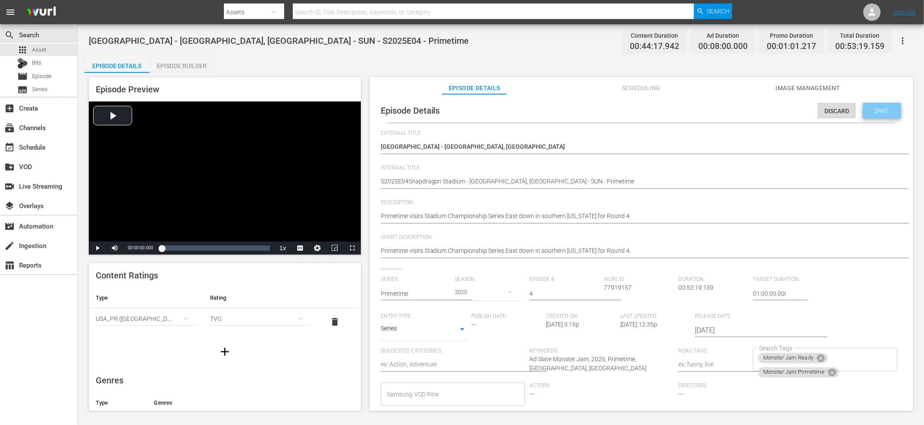
drag, startPoint x: 865, startPoint y: 111, endPoint x: 860, endPoint y: 112, distance: 5.7
click at [868, 111] on span "Save" at bounding box center [882, 110] width 28 height 7
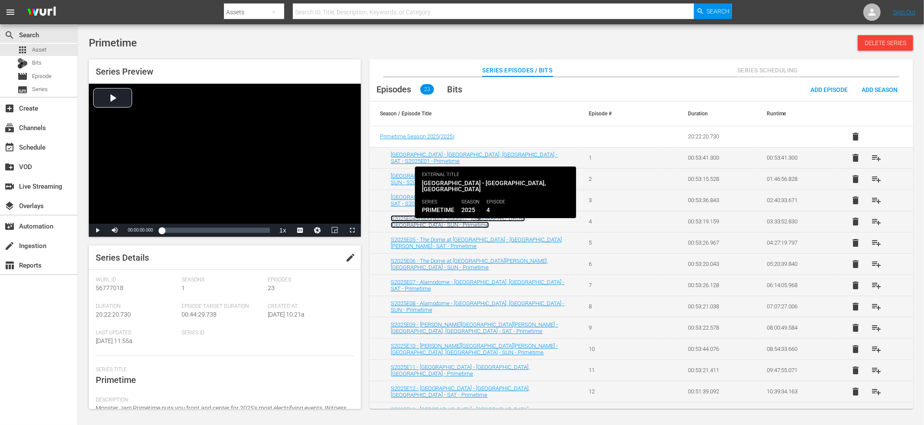
click at [525, 221] on link "S2025E04Snapdragon Stadium - San Diego, CA - SUN - Primetime" at bounding box center [458, 221] width 134 height 13
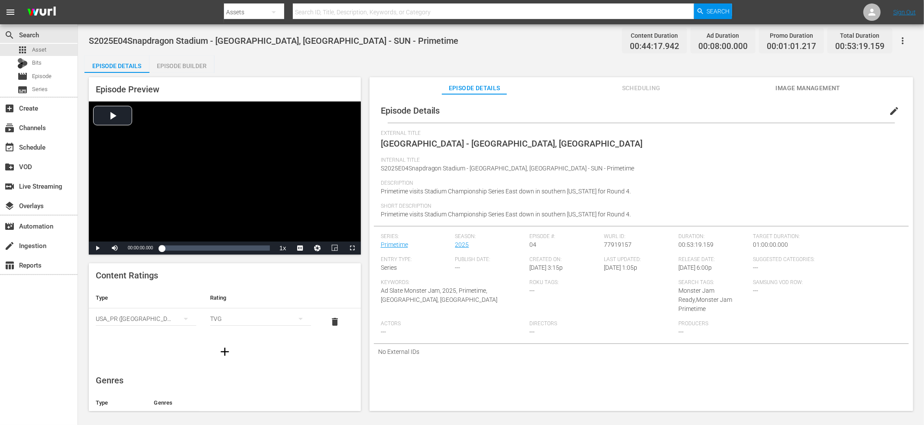
click at [884, 112] on button "edit" at bounding box center [894, 111] width 21 height 21
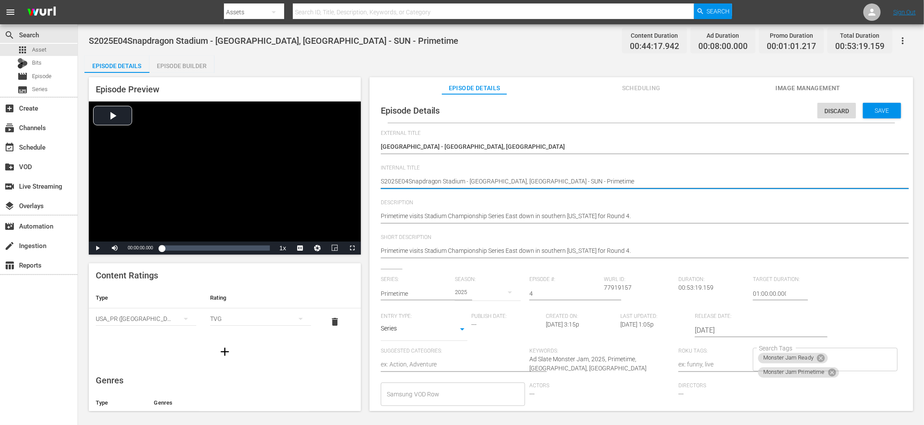
type textarea "S2025E04 Snapdragon Stadium - San Diego, CA - SUN - Primetime"
type textarea "S2025E04 -Snapdragon Stadium - San Diego, CA - SUN - Primetime"
type textarea "S2025E04 - Snapdragon Stadium - San Diego, CA - SUN - Primetime"
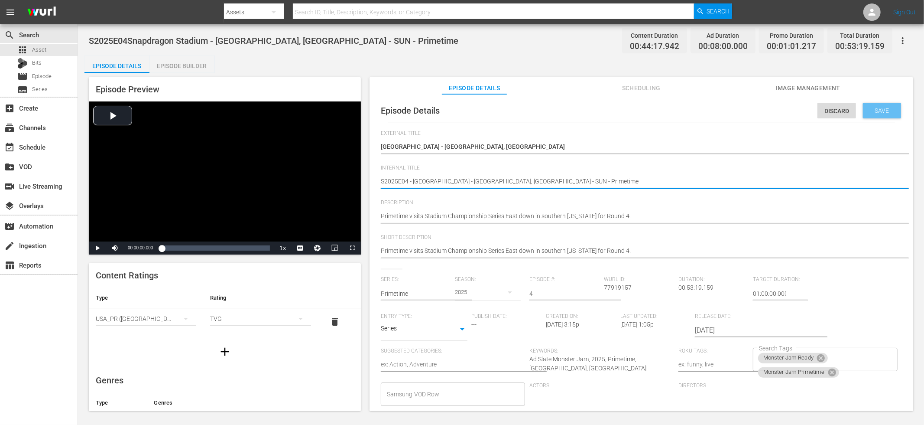
type textarea "S2025E04 - Snapdragon Stadium - San Diego, CA - SUN - Primetime"
click at [876, 111] on span "Save" at bounding box center [882, 110] width 28 height 7
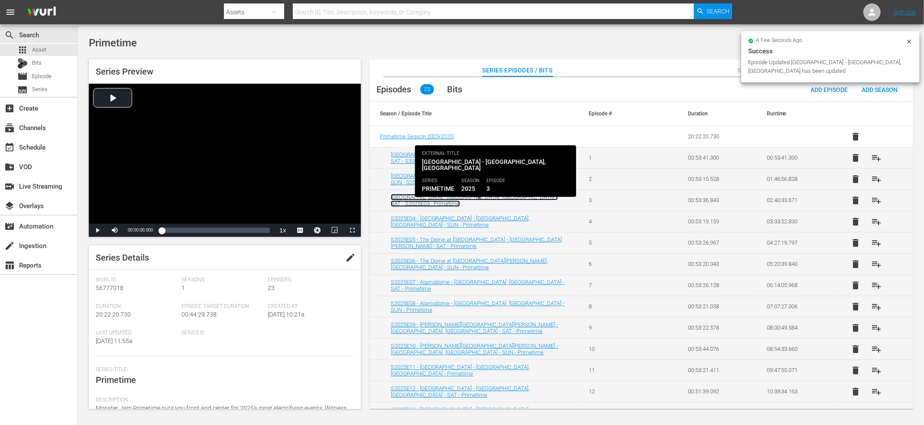
click at [481, 198] on link "Snapdragon Stadium - San Diego, CA - SAT - S2025E03 - Primetime" at bounding box center [474, 200] width 167 height 13
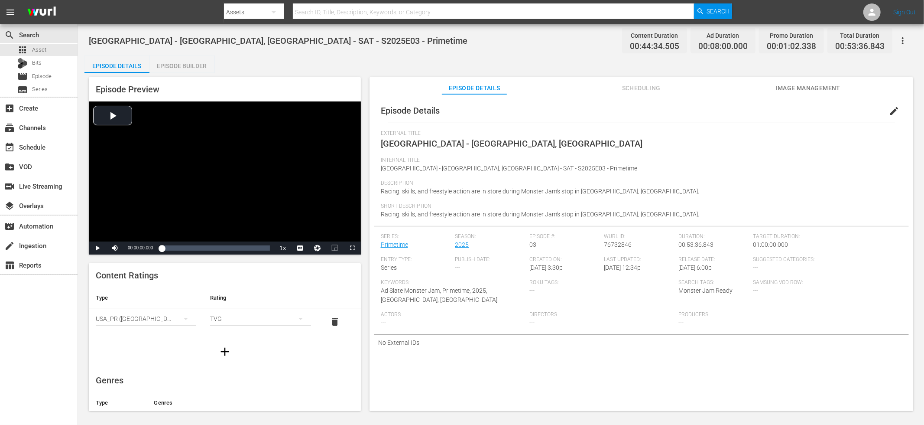
click at [891, 112] on span "edit" at bounding box center [894, 111] width 10 height 10
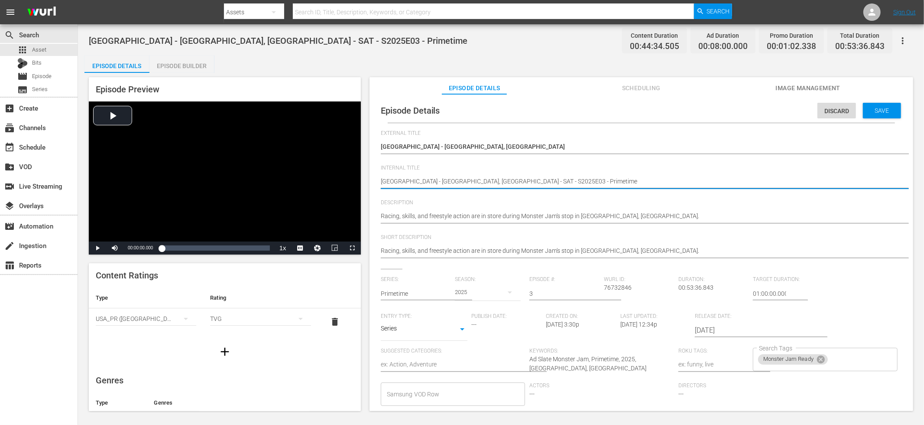
click at [509, 181] on textarea "Snapdragon Stadium - San Diego, CA - SAT - S2025E03 - Primetime" at bounding box center [639, 182] width 517 height 10
type textarea "Snapdragon Stadium - San Diego, CA - SAT - - Primetime"
type textarea "Snapdragon Stadium - San Diego, CA - SAT - Primetime"
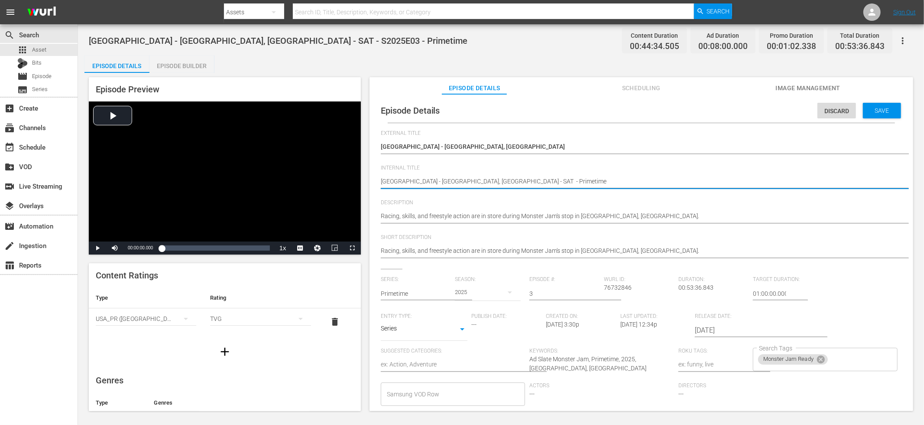
type textarea "Snapdragon Stadium - San Diego, CA - SAT - Primetime"
click at [382, 182] on textarea "Snapdragon Stadium - San Diego, CA - SAT - S2025E03 - Primetime" at bounding box center [639, 182] width 517 height 10
paste textarea "S2025E03"
type textarea "S2025E03Snapdragon Stadium - San Diego, CA - SAT - Primetime"
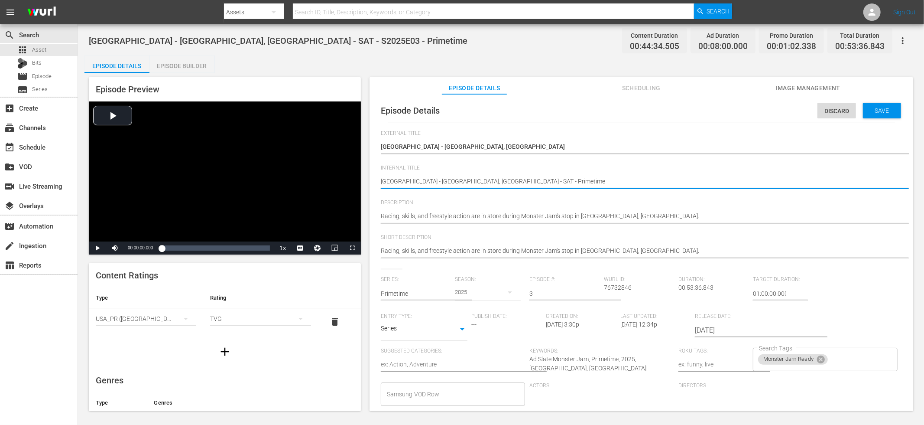
type textarea "S2025E03Snapdragon Stadium - San Diego, CA - SAT - Primetime"
type textarea "S2025E03 Snapdragon Stadium - San Diego, CA - SAT - Primetime"
type textarea "S2025E03 -Snapdragon Stadium - San Diego, CA - SAT - Primetime"
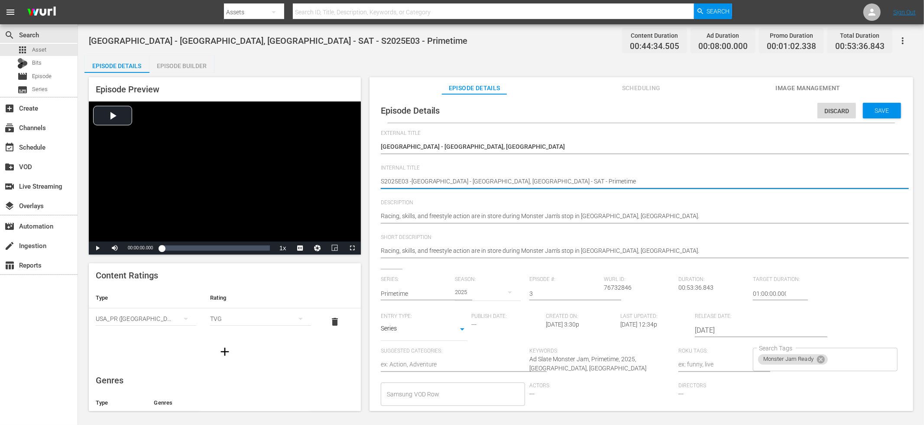
type textarea "S2025E03 - Snapdragon Stadium - San Diego, CA - SAT - Primetime"
click at [849, 361] on input "Search Tags" at bounding box center [854, 359] width 51 height 16
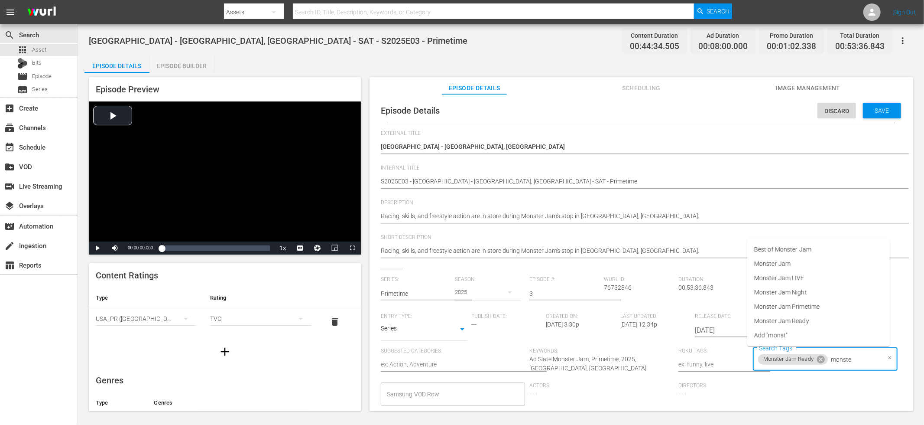
type input "monster"
click at [846, 310] on li "Monster Jam Primetime" at bounding box center [819, 306] width 143 height 14
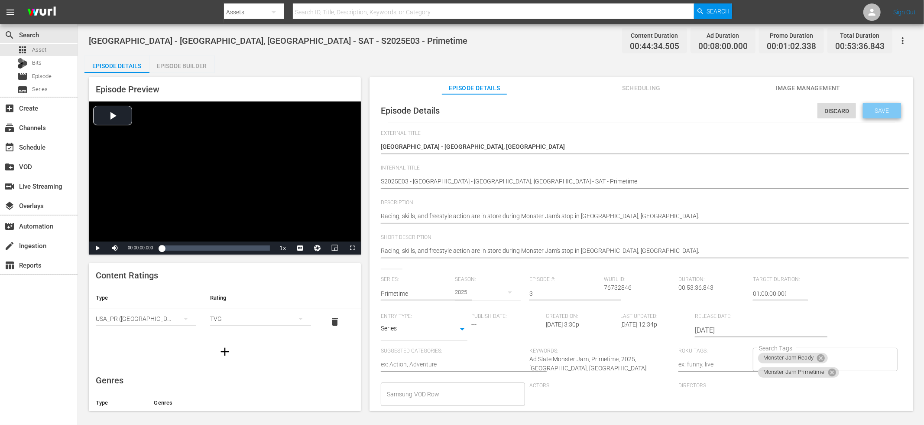
drag, startPoint x: 869, startPoint y: 107, endPoint x: 719, endPoint y: 116, distance: 150.2
click at [869, 108] on span "Save" at bounding box center [882, 110] width 28 height 7
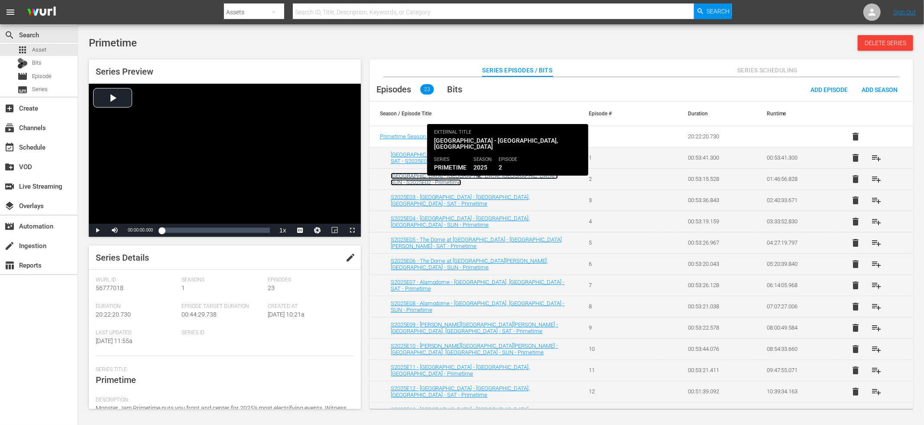
click at [494, 182] on link "Angel Stadium - Anaheim, CA - SUN - S2025E02 - Primetime" at bounding box center [474, 178] width 167 height 13
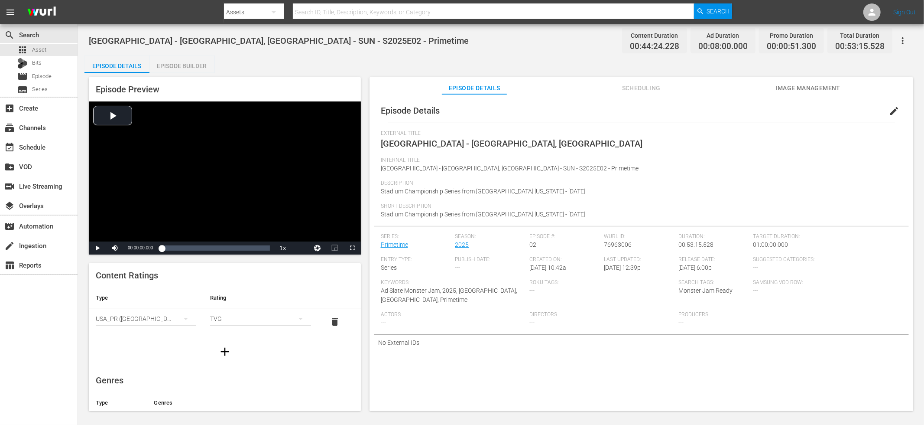
click at [889, 112] on span "edit" at bounding box center [894, 111] width 10 height 10
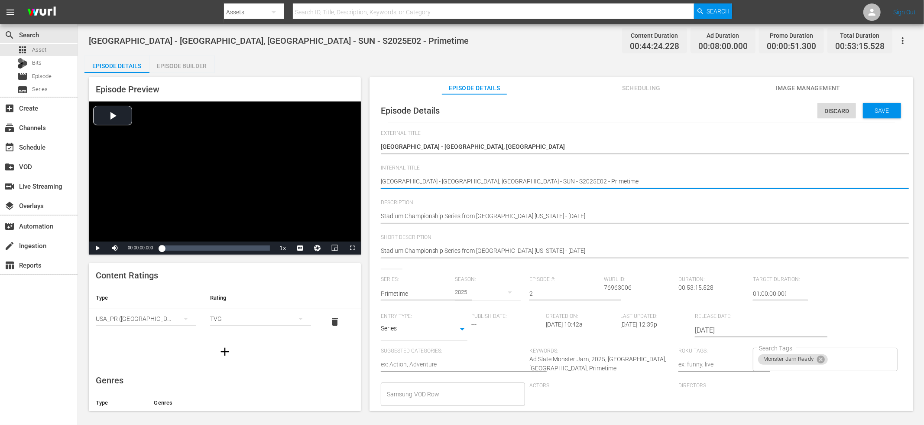
click at [498, 183] on textarea "Angel Stadium - Anaheim, CA - SUN - S2025E02 - Primetime" at bounding box center [639, 182] width 517 height 10
type textarea "Angel Stadium - Anaheim, CA - SUN - - Primetime"
type textarea "Angel Stadium - Anaheim, CA - SUN - Primetime"
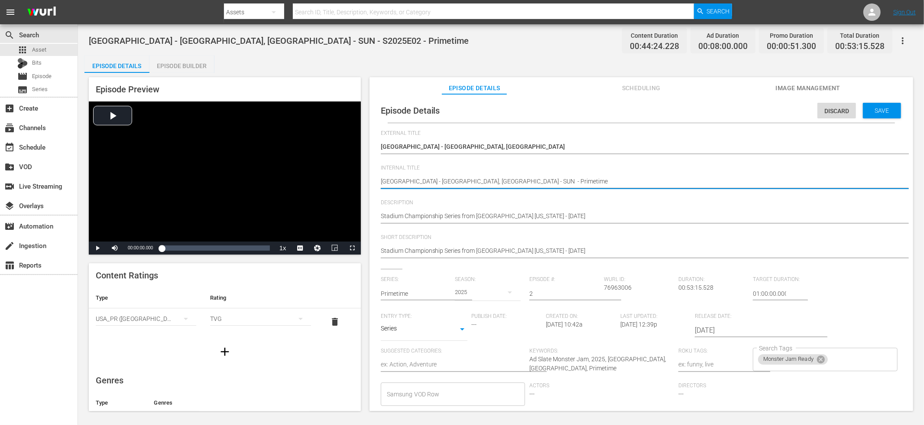
type textarea "Angel Stadium - Anaheim, CA - SUN - Primetime"
click at [381, 184] on textarea "Angel Stadium - Anaheim, CA - SUN - S2025E02 - Primetime" at bounding box center [639, 182] width 517 height 10
paste textarea "S2025E02"
type textarea "S2025E02Angel Stadium - Anaheim, CA - SUN - Primetime"
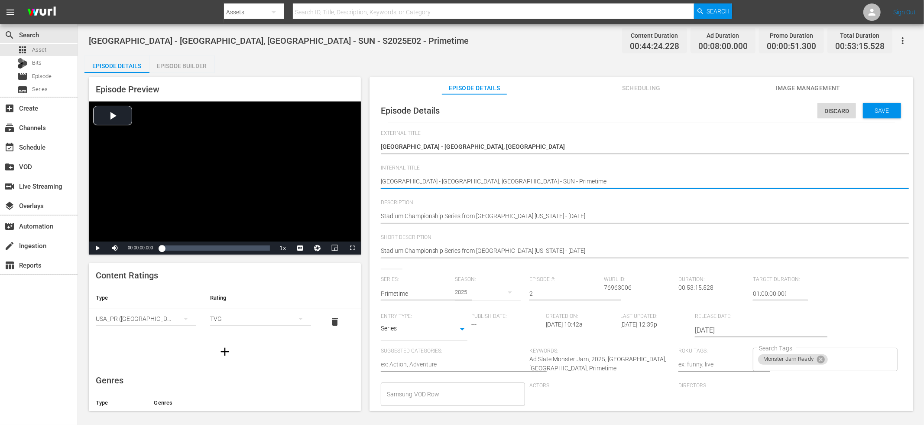
type textarea "S2025E02Angel Stadium - Anaheim, CA - SUN - Primetime"
type textarea "S2025E02 Angel Stadium - Anaheim, CA - SUN - Primetime"
type textarea "S2025E02 -Angel Stadium - Anaheim, CA - SUN - Primetime"
type textarea "S2025E02 - Angel Stadium - Anaheim, CA - SUN - Primetime"
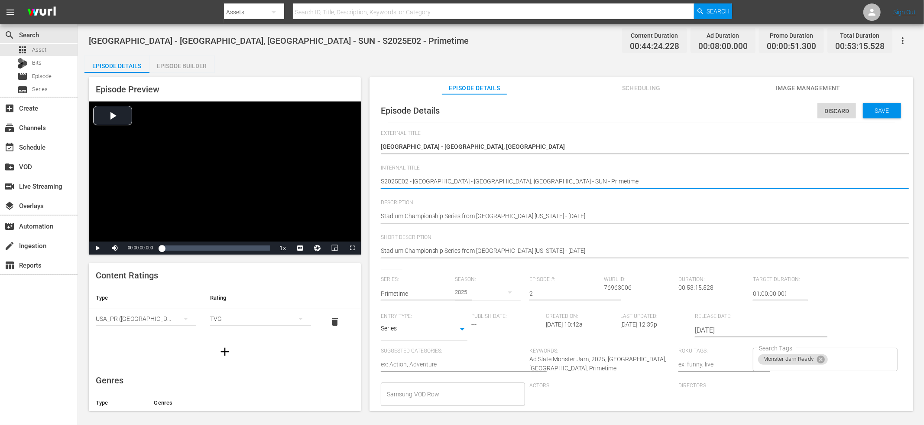
type textarea "S2025E02 - Angel Stadium - Anaheim, CA - SUN - Primetime"
click at [856, 362] on input "Search Tags" at bounding box center [854, 359] width 51 height 16
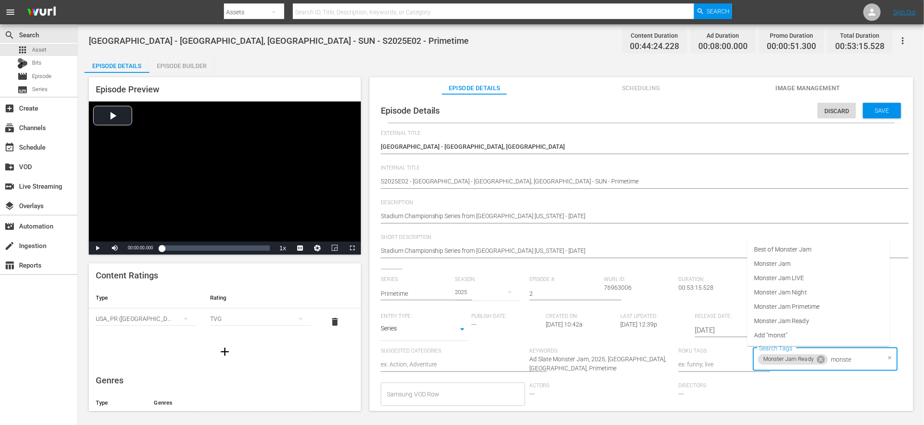
type input "monster"
click at [836, 311] on li "Monster Jam Primetime" at bounding box center [819, 306] width 143 height 14
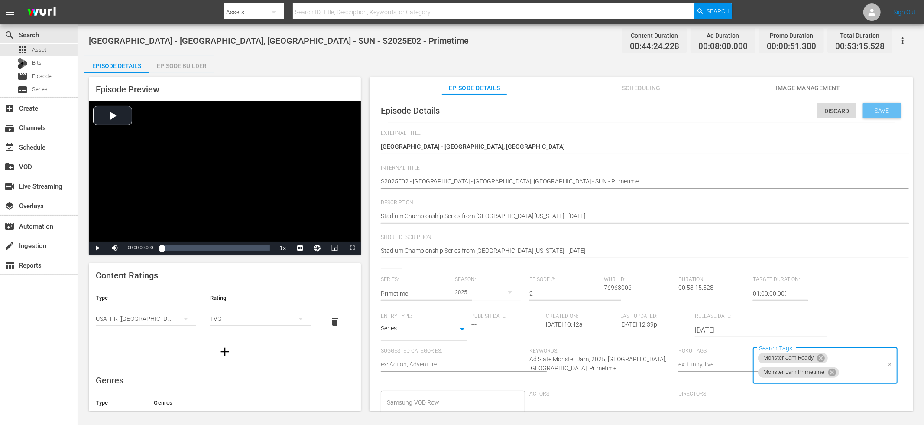
click at [875, 107] on span "Save" at bounding box center [882, 110] width 28 height 7
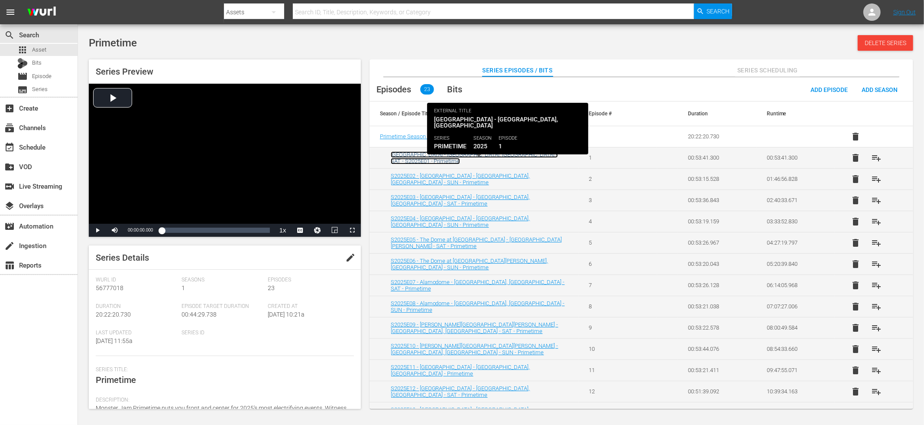
click at [487, 159] on link "Angel Stadium - Anaheim, CA - SAT - S2025E01 - Primetime" at bounding box center [474, 157] width 167 height 13
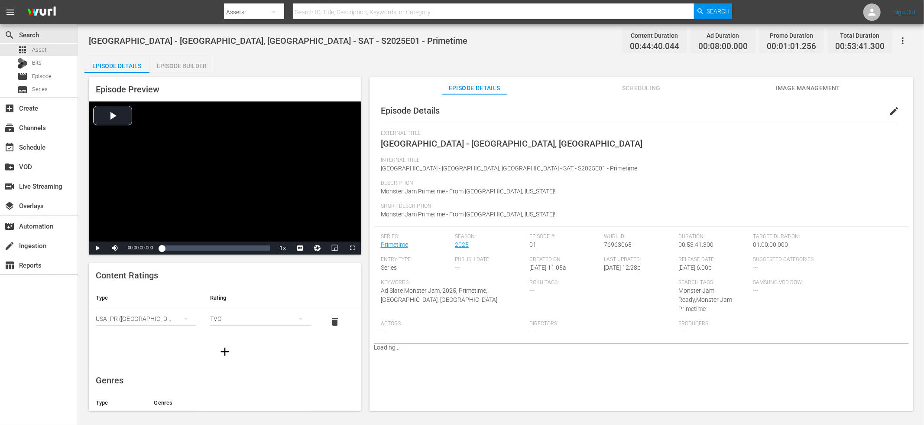
click at [889, 116] on span "edit" at bounding box center [894, 111] width 10 height 10
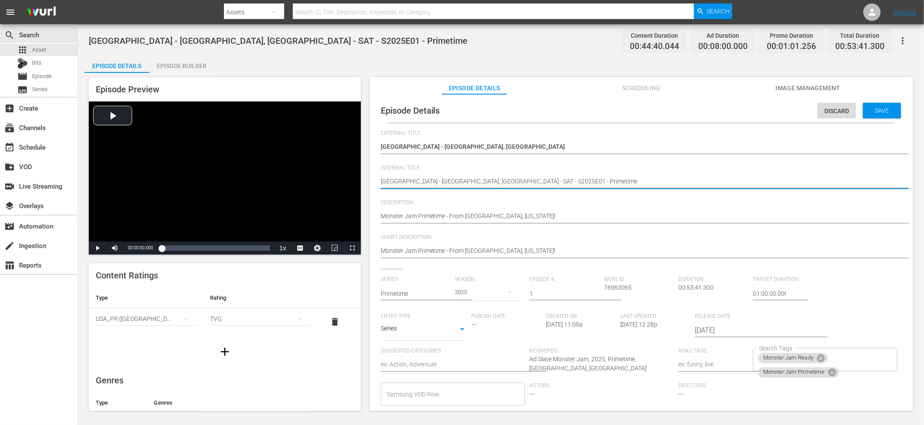
click at [490, 184] on textarea "Angel Stadium - Anaheim, CA - SAT - S2025E01 - Primetime" at bounding box center [639, 182] width 517 height 10
type textarea "Angel Stadium - Anaheim, CA - SAT - - Primetime"
type textarea "Angel Stadium - Anaheim, CA - SAT - Primetime"
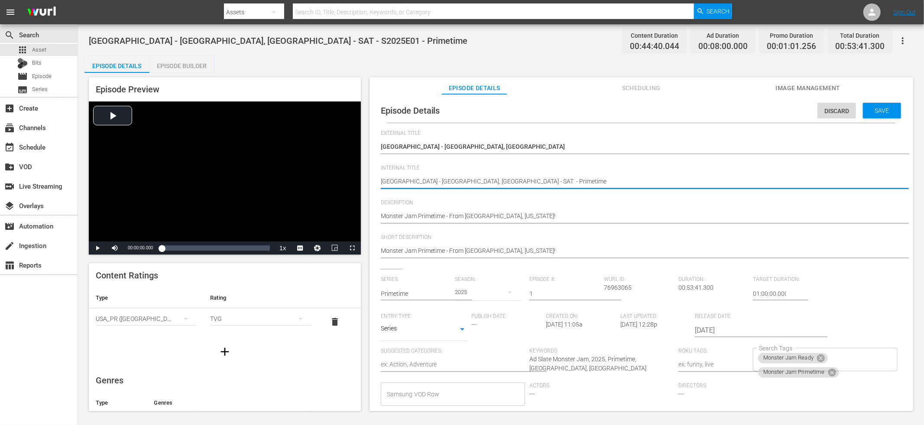
type textarea "Angel Stadium - Anaheim, CA - SAT - Primetime"
click at [382, 182] on textarea "Angel Stadium - Anaheim, CA - SAT - S2025E01 - Primetime" at bounding box center [639, 182] width 517 height 10
paste textarea "S2025E01"
type textarea "S2025E01Angel Stadium - Anaheim, CA - SAT - Primetime"
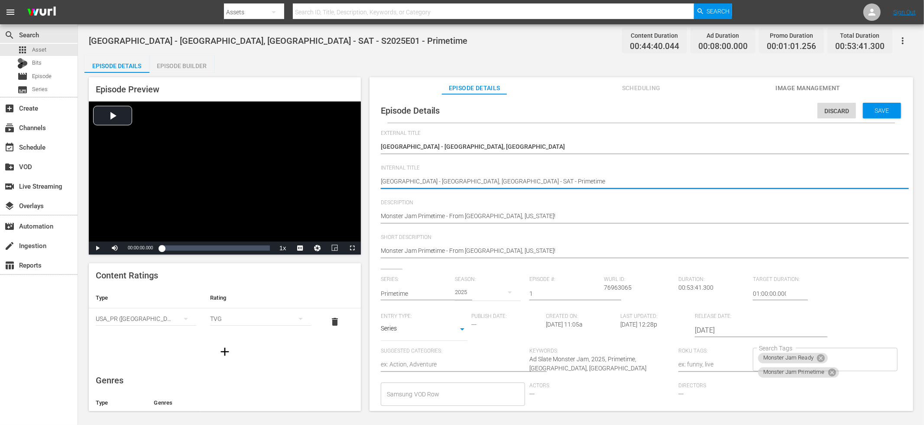
type textarea "S2025E01Angel Stadium - Anaheim, CA - SAT - Primetime"
type textarea "S2025E01 Angel Stadium - Anaheim, CA - SAT - Primetime"
type textarea "S2025E01 -Angel Stadium - Anaheim, CA - SAT - Primetime"
type textarea "S2025E01 - Angel Stadium - Anaheim, CA - SAT - Primetime"
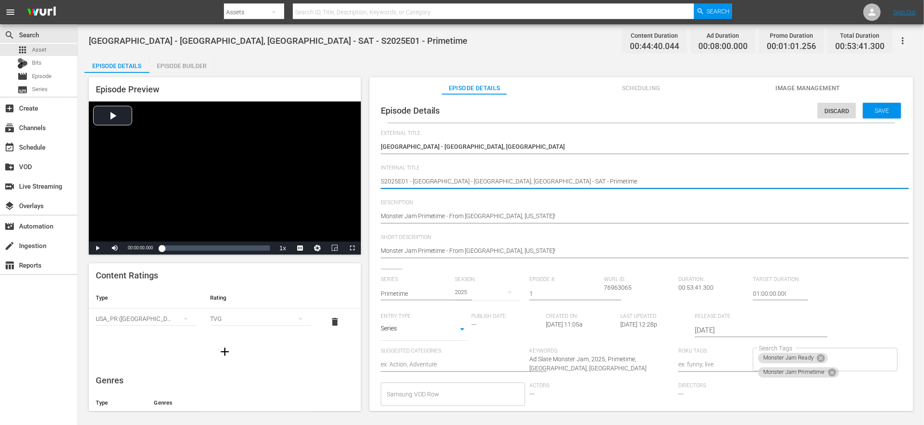
type textarea "S2025E01 - Angel Stadium - Anaheim, CA - SAT - Primetime"
drag, startPoint x: 872, startPoint y: 108, endPoint x: 860, endPoint y: 111, distance: 12.5
click at [872, 108] on span "Save" at bounding box center [882, 110] width 28 height 7
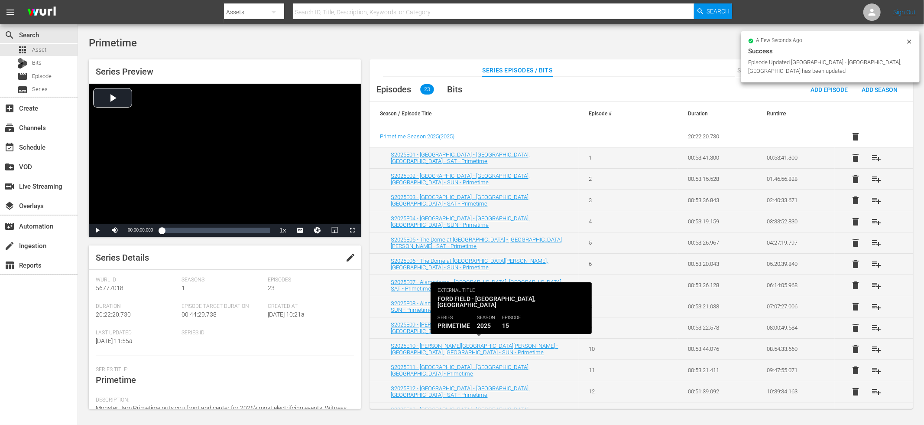
scroll to position [228, 0]
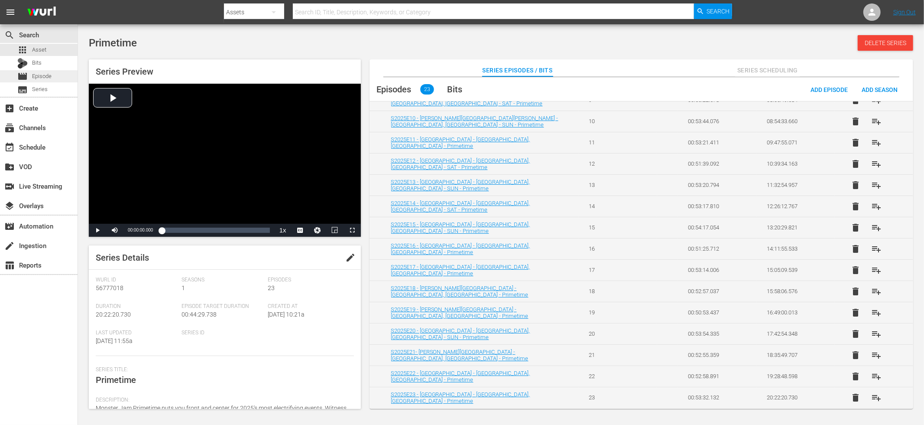
click at [49, 73] on span "Episode" at bounding box center [42, 76] width 20 height 9
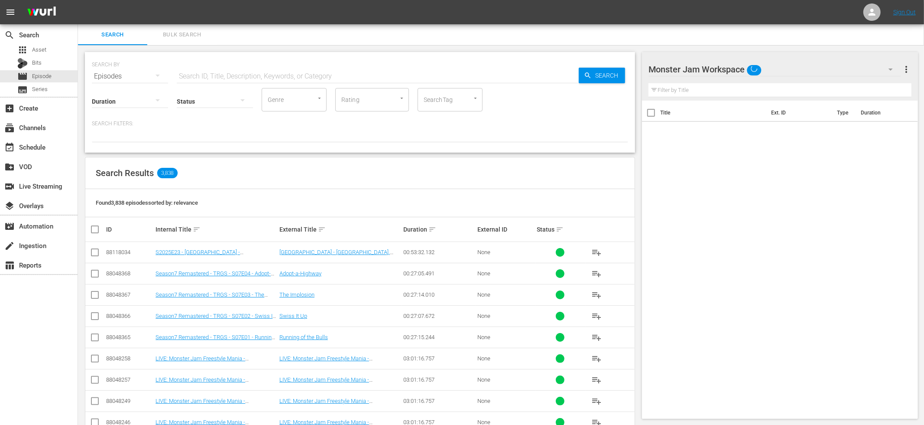
click at [426, 107] on div "SearchTag" at bounding box center [450, 99] width 65 height 23
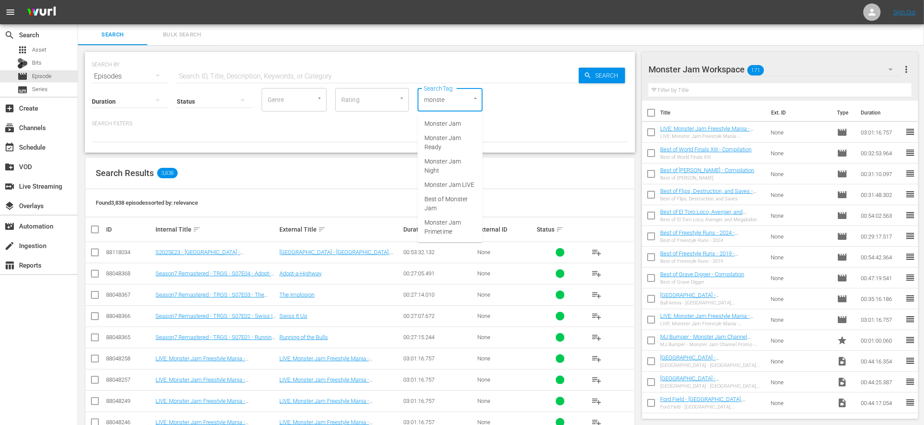
type input "monster"
click at [449, 221] on span "Monster Jam Primetime" at bounding box center [450, 227] width 51 height 18
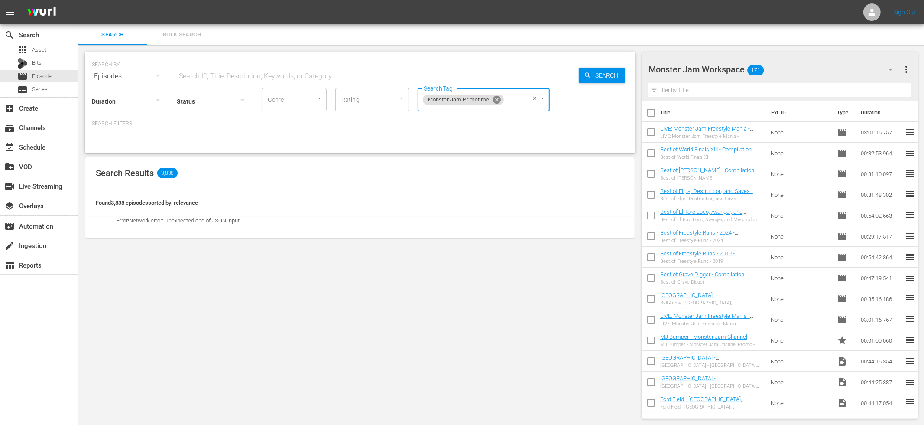
click at [498, 102] on icon at bounding box center [497, 100] width 8 height 8
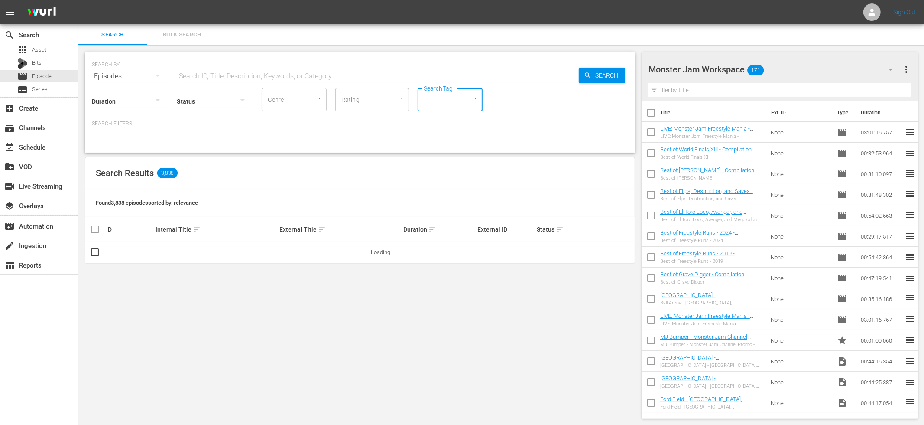
click at [449, 106] on input "SearchTag" at bounding box center [438, 100] width 33 height 16
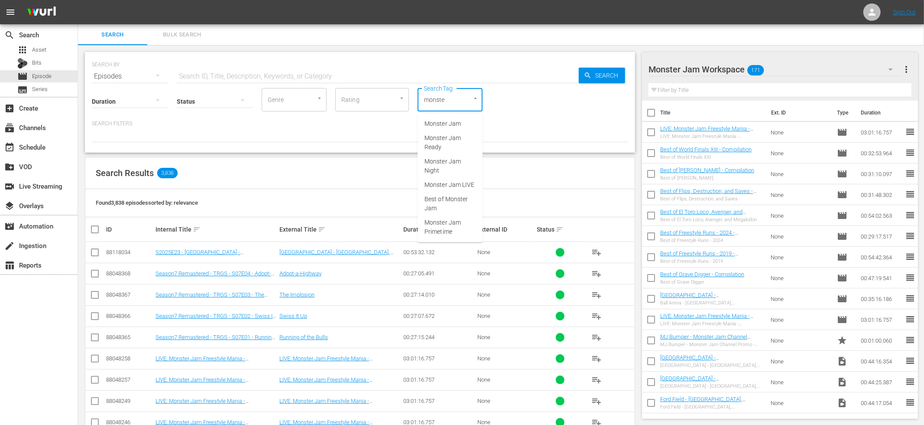
type input "monster"
click at [456, 223] on span "Monster Jam Primetime" at bounding box center [450, 227] width 51 height 18
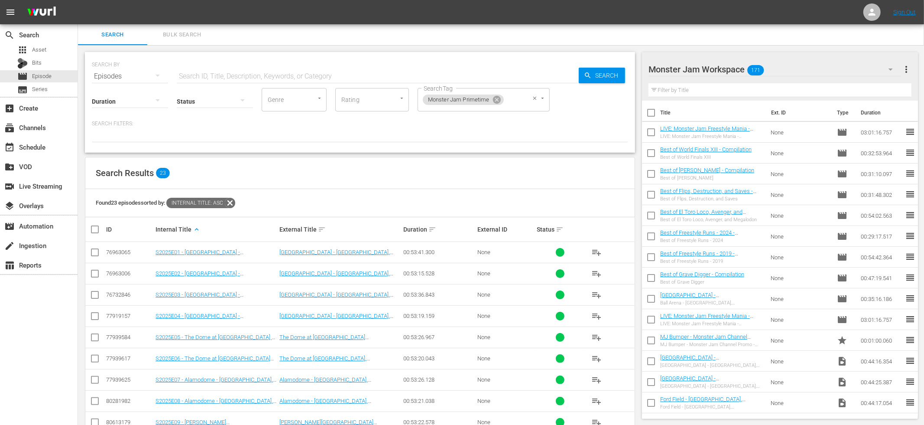
click at [505, 101] on input "SearchTag" at bounding box center [513, 100] width 16 height 16
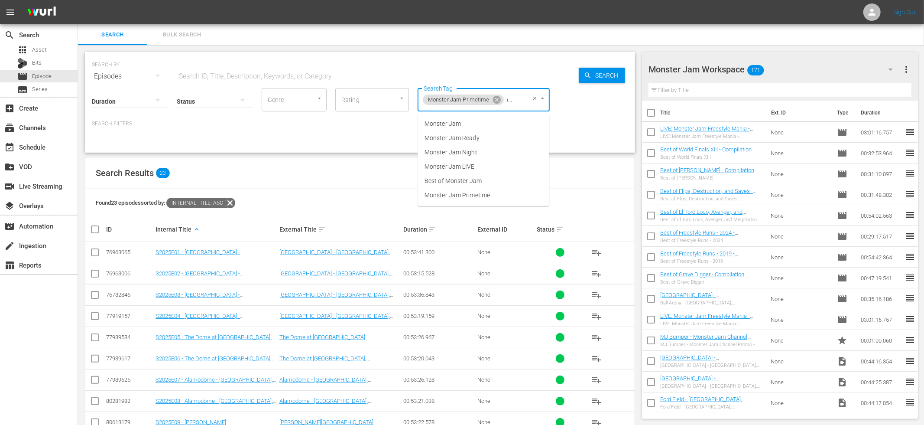
type input "monster"
click at [468, 140] on span "Monster Jam Ready" at bounding box center [452, 137] width 55 height 9
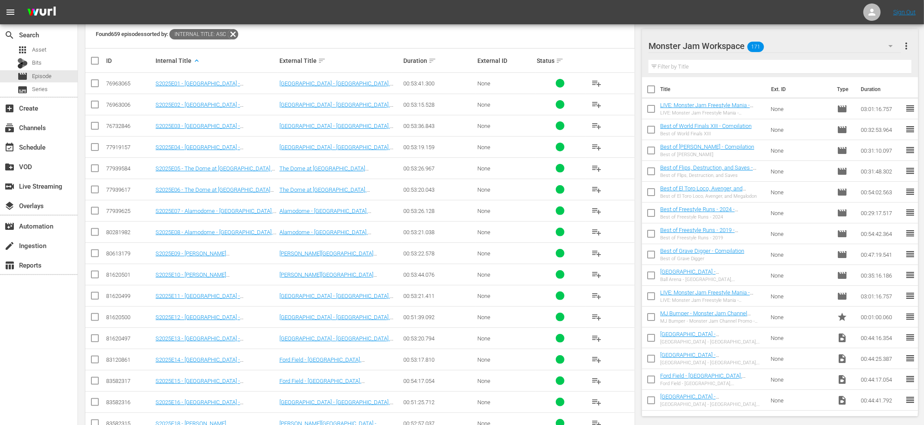
scroll to position [0, 0]
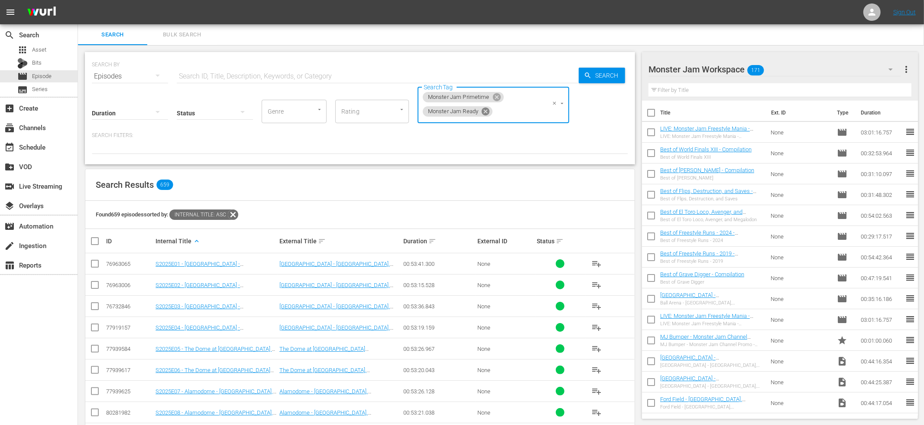
click at [485, 110] on icon at bounding box center [486, 111] width 8 height 8
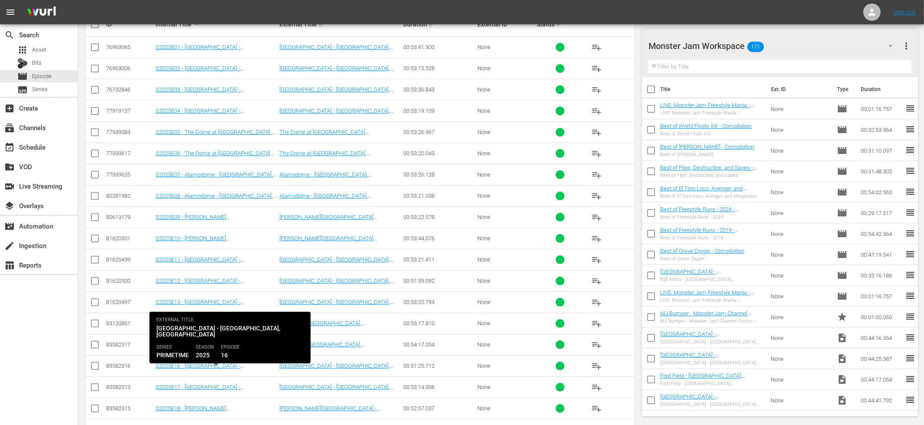
scroll to position [213, 0]
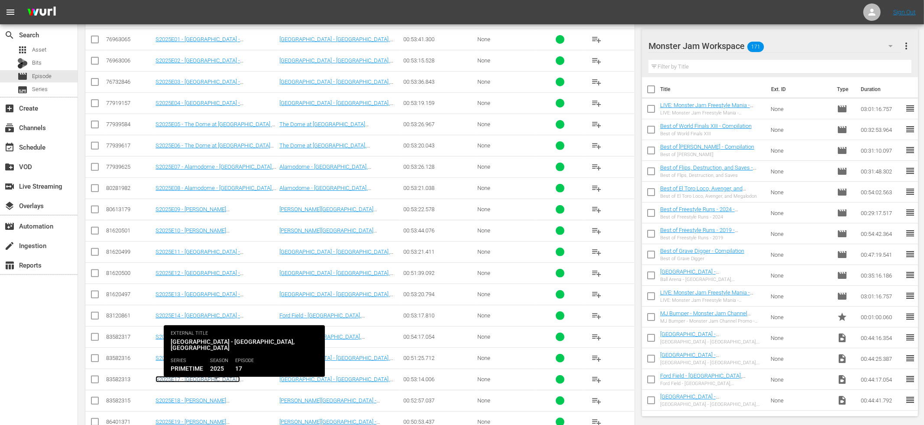
click at [229, 377] on link "S2025E17 - AT&T Stadium - Arlington, TX - Primetime" at bounding box center [211, 386] width 111 height 20
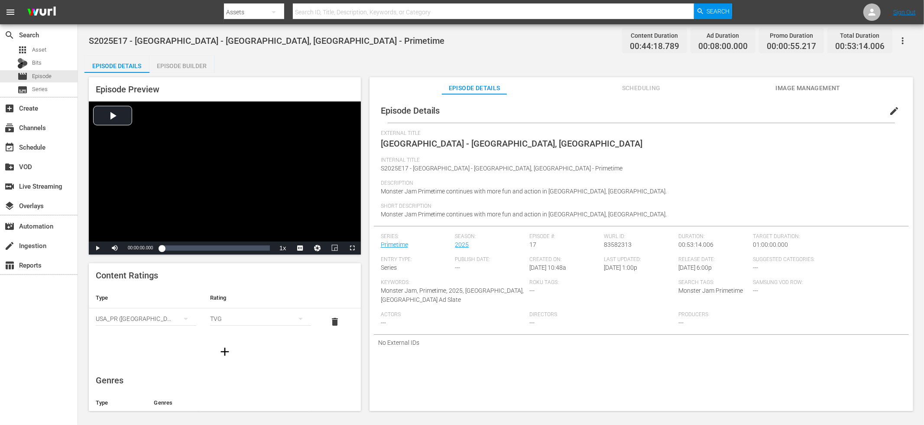
click at [889, 112] on span "edit" at bounding box center [894, 111] width 10 height 10
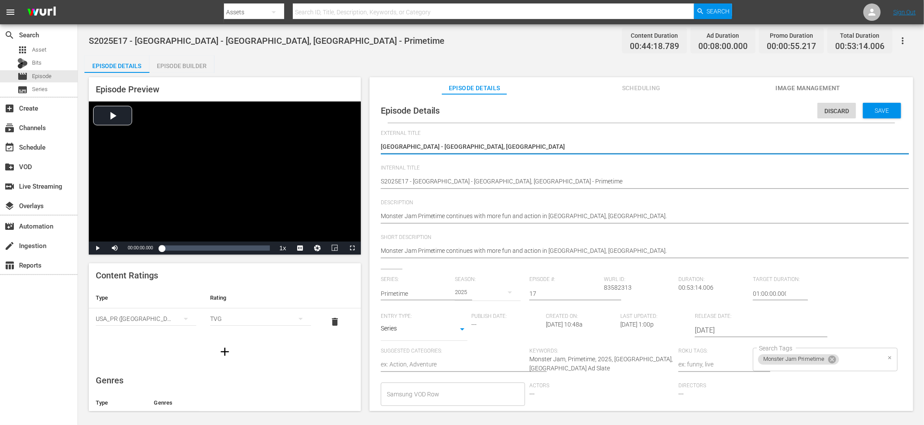
click at [841, 359] on input "Search Tags" at bounding box center [861, 359] width 40 height 16
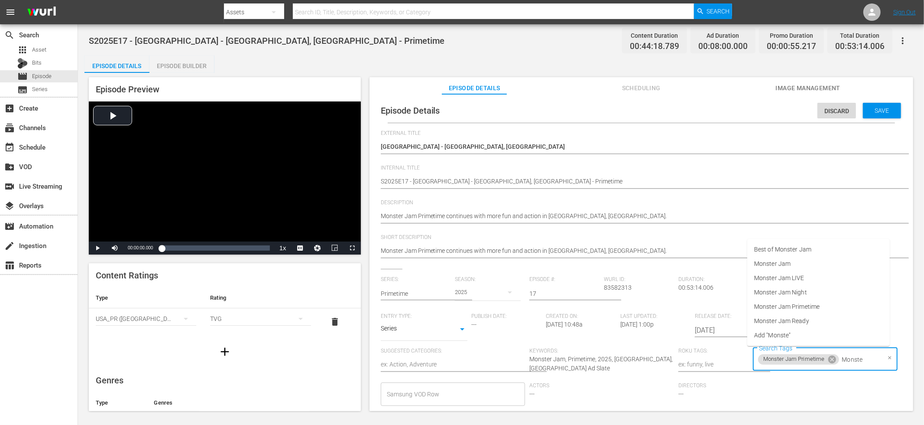
type input "Monster"
click at [771, 318] on span "Monster Jam Ready" at bounding box center [781, 320] width 55 height 9
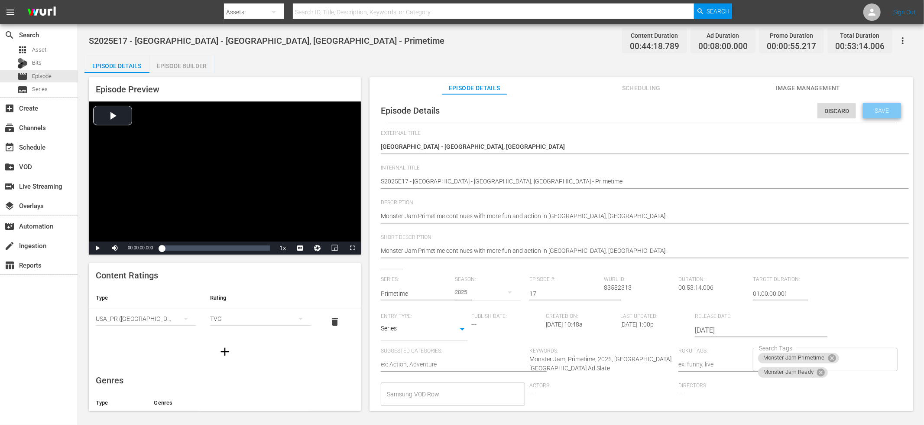
click at [872, 113] on span "Save" at bounding box center [882, 110] width 28 height 7
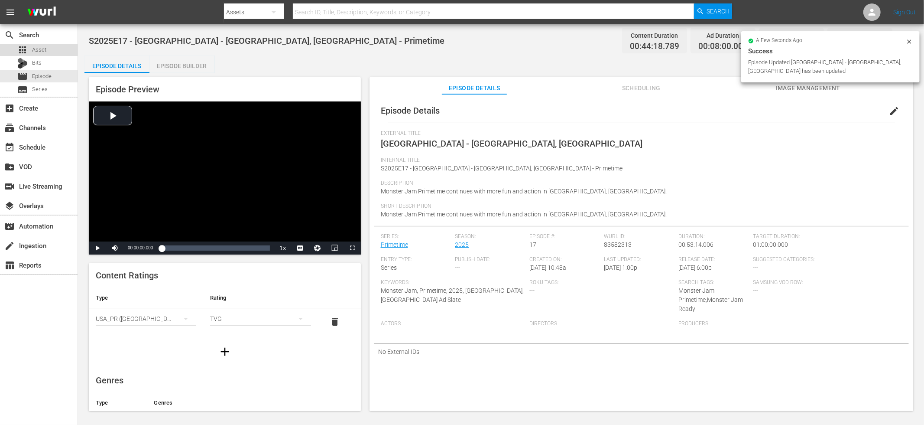
click at [39, 48] on span "Asset" at bounding box center [39, 50] width 14 height 9
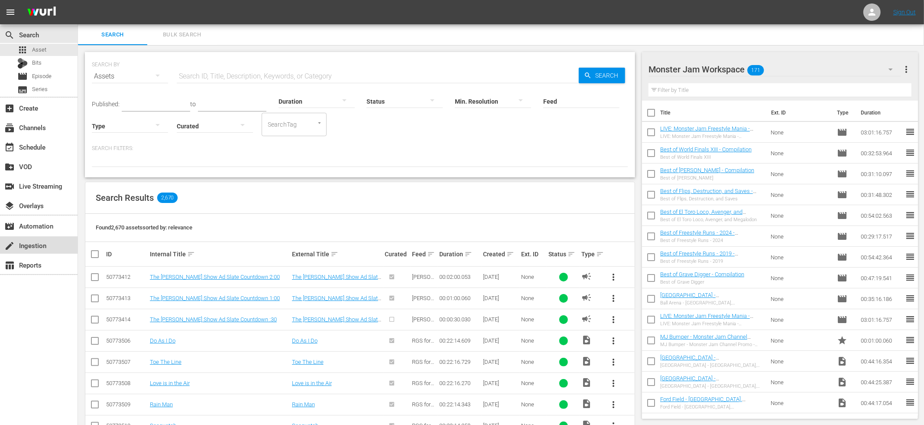
click at [51, 247] on div "create Ingestion" at bounding box center [39, 244] width 78 height 17
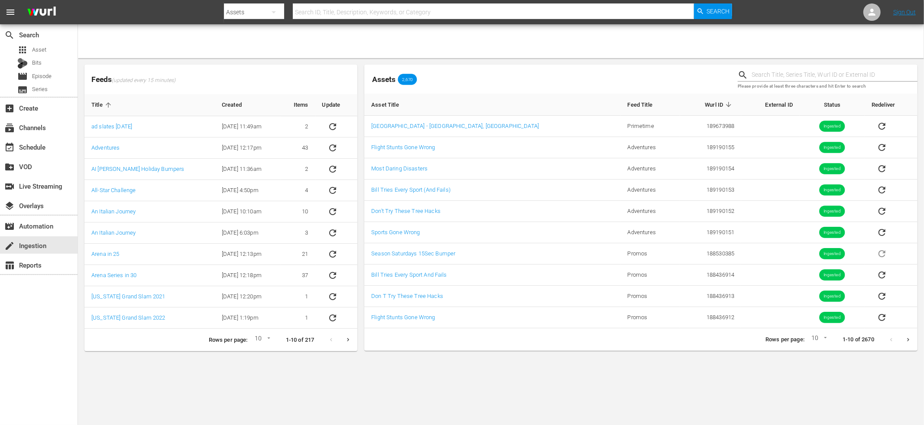
click at [547, 63] on div "Assets 2,670" at bounding box center [548, 79] width 374 height 36
click at [265, 339] on body "menu Search By Assets Search ID, Title, Description, Keywords, or Category Sear…" at bounding box center [462, 212] width 924 height 425
click at [263, 355] on li "15" at bounding box center [260, 355] width 21 height 14
type input "15"
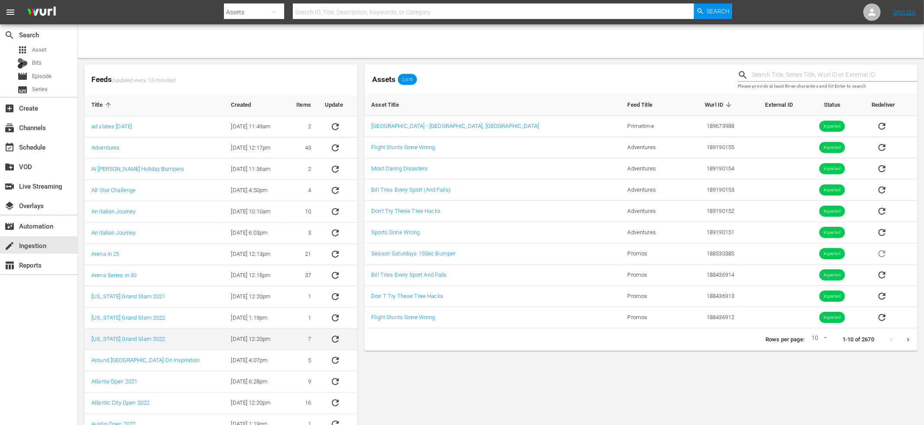
scroll to position [40, 0]
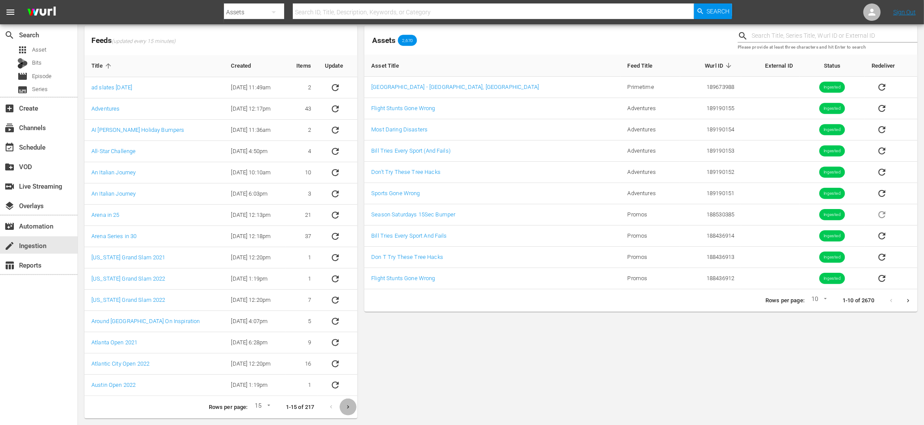
click at [348, 404] on icon "Next page" at bounding box center [348, 406] width 7 height 7
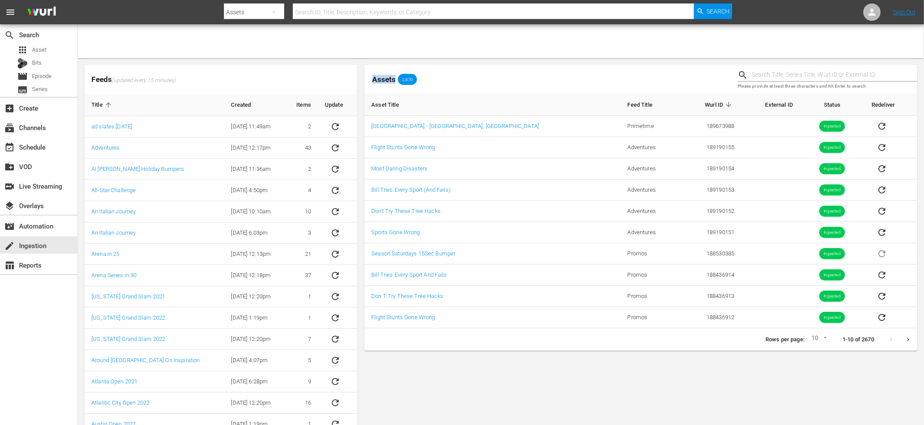
click at [348, 404] on body "menu Search By Assets Search ID, Title, Description, Keywords, or Category Sear…" at bounding box center [462, 212] width 924 height 425
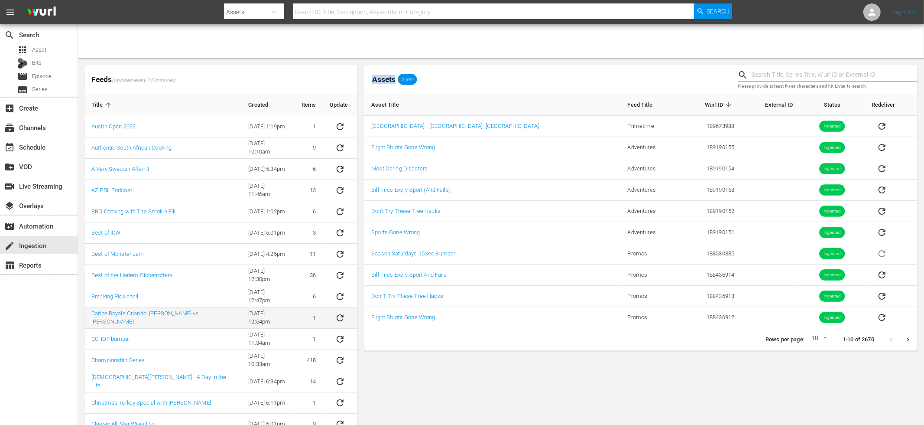
scroll to position [40, 0]
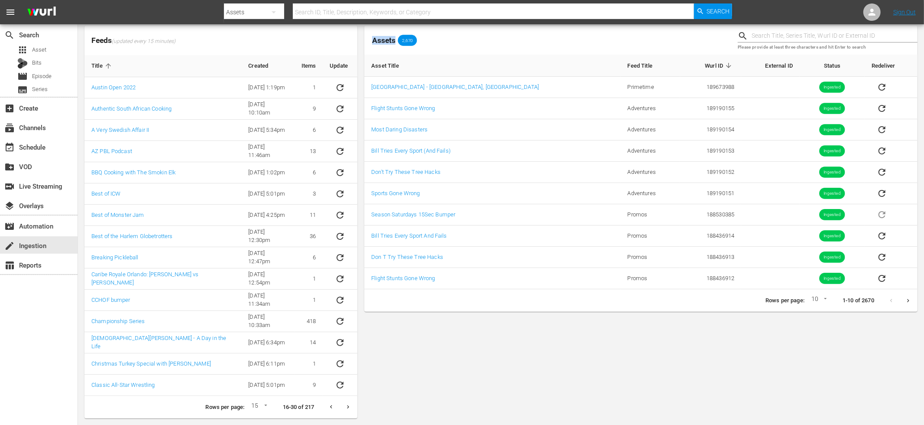
click at [348, 405] on icon "Next page" at bounding box center [349, 406] width 2 height 3
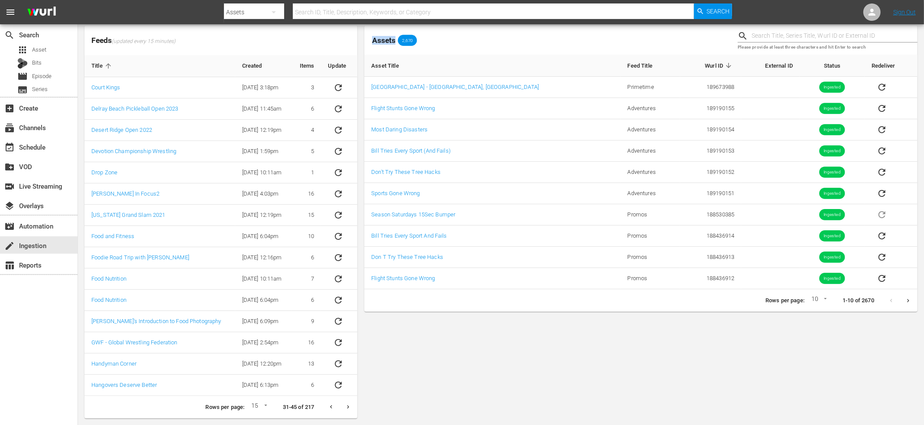
click at [348, 405] on icon "Next page" at bounding box center [348, 406] width 7 height 7
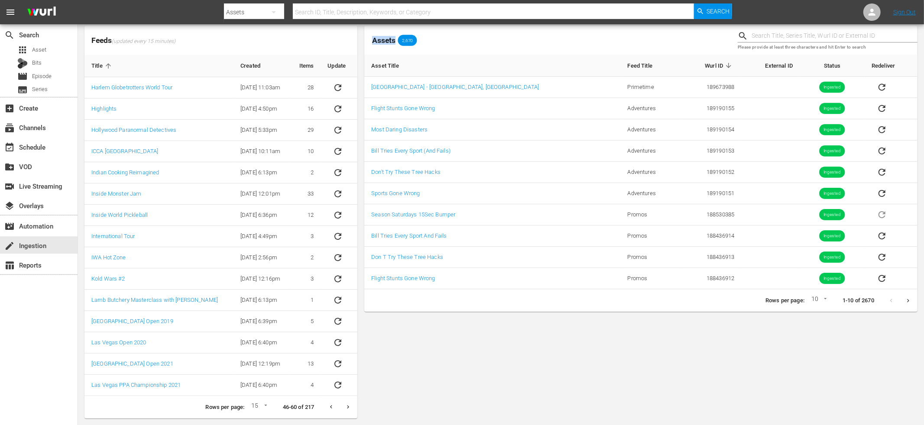
click at [349, 405] on icon "Next page" at bounding box center [348, 406] width 7 height 7
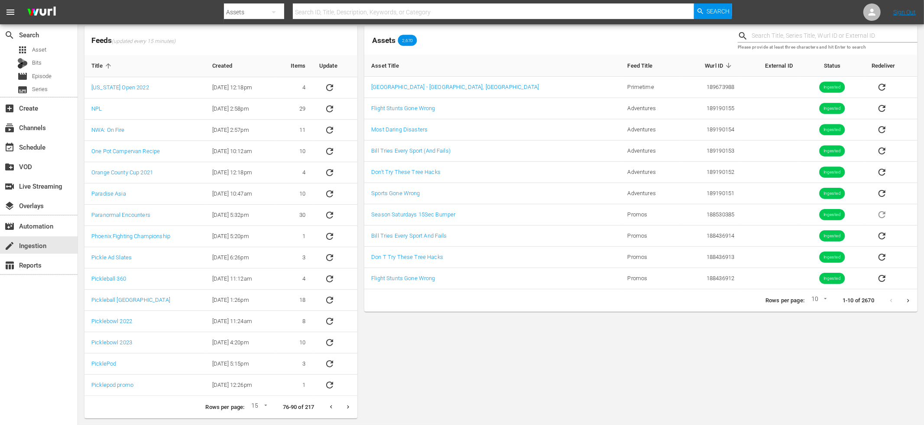
click at [348, 409] on icon "Next page" at bounding box center [348, 406] width 7 height 7
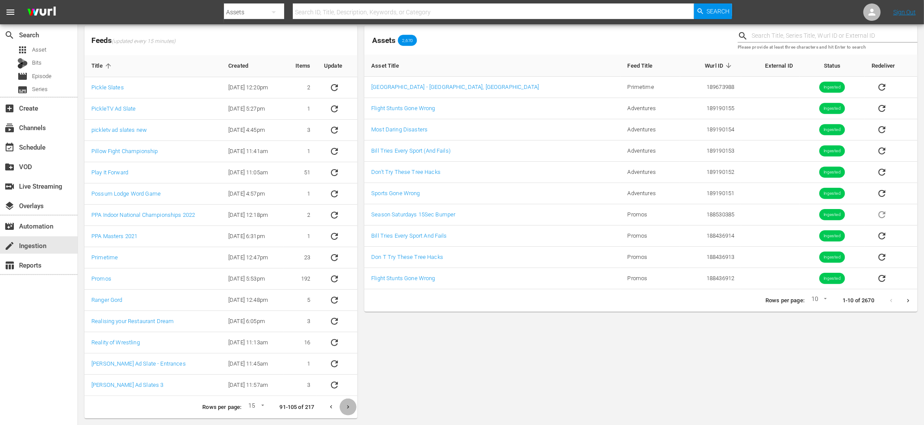
click at [349, 405] on icon "Next page" at bounding box center [348, 406] width 7 height 7
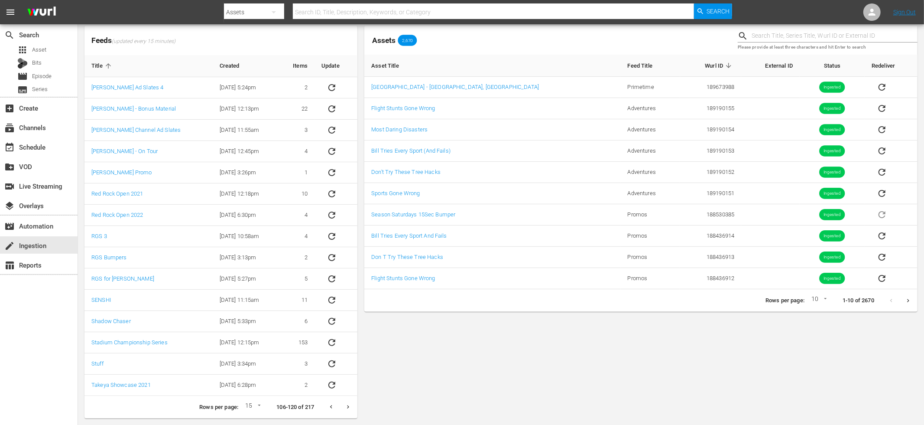
click at [346, 409] on icon "Next page" at bounding box center [348, 406] width 7 height 7
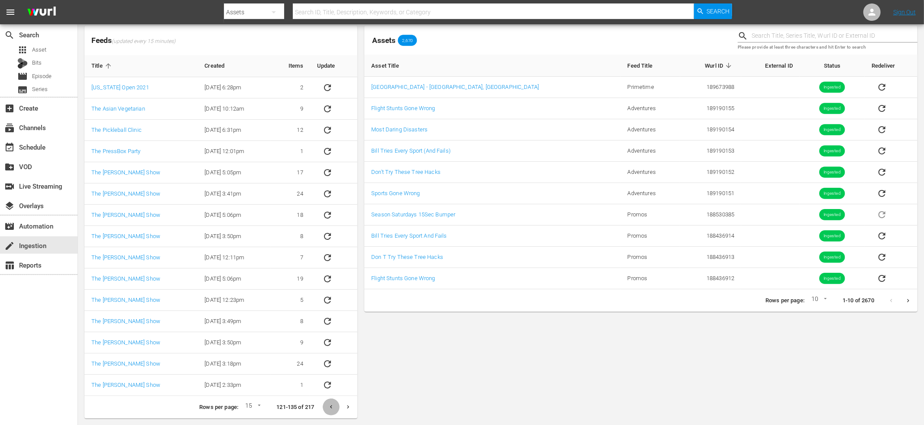
click at [335, 407] on button "Previous page" at bounding box center [331, 406] width 17 height 17
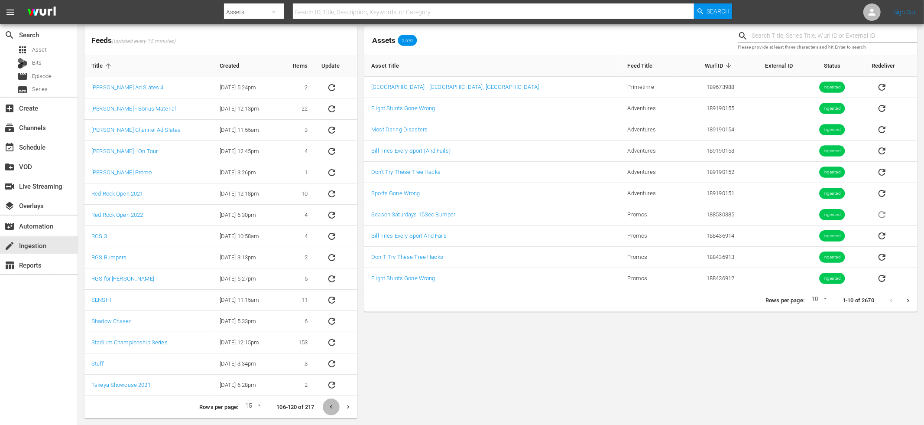
click at [335, 407] on button "Previous page" at bounding box center [331, 406] width 17 height 17
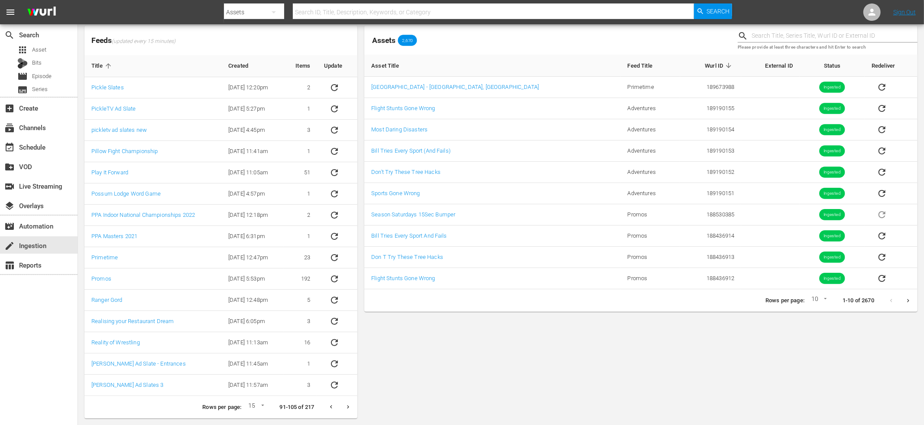
click at [335, 407] on button "Previous page" at bounding box center [331, 406] width 17 height 17
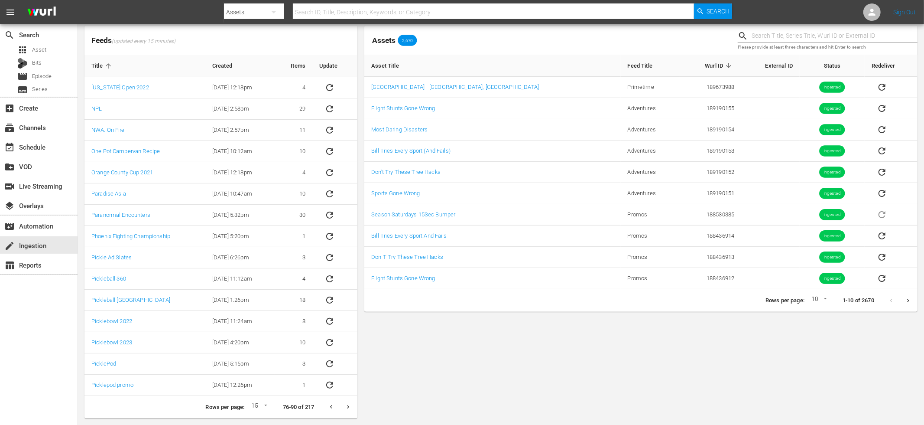
click at [335, 407] on button "Previous page" at bounding box center [331, 406] width 17 height 17
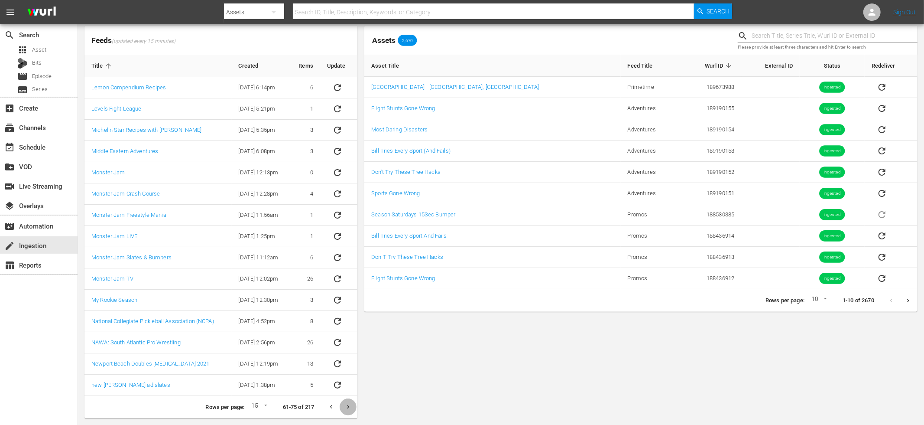
click at [351, 405] on icon "Next page" at bounding box center [348, 406] width 7 height 7
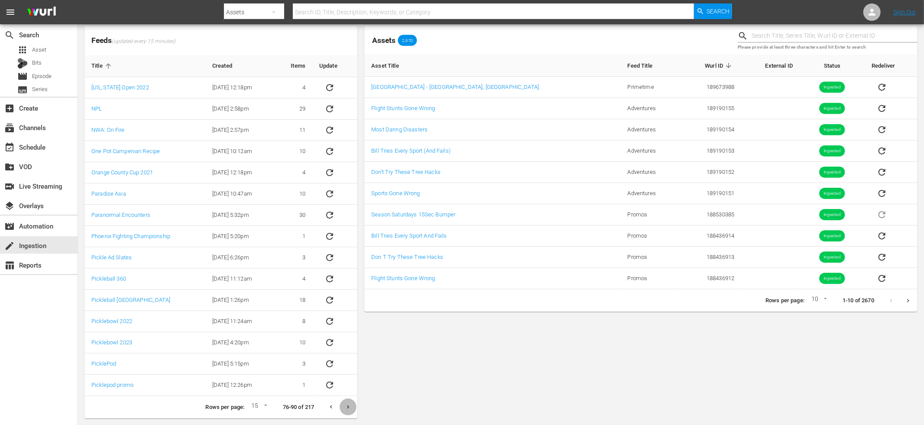
click at [351, 405] on icon "Next page" at bounding box center [348, 406] width 7 height 7
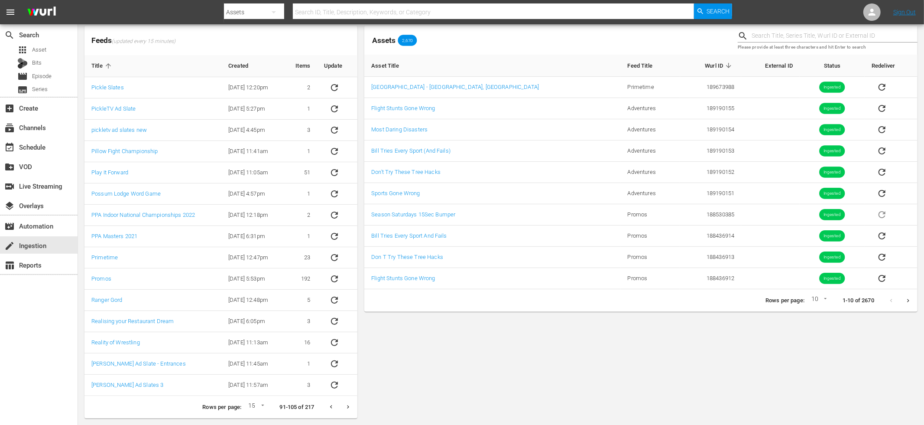
click at [351, 405] on icon "Next page" at bounding box center [348, 406] width 7 height 7
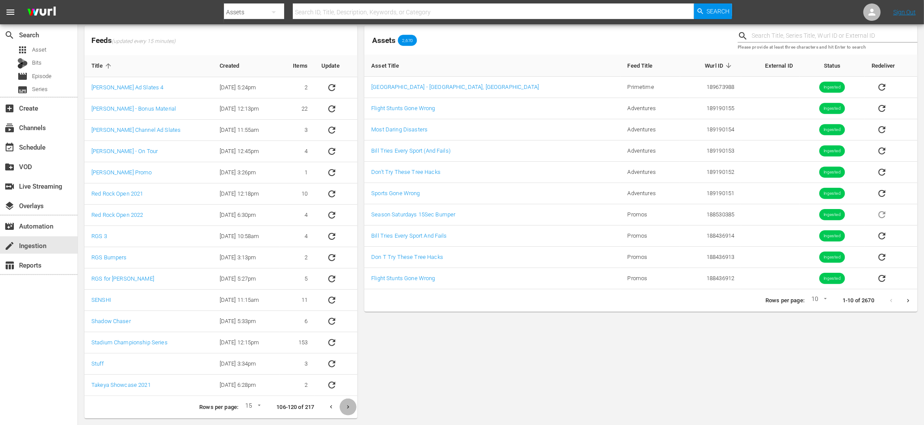
click at [351, 405] on icon "Next page" at bounding box center [348, 406] width 7 height 7
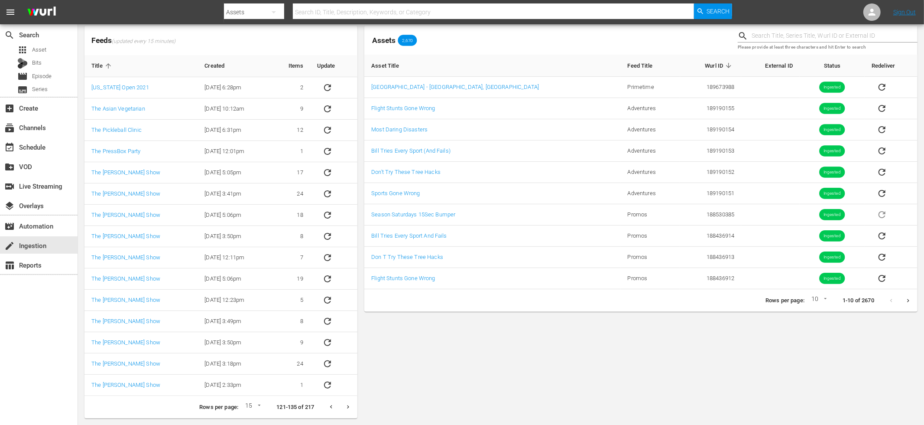
click at [335, 406] on button "Previous page" at bounding box center [331, 406] width 17 height 17
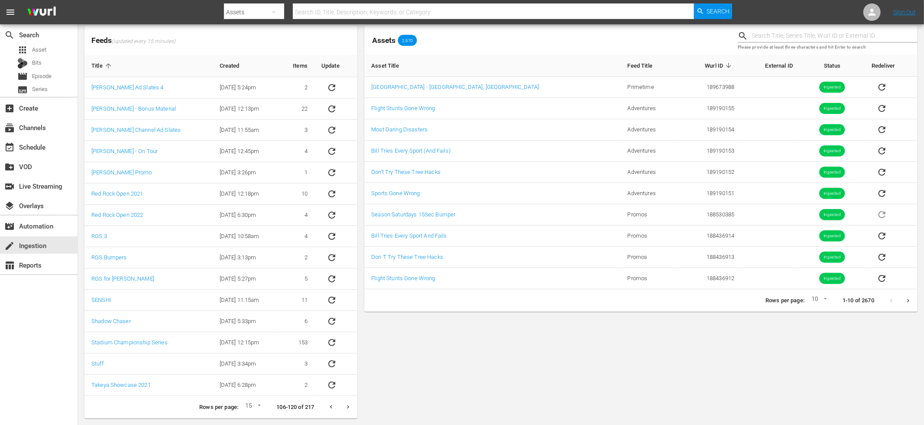
click at [335, 406] on button "Previous page" at bounding box center [331, 406] width 17 height 17
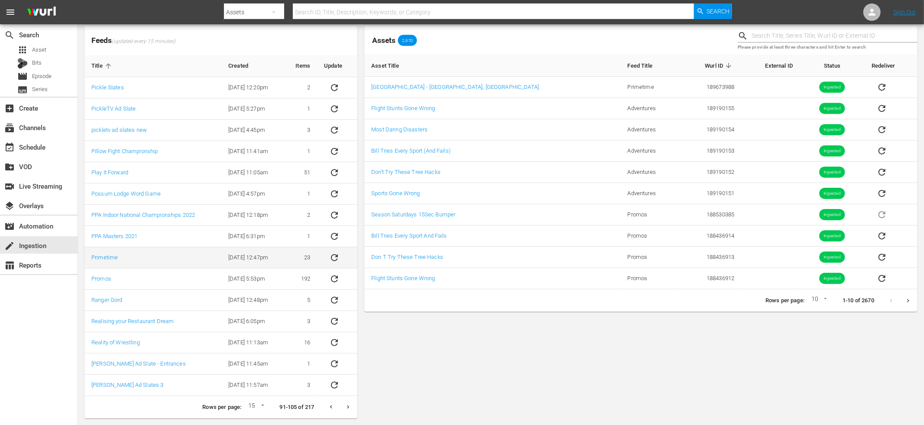
click at [336, 256] on icon "sticky table" at bounding box center [334, 257] width 10 height 10
click at [493, 27] on div "Assets 2,670" at bounding box center [548, 40] width 374 height 36
drag, startPoint x: 556, startPoint y: 34, endPoint x: 558, endPoint y: 41, distance: 7.8
click at [556, 34] on div "Assets 2,670" at bounding box center [547, 40] width 367 height 14
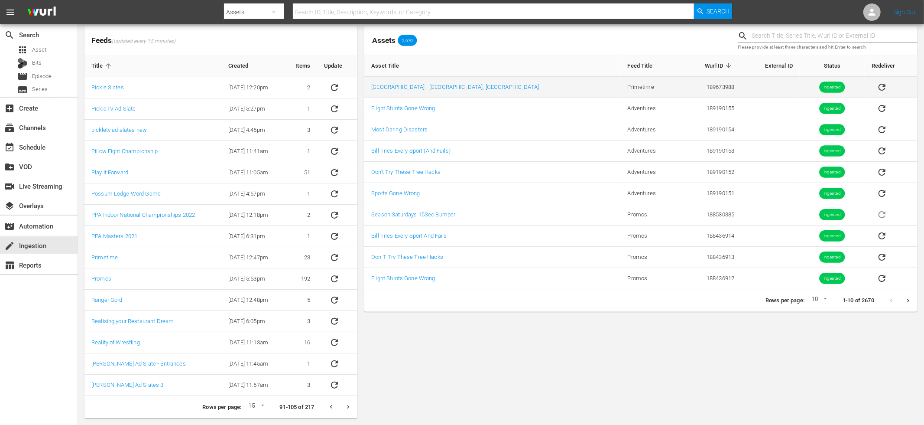
scroll to position [0, 0]
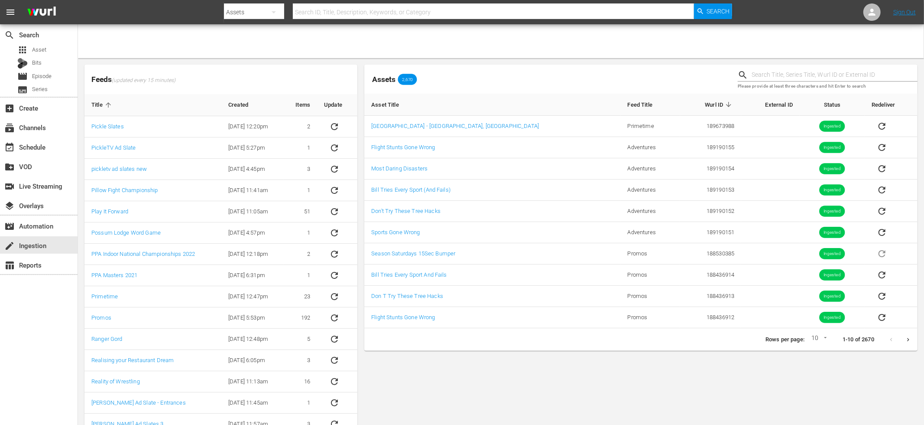
click at [571, 91] on div "Assets 2,670" at bounding box center [548, 79] width 374 height 36
click at [445, 67] on div "Assets 2,670" at bounding box center [548, 79] width 374 height 36
click at [47, 50] on div "apps Asset" at bounding box center [39, 50] width 78 height 12
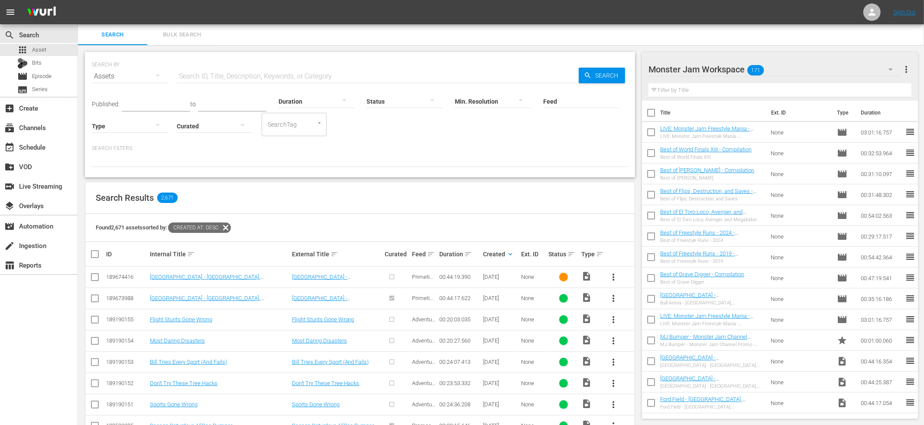
scroll to position [0, 0]
click at [311, 184] on div "Search Results 2,671" at bounding box center [360, 198] width 550 height 32
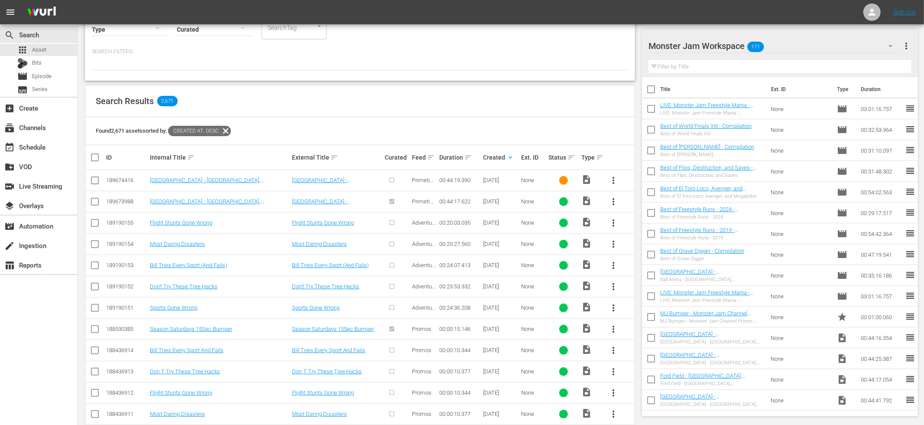
scroll to position [104, 0]
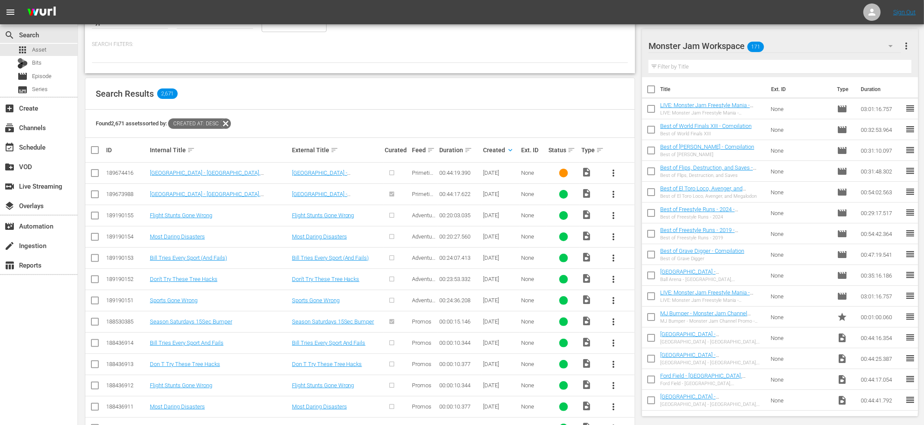
click at [277, 105] on div "Search Results 2,671" at bounding box center [360, 94] width 550 height 32
click at [704, 68] on input "text" at bounding box center [780, 67] width 263 height 14
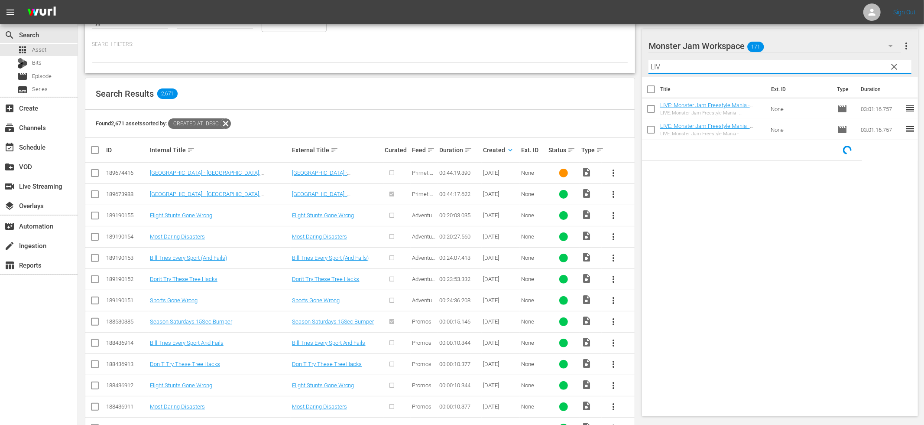
type input "LIVE"
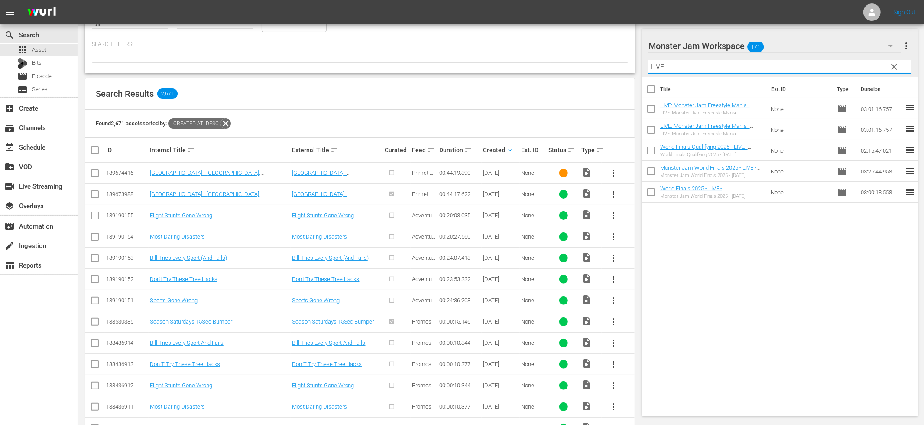
click at [686, 68] on input "LIVE" at bounding box center [780, 67] width 263 height 14
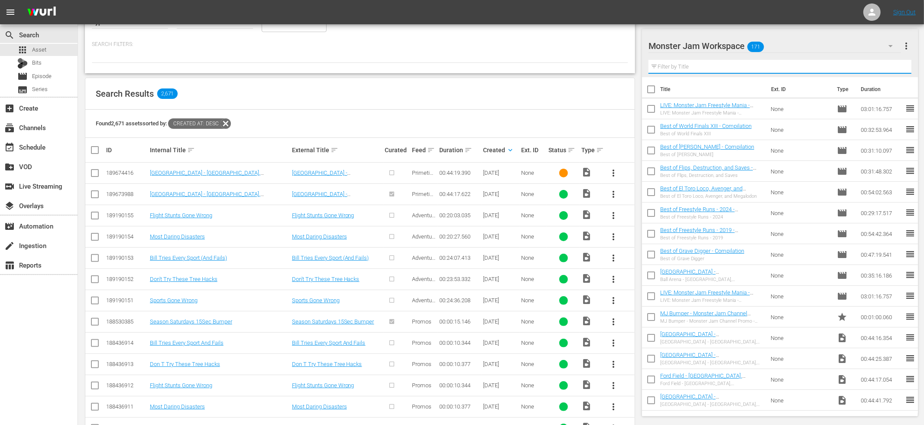
scroll to position [0, 0]
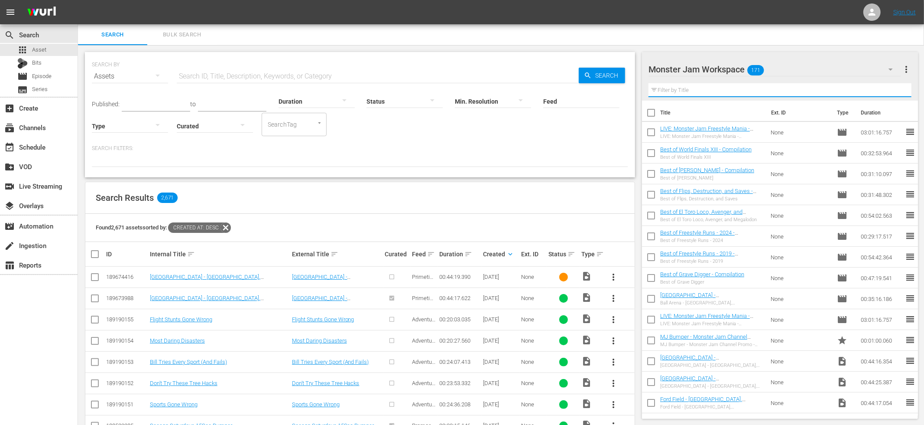
click at [225, 73] on input "text" at bounding box center [378, 76] width 402 height 21
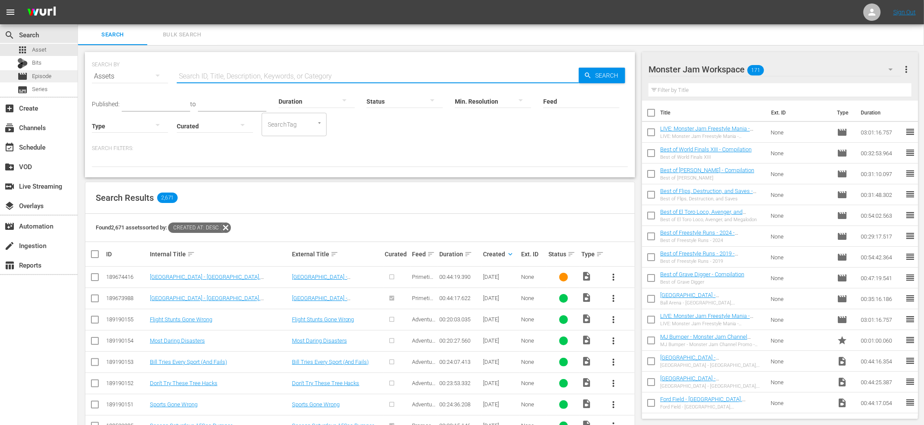
click at [64, 70] on div "movie Episode" at bounding box center [39, 76] width 78 height 12
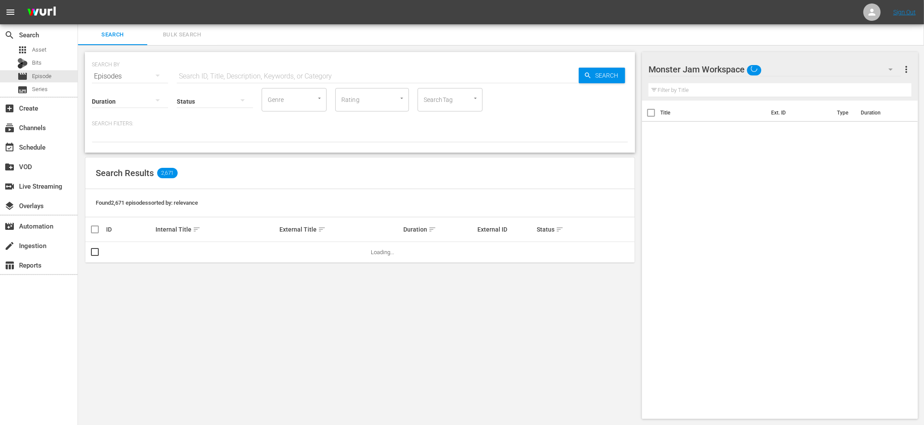
click at [232, 79] on input "text" at bounding box center [378, 76] width 402 height 21
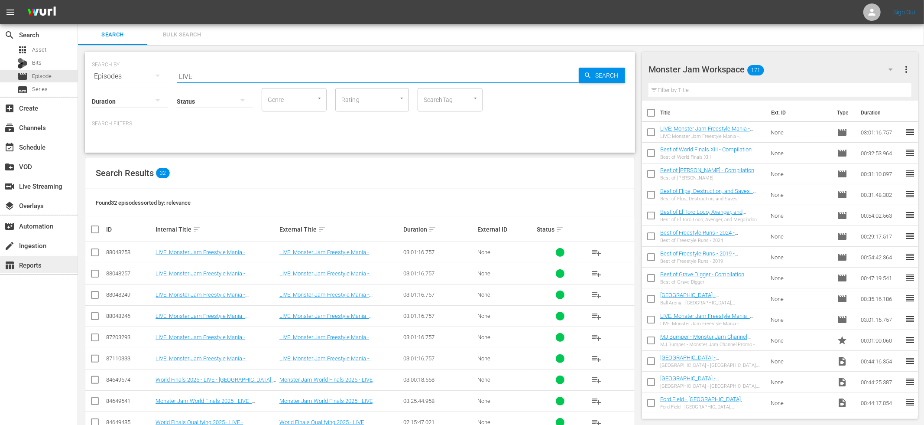
type input "LIVE"
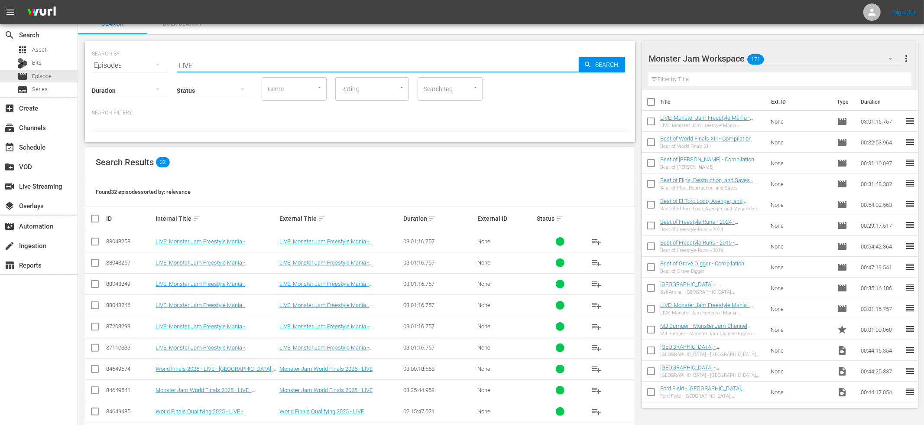
scroll to position [11, 0]
click at [626, 29] on div "Search Bulk Search" at bounding box center [501, 23] width 846 height 21
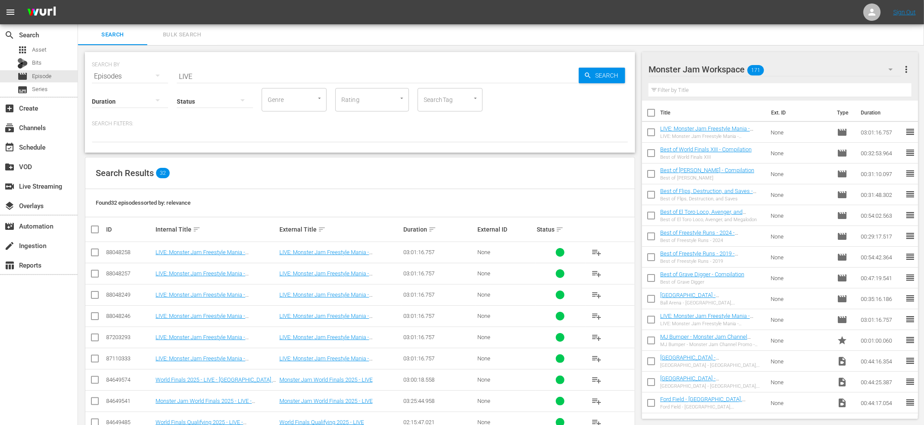
click at [531, 30] on div "Search Bulk Search" at bounding box center [501, 34] width 846 height 21
